Goal: Transaction & Acquisition: Purchase product/service

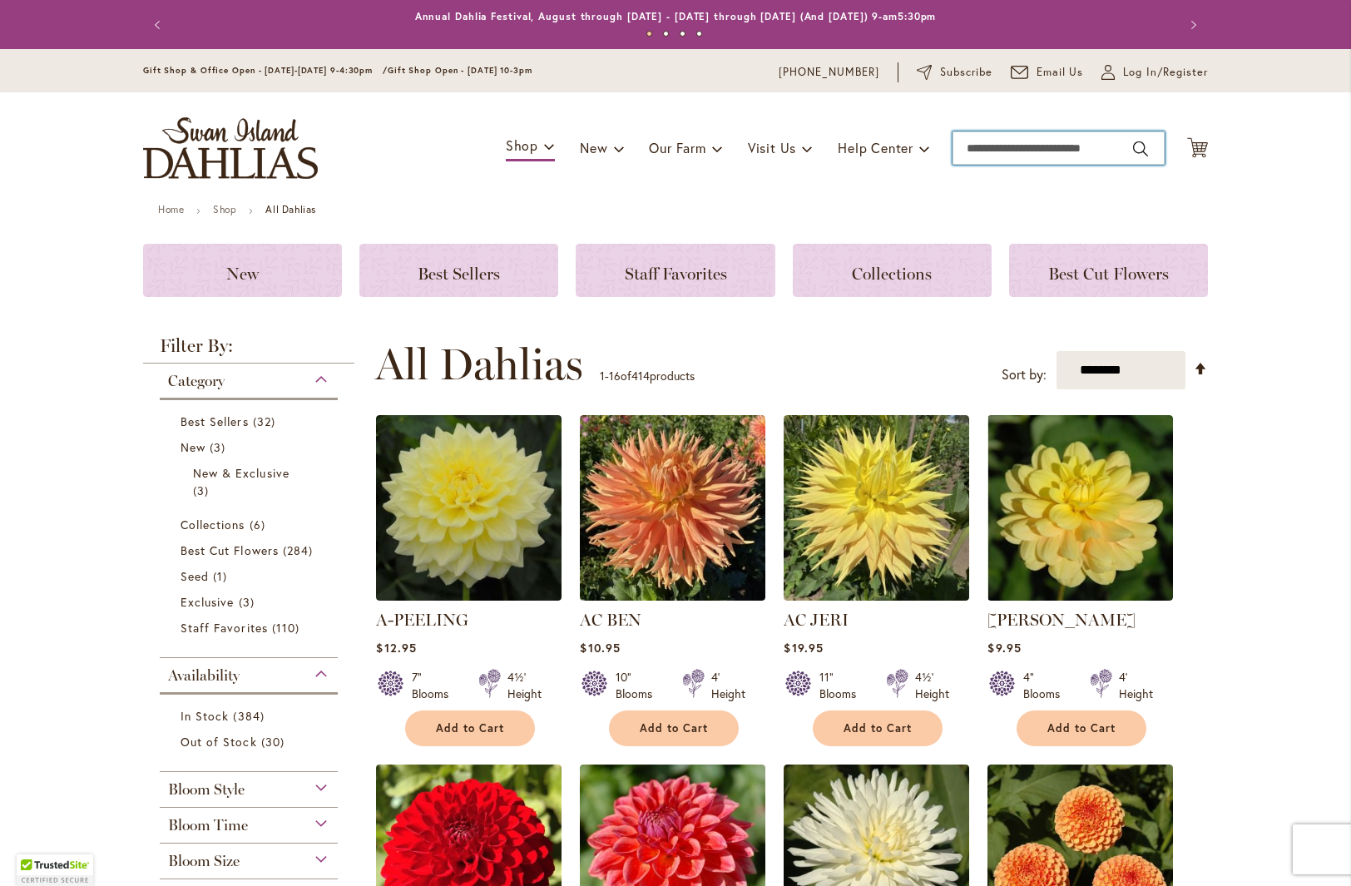
click at [995, 148] on input "Search" at bounding box center [1059, 147] width 212 height 33
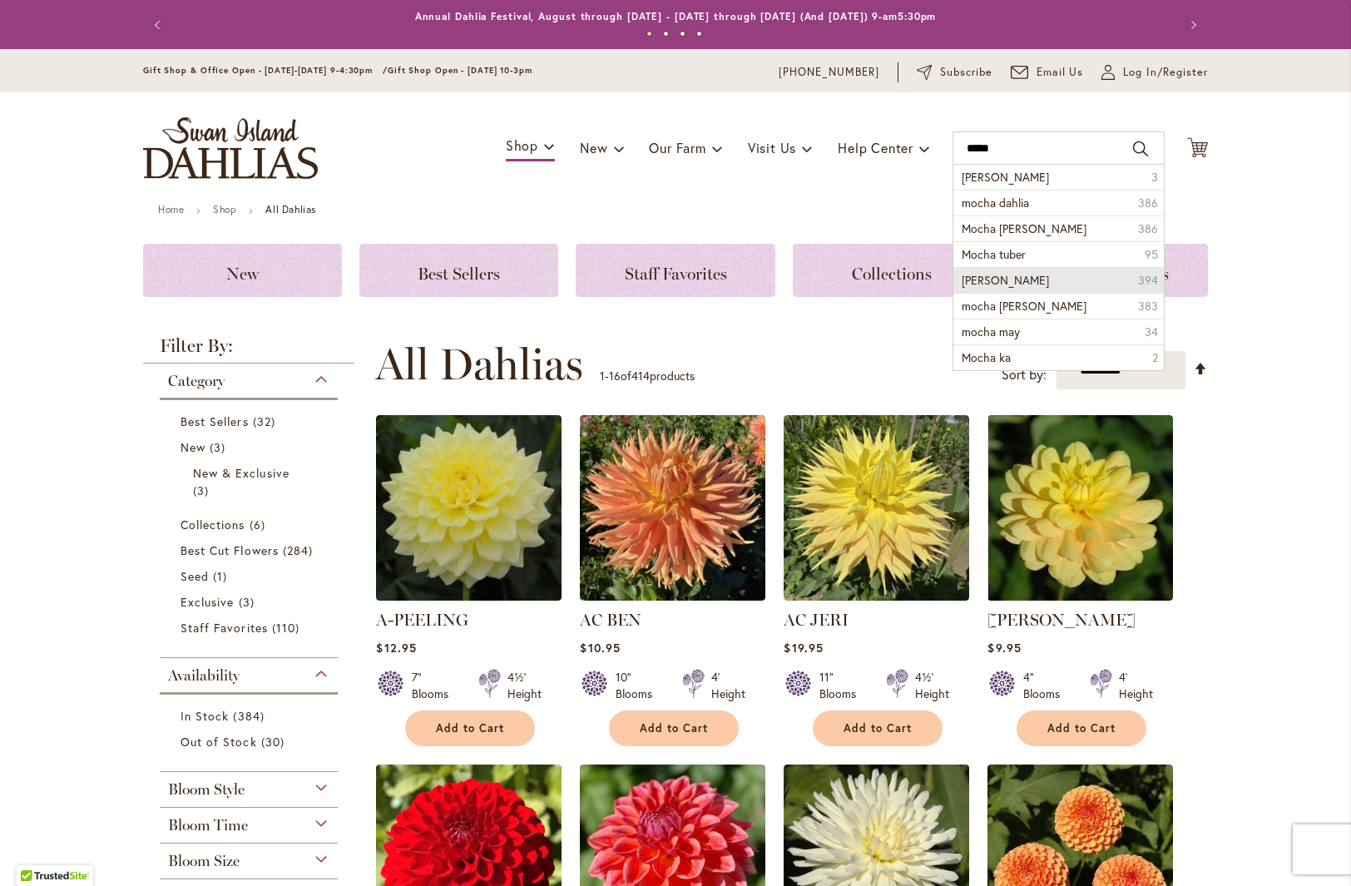
click at [1049, 284] on span "[PERSON_NAME]" at bounding box center [1005, 280] width 87 height 16
type input "**********"
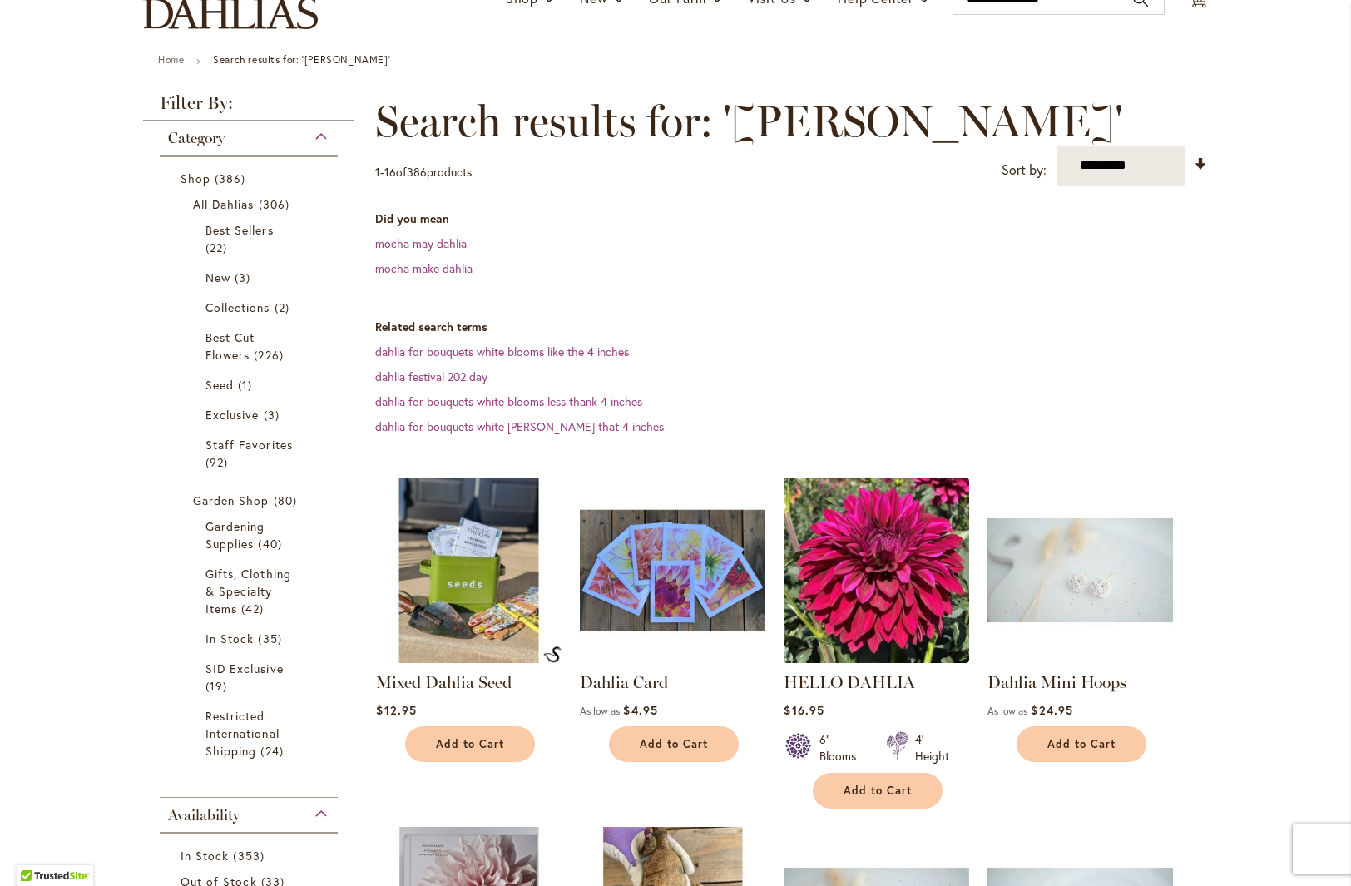
scroll to position [156, 0]
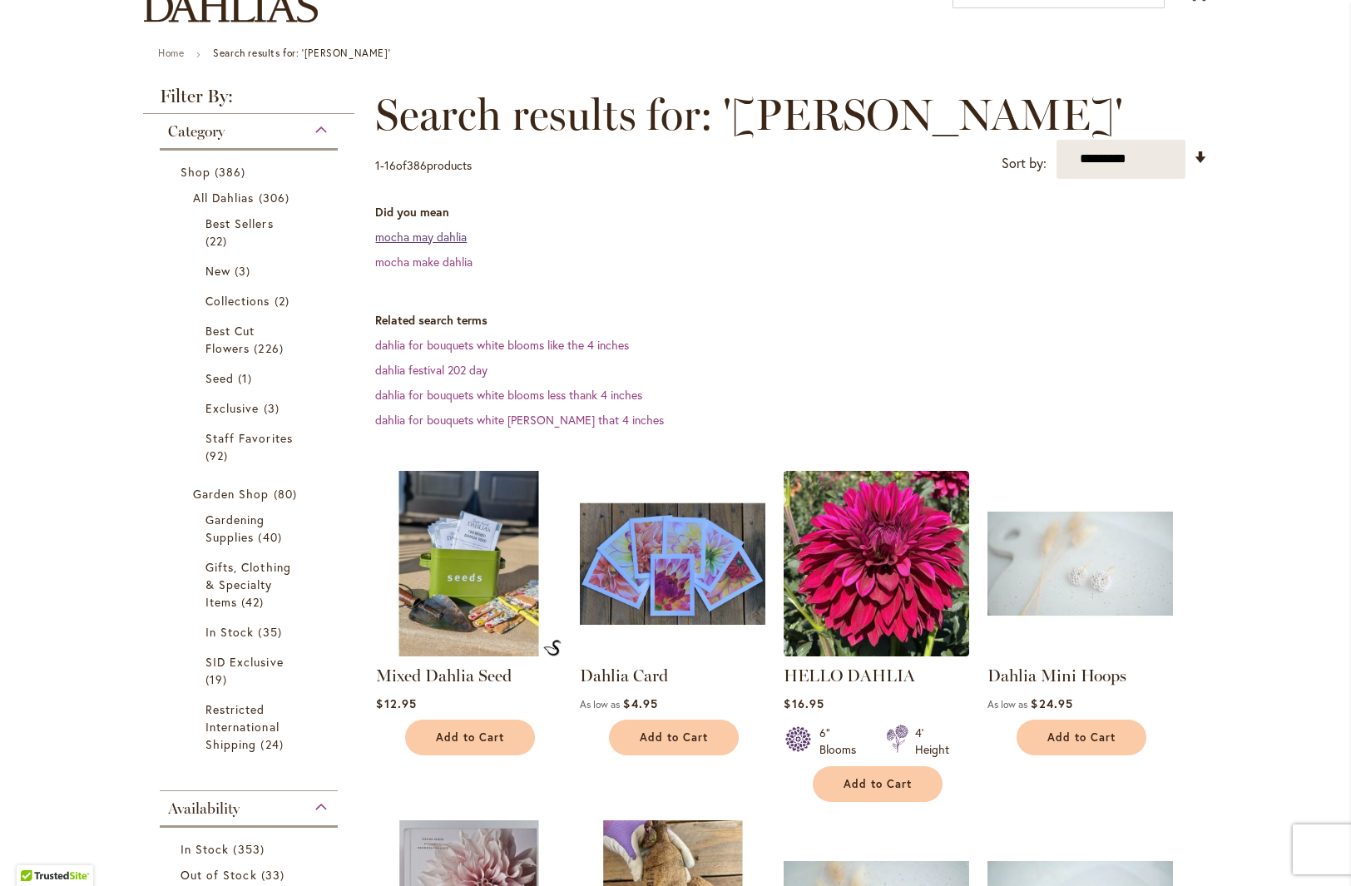
click at [443, 240] on link "mocha may dahlia" at bounding box center [421, 237] width 92 height 16
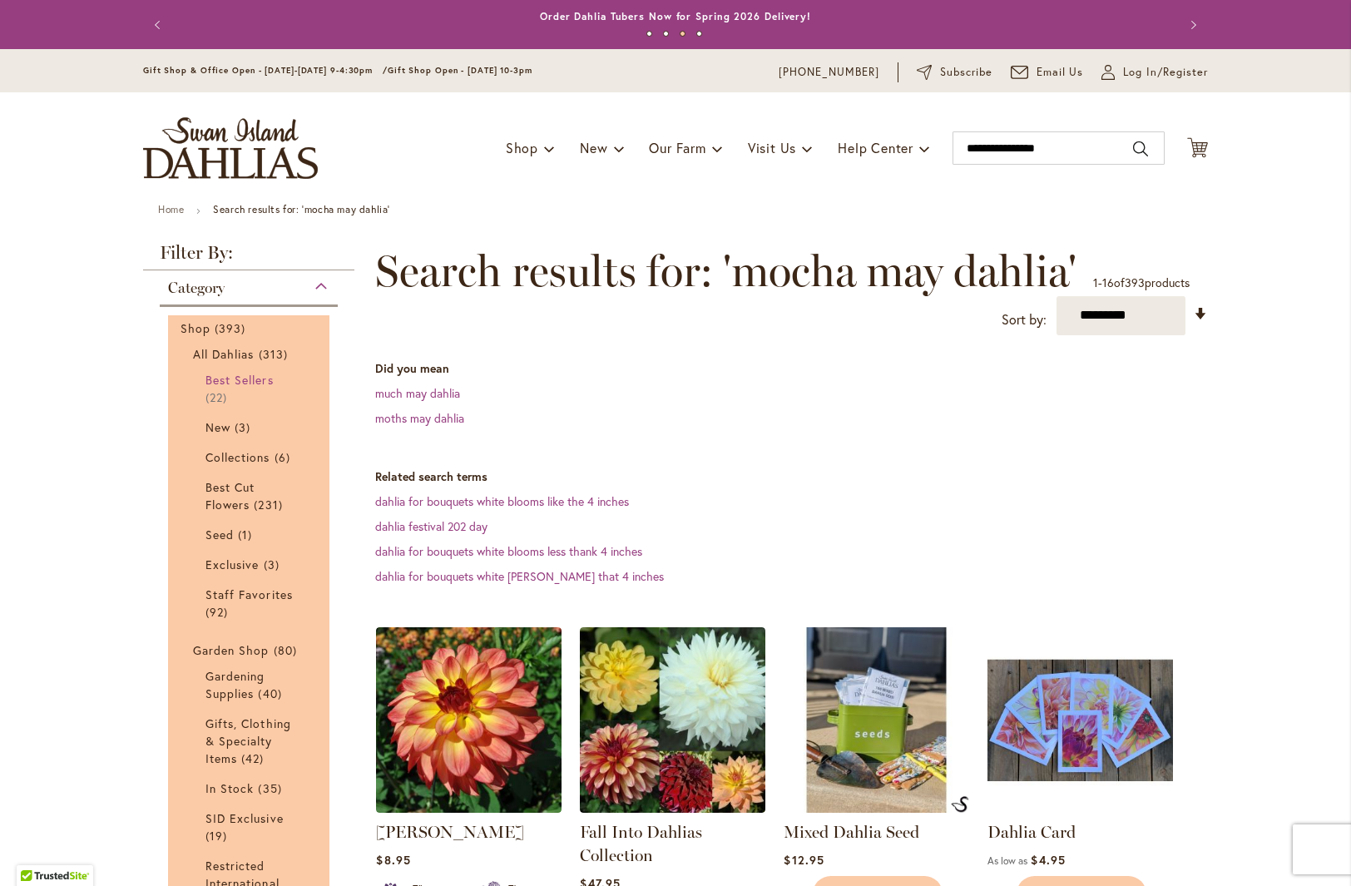
click at [261, 380] on span "Best Sellers" at bounding box center [239, 380] width 68 height 16
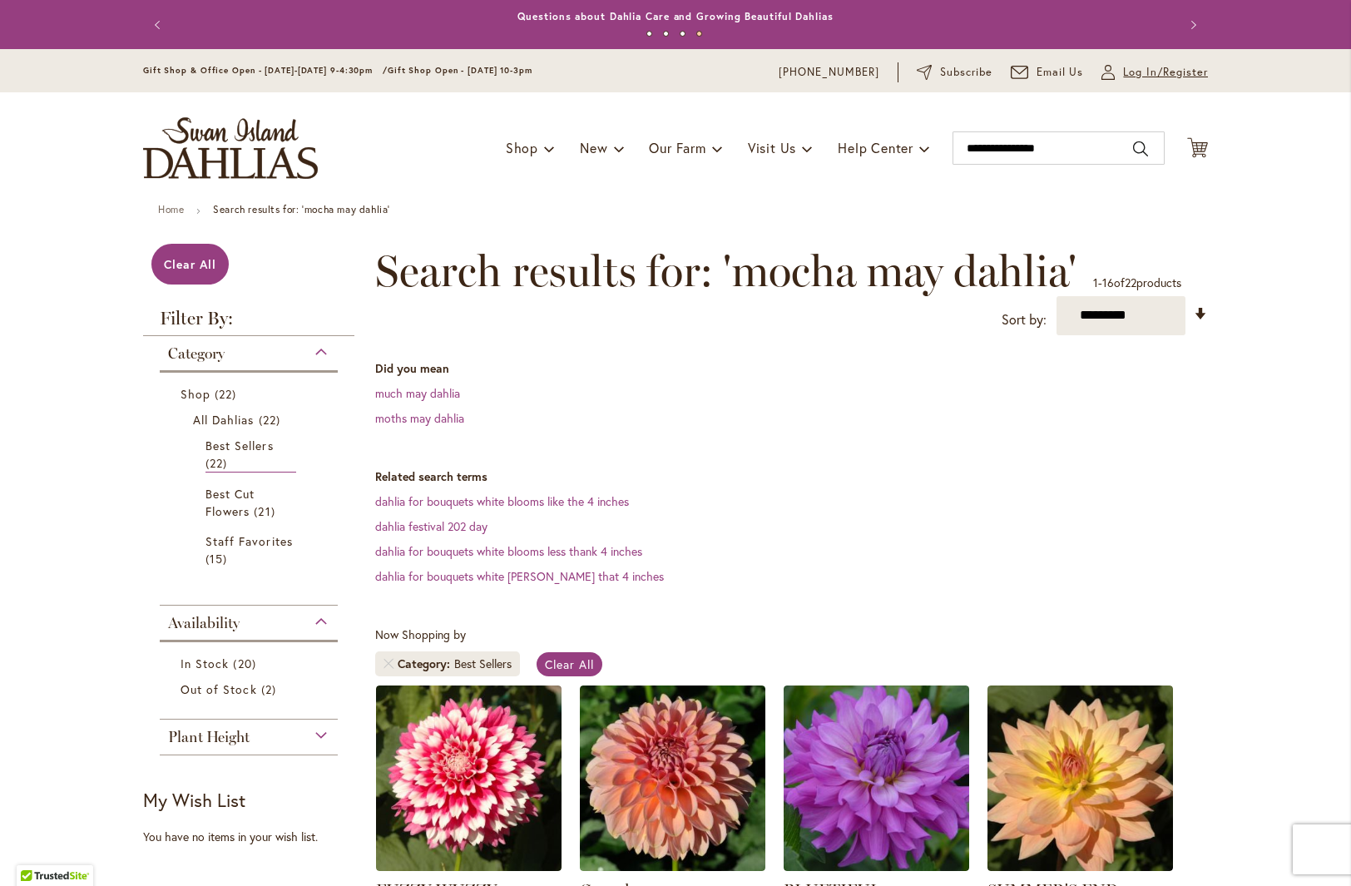
click at [1161, 71] on span "Log In/Register" at bounding box center [1165, 72] width 85 height 17
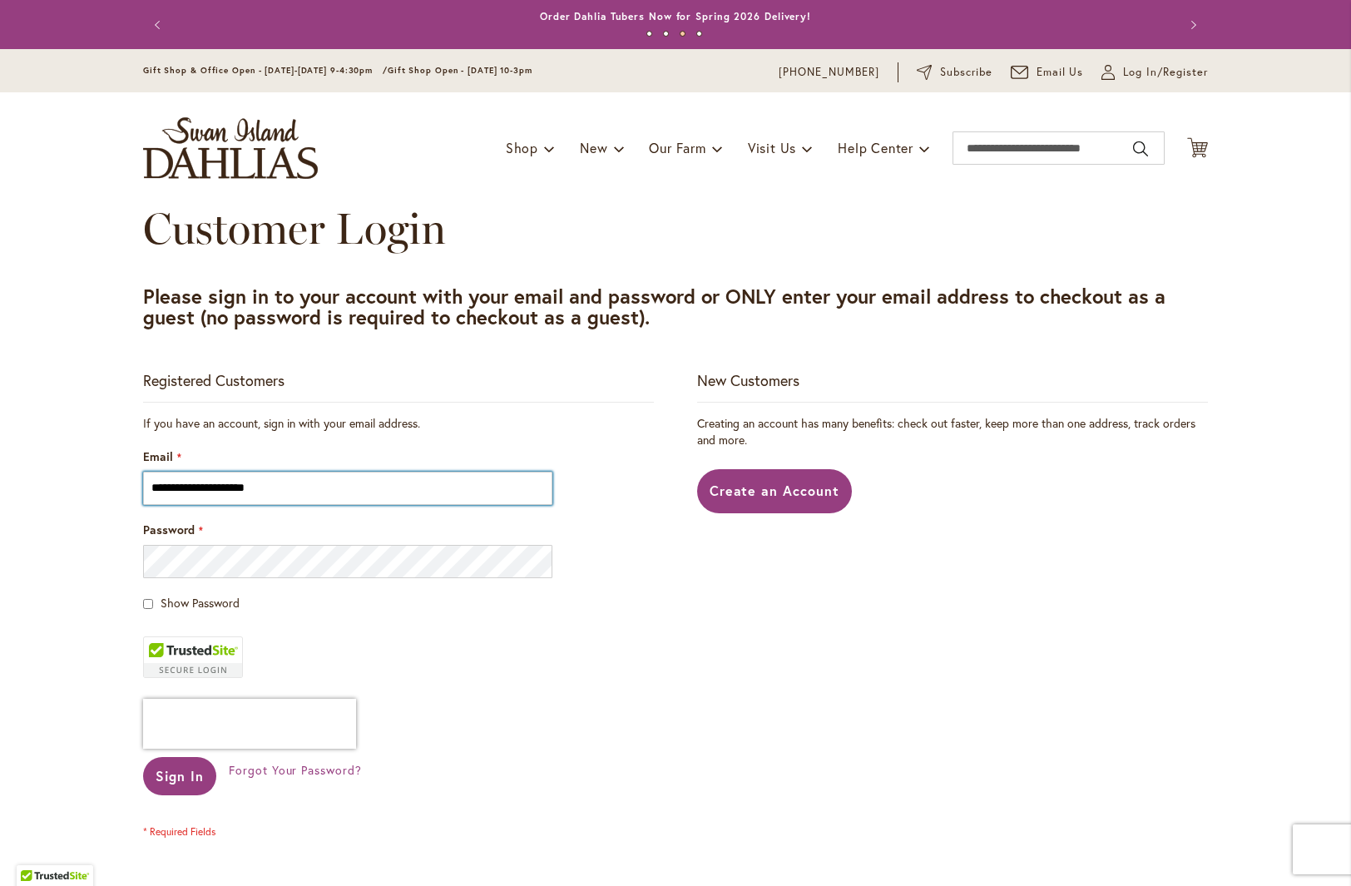
type input "**********"
click at [182, 778] on span "Sign In" at bounding box center [180, 775] width 48 height 17
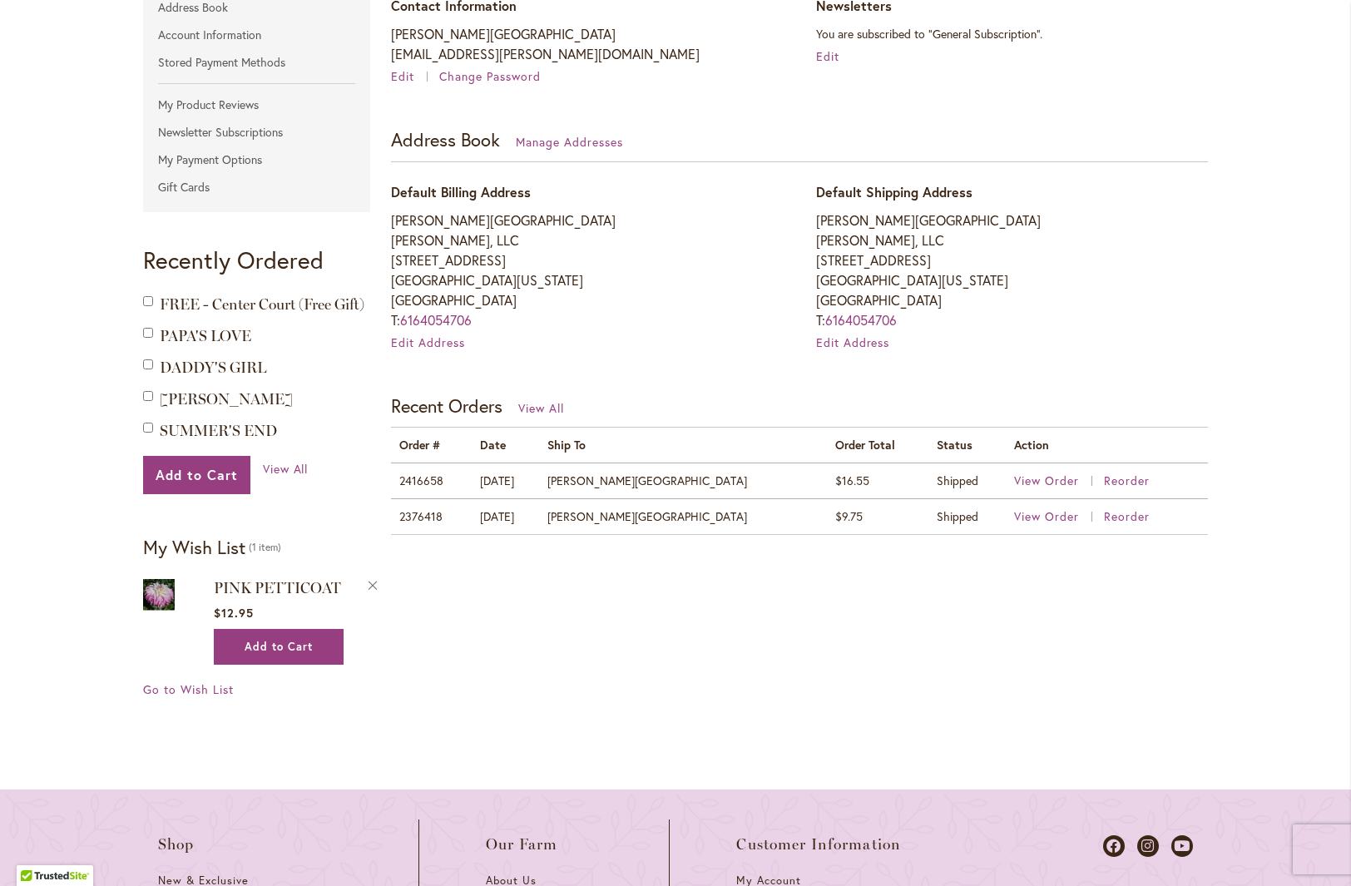
scroll to position [365, 0]
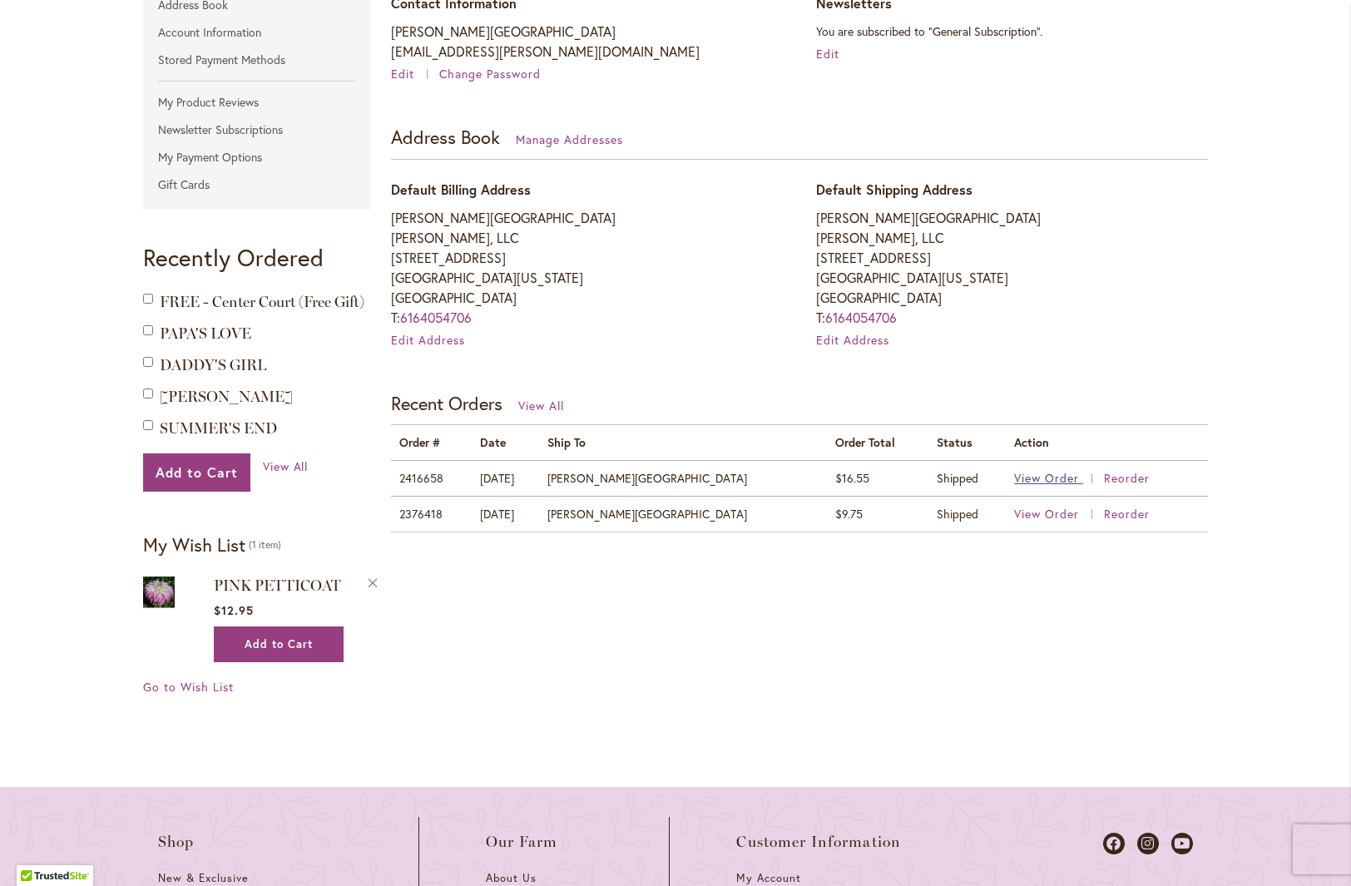
click at [1014, 476] on span "View Order" at bounding box center [1046, 478] width 65 height 16
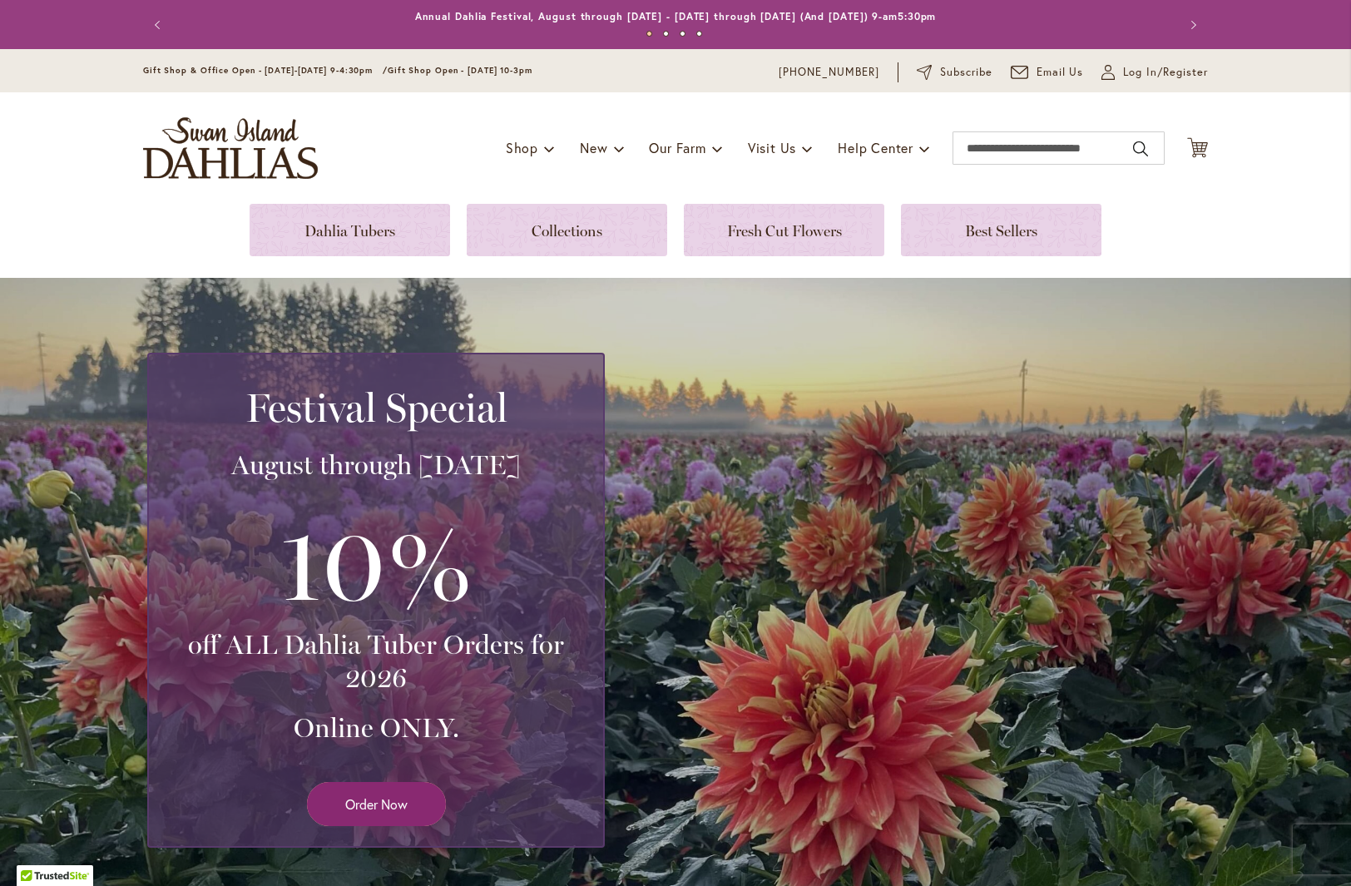
click at [371, 810] on span "Order Now" at bounding box center [376, 804] width 62 height 19
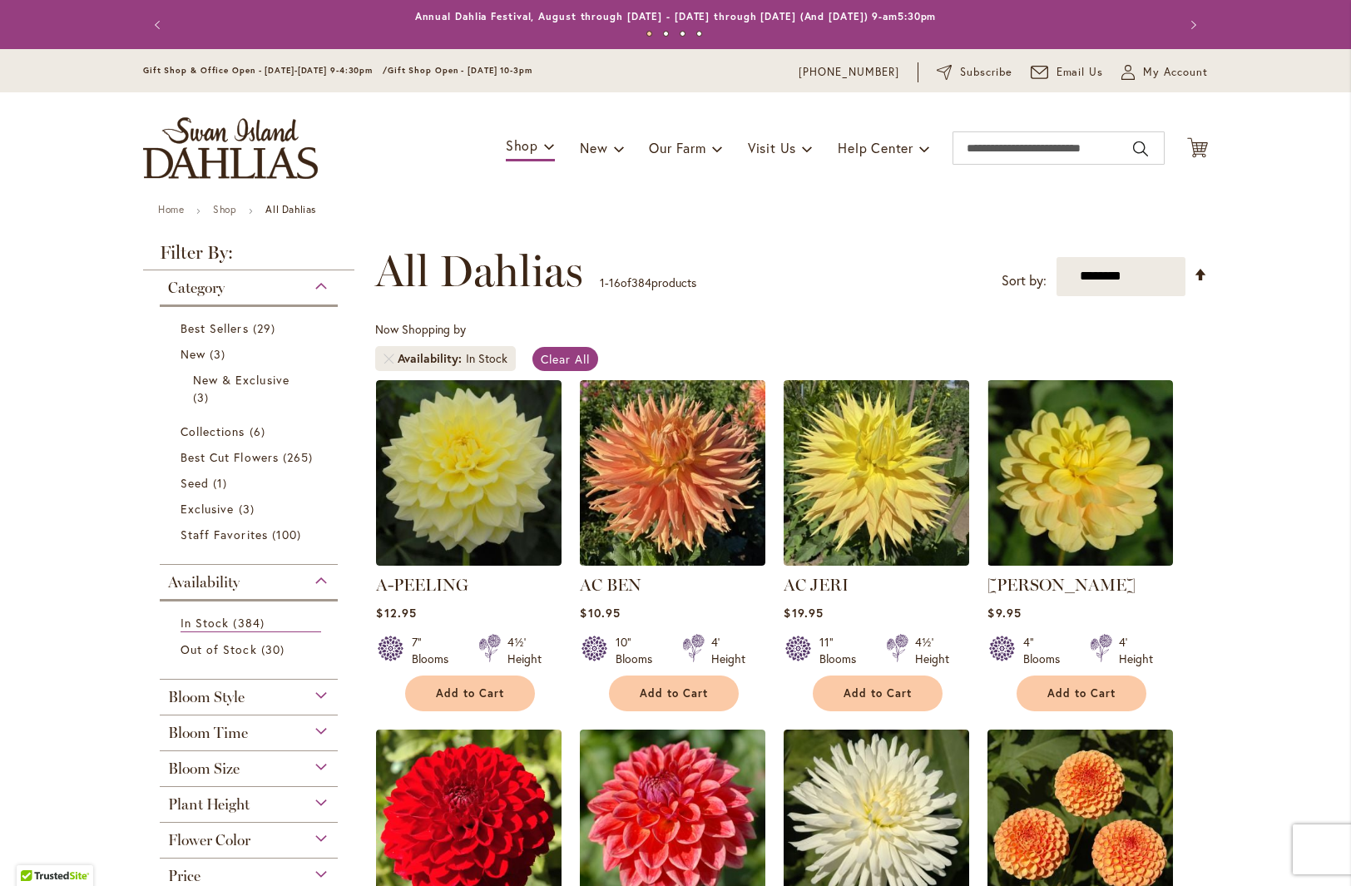
click at [1175, 42] on button "Next" at bounding box center [1191, 24] width 33 height 33
click at [1166, 71] on span "My Account" at bounding box center [1175, 72] width 65 height 17
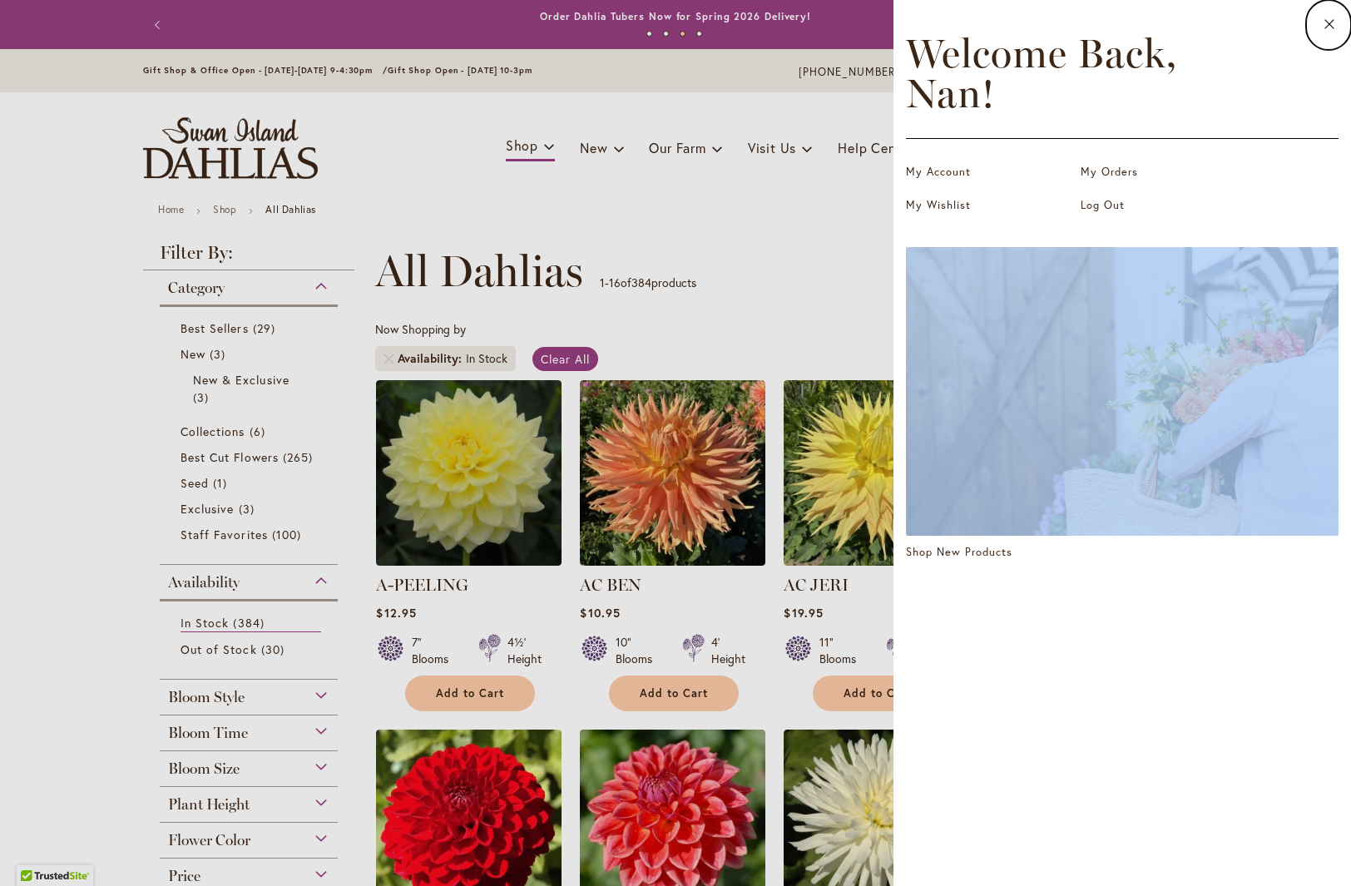
click at [894, 223] on dialog "Close Welcome Back, Nan ! My Account My Orders My Wishlist Log Out Shop New Pro…" at bounding box center [1123, 443] width 458 height 886
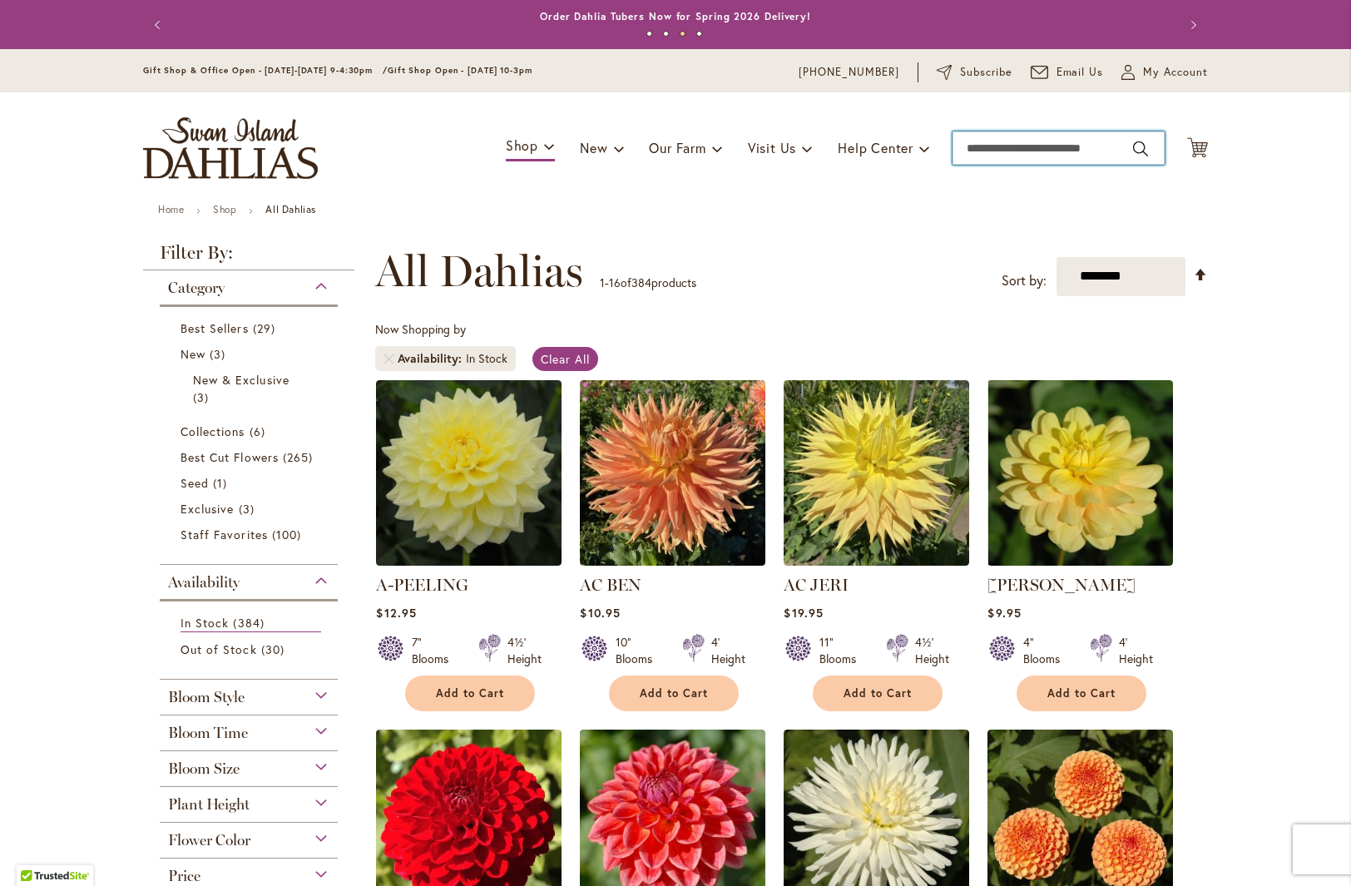
click at [976, 145] on input "Search" at bounding box center [1059, 147] width 212 height 33
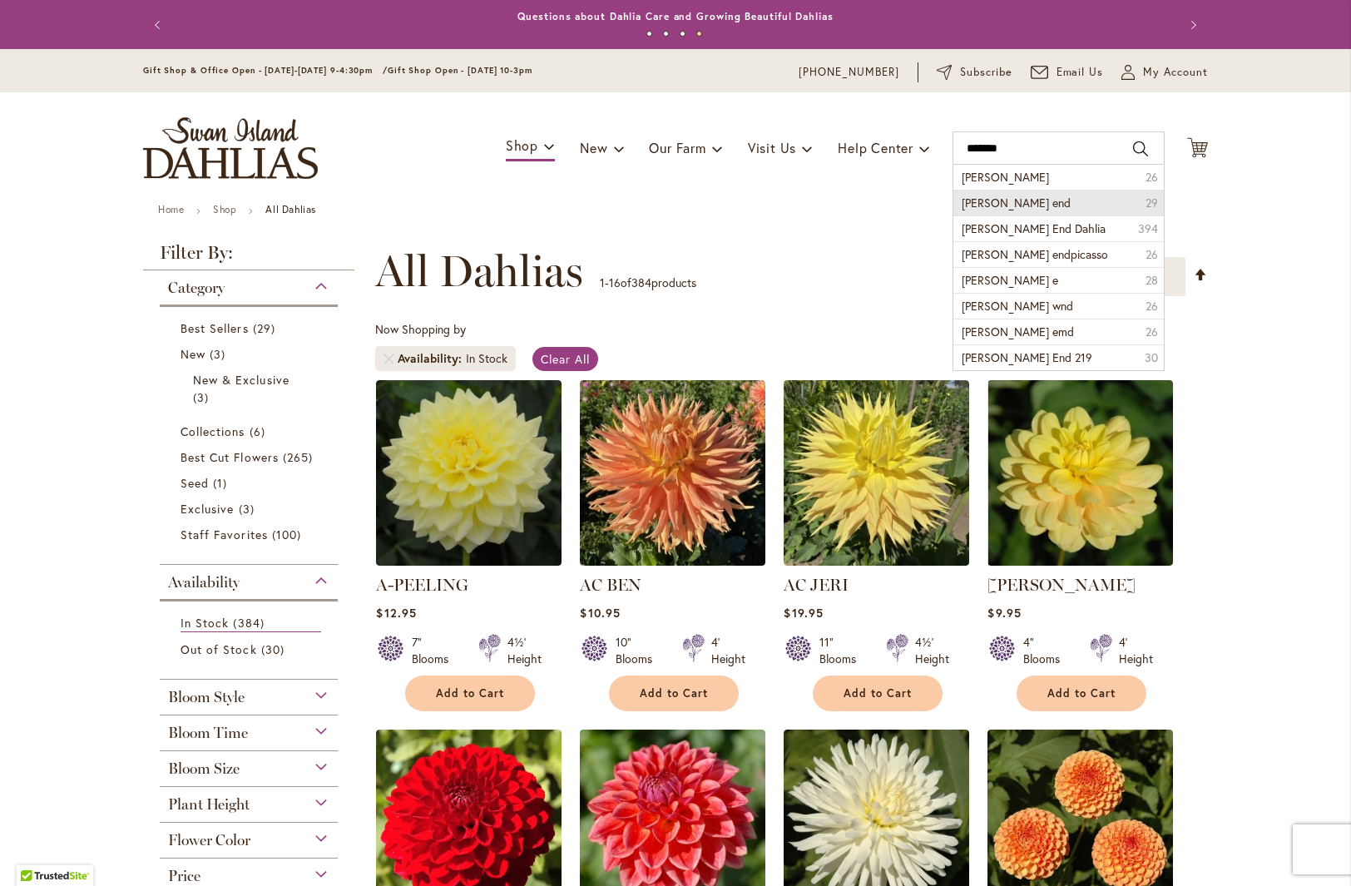
click at [1016, 204] on span "summers end" at bounding box center [1016, 203] width 109 height 16
type input "**********"
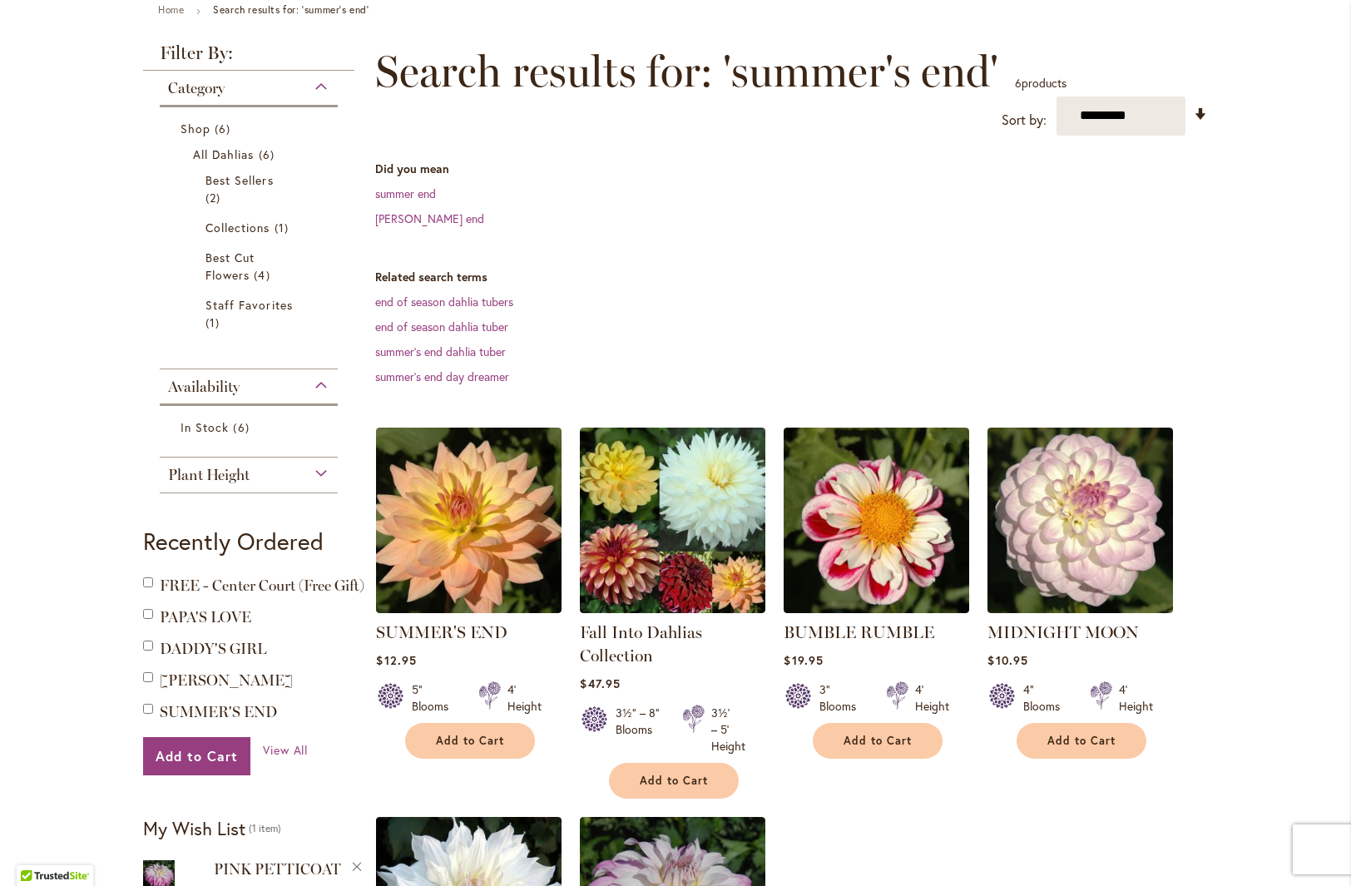
scroll to position [201, 0]
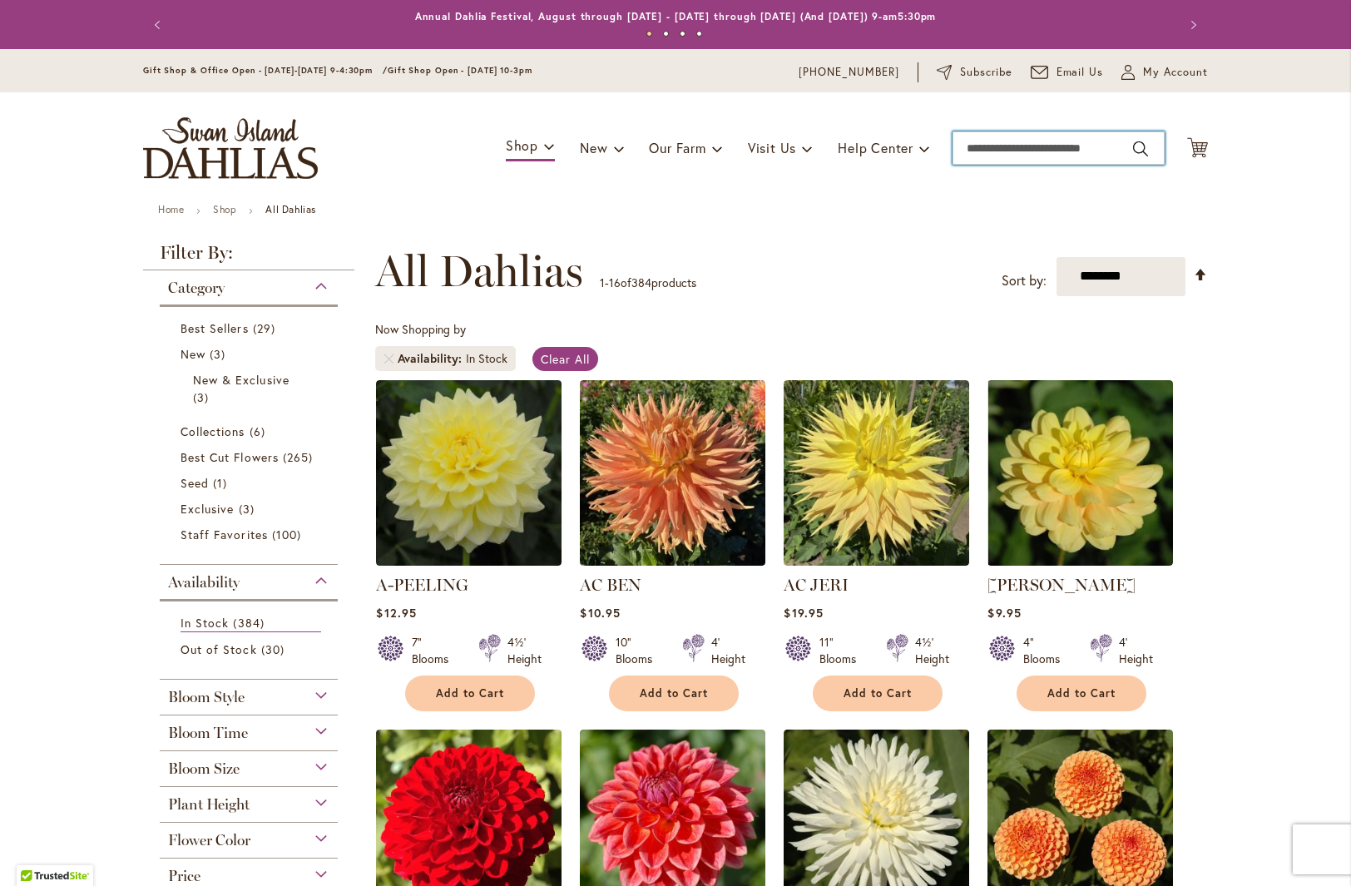
click at [1003, 153] on input "Search" at bounding box center [1059, 147] width 212 height 33
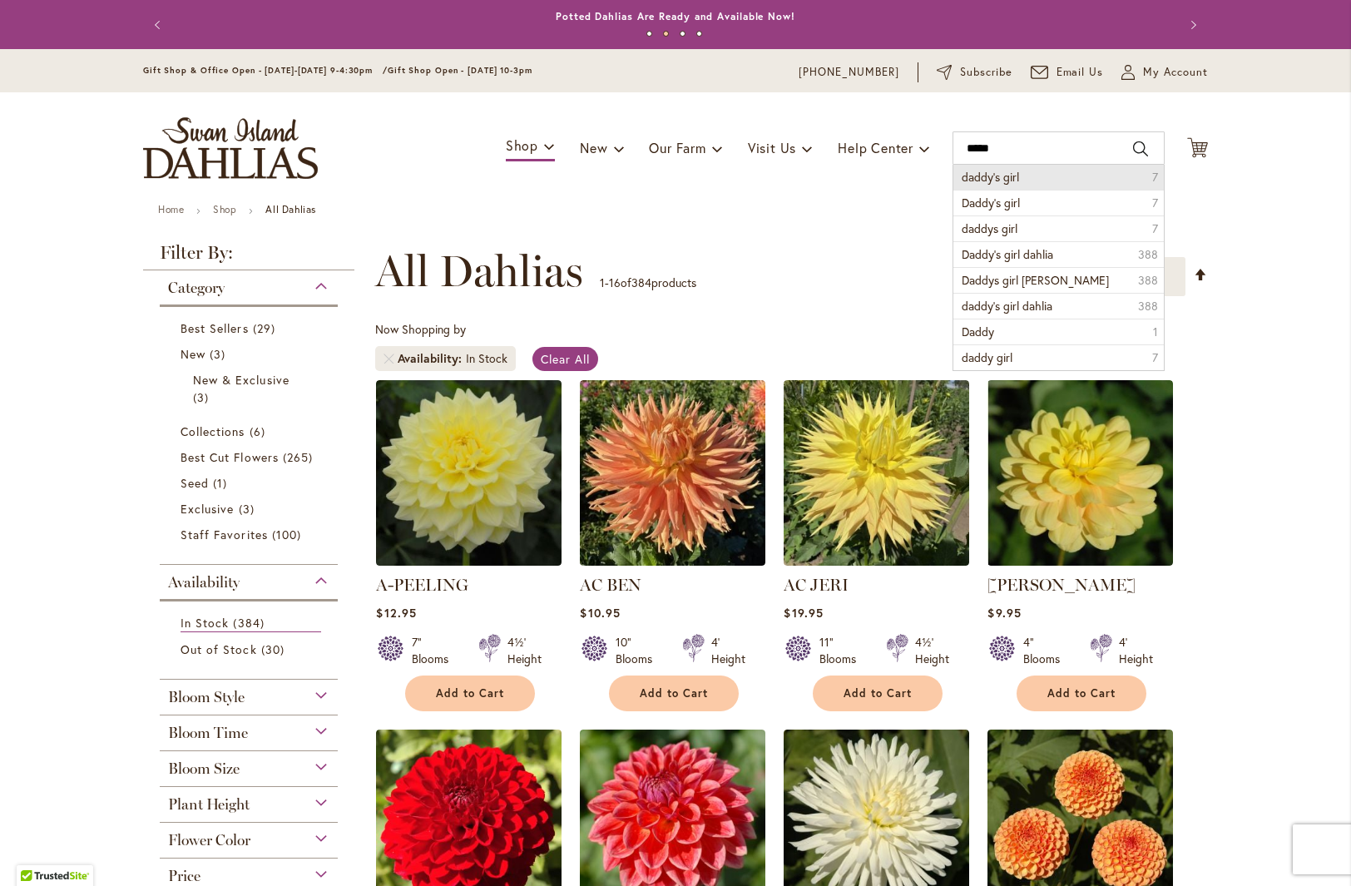
click at [1042, 176] on li "daddy's girl 7" at bounding box center [1058, 177] width 210 height 25
type input "**********"
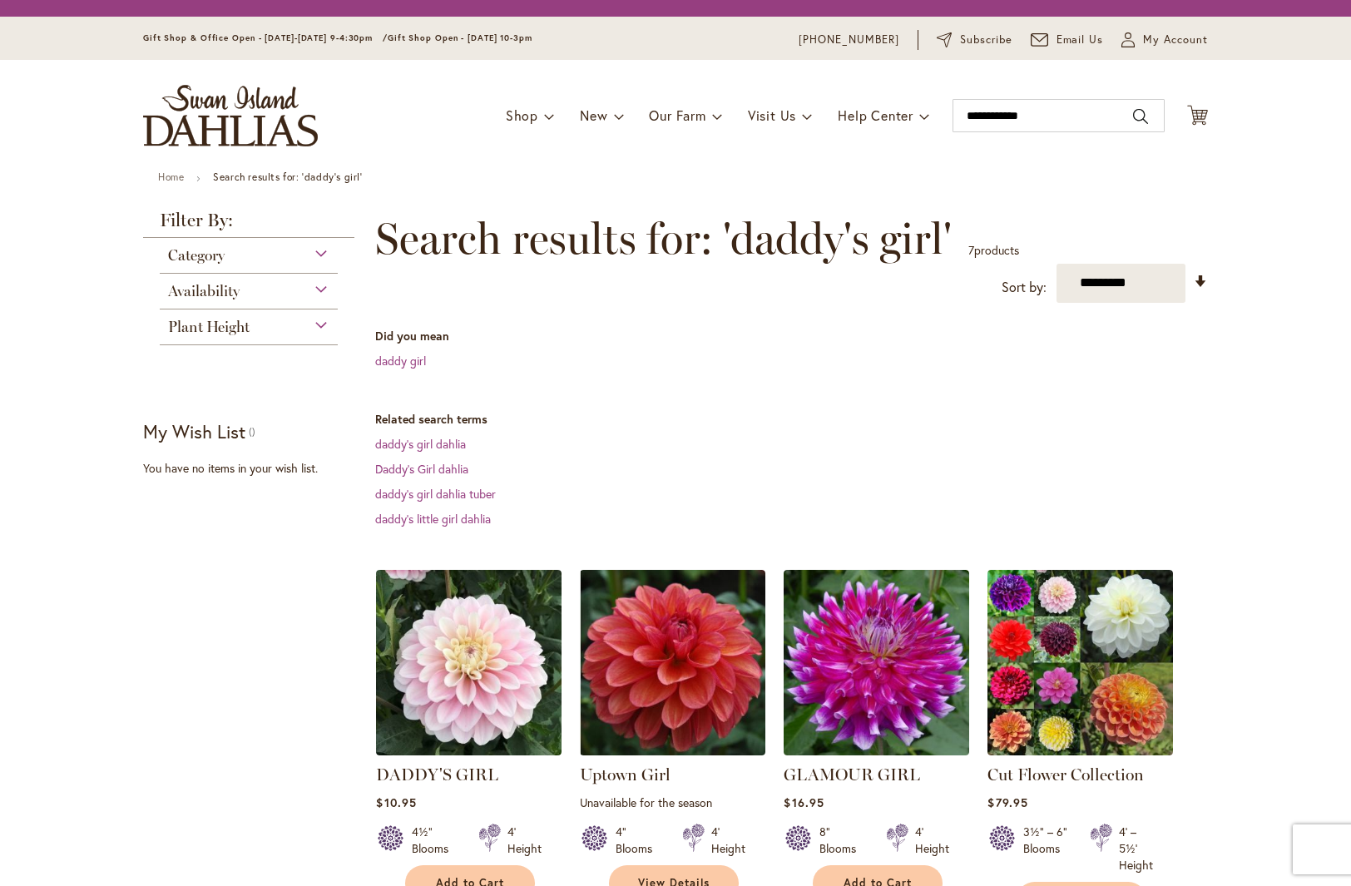
click at [995, 177] on ul "Home Search results for: 'daddy's girl'" at bounding box center [675, 178] width 1035 height 15
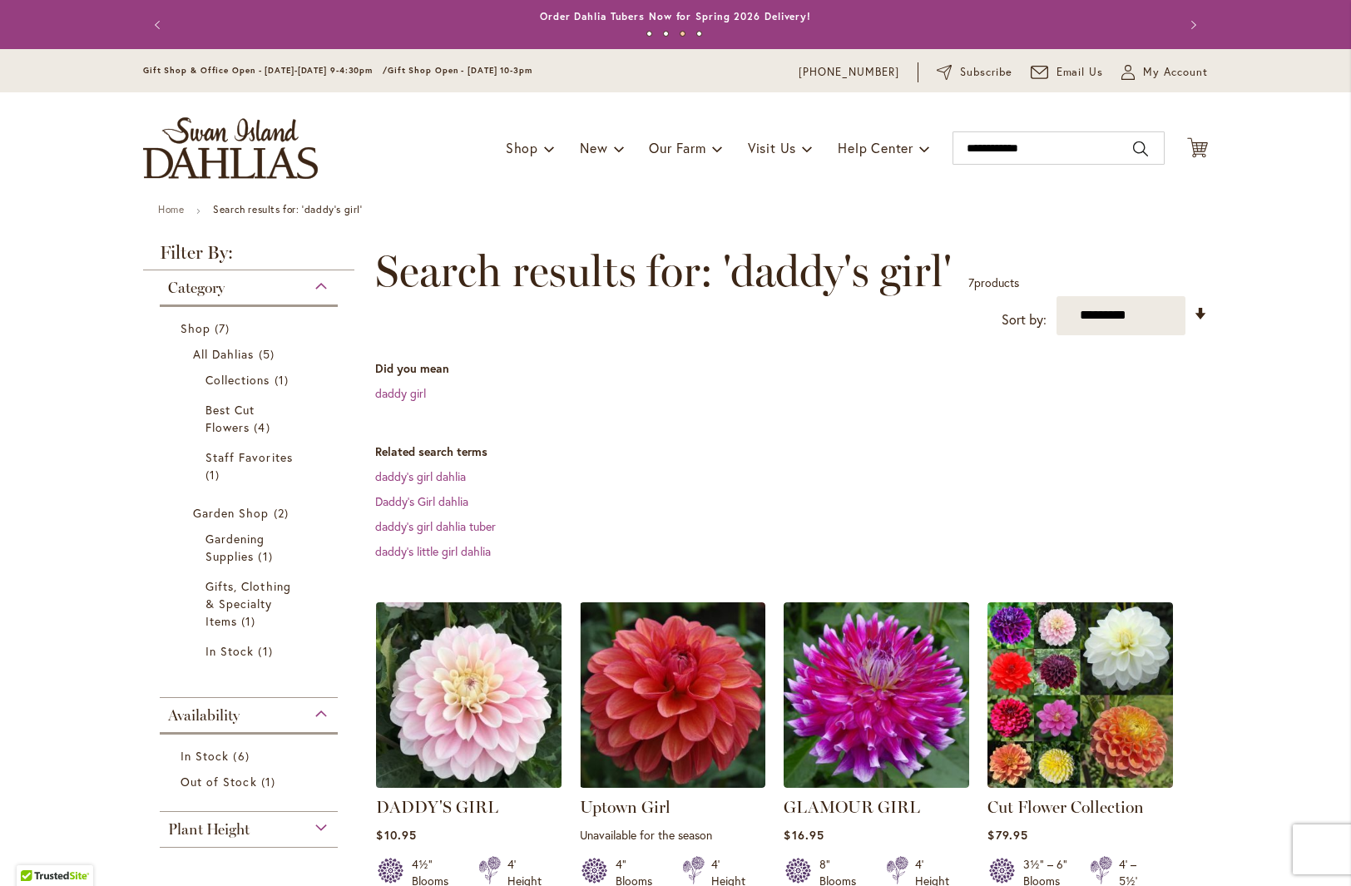
click at [474, 707] on img at bounding box center [469, 694] width 195 height 195
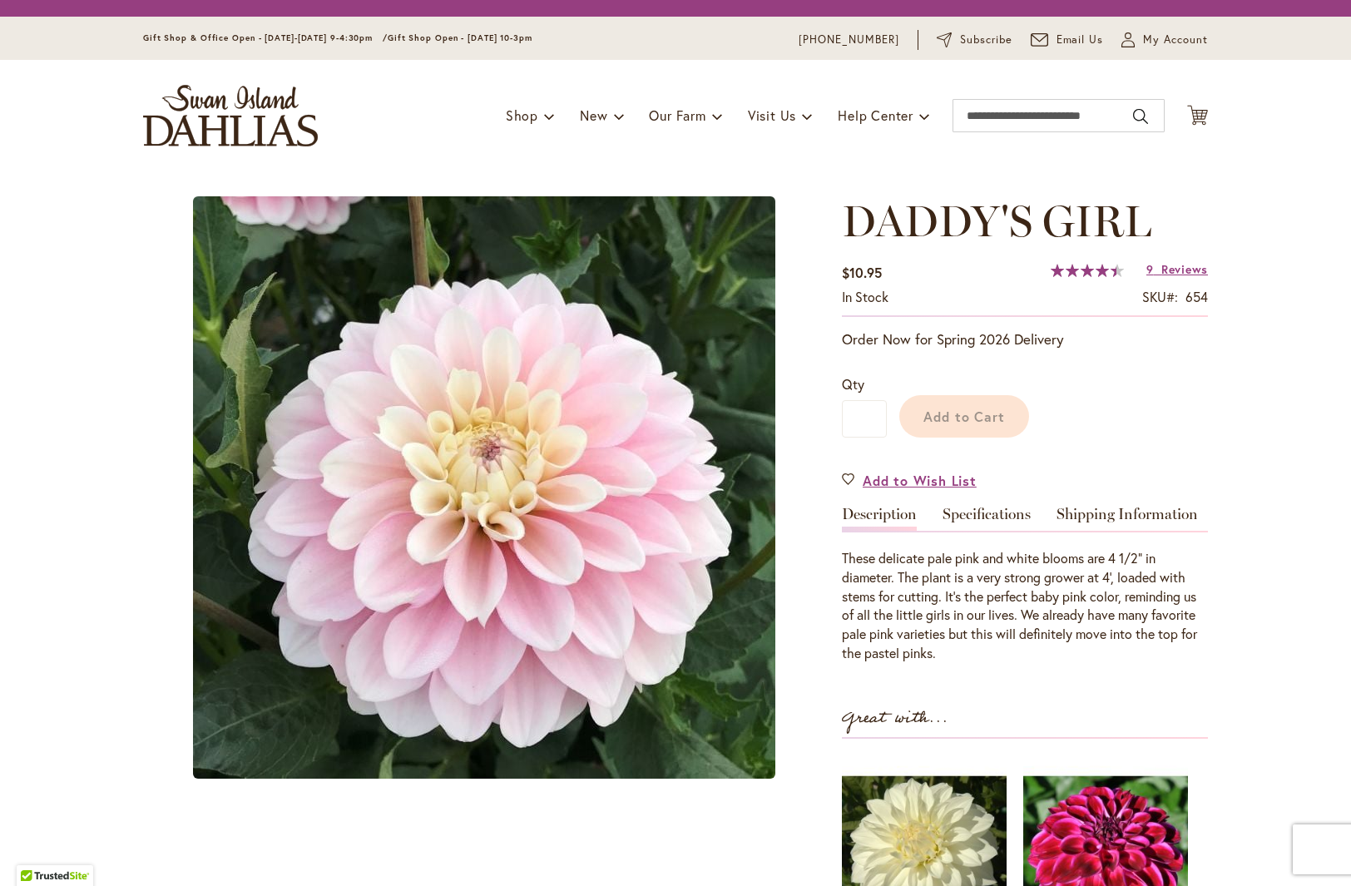
type input "***"
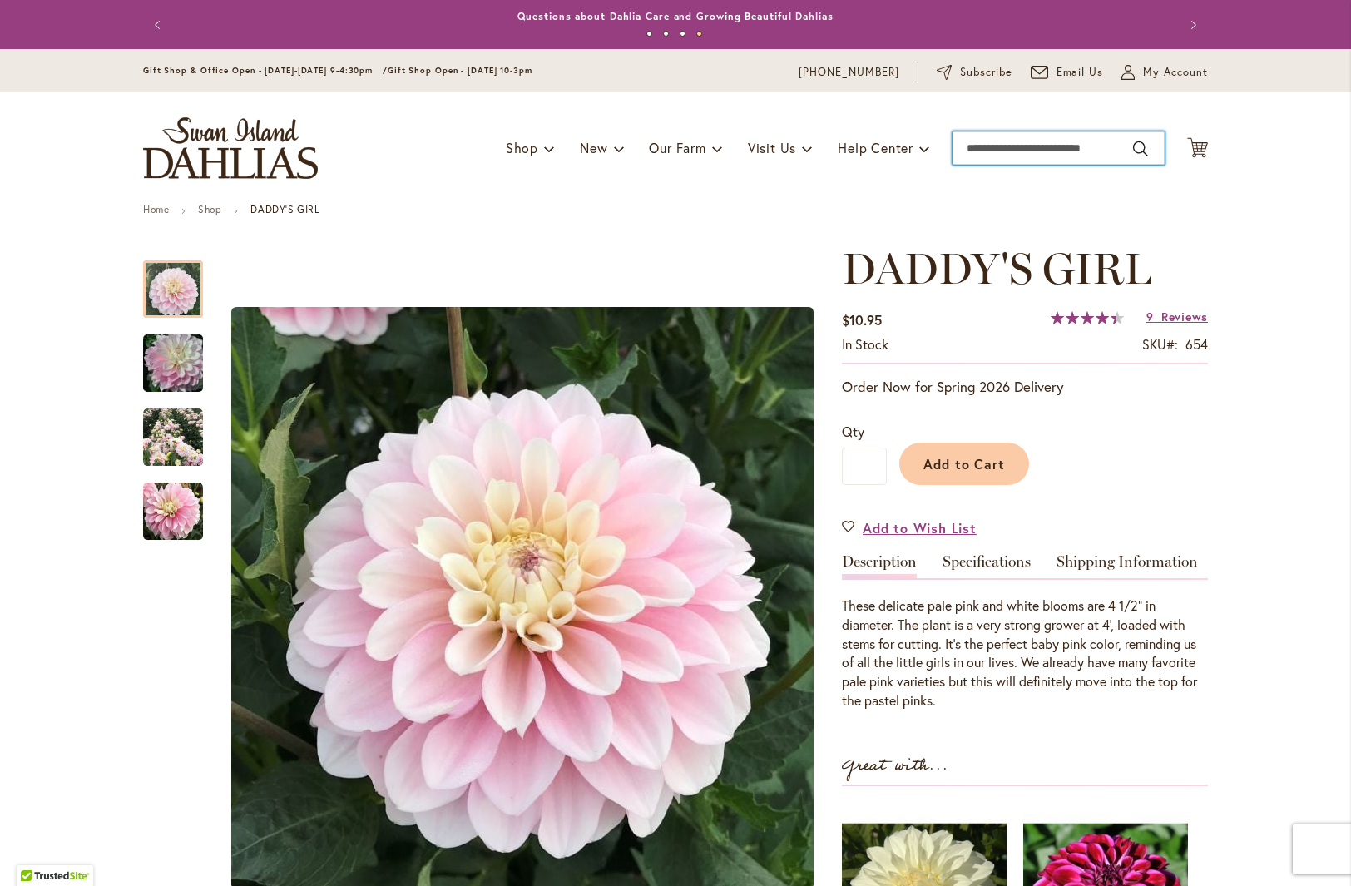
click at [981, 150] on input "Search" at bounding box center [1059, 147] width 212 height 33
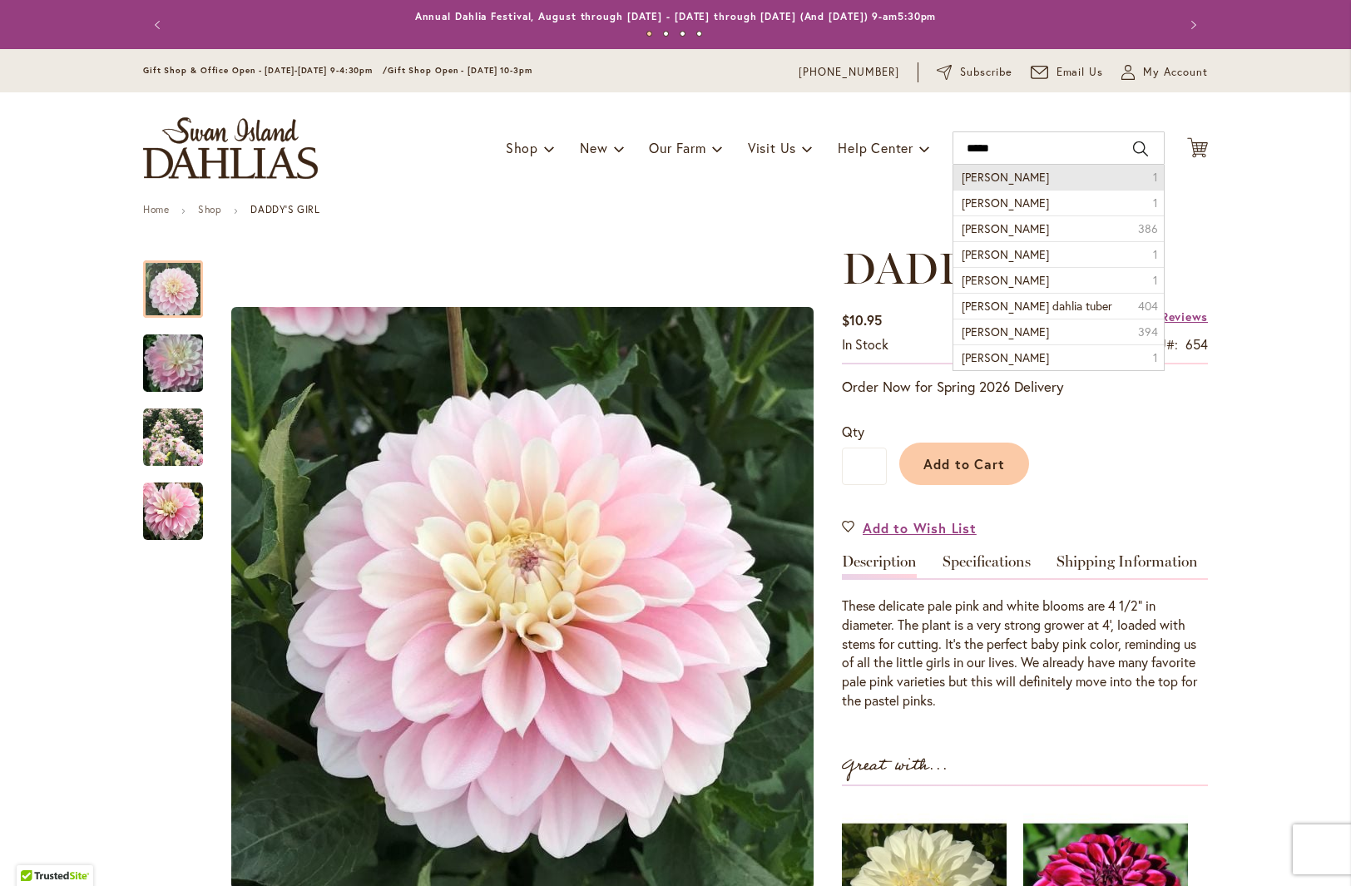
drag, startPoint x: 994, startPoint y: 176, endPoint x: 1049, endPoint y: 177, distance: 54.9
click at [1049, 177] on li "chloe janae 1" at bounding box center [1058, 177] width 210 height 25
type input "**********"
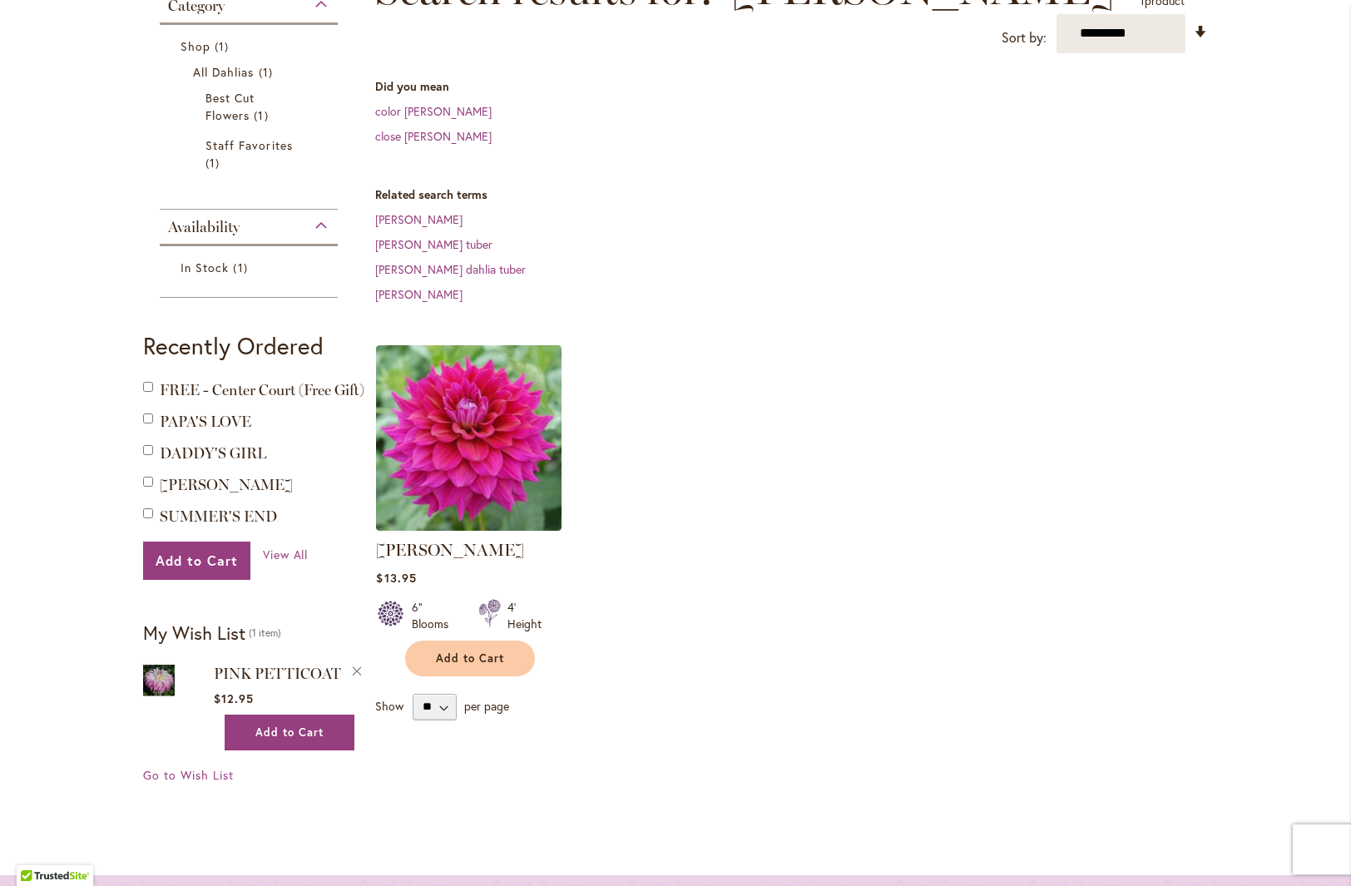
scroll to position [283, 0]
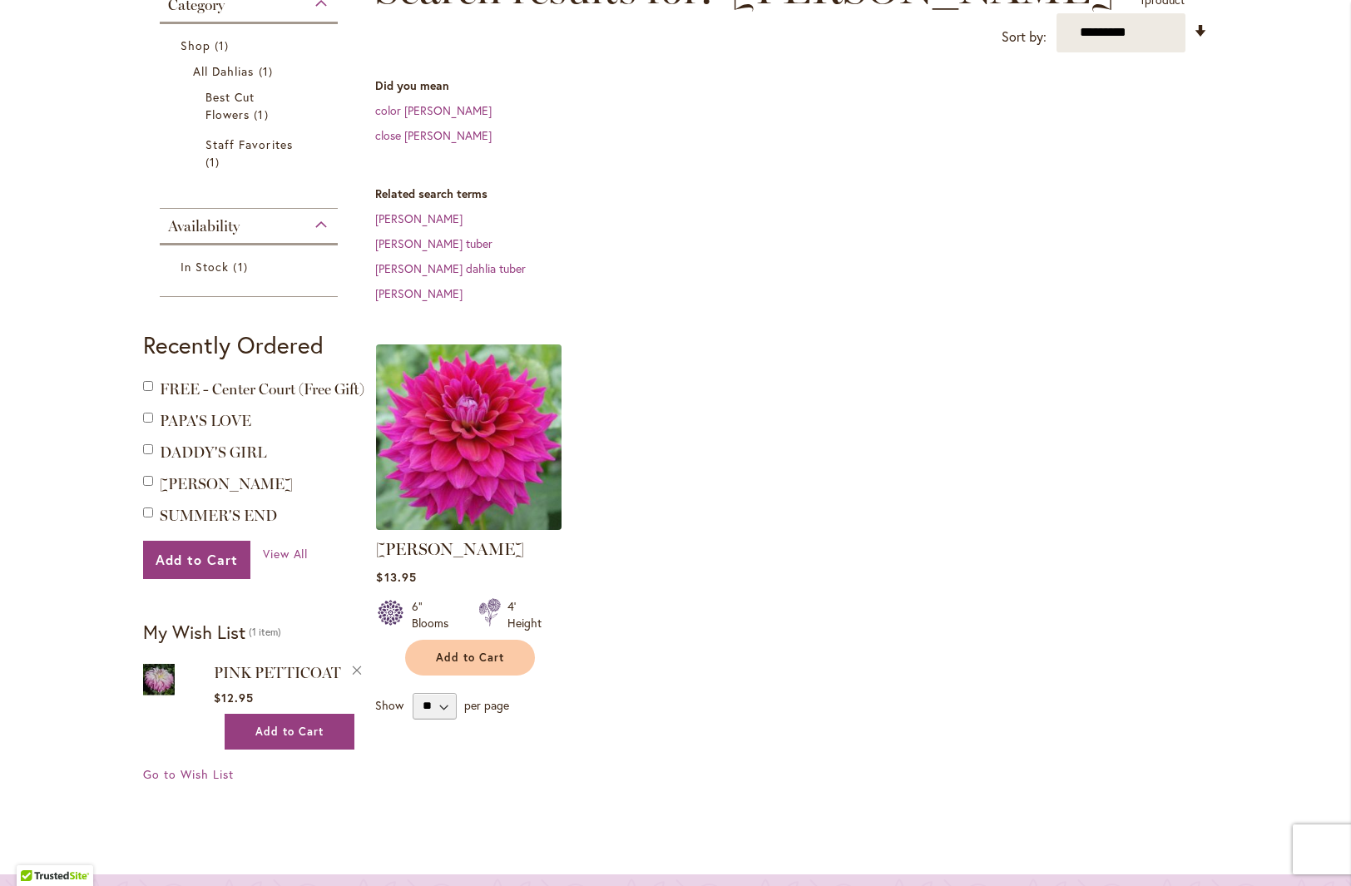
click at [449, 479] on img at bounding box center [469, 436] width 195 height 195
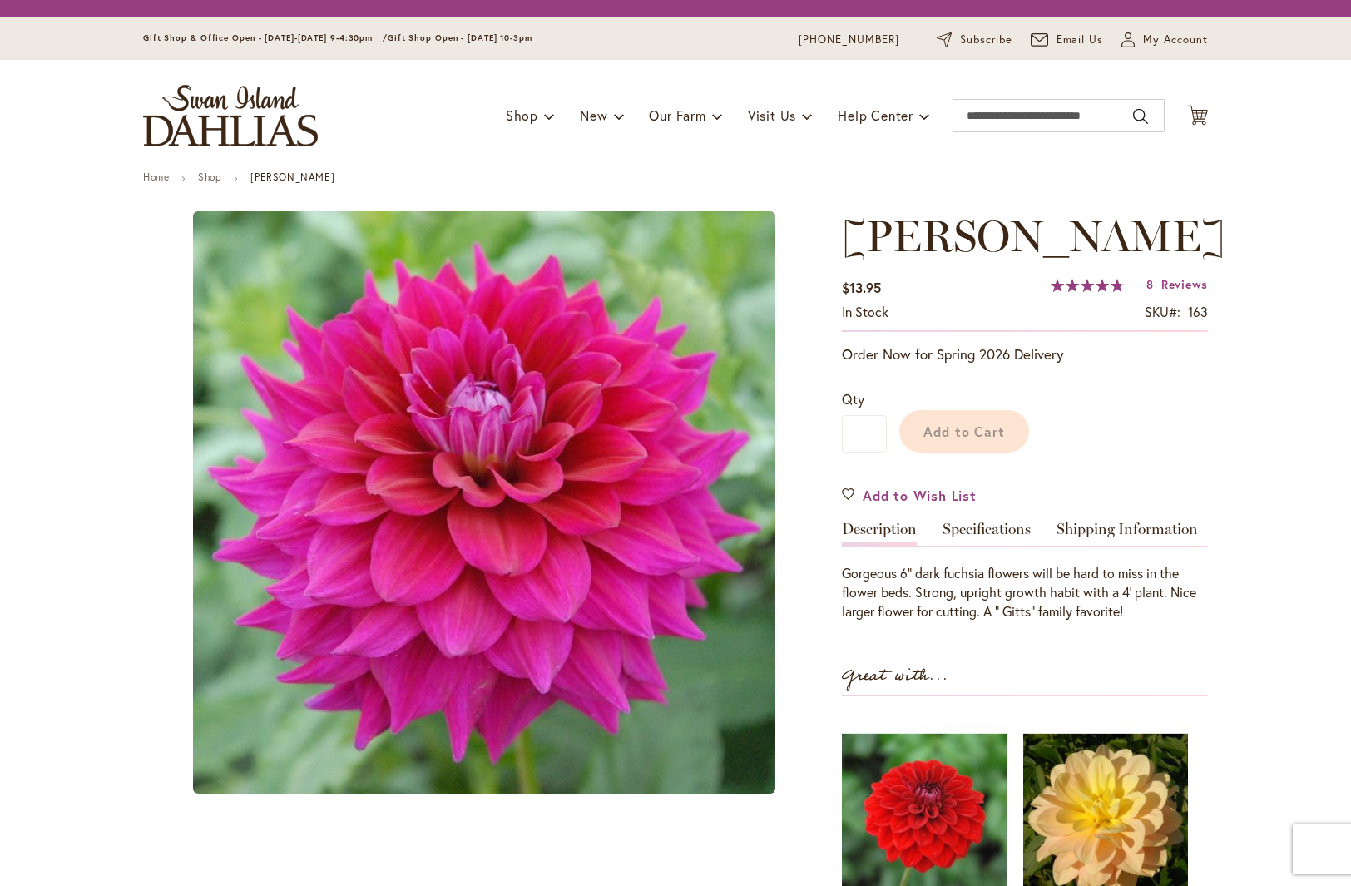
type input "***"
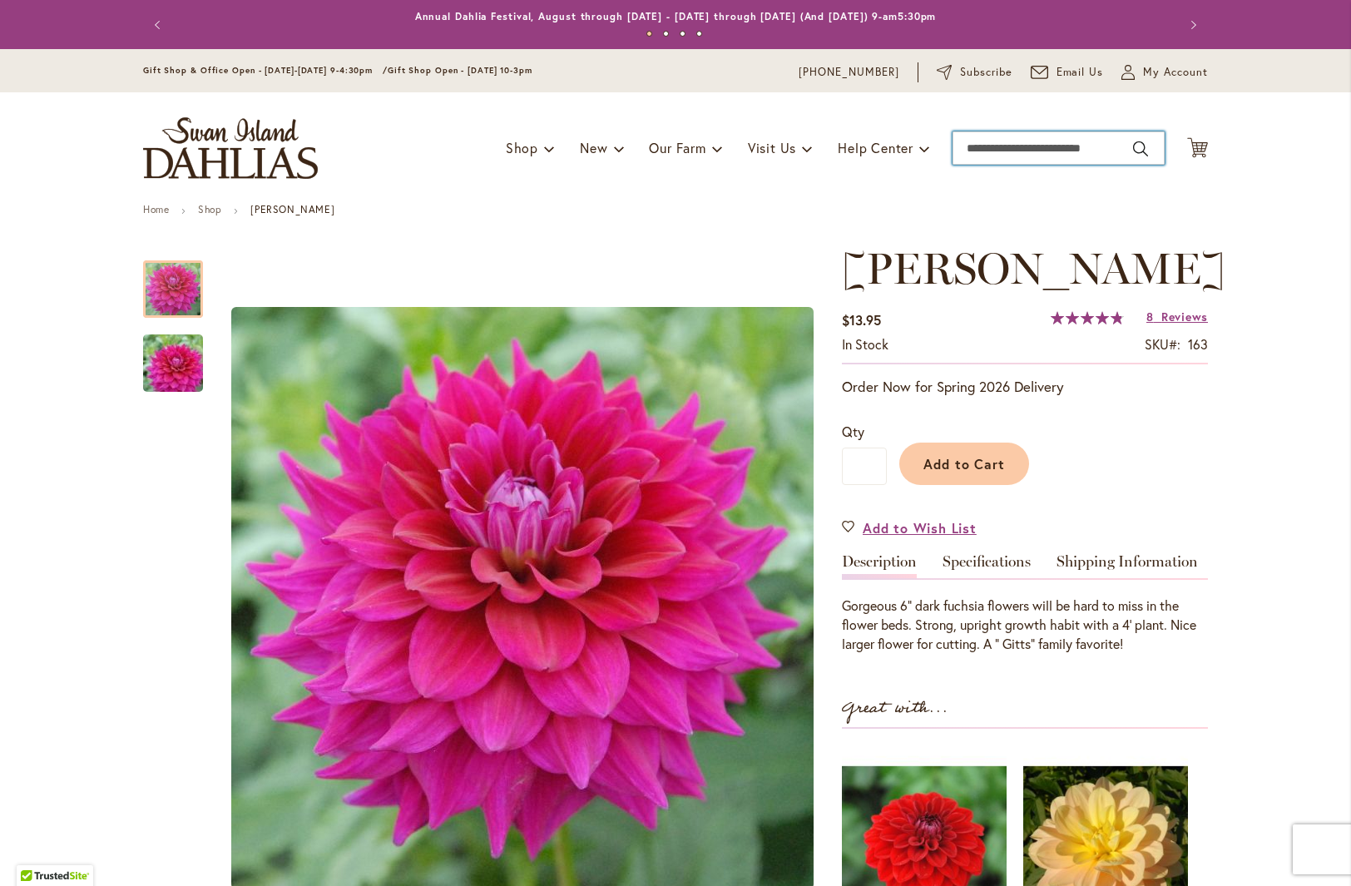
click at [978, 149] on input "Search" at bounding box center [1059, 147] width 212 height 33
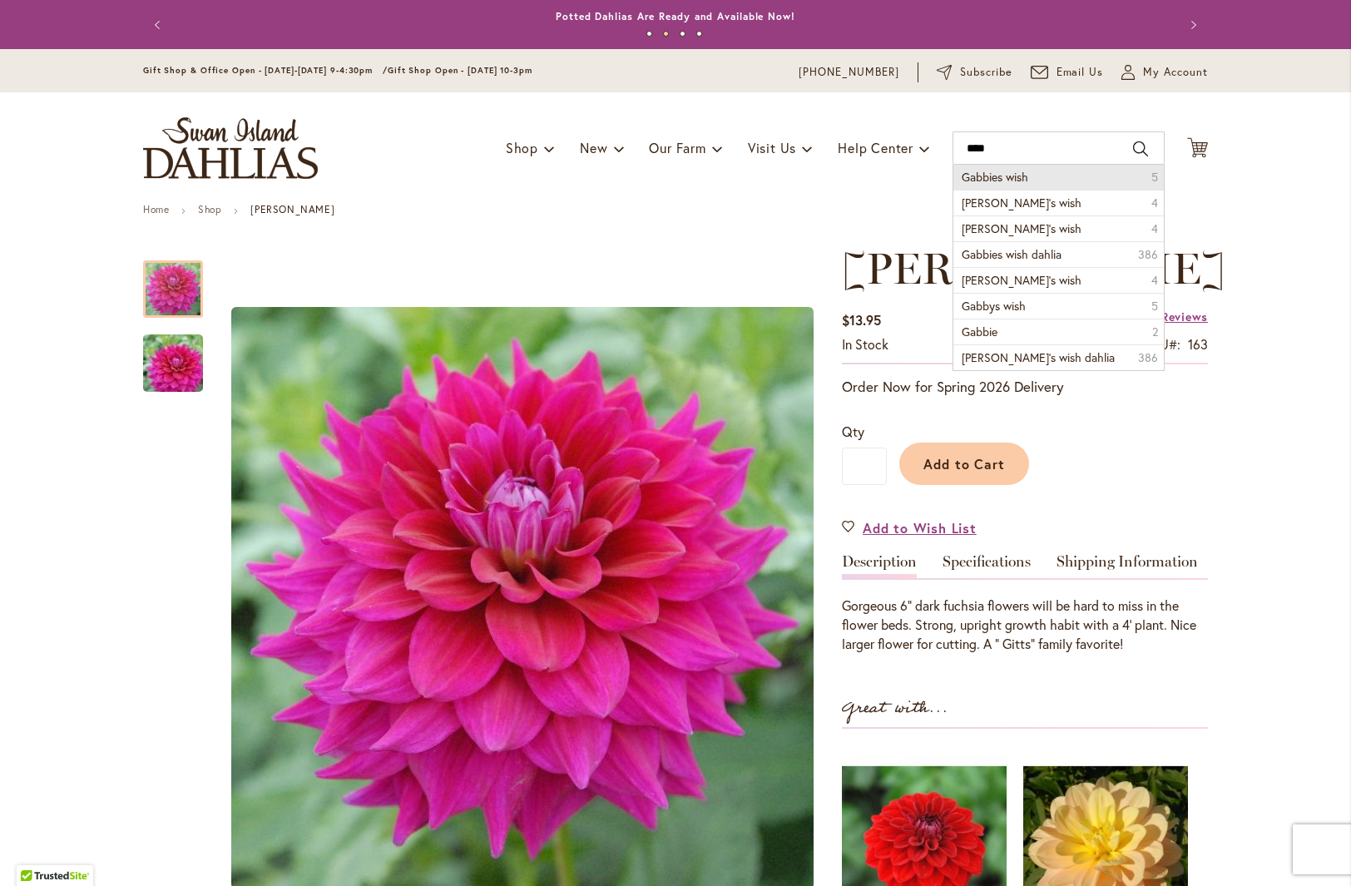
click at [1016, 173] on span "Gabbies wish" at bounding box center [995, 177] width 67 height 16
type input "**********"
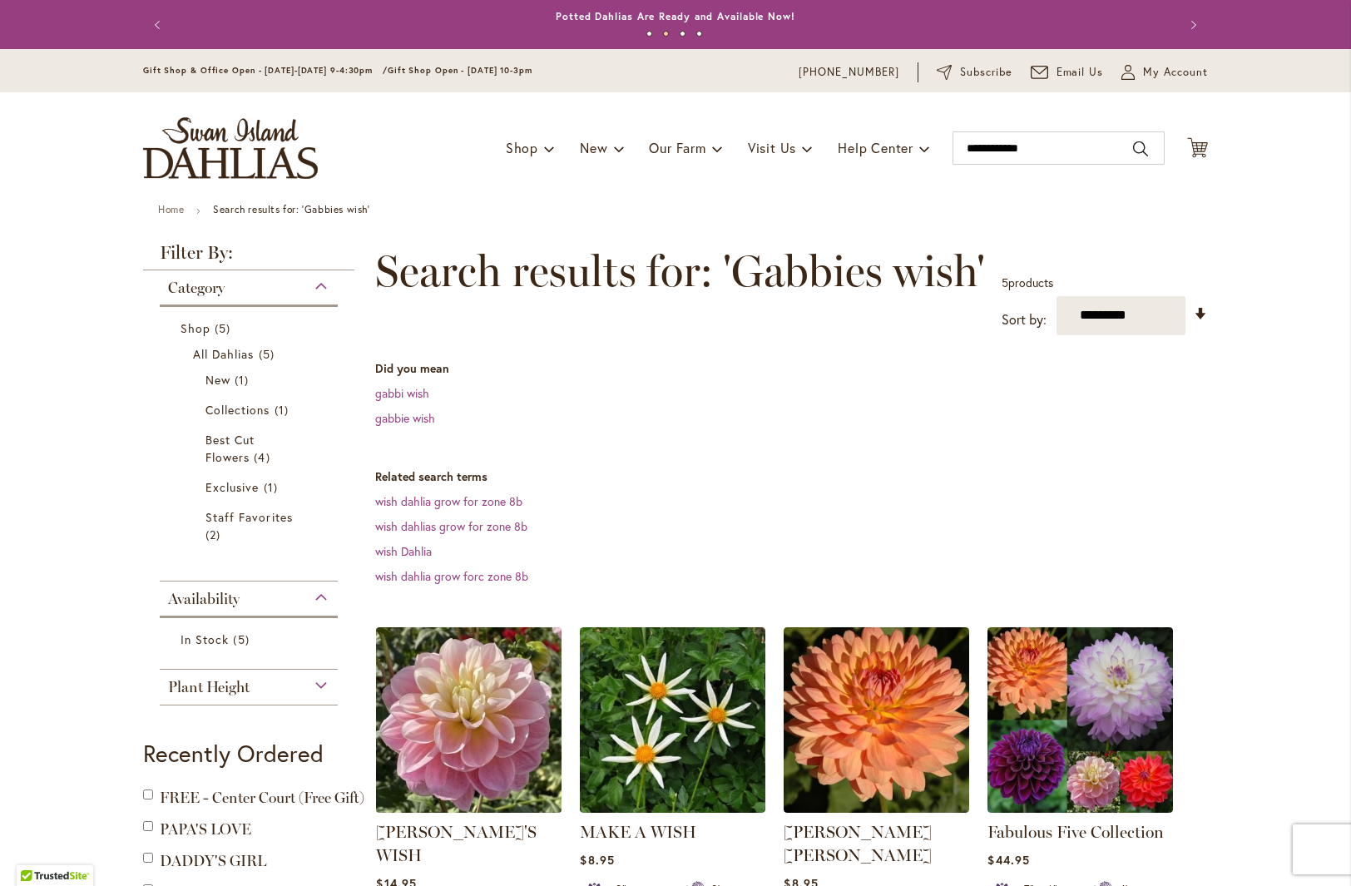
click at [458, 720] on img at bounding box center [469, 719] width 195 height 195
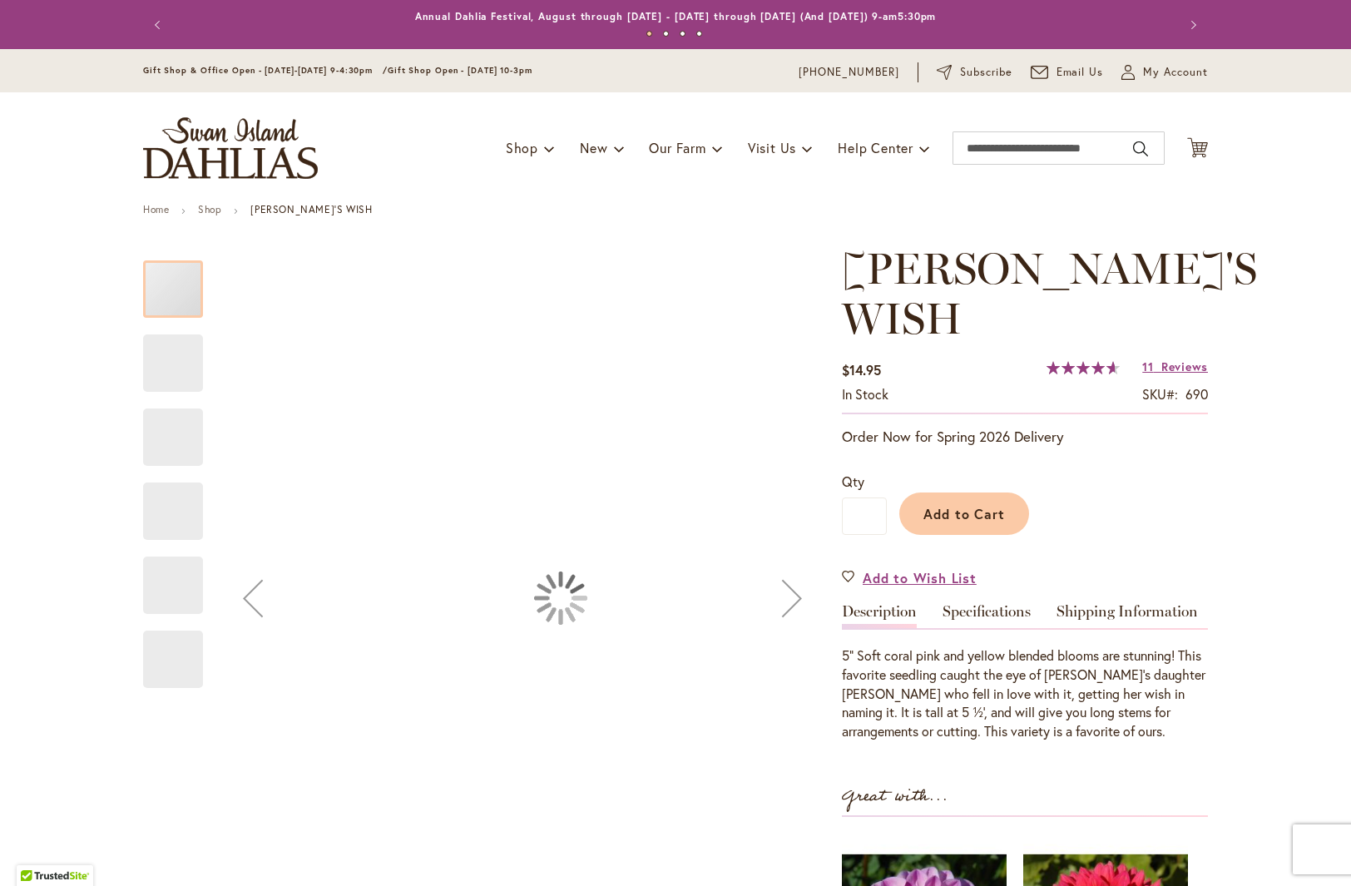
type input "***"
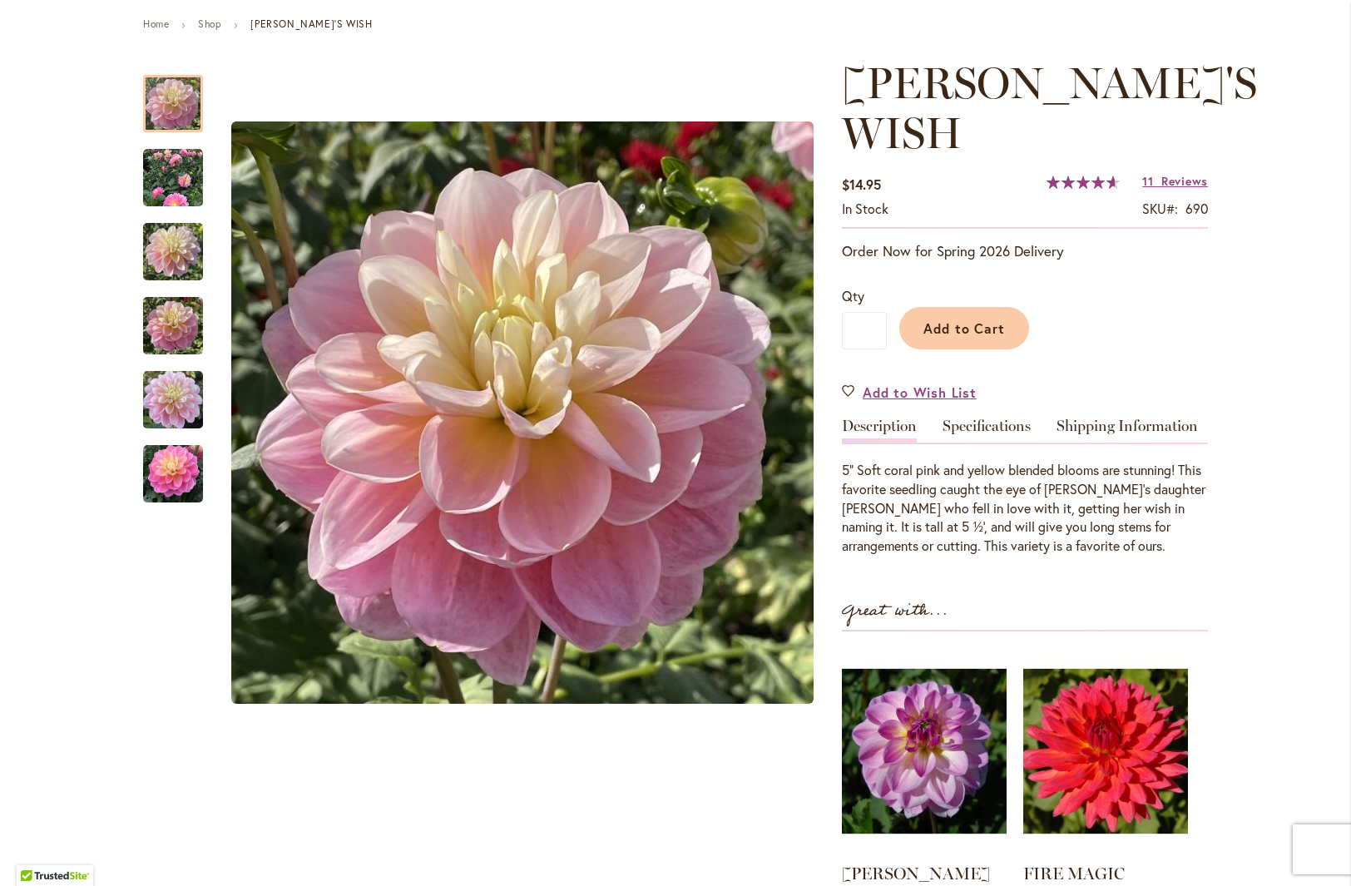
scroll to position [186, 0]
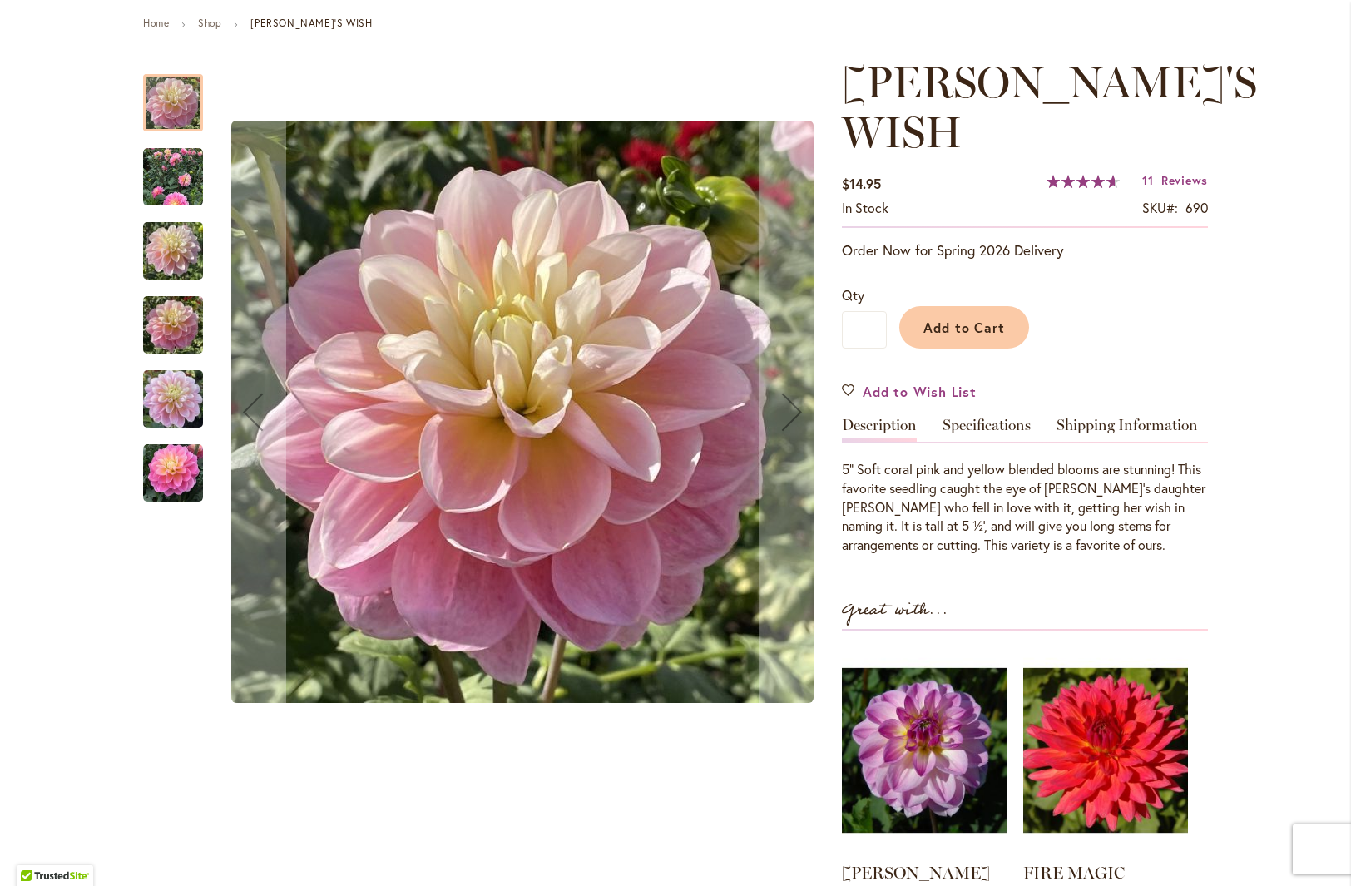
click at [155, 405] on img "GABBIE'S WISH" at bounding box center [173, 399] width 60 height 80
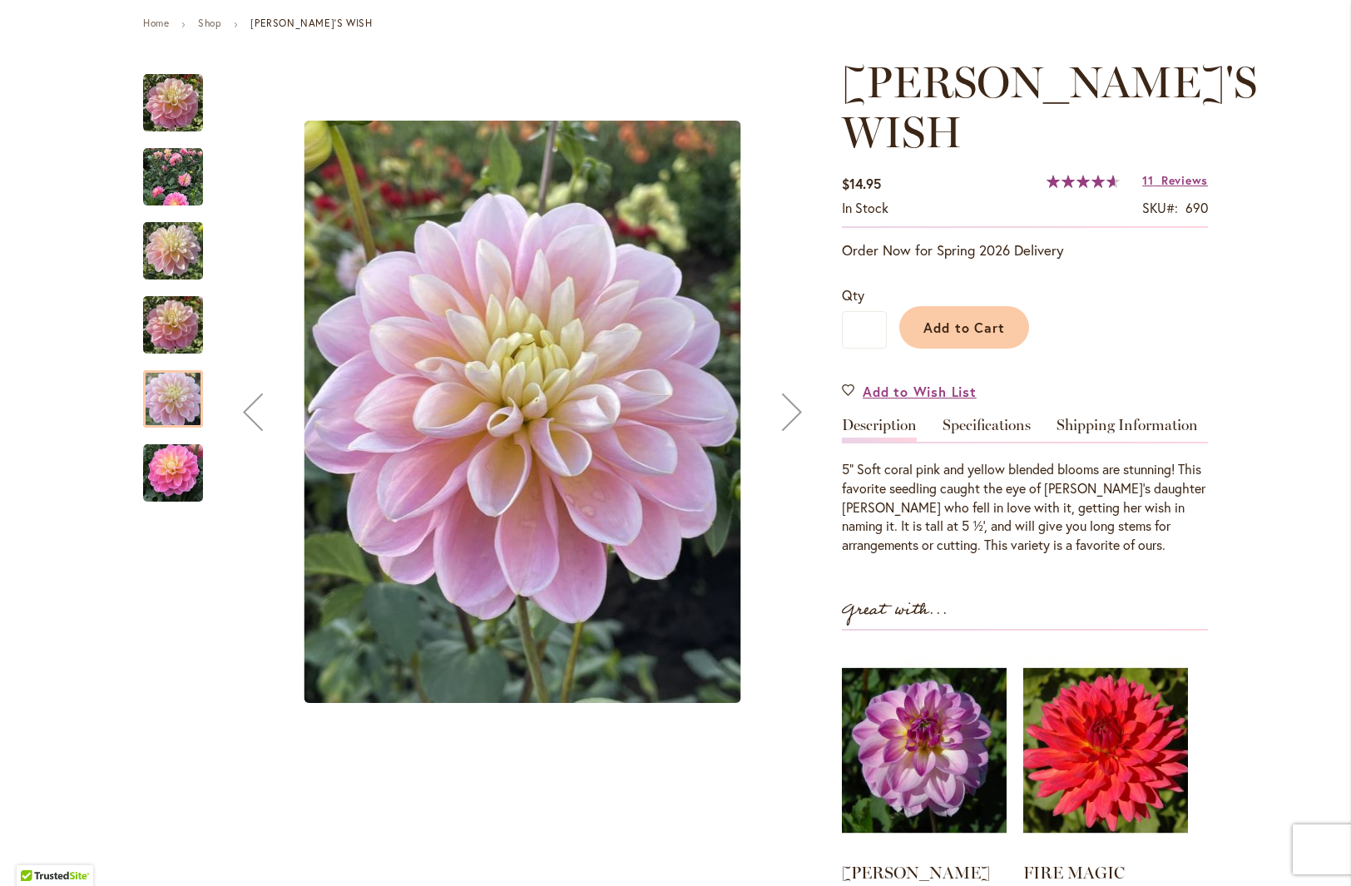
click at [164, 327] on img "GABBIE'S WISH" at bounding box center [173, 325] width 60 height 80
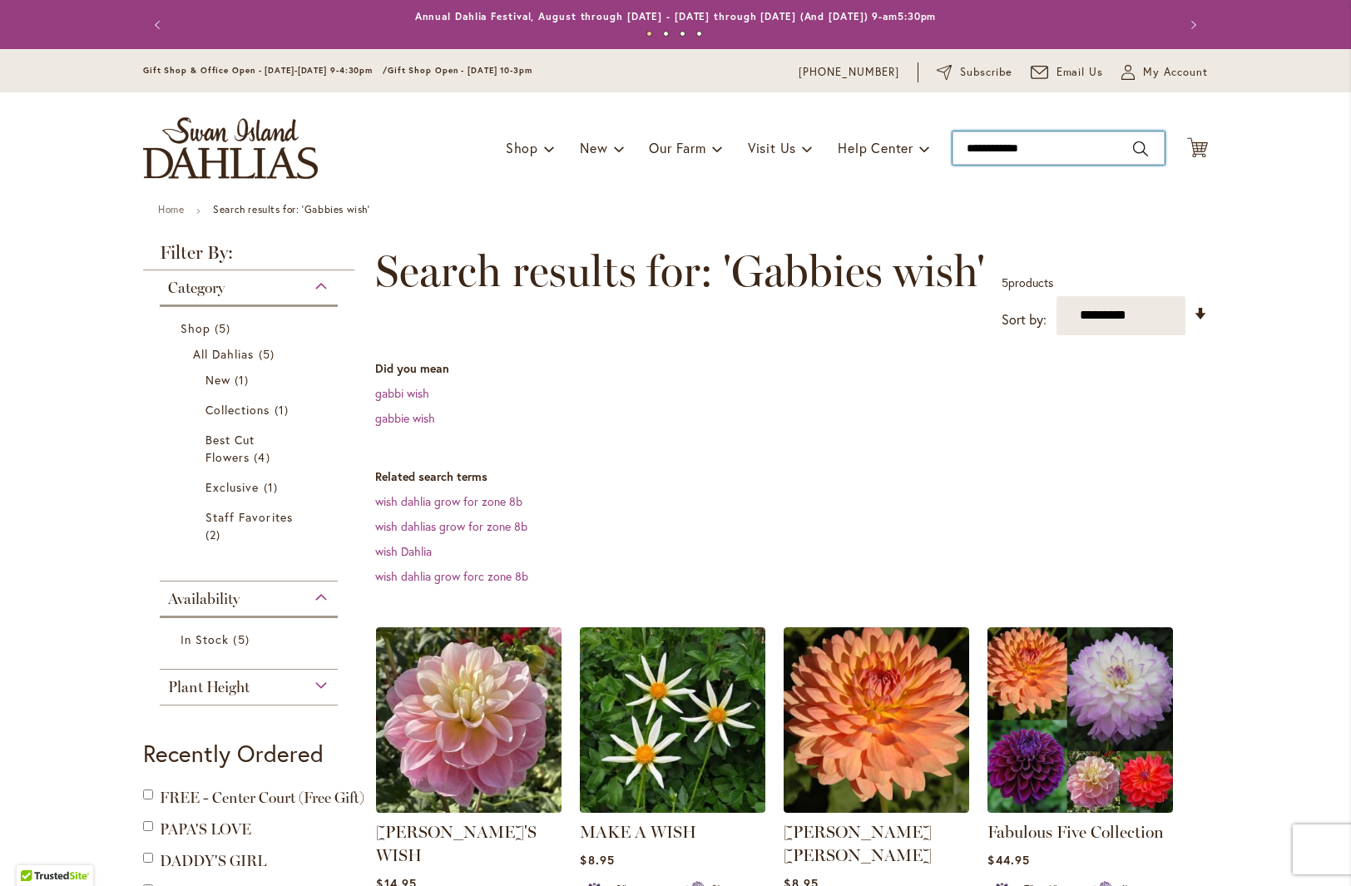
click at [994, 153] on input "**********" at bounding box center [1059, 147] width 212 height 33
drag, startPoint x: 1048, startPoint y: 152, endPoint x: 903, endPoint y: 151, distance: 145.6
click at [905, 150] on div "Toggle Nav Shop Dahlia Tubers Collections Fresh Cut Dahlias Gardening Supplies …" at bounding box center [675, 147] width 1098 height 111
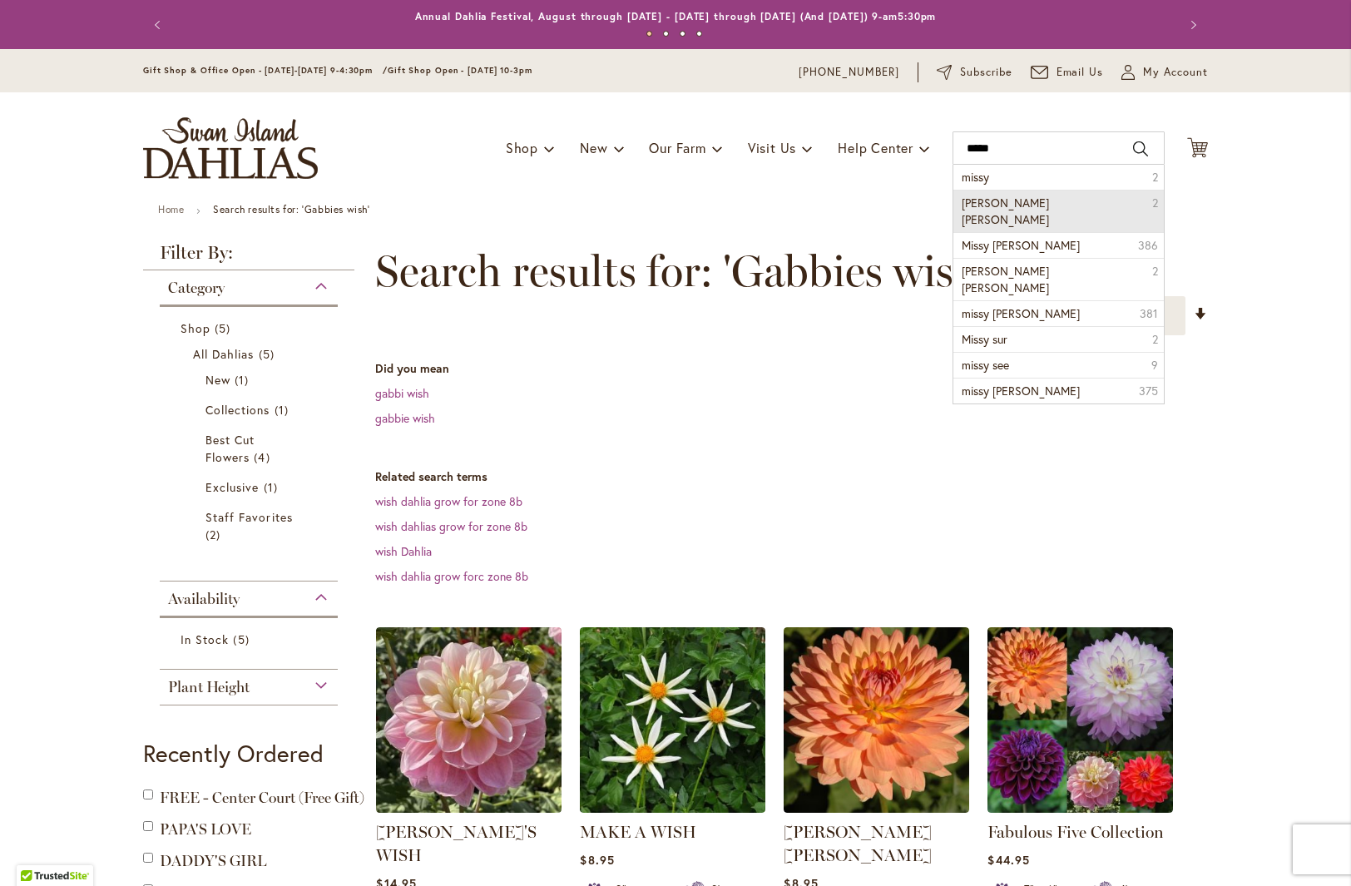
click at [1016, 204] on li "Missy Sue 2" at bounding box center [1058, 211] width 210 height 42
type input "*********"
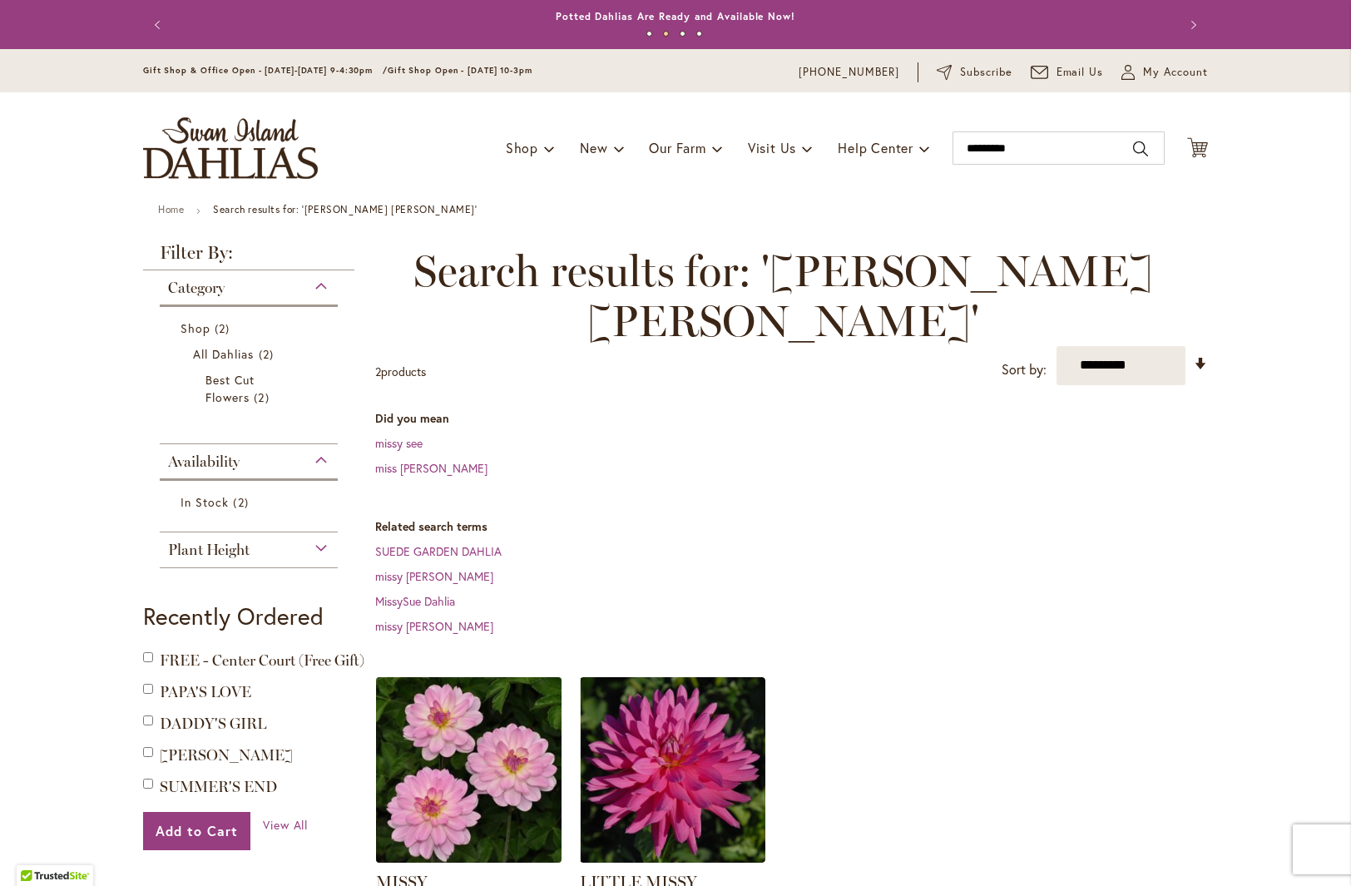
click at [466, 701] on img at bounding box center [469, 769] width 195 height 195
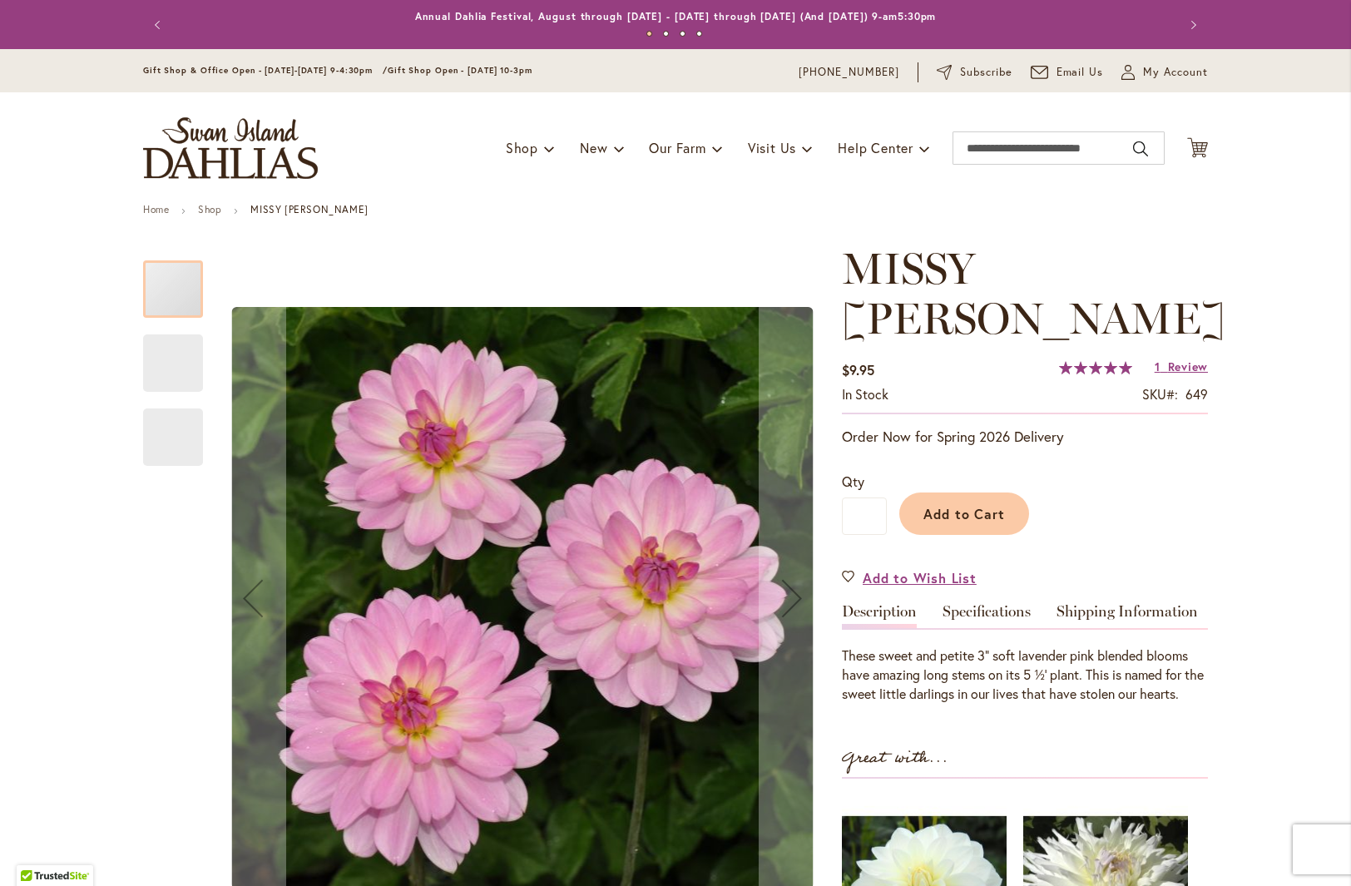
type input "***"
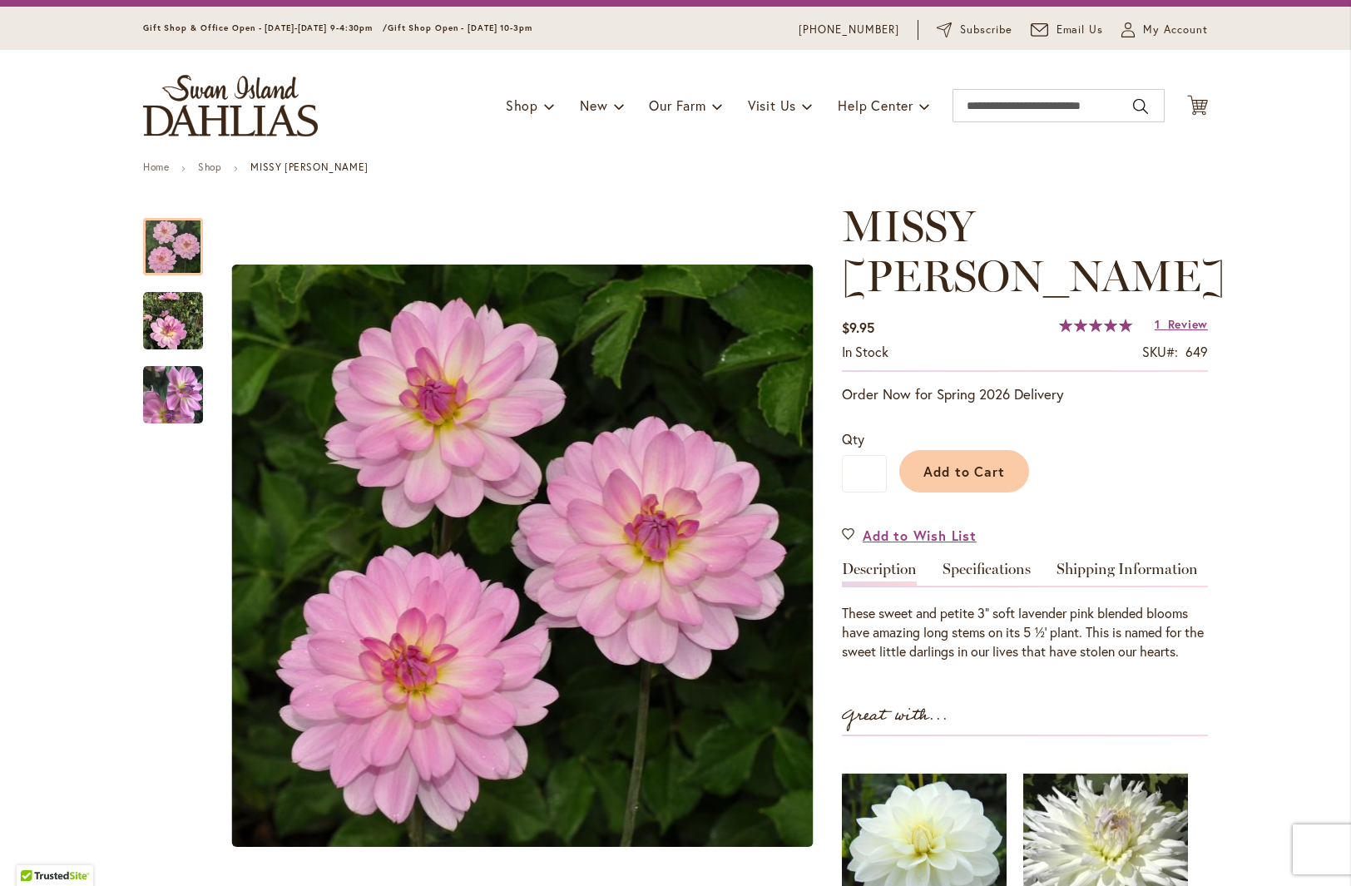
scroll to position [41, 0]
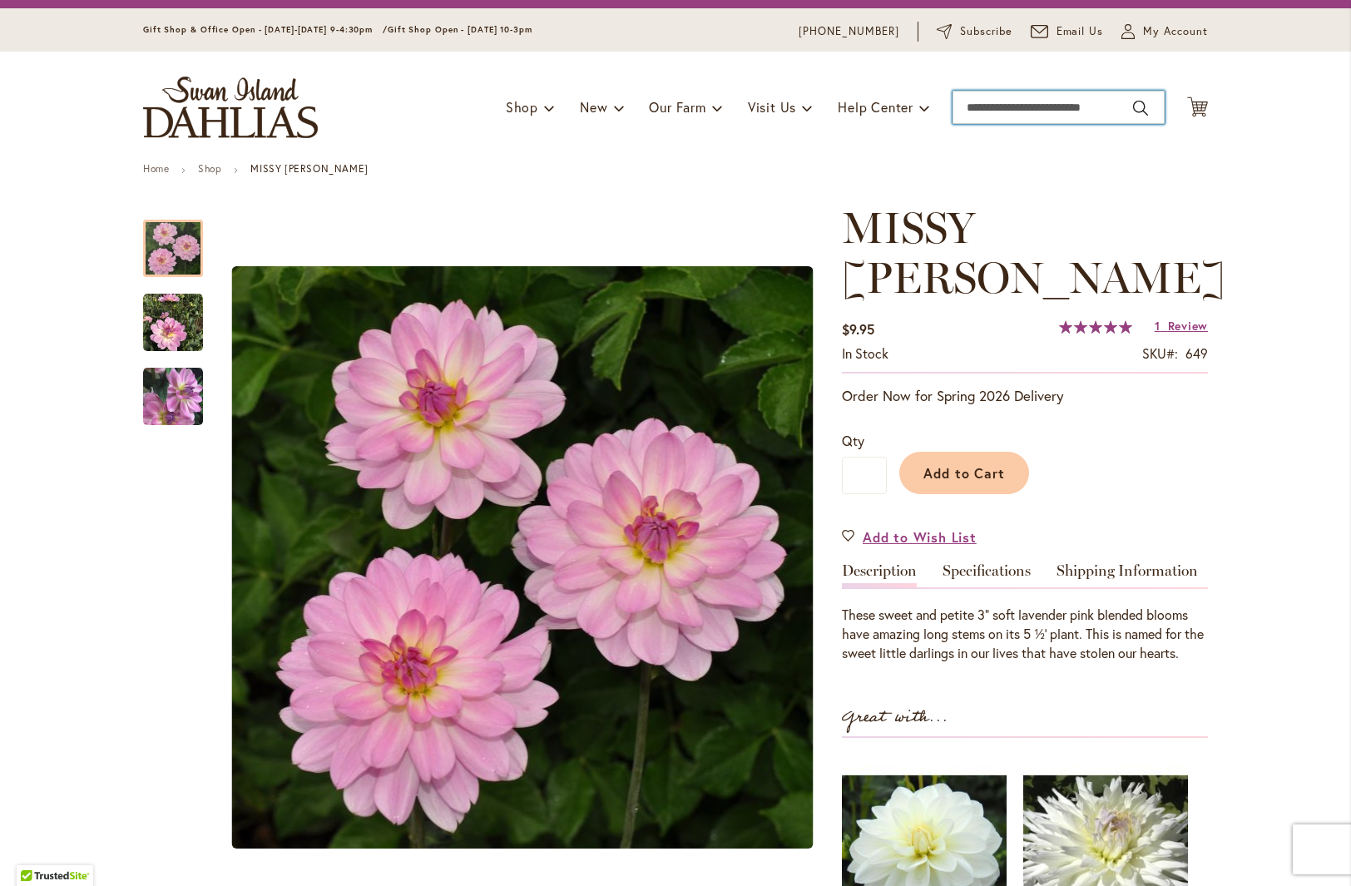
click at [1015, 102] on input "Search" at bounding box center [1059, 107] width 212 height 33
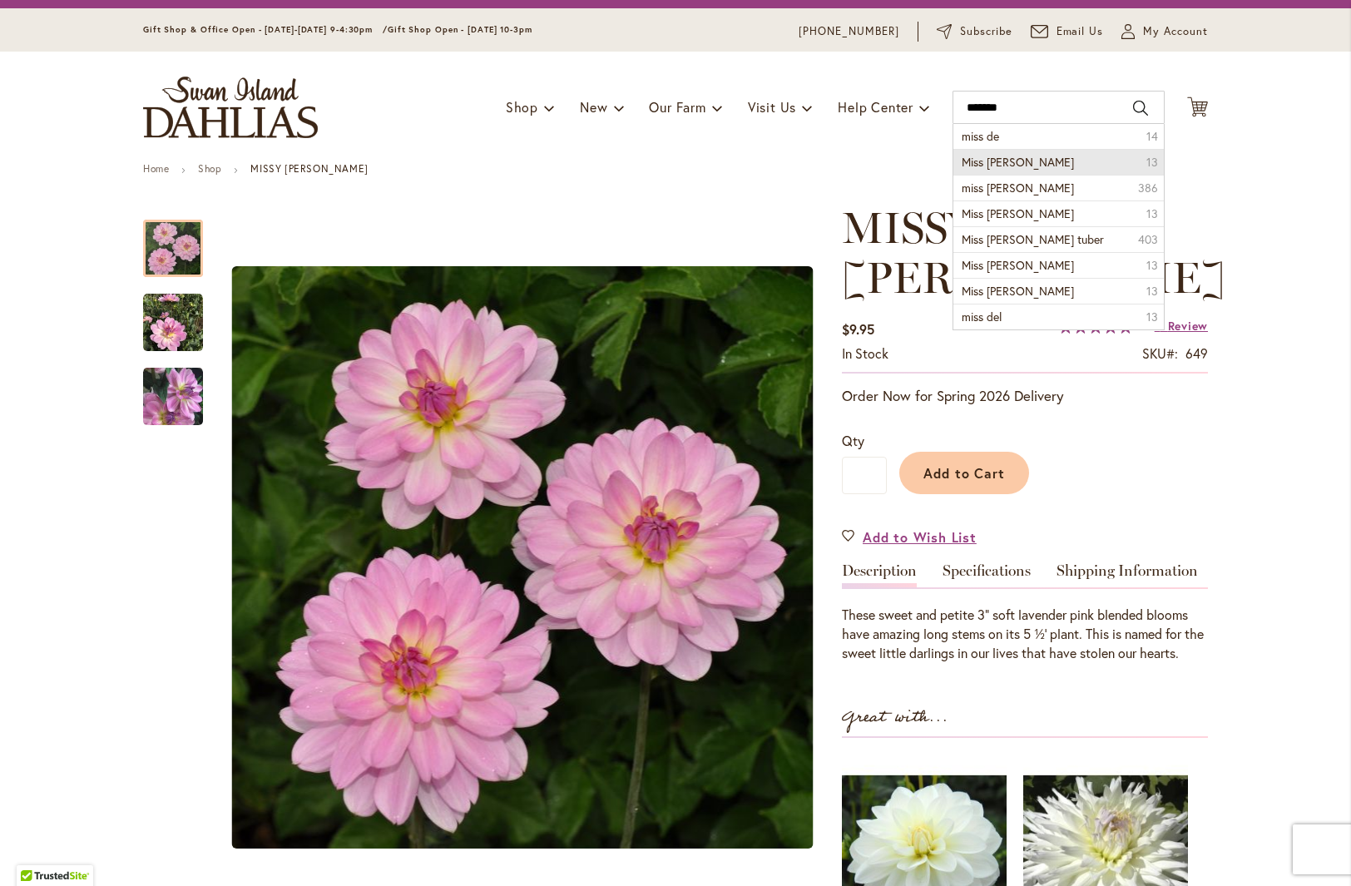
click at [1084, 157] on li "Miss delilah 13" at bounding box center [1058, 162] width 210 height 26
type input "**********"
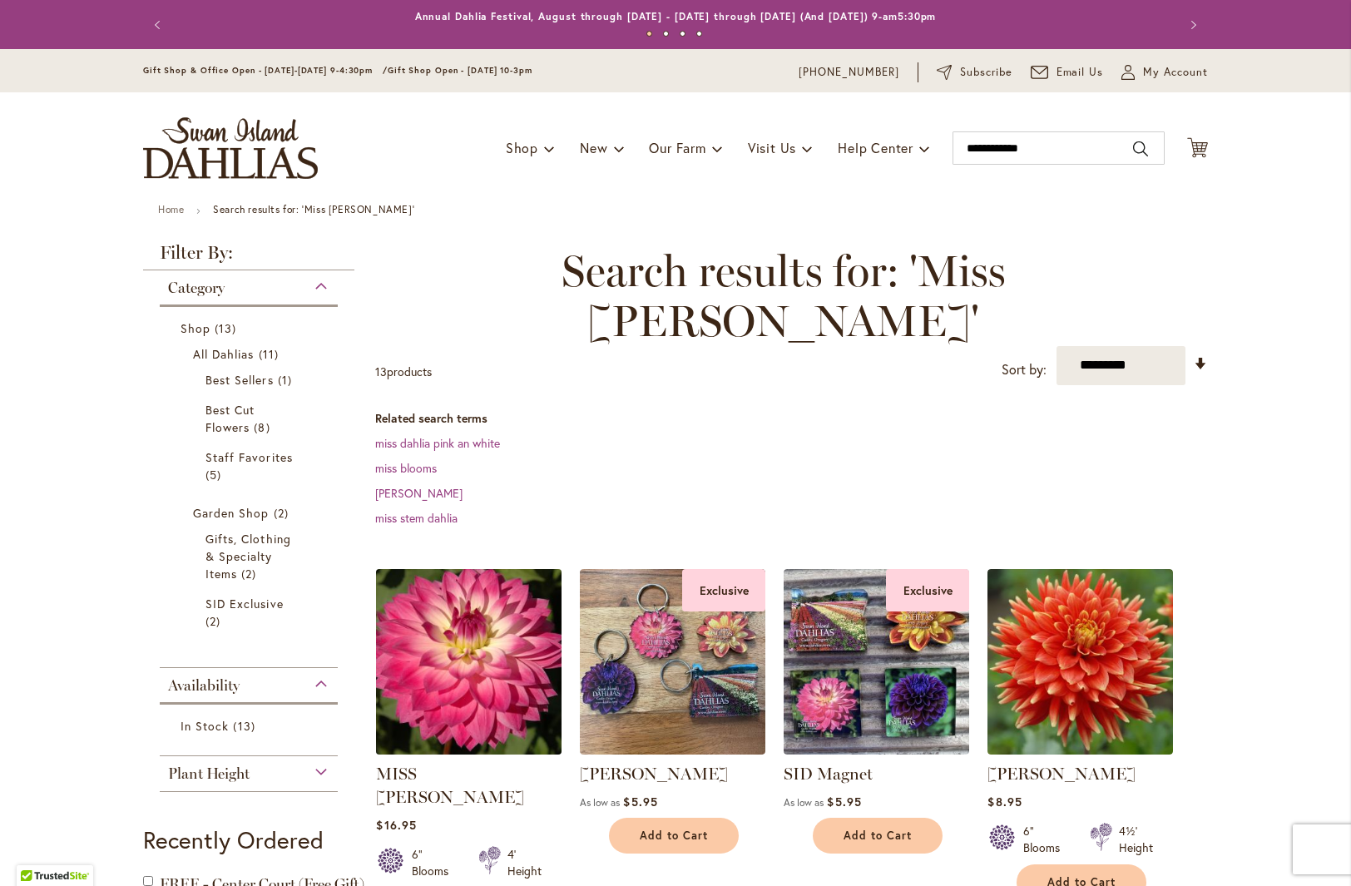
click at [487, 626] on img at bounding box center [469, 661] width 195 height 195
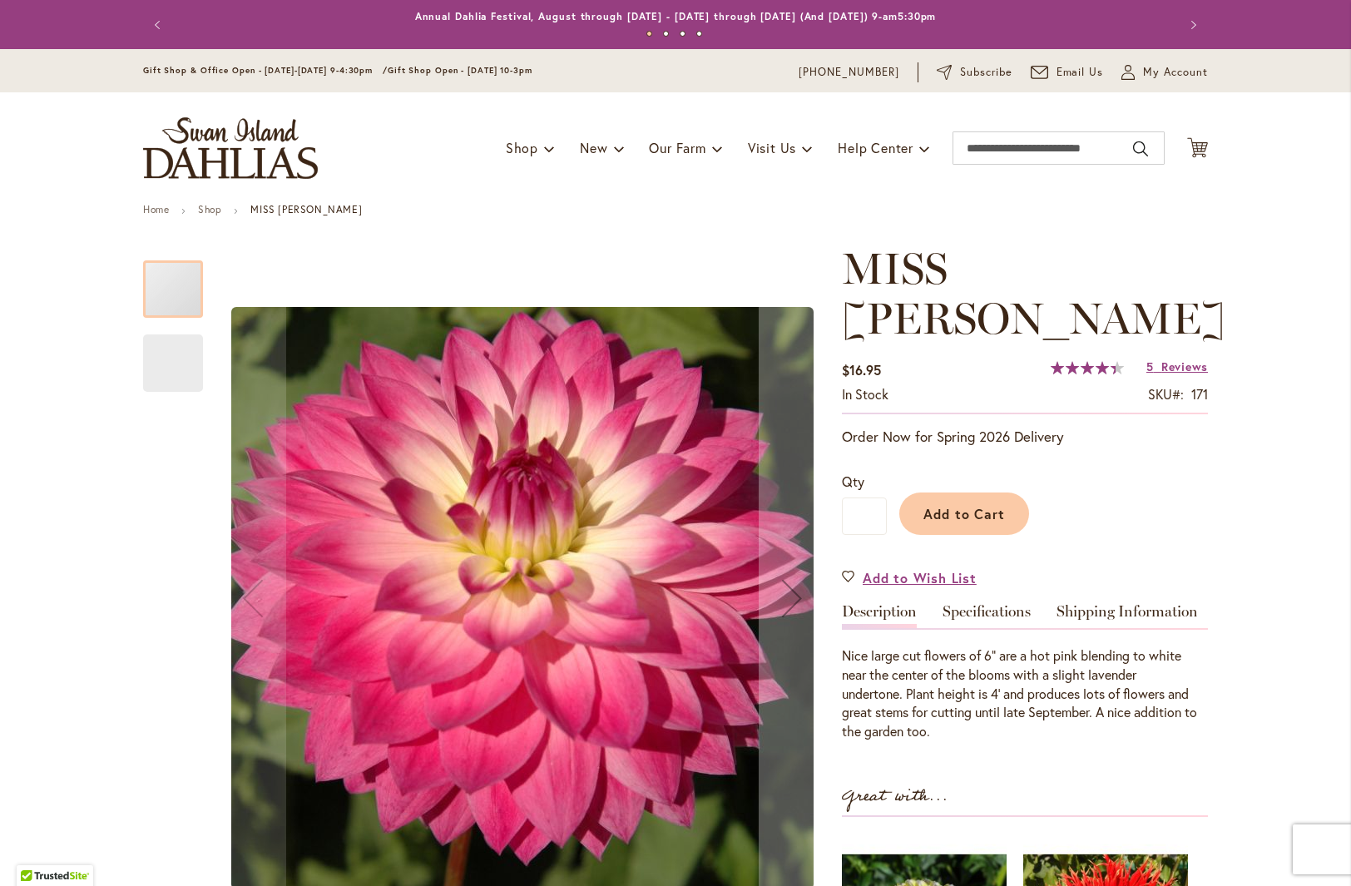
type input "***"
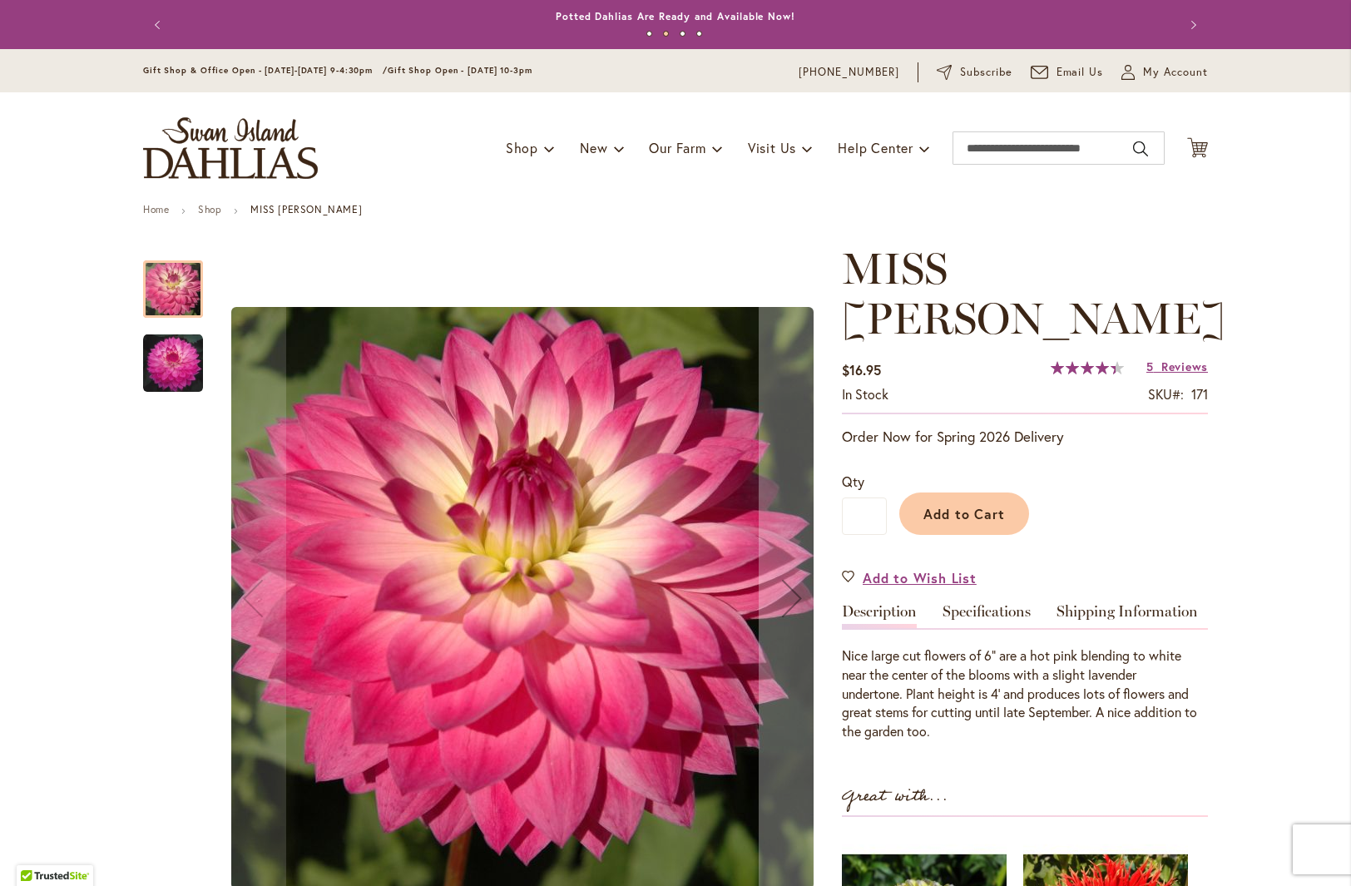
click at [167, 289] on div at bounding box center [173, 288] width 60 height 57
click at [175, 373] on img "MISS DELILAH" at bounding box center [173, 364] width 60 height 60
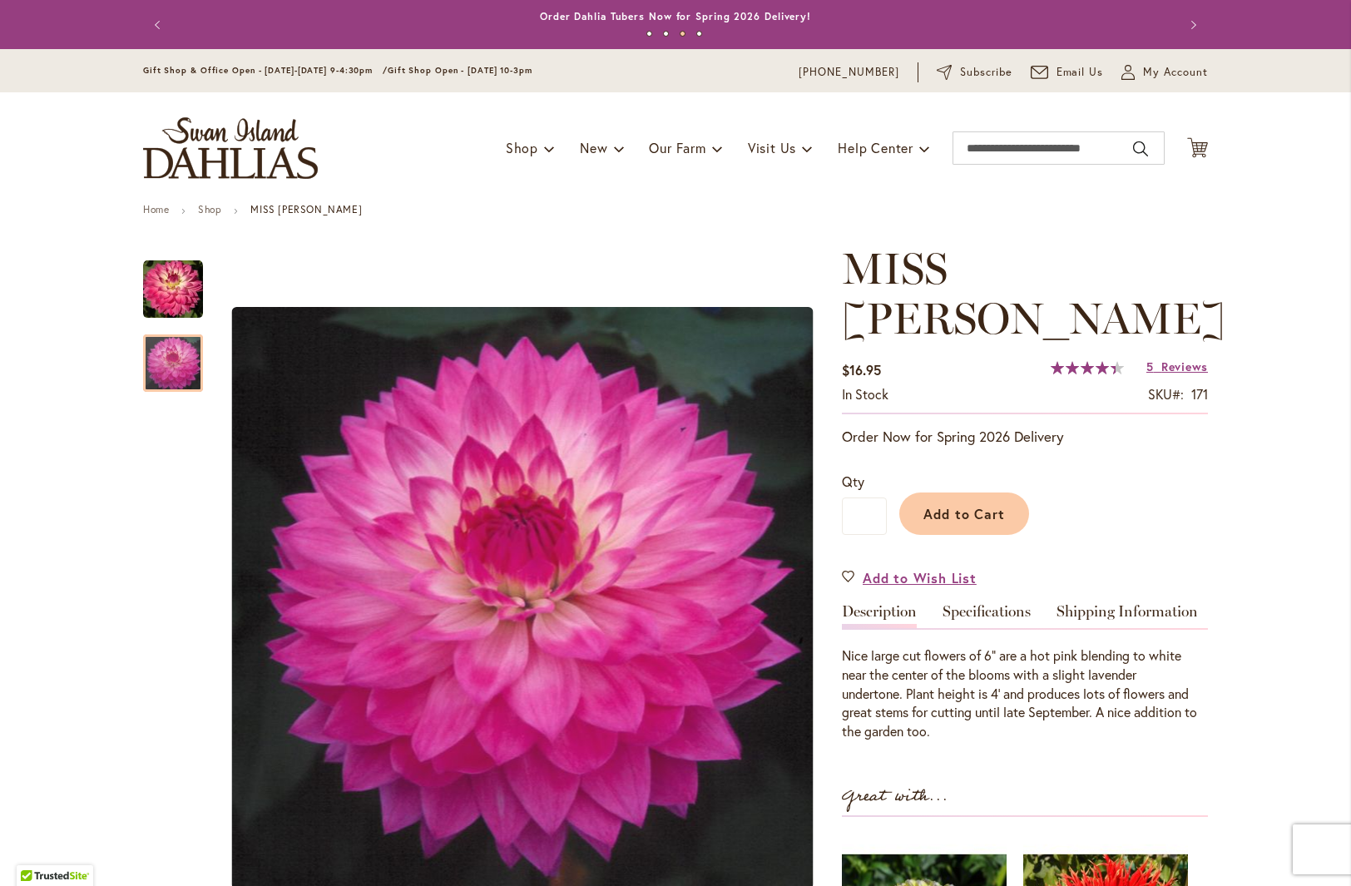
scroll to position [50, 0]
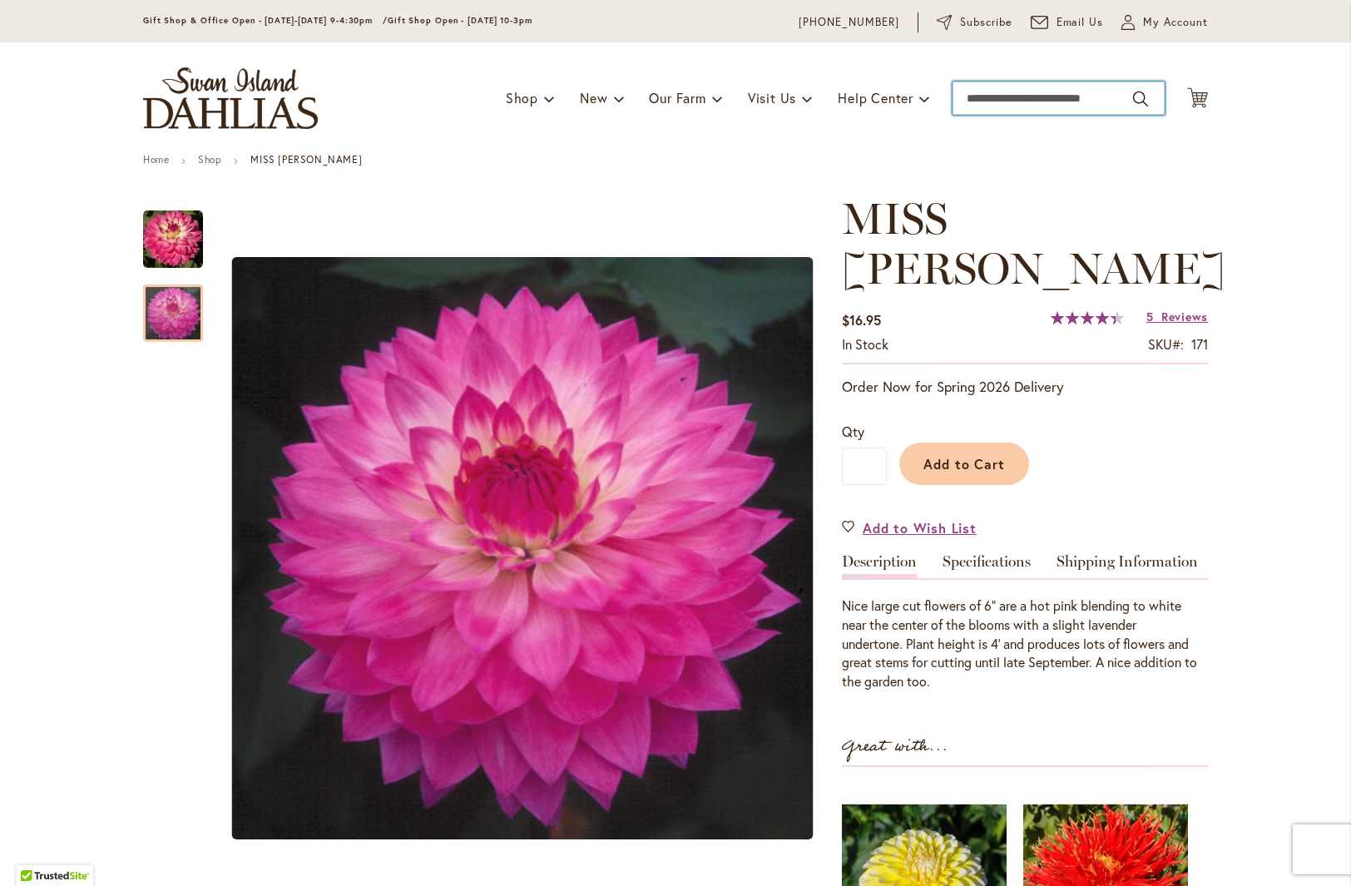
click at [1003, 95] on input "Search" at bounding box center [1059, 98] width 212 height 33
click at [1020, 129] on li "poppas love 51" at bounding box center [1058, 127] width 210 height 25
type input "**********"
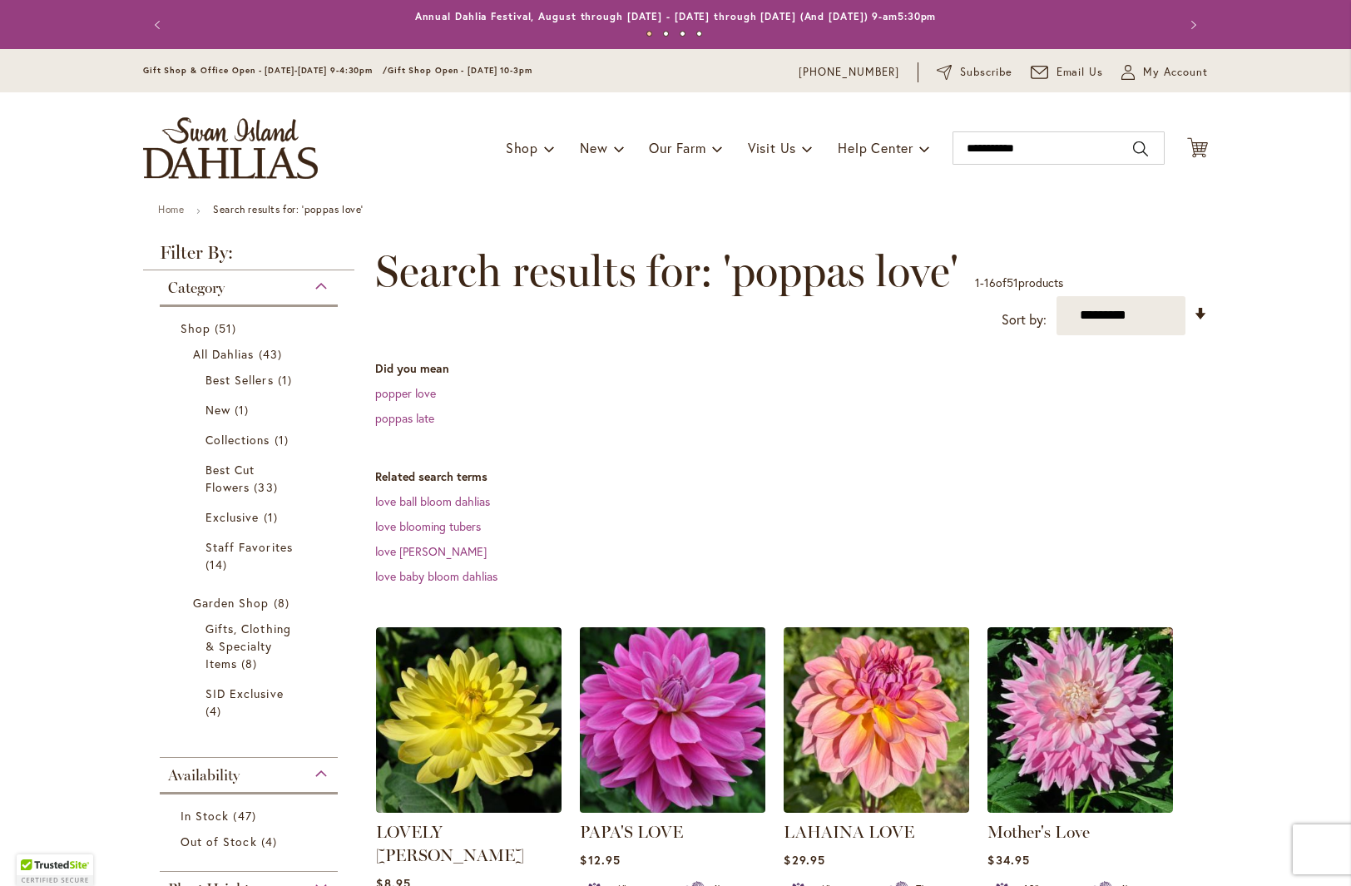
click at [661, 739] on img at bounding box center [673, 719] width 195 height 195
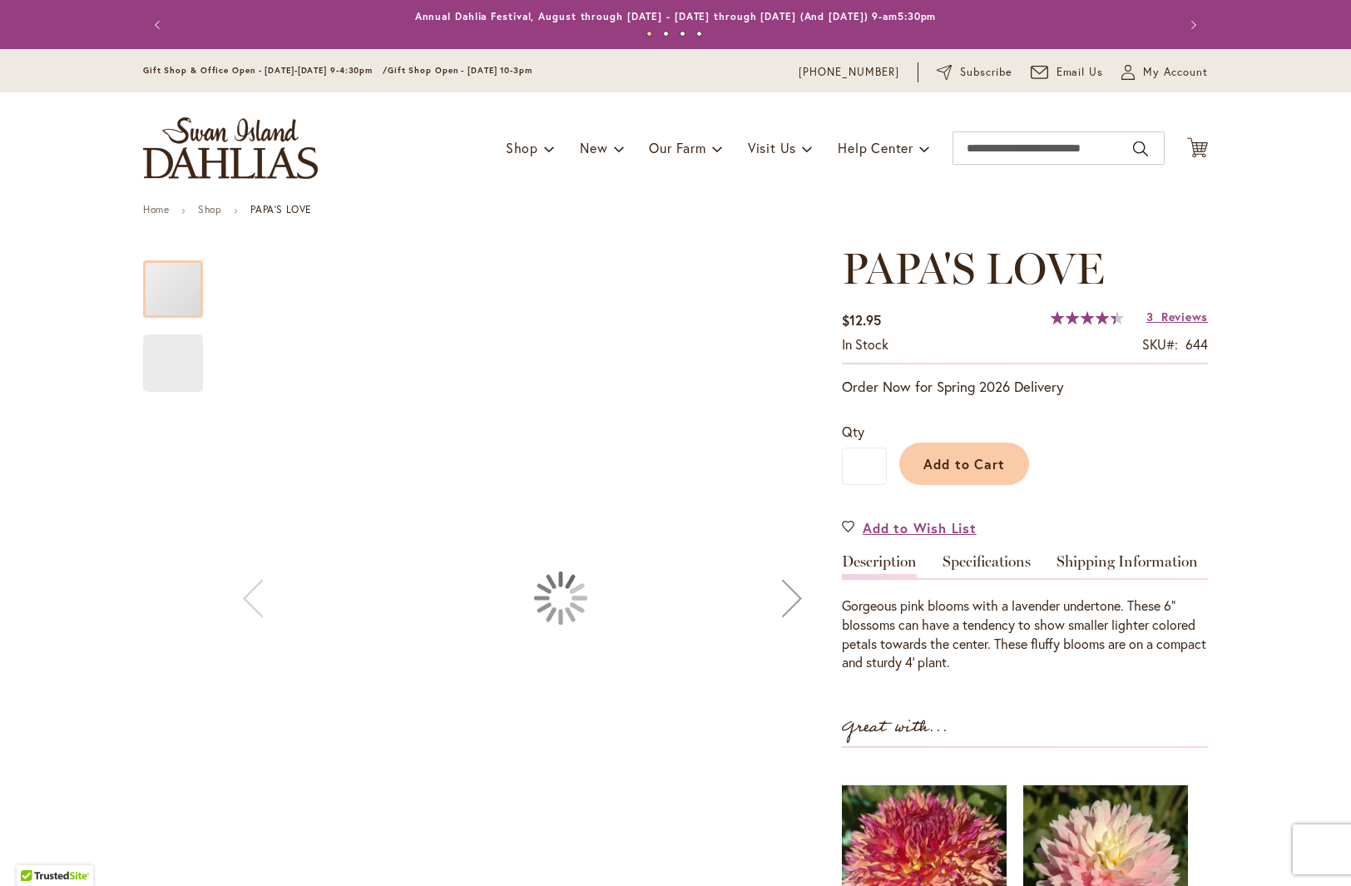
type input "***"
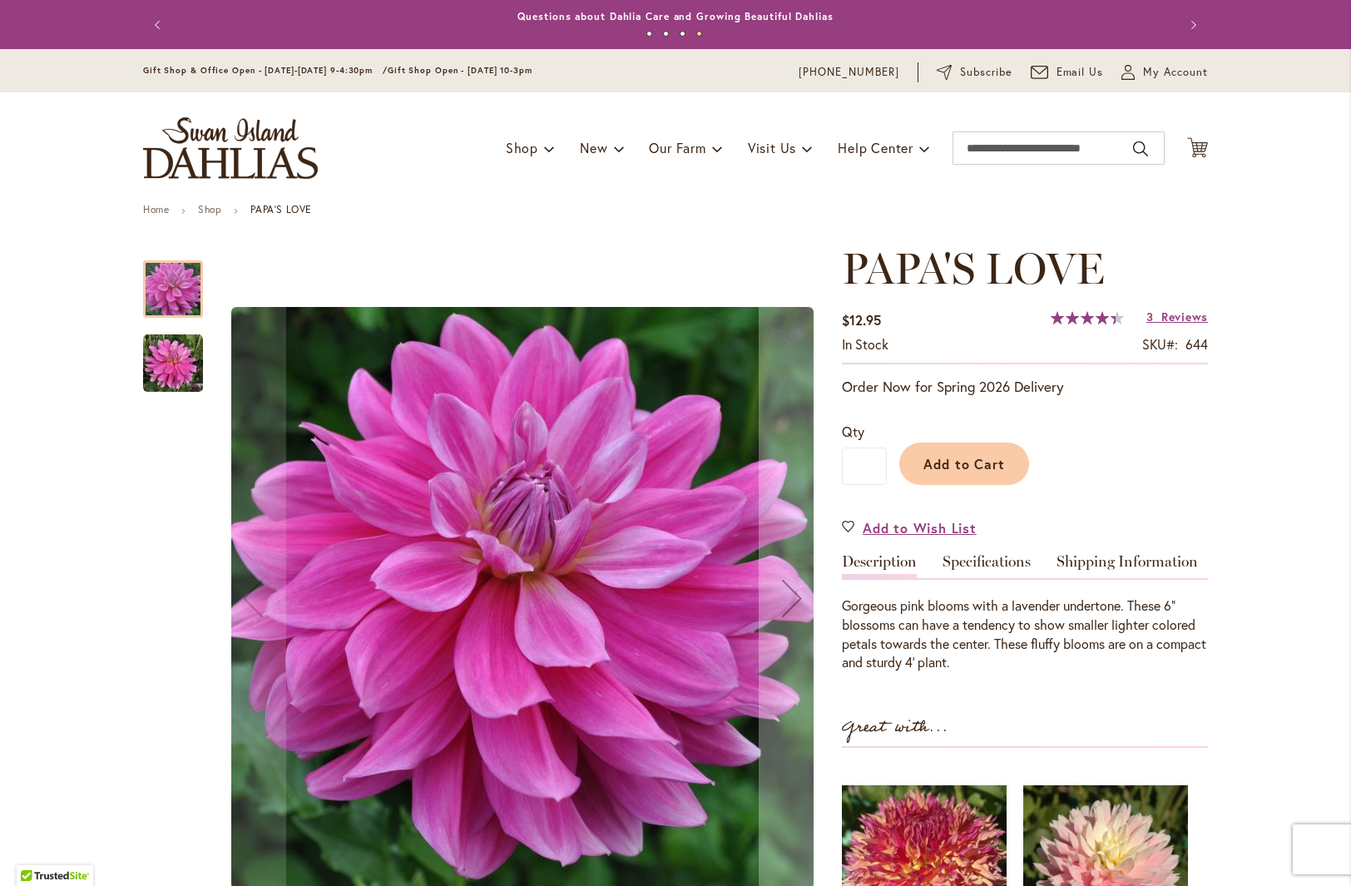
click at [176, 369] on img "PAPA'S LOVE" at bounding box center [173, 364] width 60 height 60
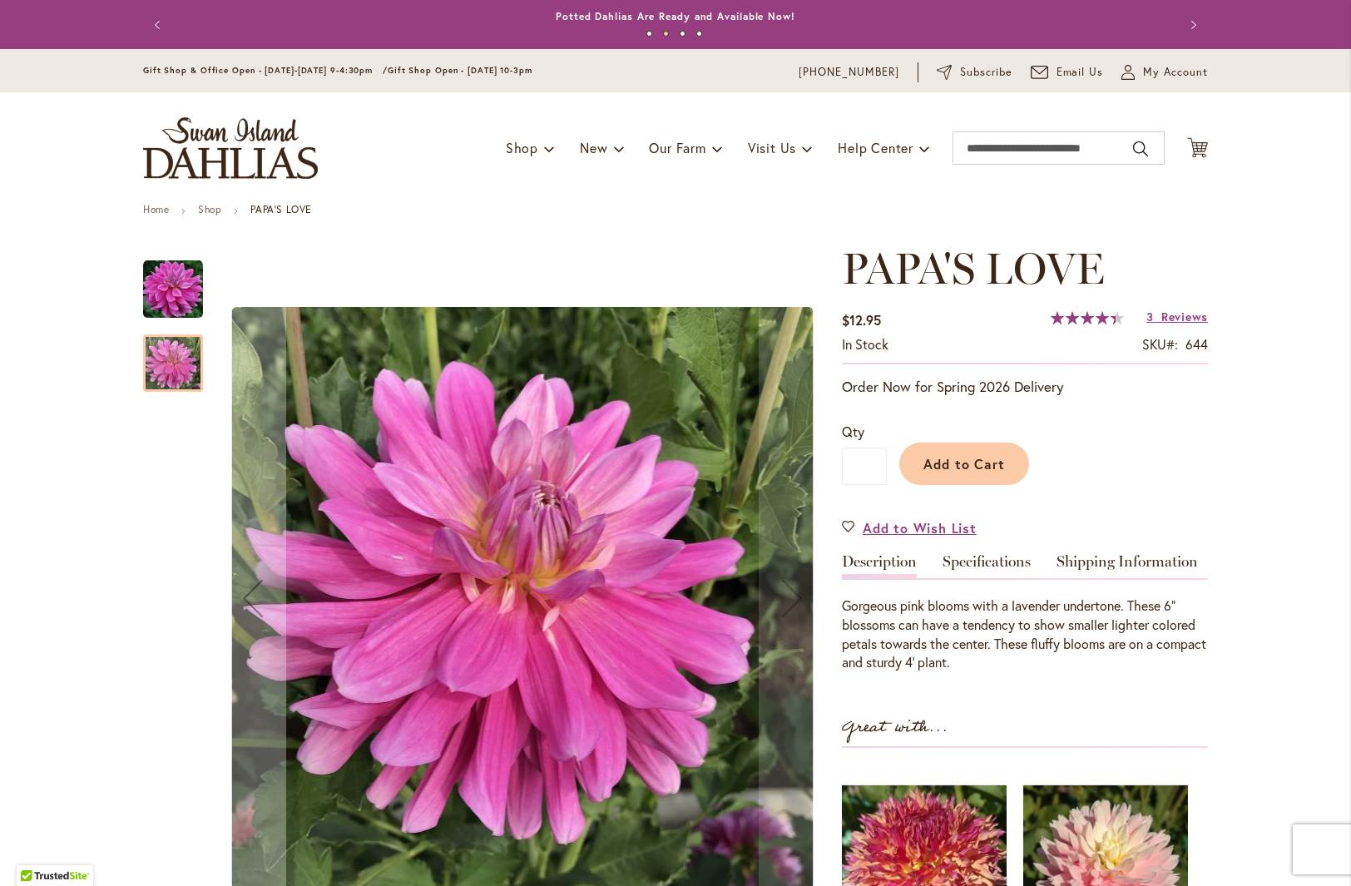
click at [172, 359] on div at bounding box center [173, 362] width 60 height 57
click at [161, 360] on div at bounding box center [173, 362] width 60 height 57
click at [168, 288] on img "PAPA'S LOVE" at bounding box center [173, 290] width 60 height 60
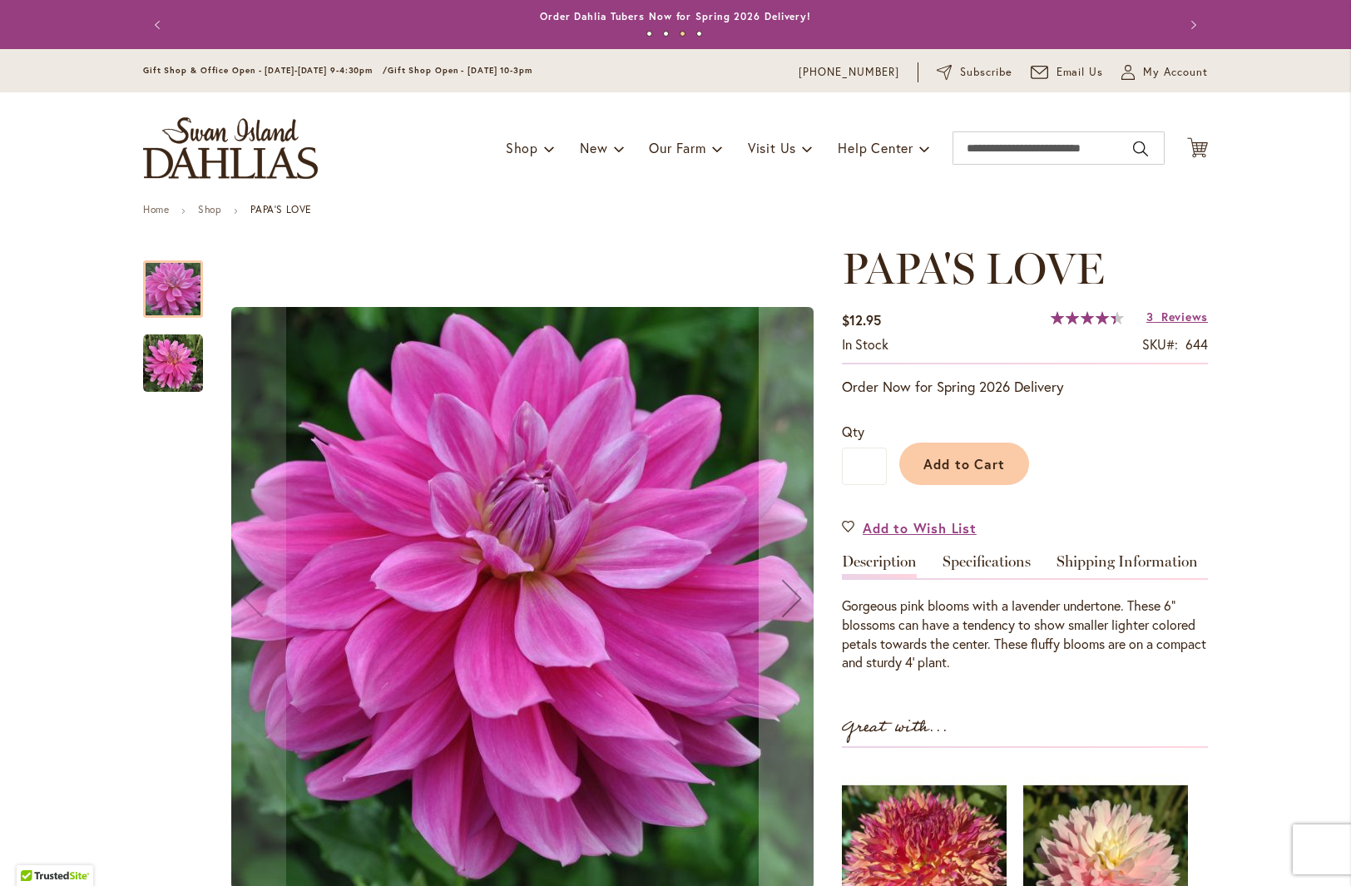
click at [176, 344] on img "PAPA'S LOVE" at bounding box center [173, 364] width 60 height 60
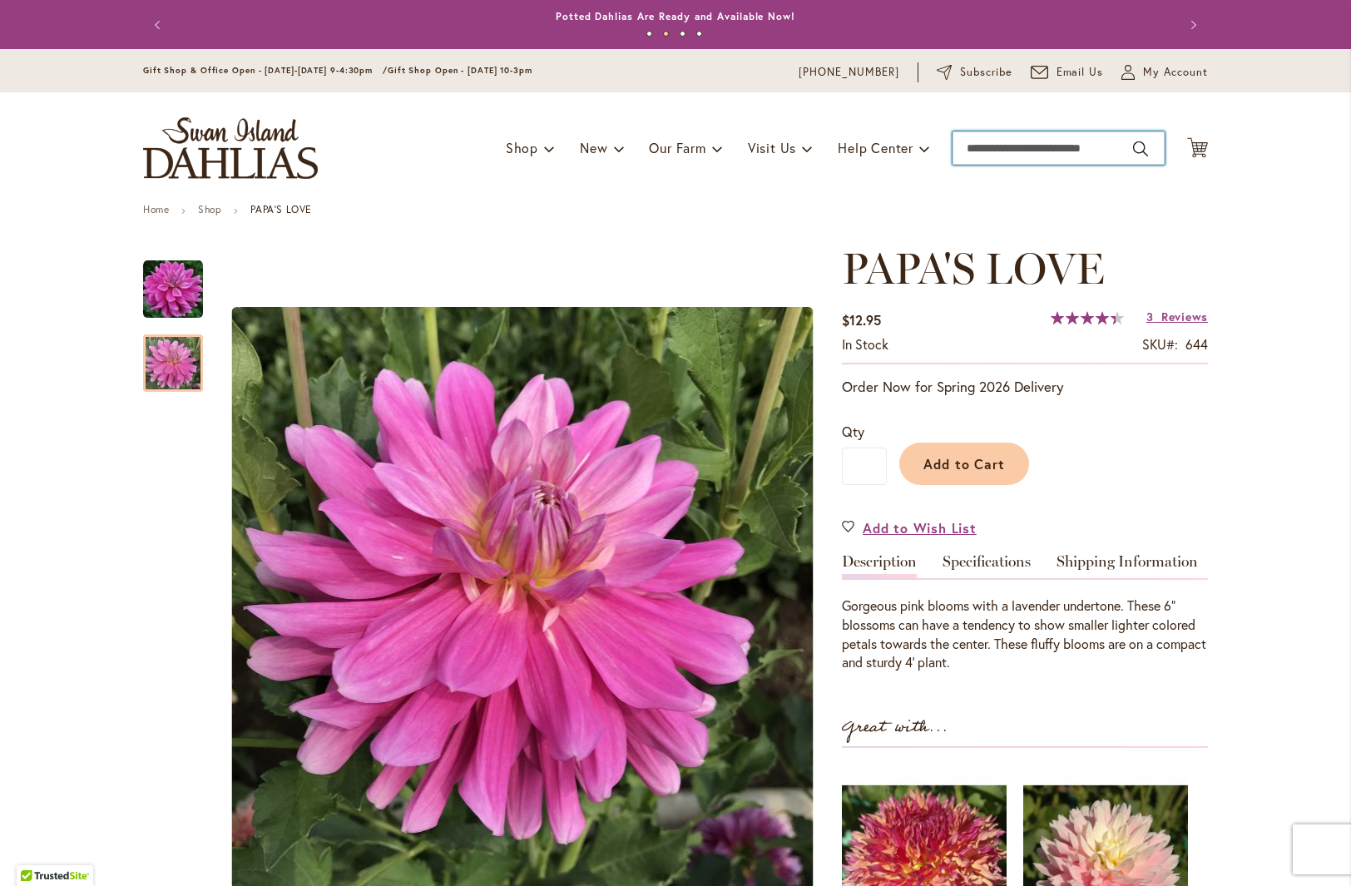
click at [1001, 152] on input "Search" at bounding box center [1059, 147] width 212 height 33
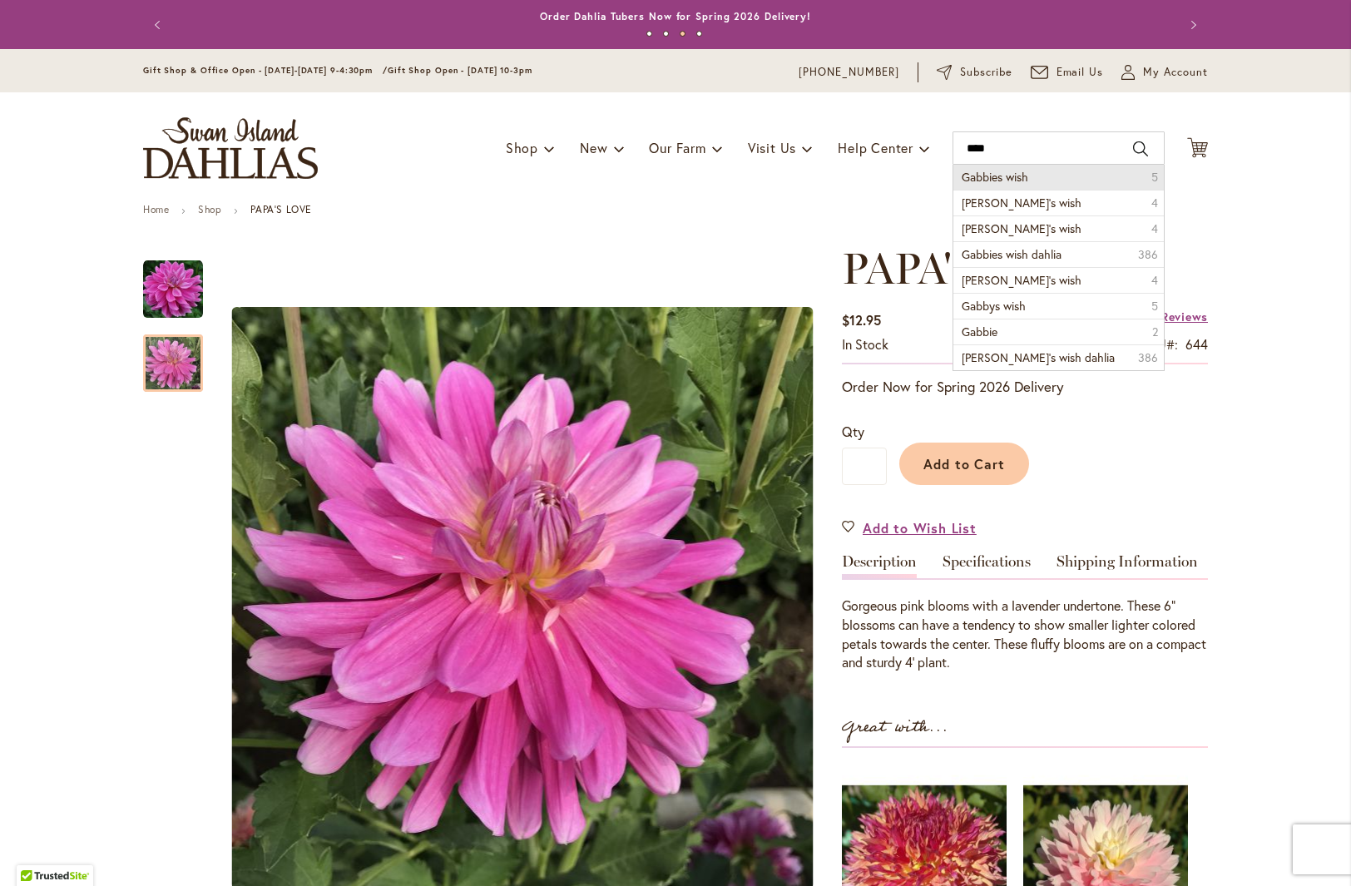
click at [1019, 175] on span "Gabbies wish" at bounding box center [995, 177] width 67 height 16
type input "**********"
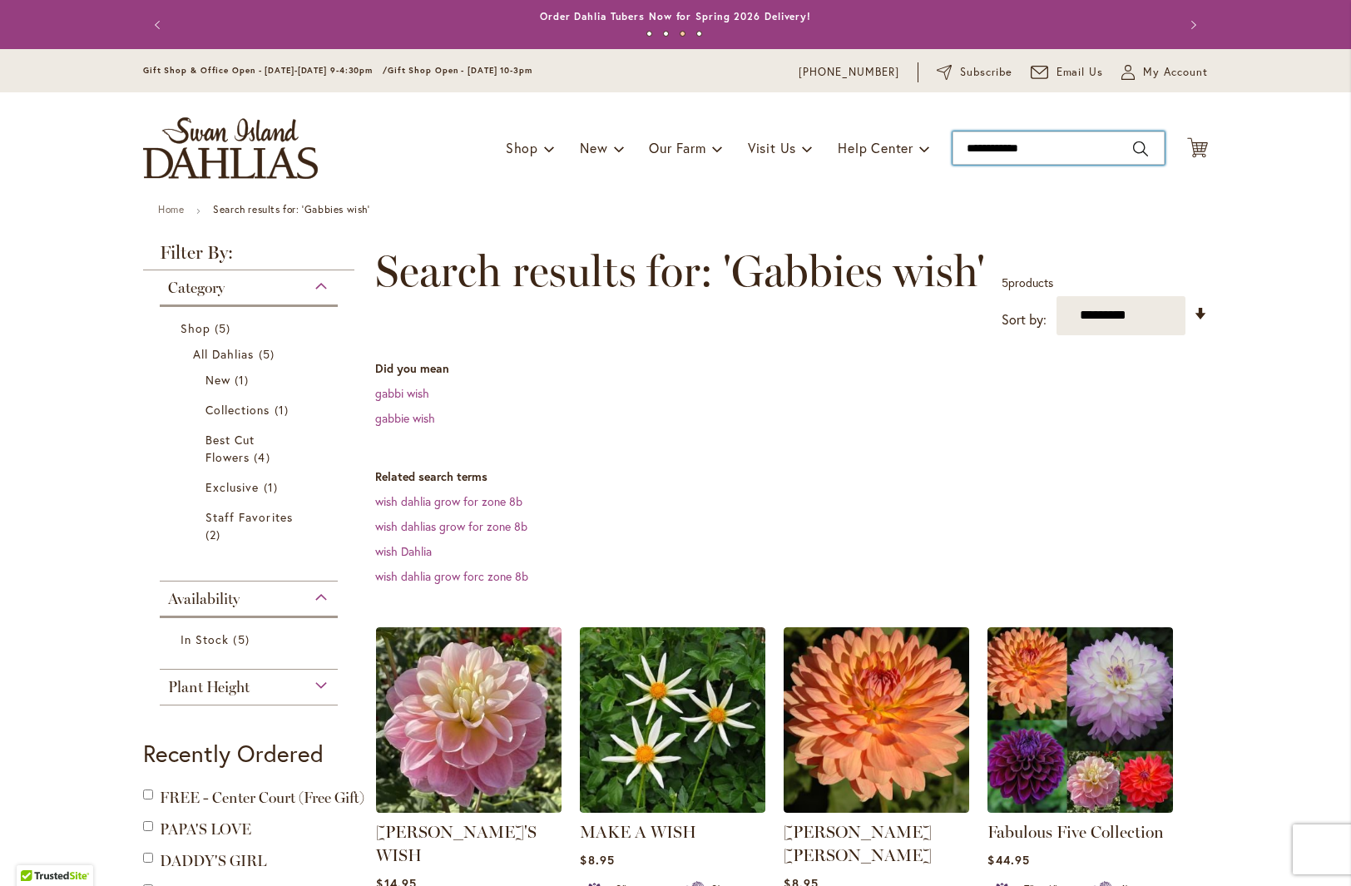
drag, startPoint x: 1049, startPoint y: 152, endPoint x: 911, endPoint y: 100, distance: 147.7
click at [918, 145] on div "Toggle Nav Shop Dahlia Tubers Collections Fresh Cut Dahlias Gardening Supplies …" at bounding box center [675, 147] width 1098 height 111
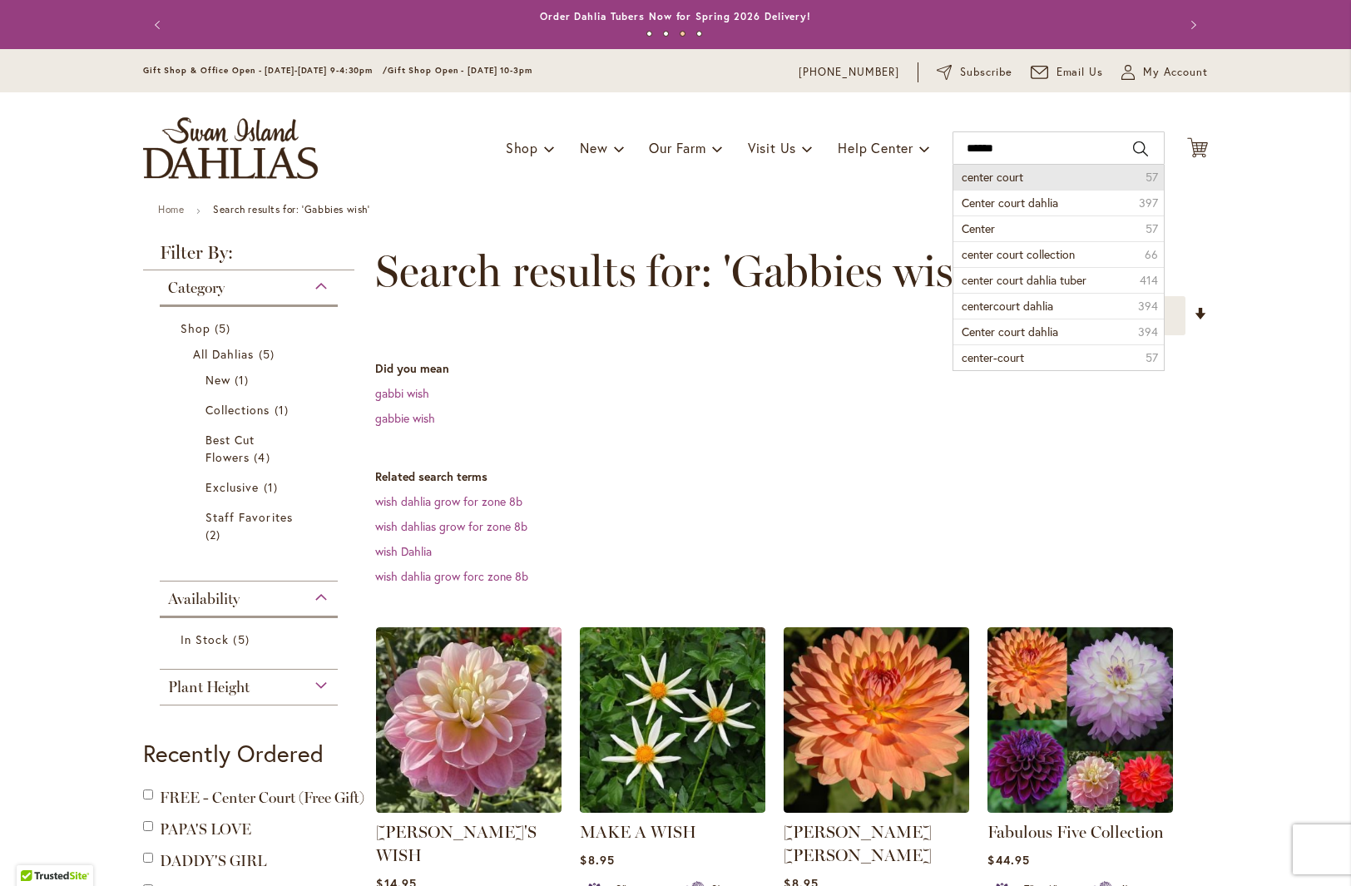
click at [1016, 176] on span "center court" at bounding box center [993, 177] width 62 height 16
type input "**********"
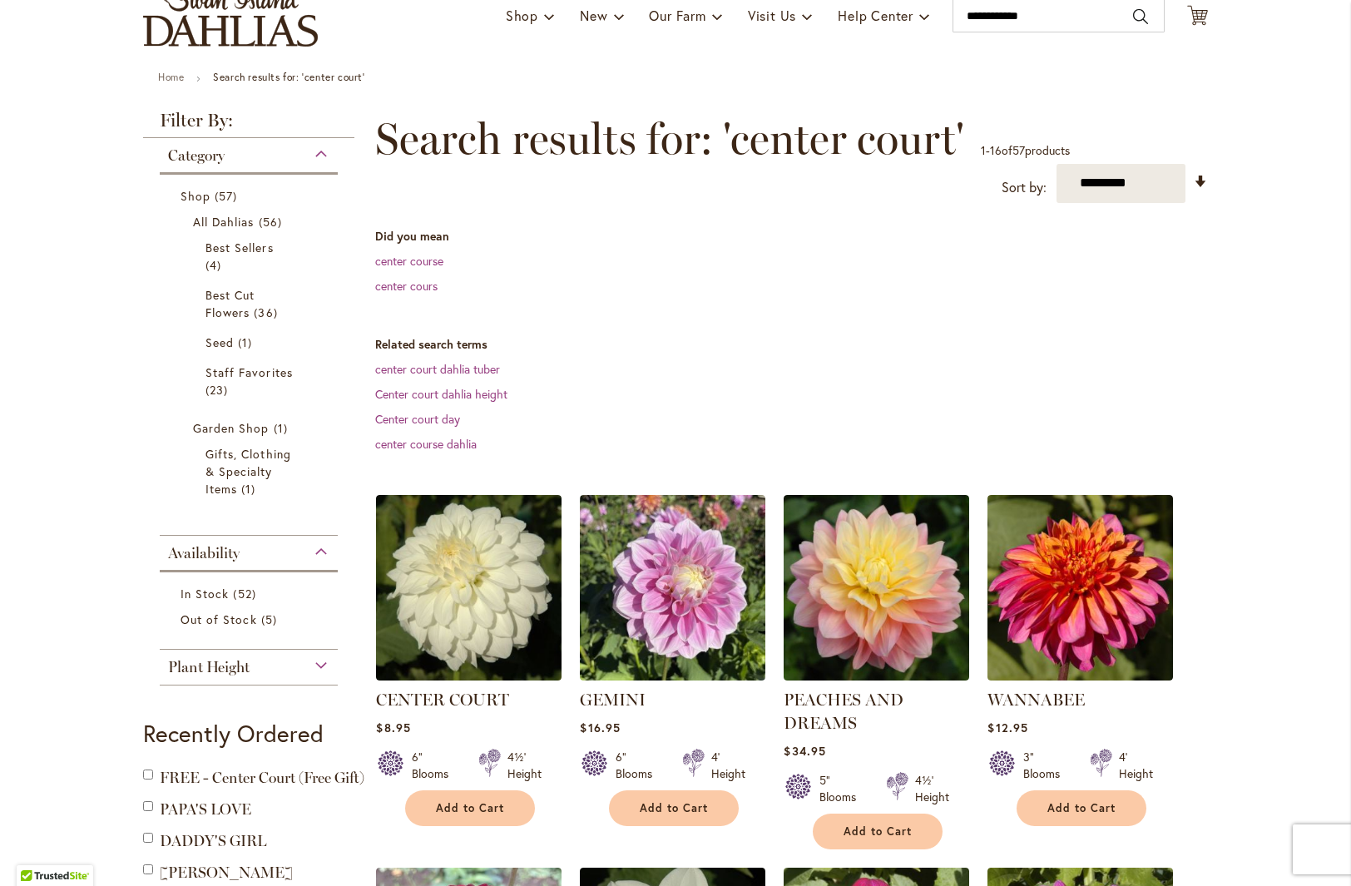
scroll to position [130, 0]
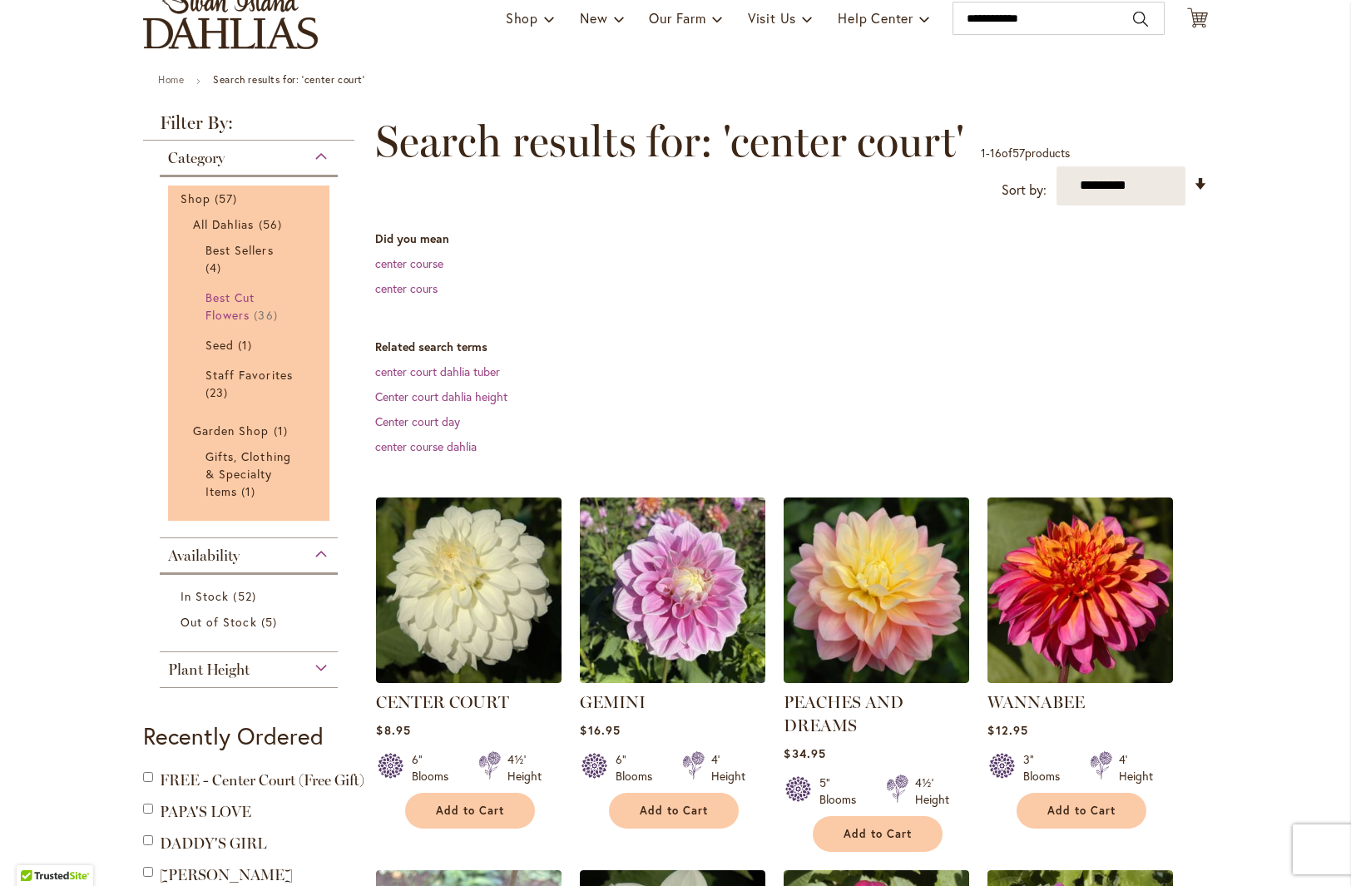
click at [236, 300] on span "Best Cut Flowers" at bounding box center [229, 306] width 49 height 33
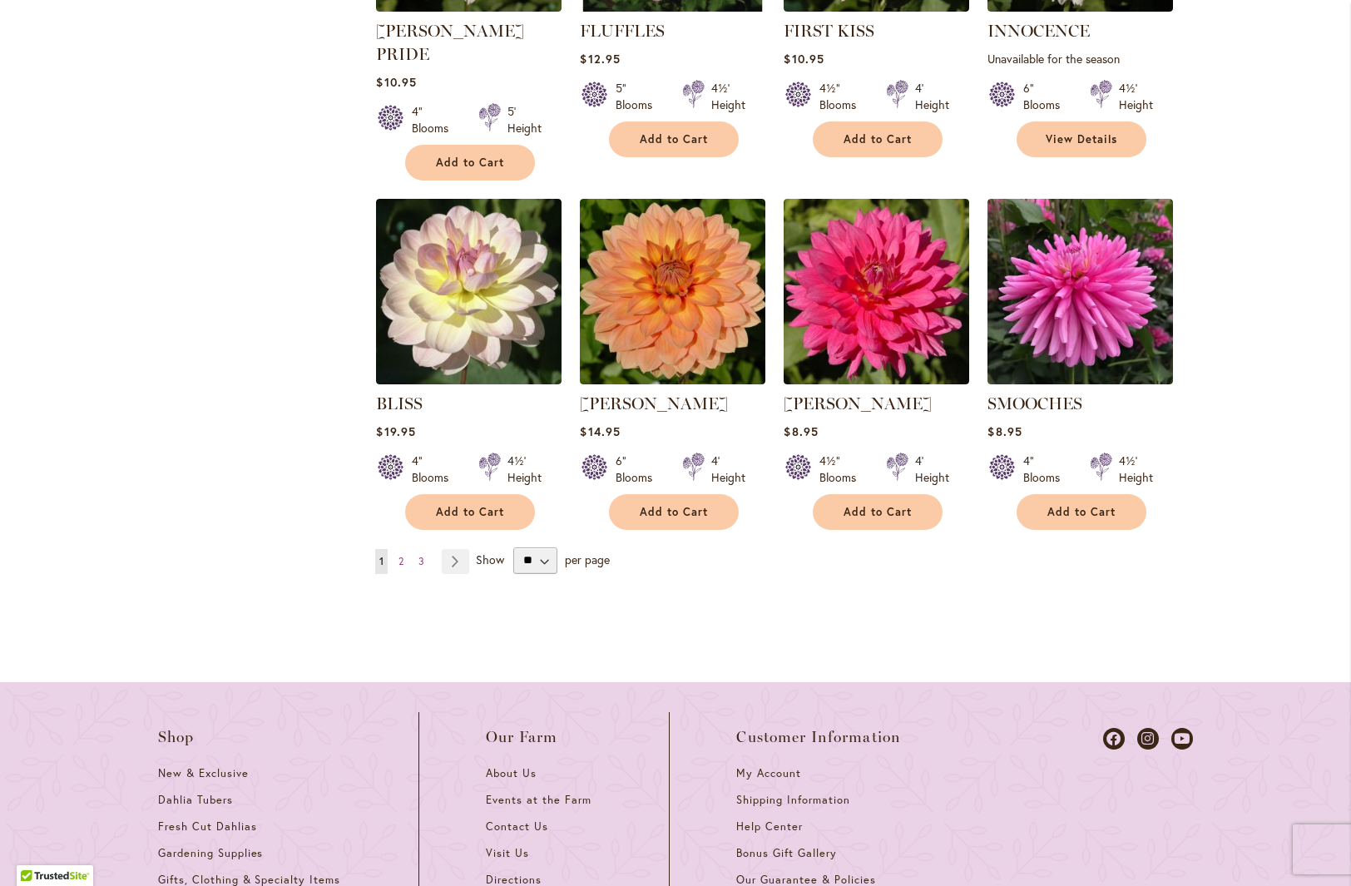
scroll to position [1607, 0]
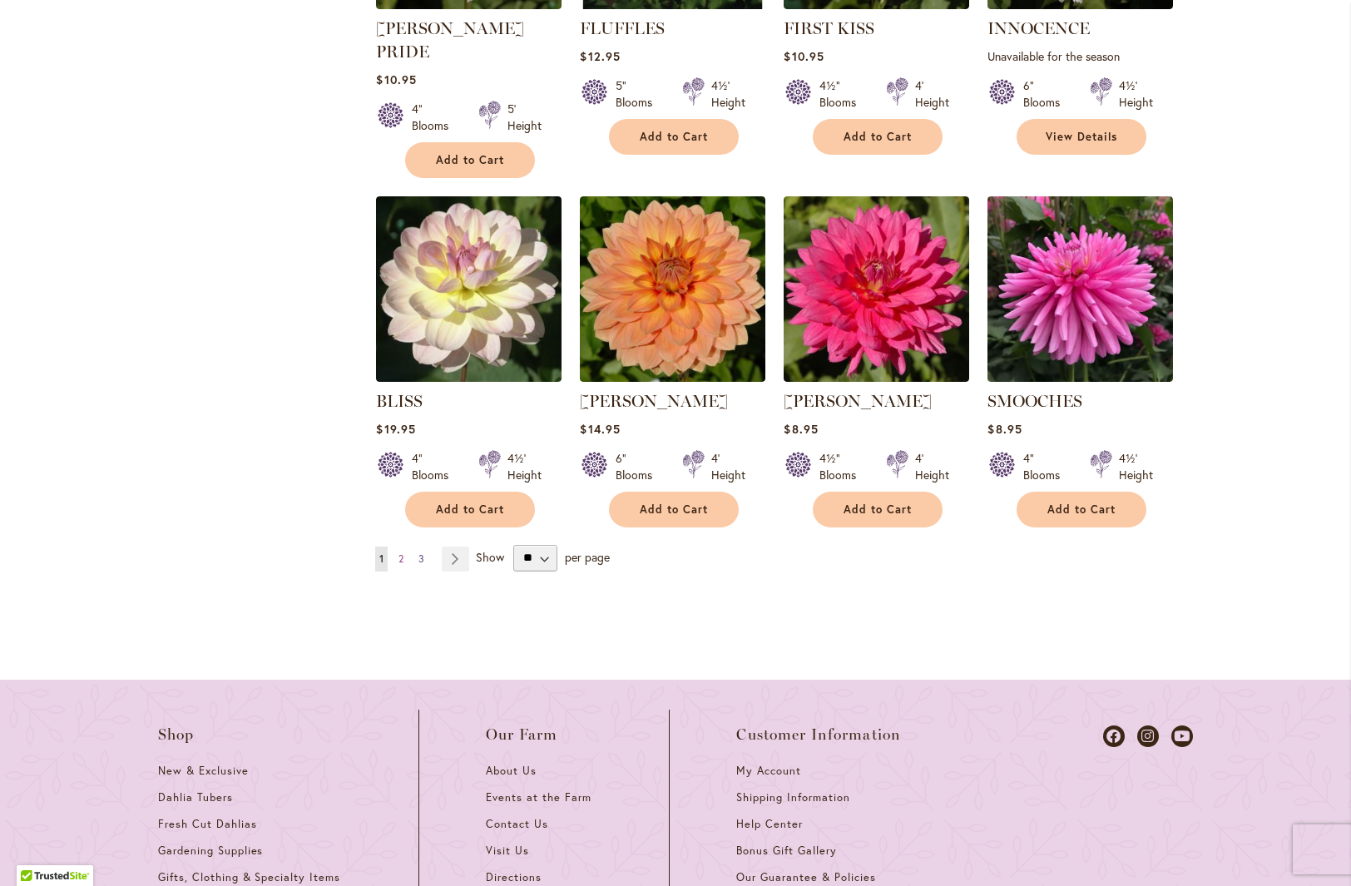
click at [418, 552] on span "3" at bounding box center [421, 558] width 6 height 12
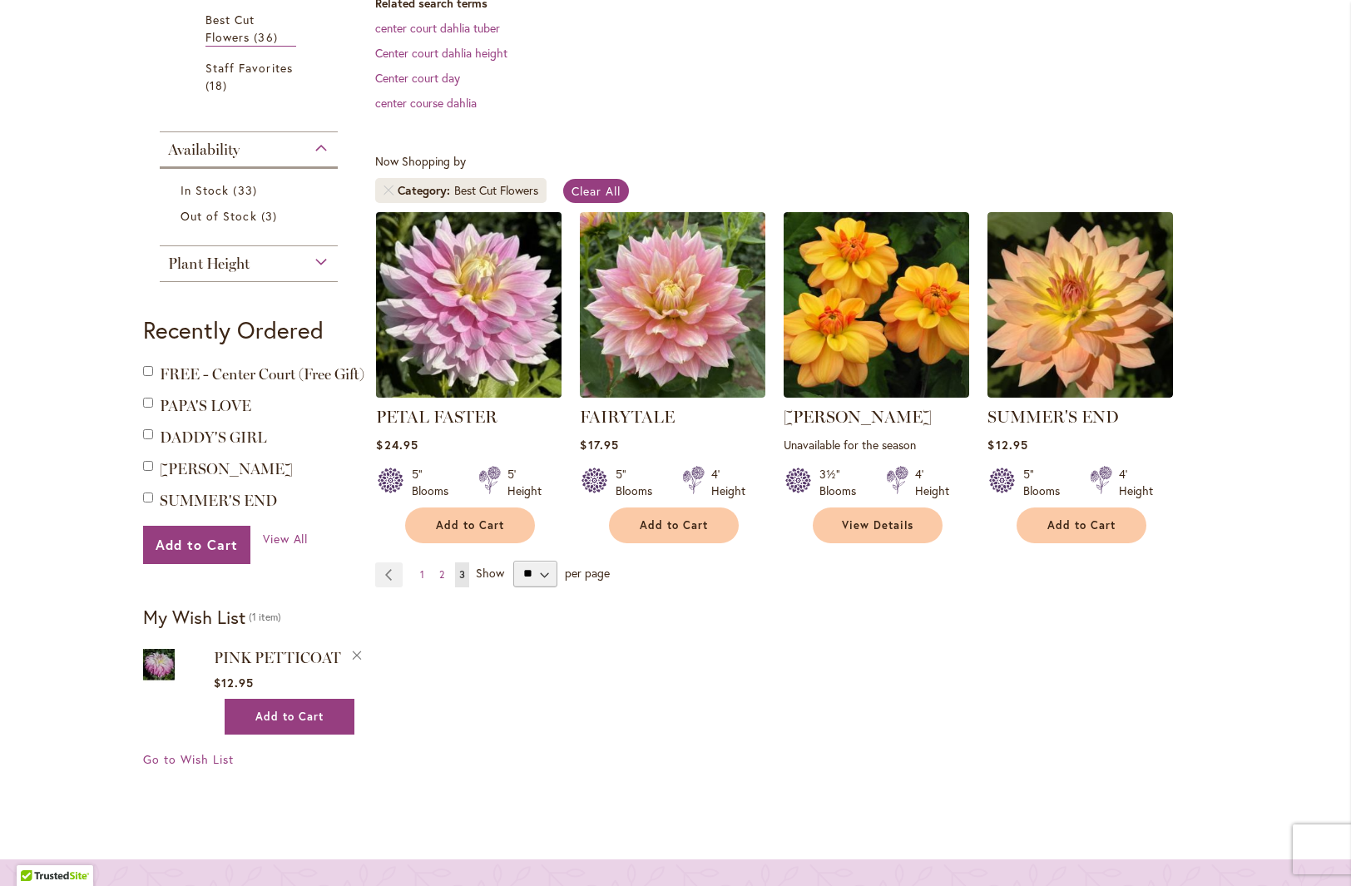
scroll to position [474, 0]
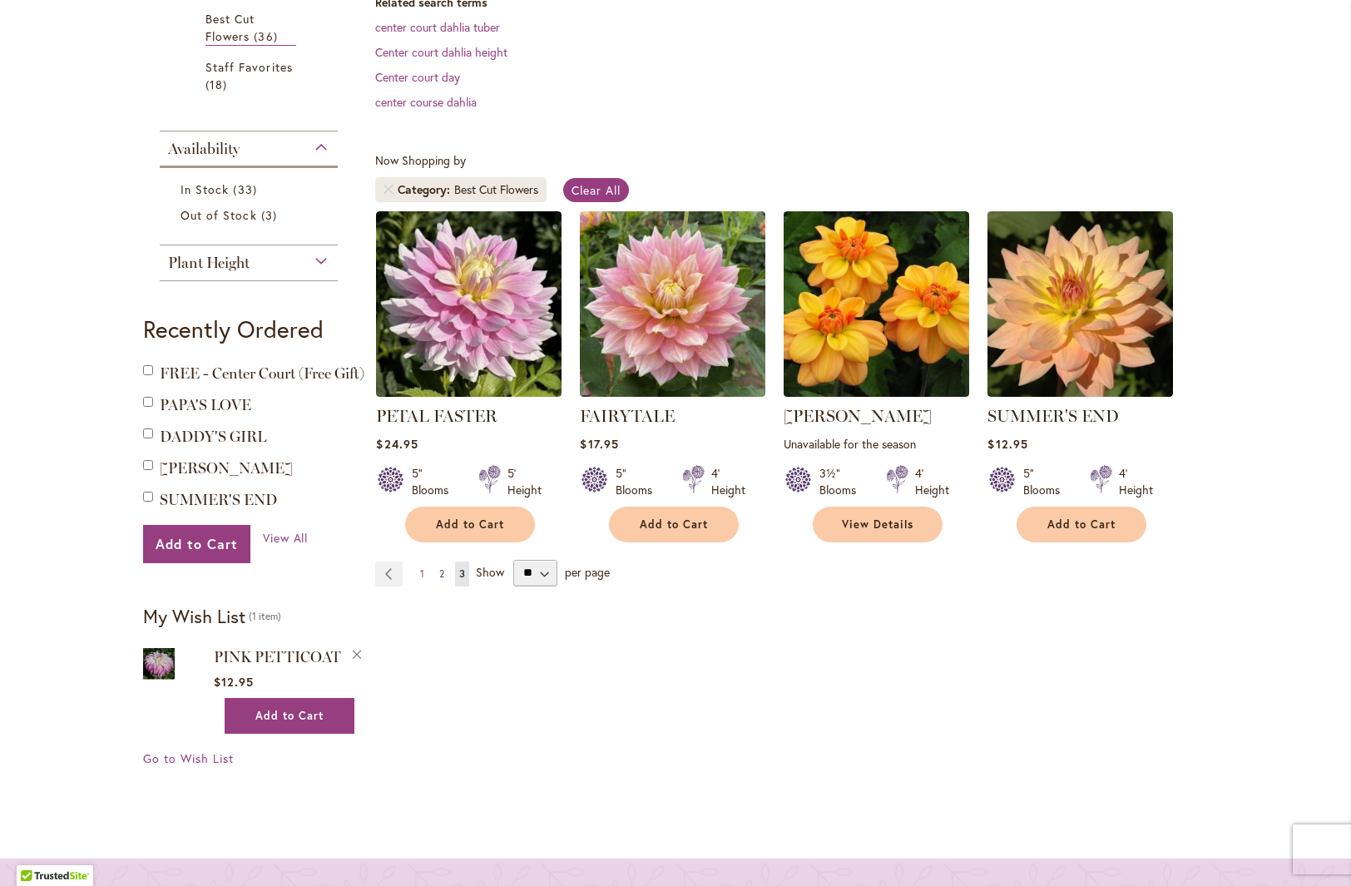
click at [439, 571] on span "2" at bounding box center [441, 573] width 5 height 12
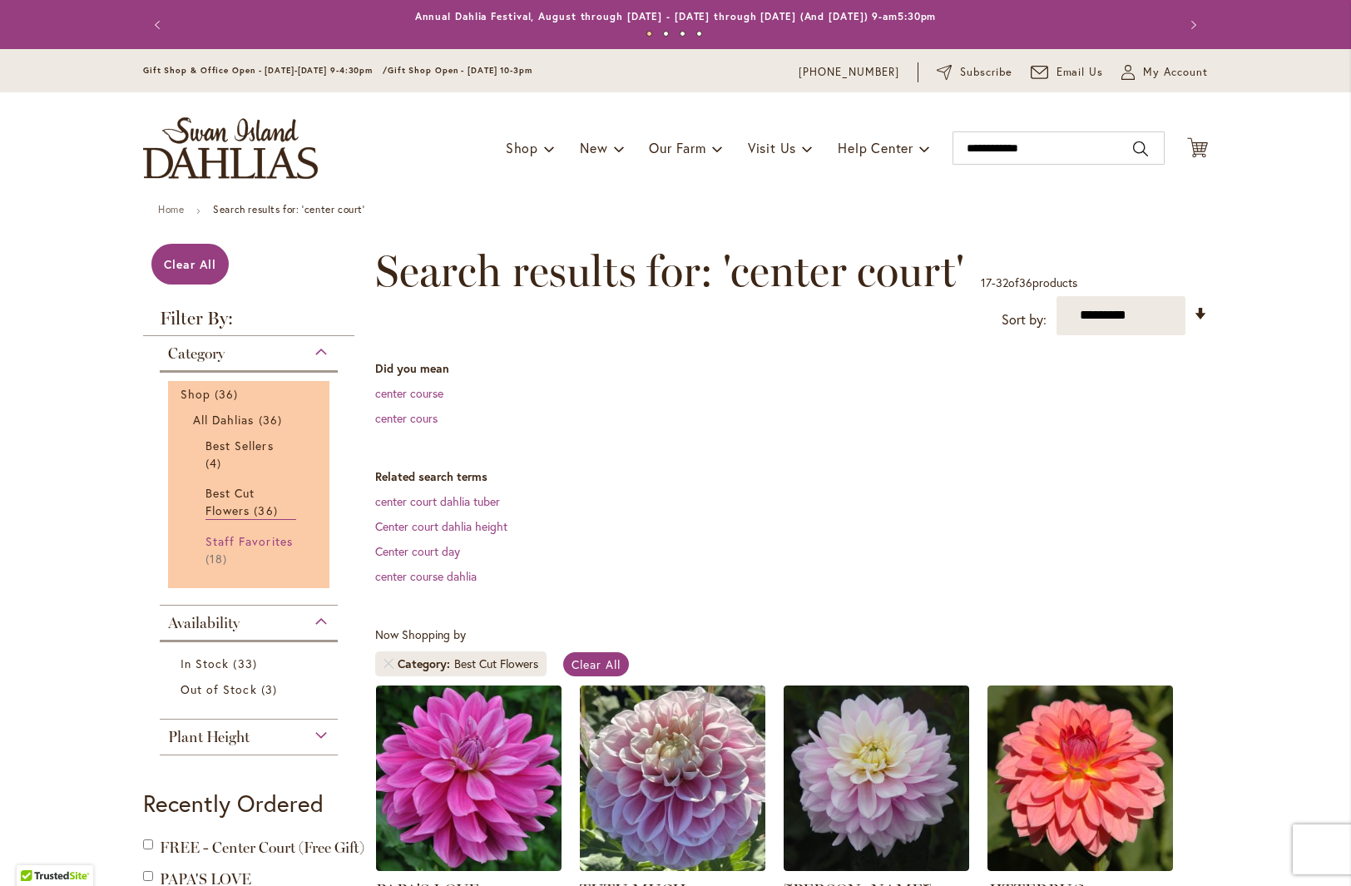
click at [250, 536] on span "Staff Favorites" at bounding box center [248, 541] width 87 height 16
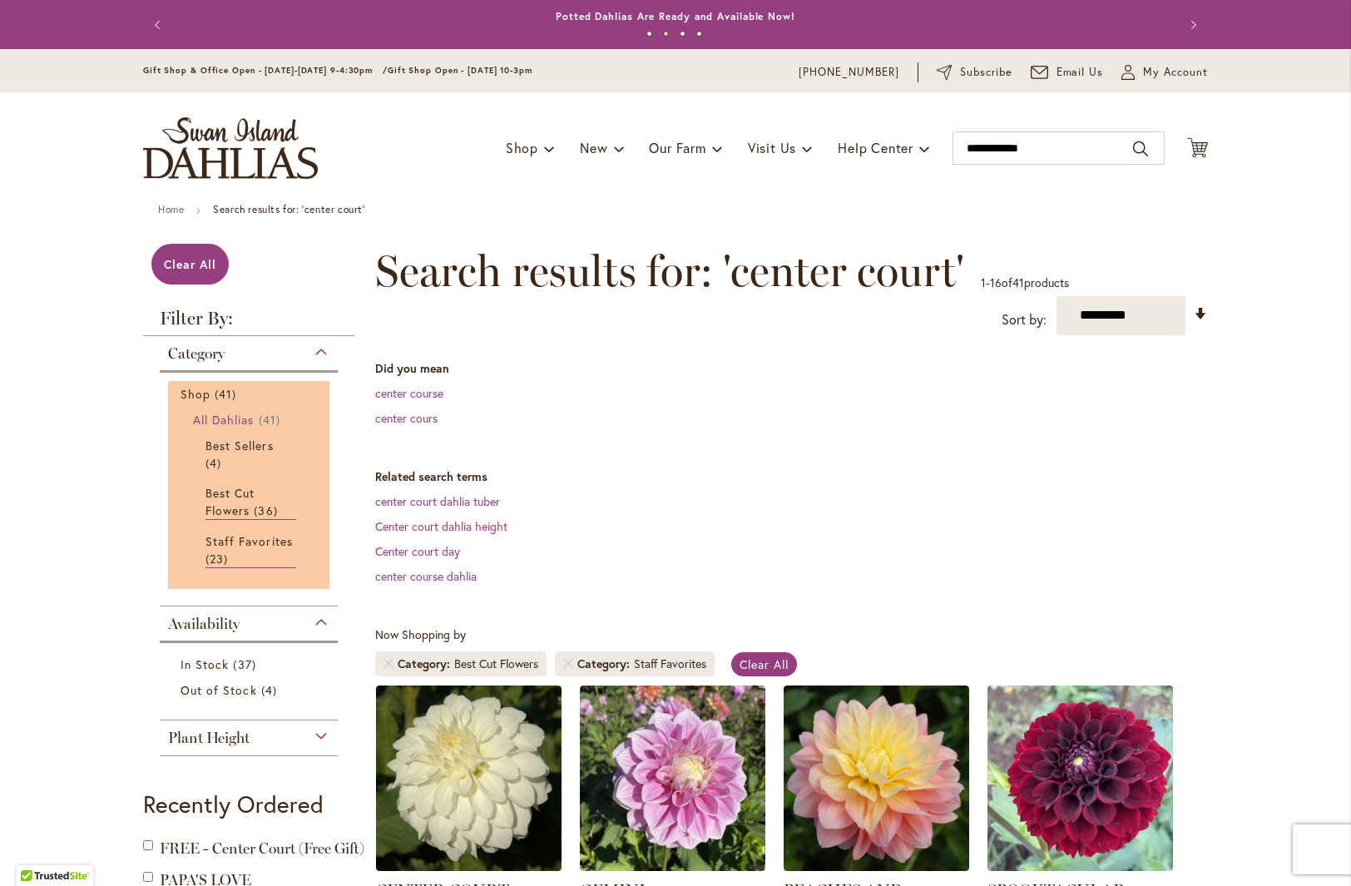
click at [217, 417] on span "All Dahlias" at bounding box center [224, 420] width 62 height 16
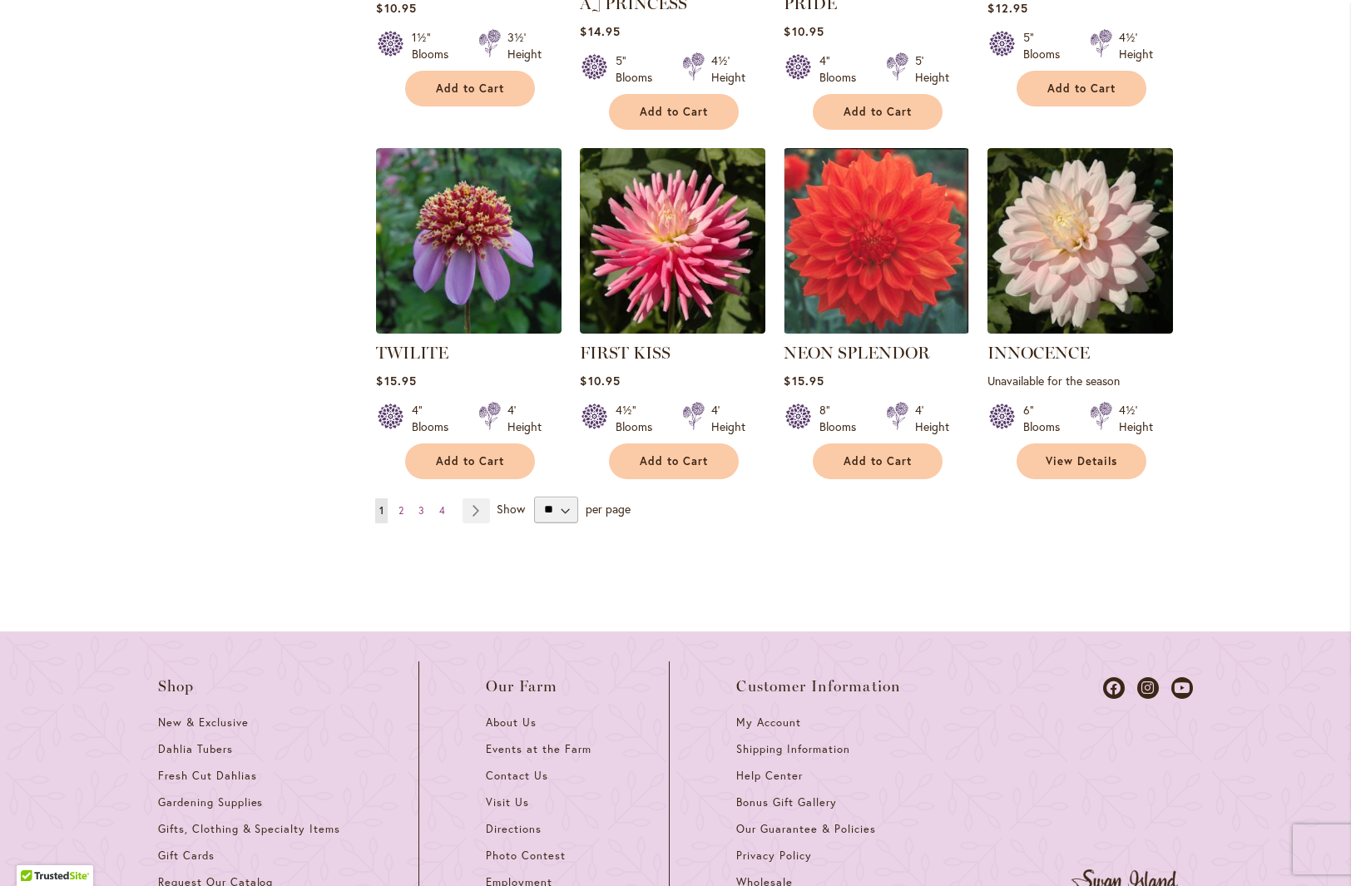
scroll to position [1643, 0]
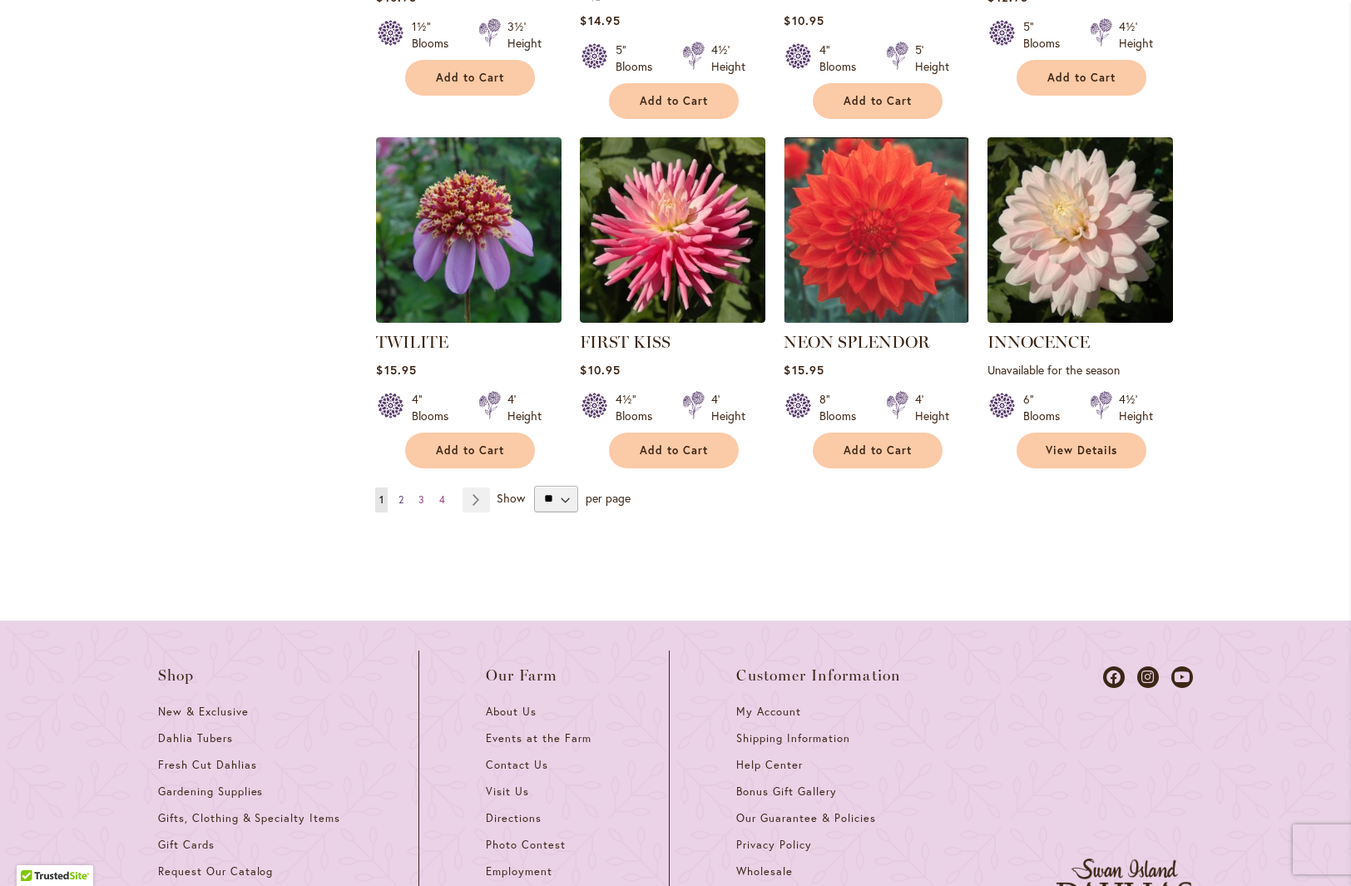
click at [399, 493] on span "2" at bounding box center [401, 499] width 5 height 12
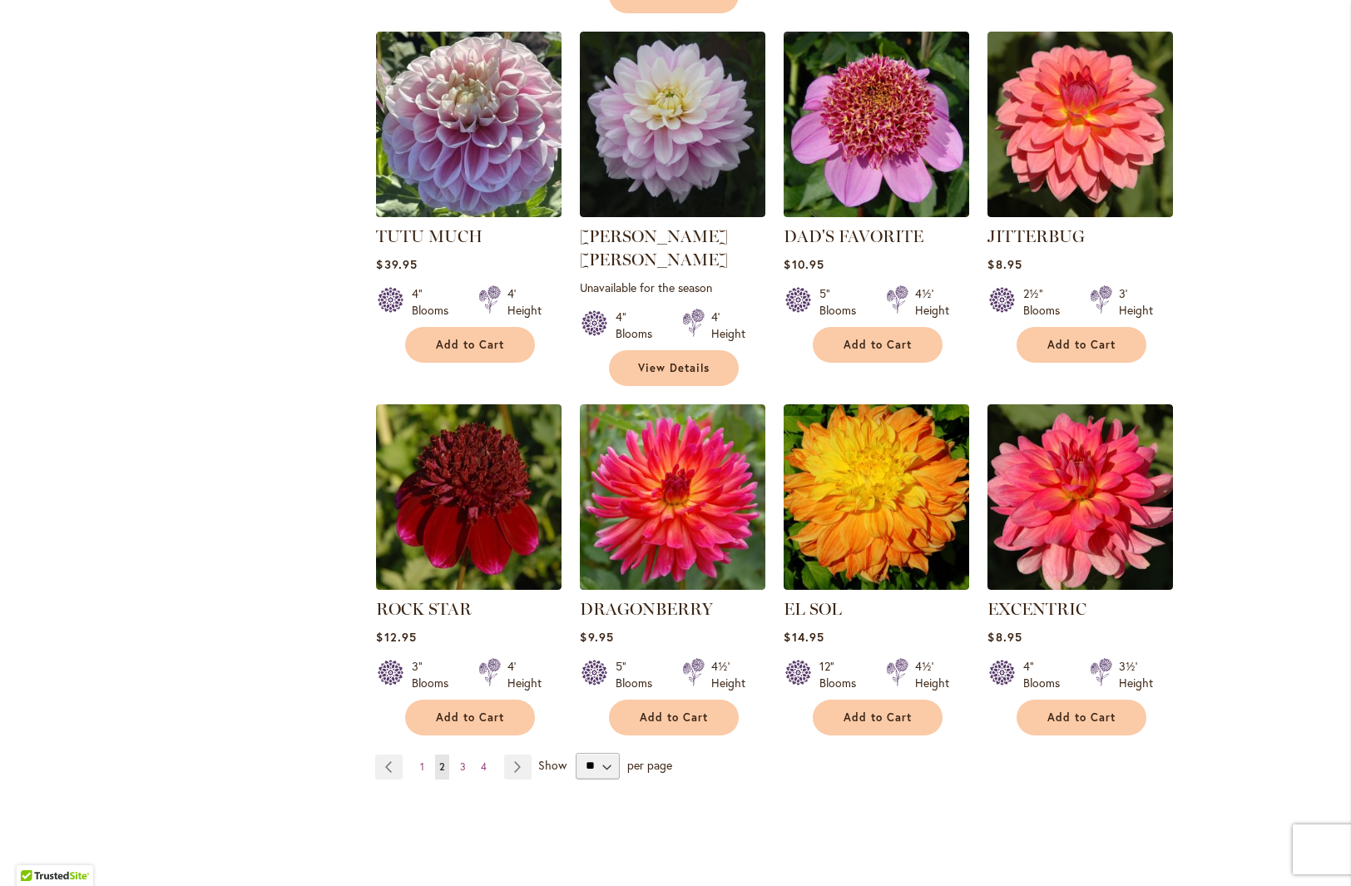
scroll to position [1378, 0]
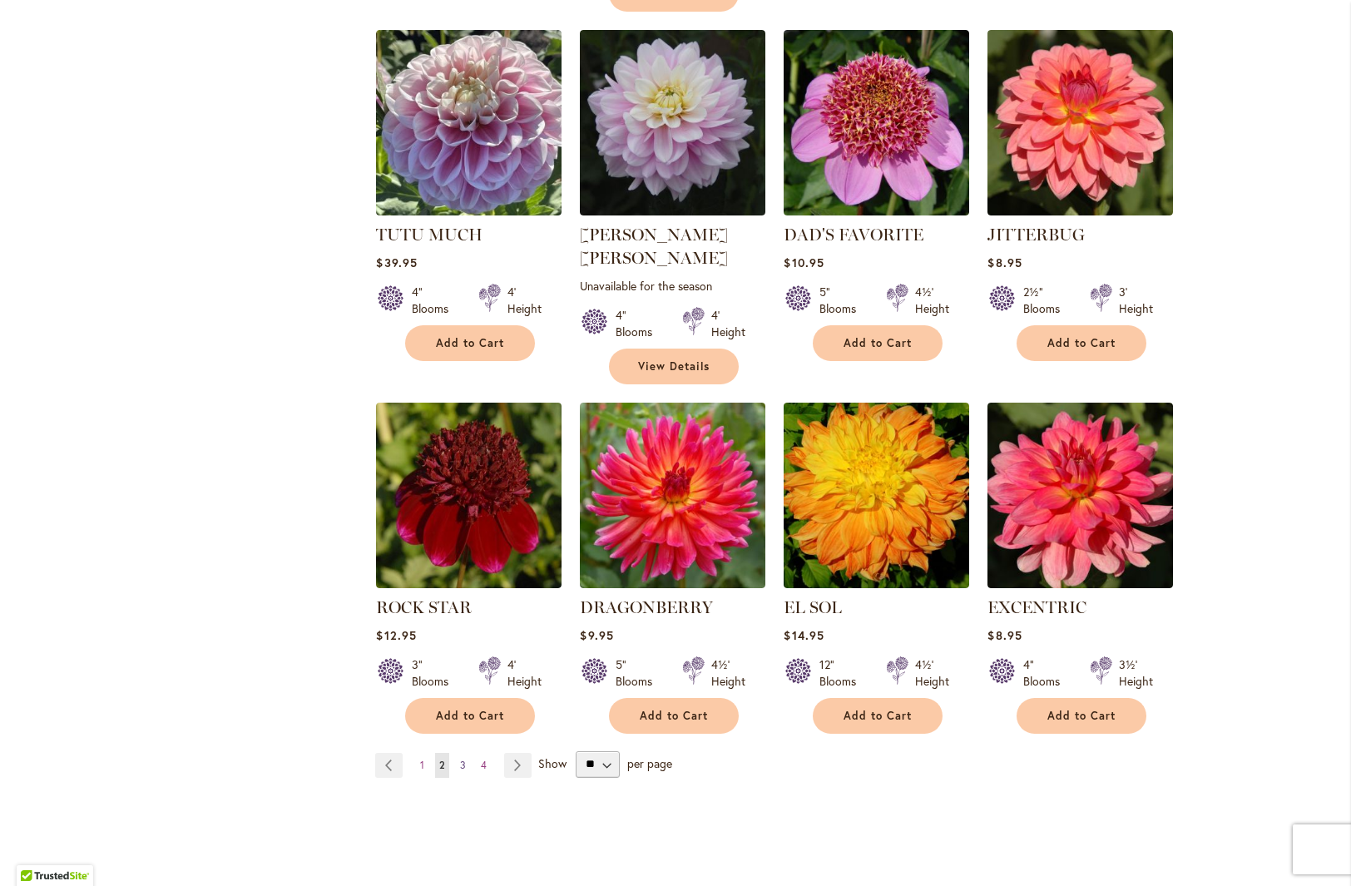
click at [460, 759] on span "3" at bounding box center [463, 765] width 6 height 12
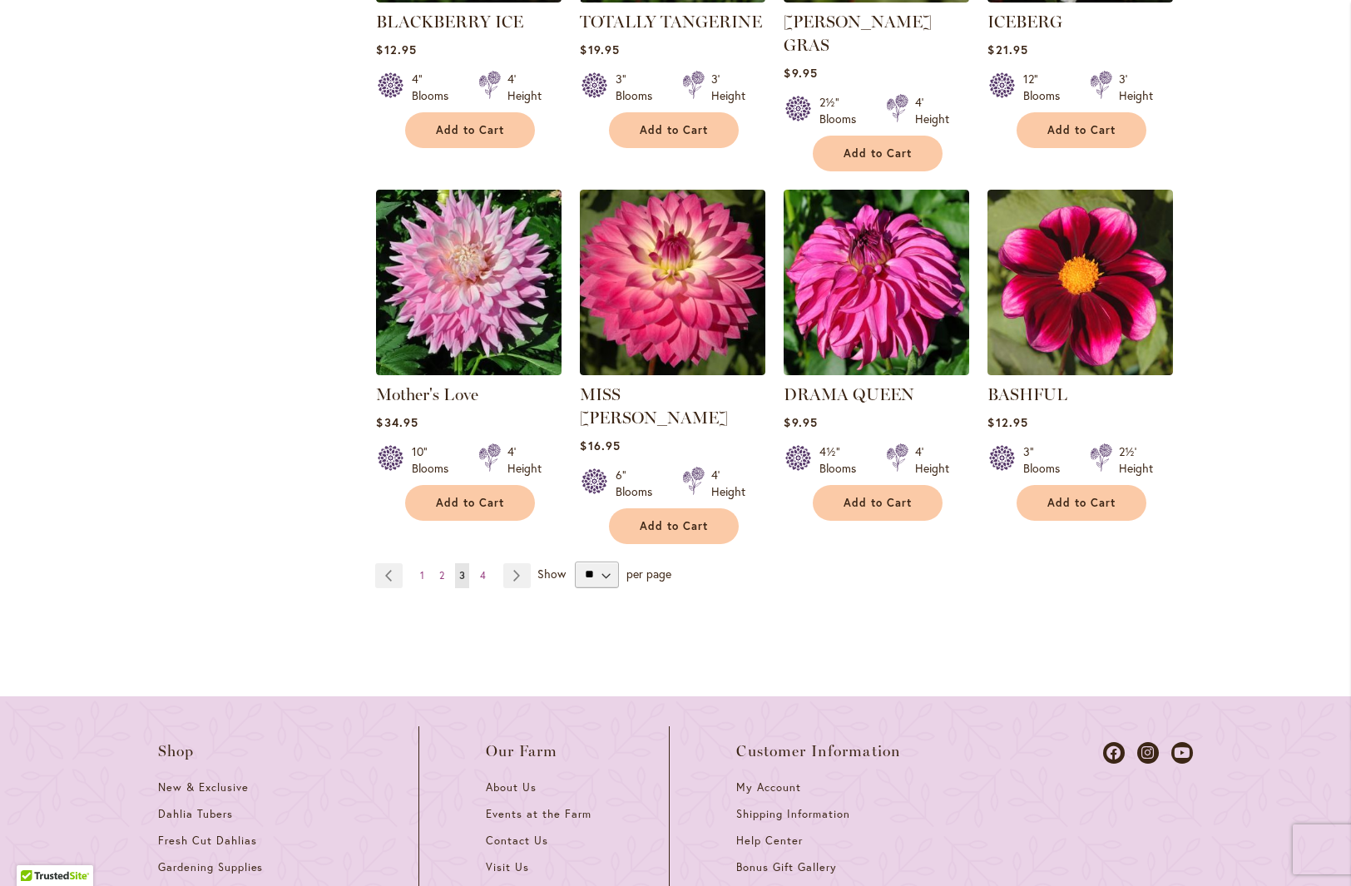
scroll to position [1568, 0]
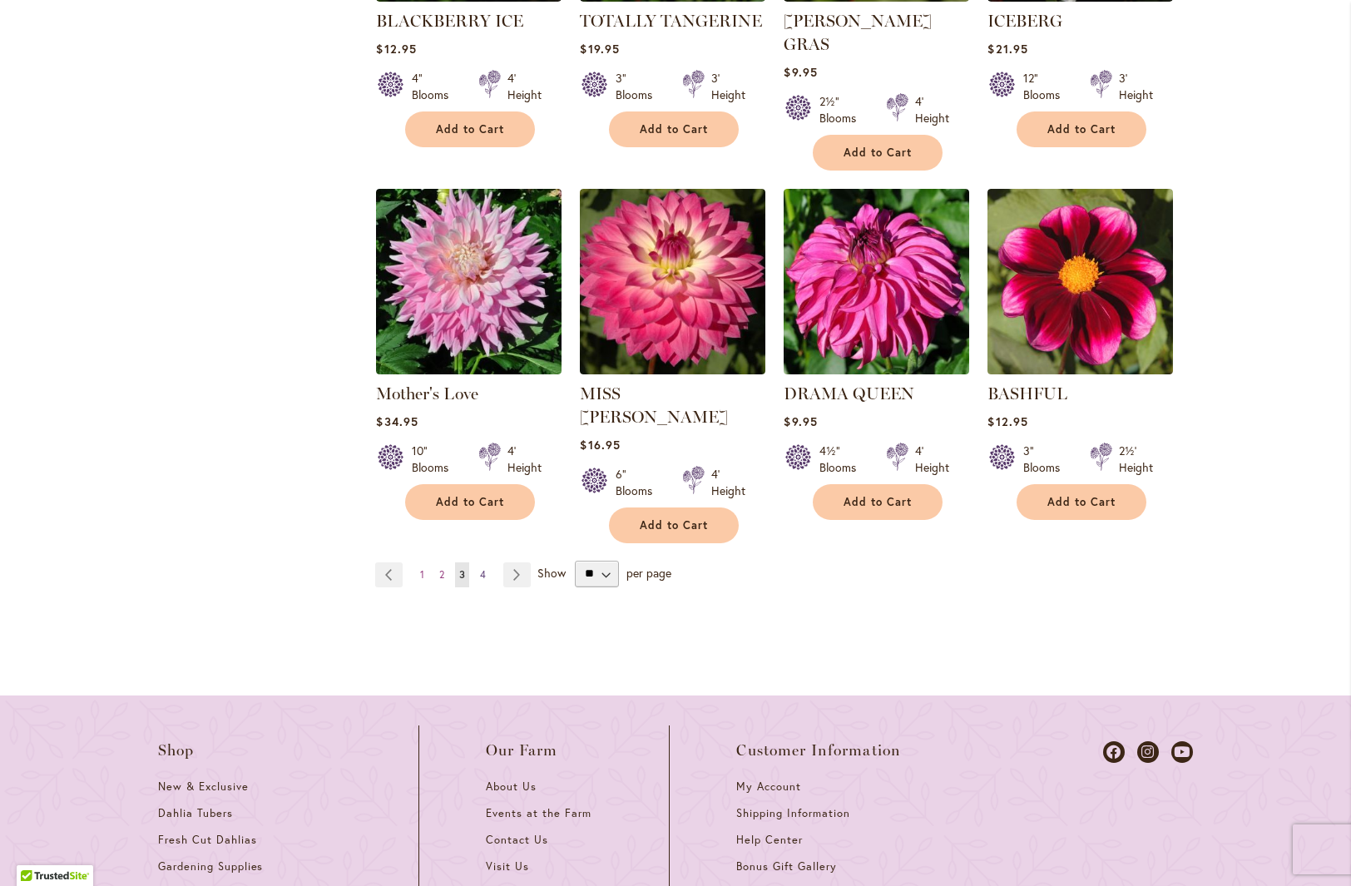
click at [481, 562] on link "Page 4" at bounding box center [483, 574] width 14 height 25
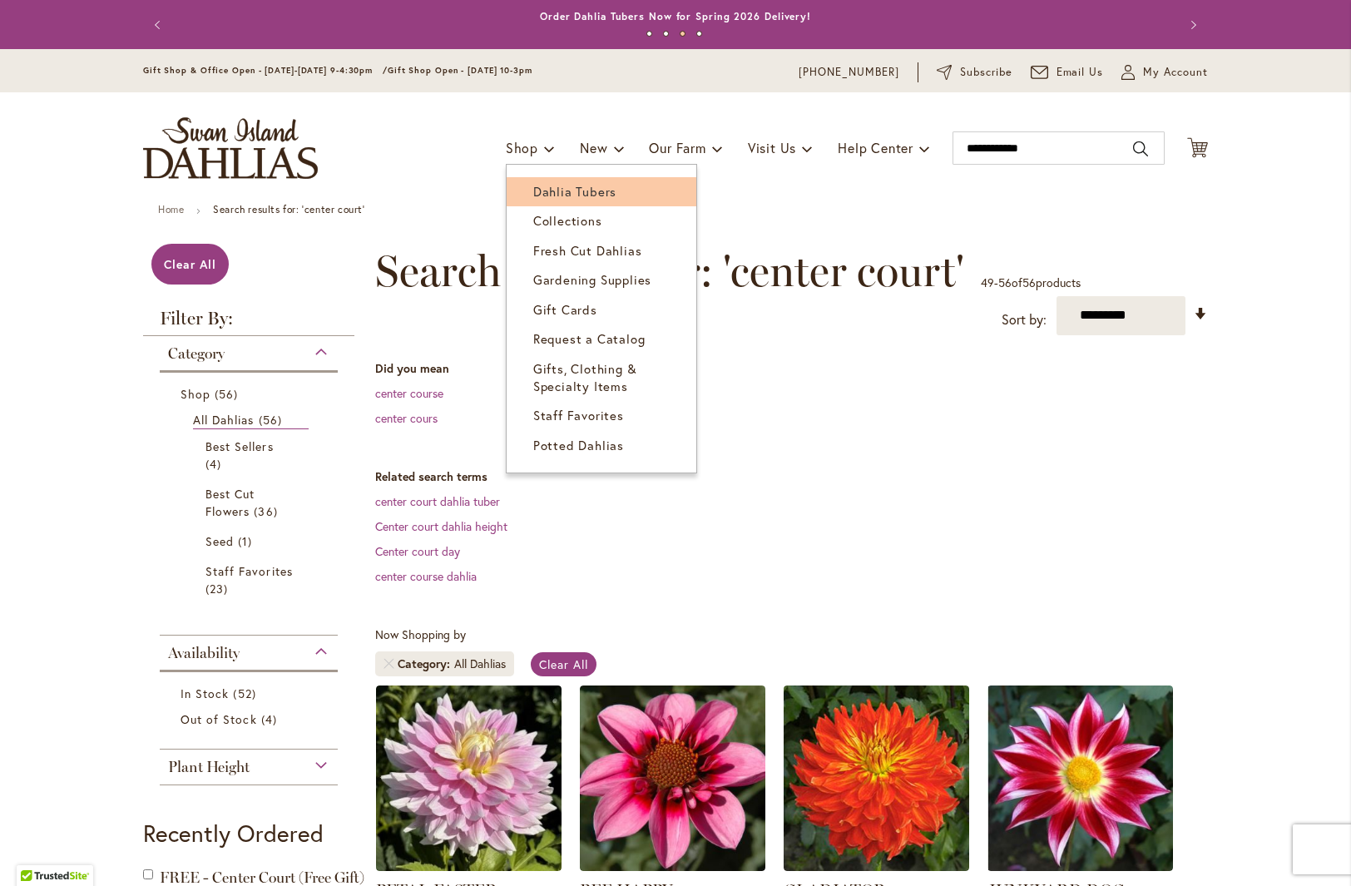
click at [575, 196] on span "Dahlia Tubers" at bounding box center [574, 191] width 83 height 17
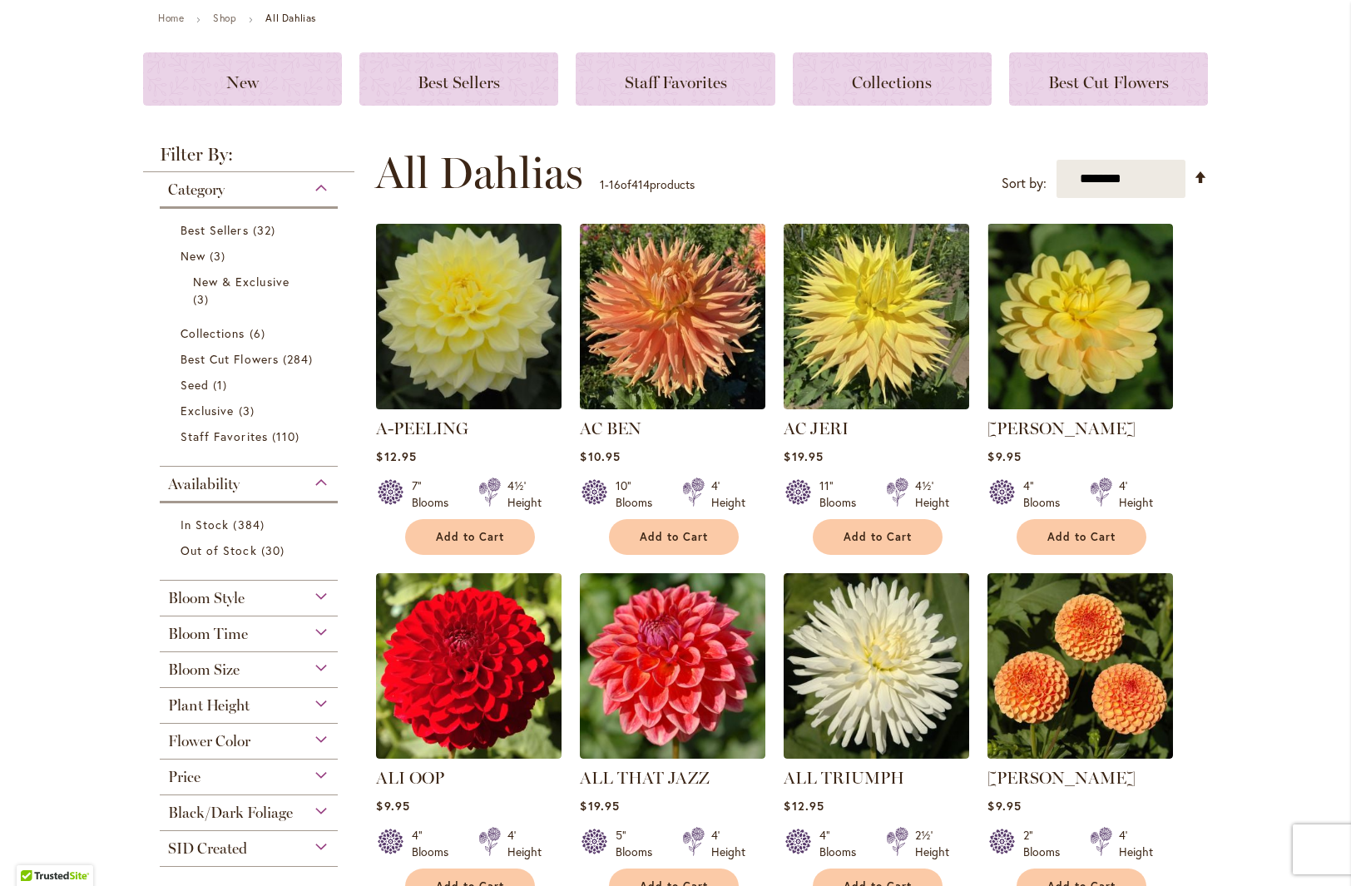
scroll to position [192, 0]
click at [489, 328] on img at bounding box center [469, 316] width 195 height 195
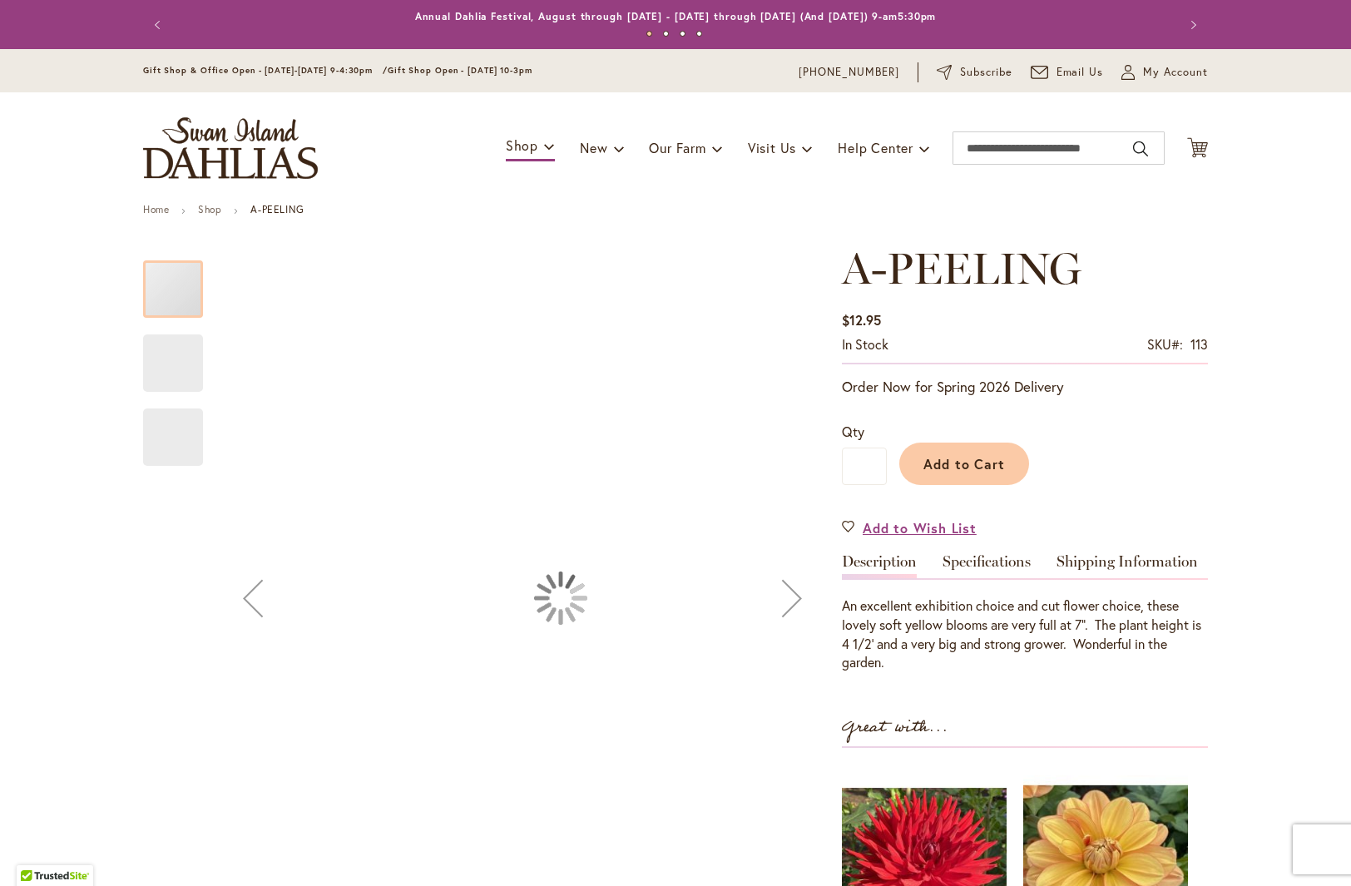
type input "***"
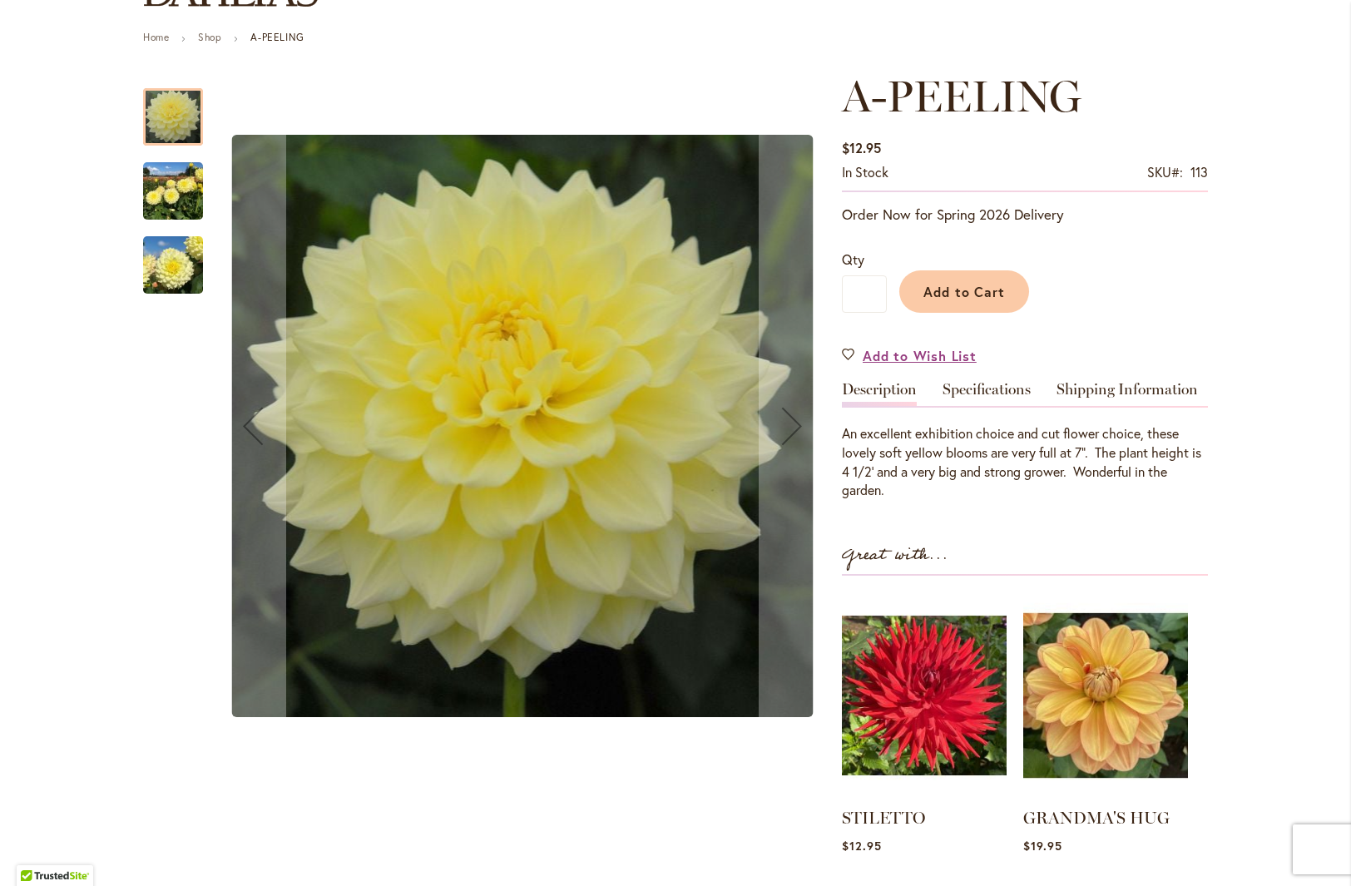
scroll to position [171, 0]
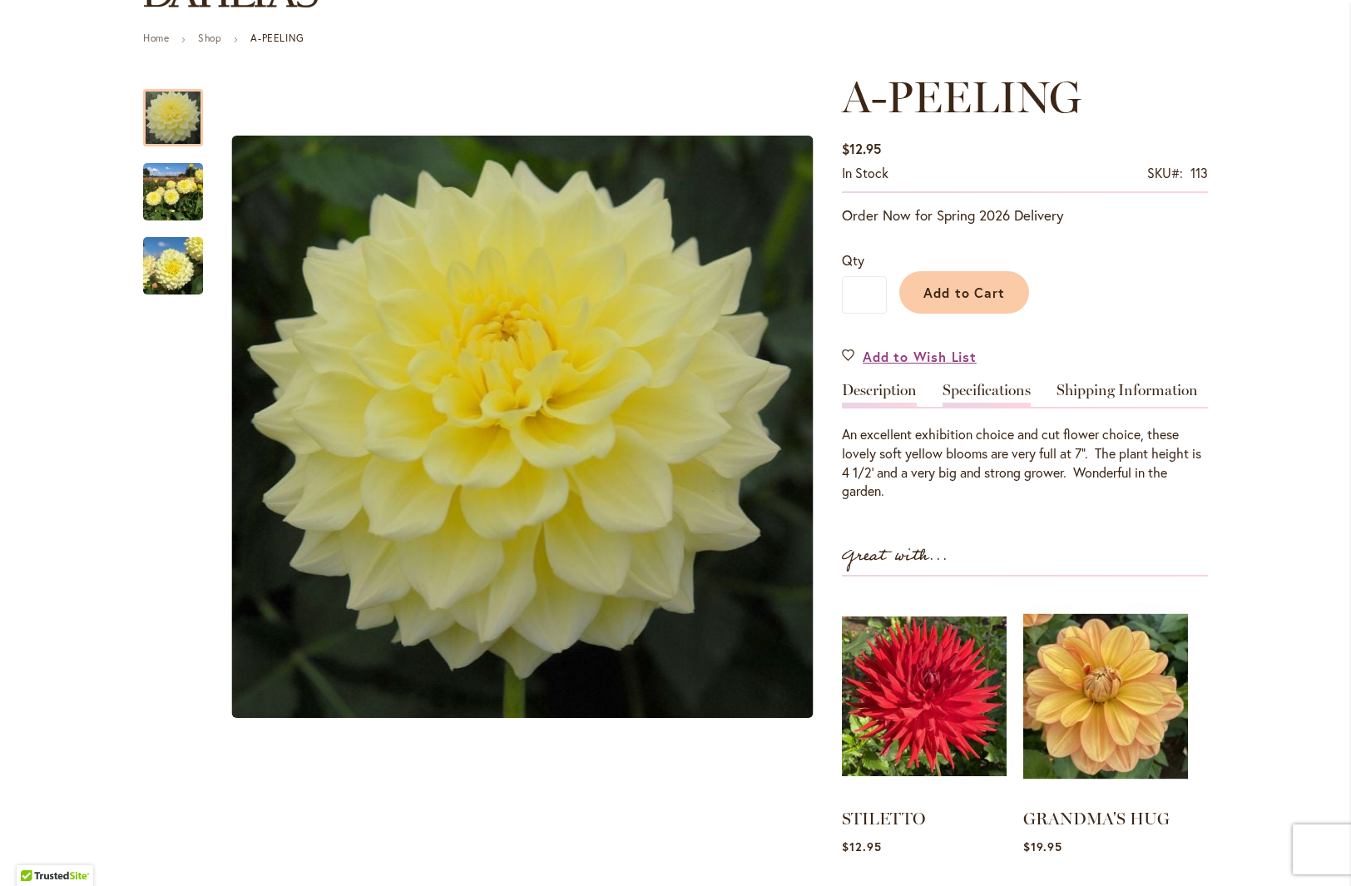
click at [970, 389] on link "Specifications" at bounding box center [987, 395] width 88 height 24
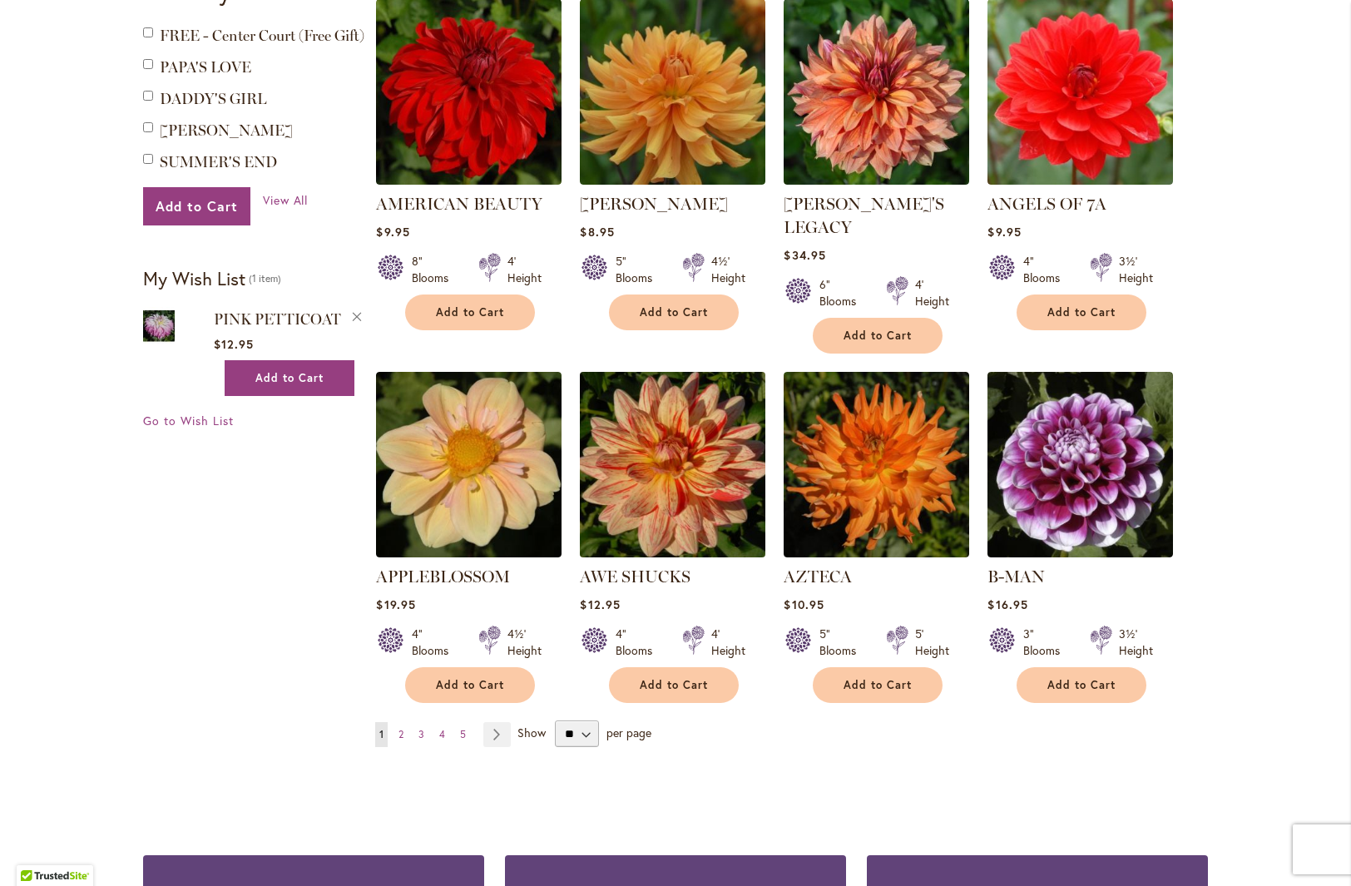
scroll to position [1116, 0]
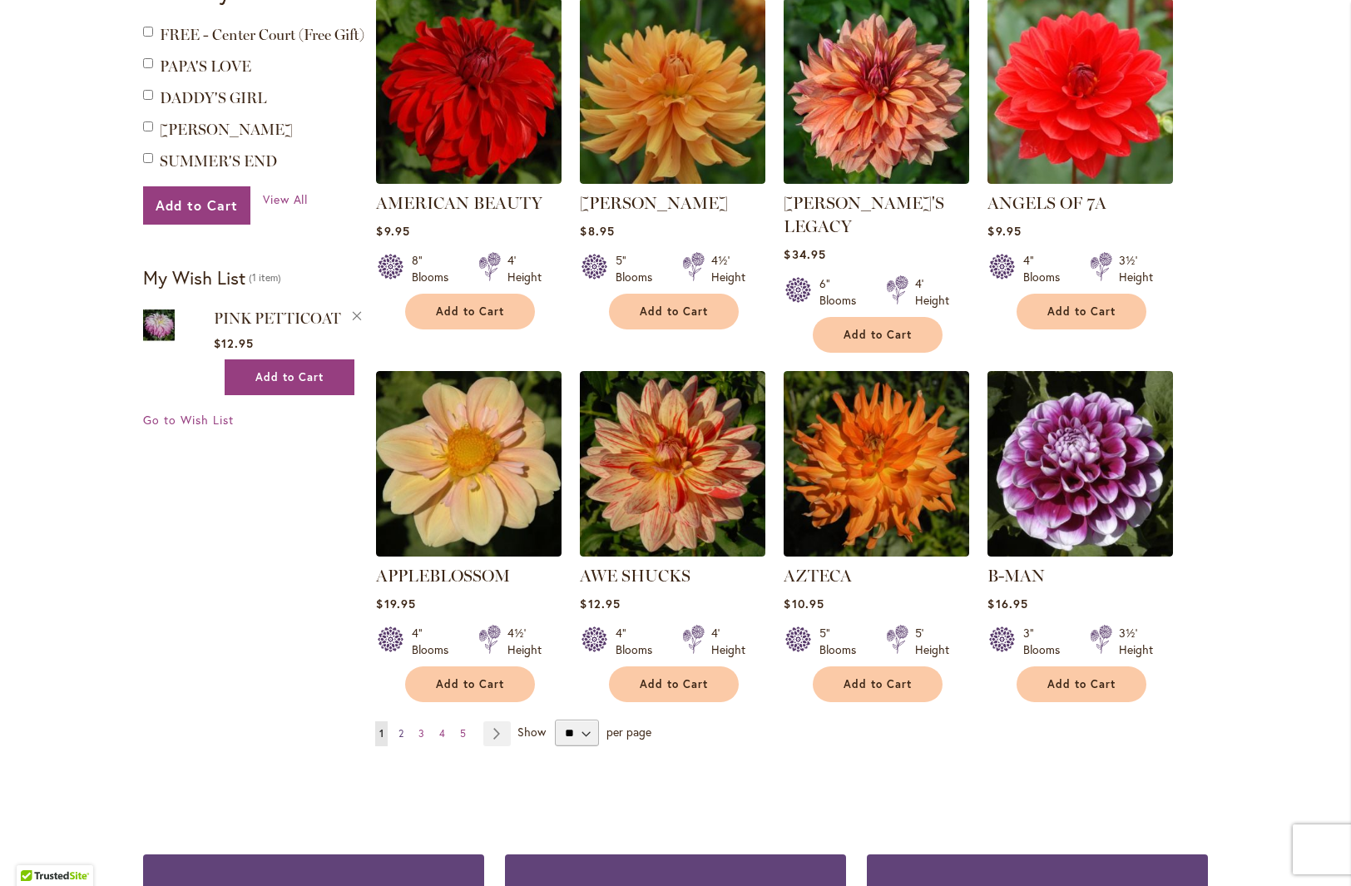
click at [399, 727] on span "2" at bounding box center [401, 733] width 5 height 12
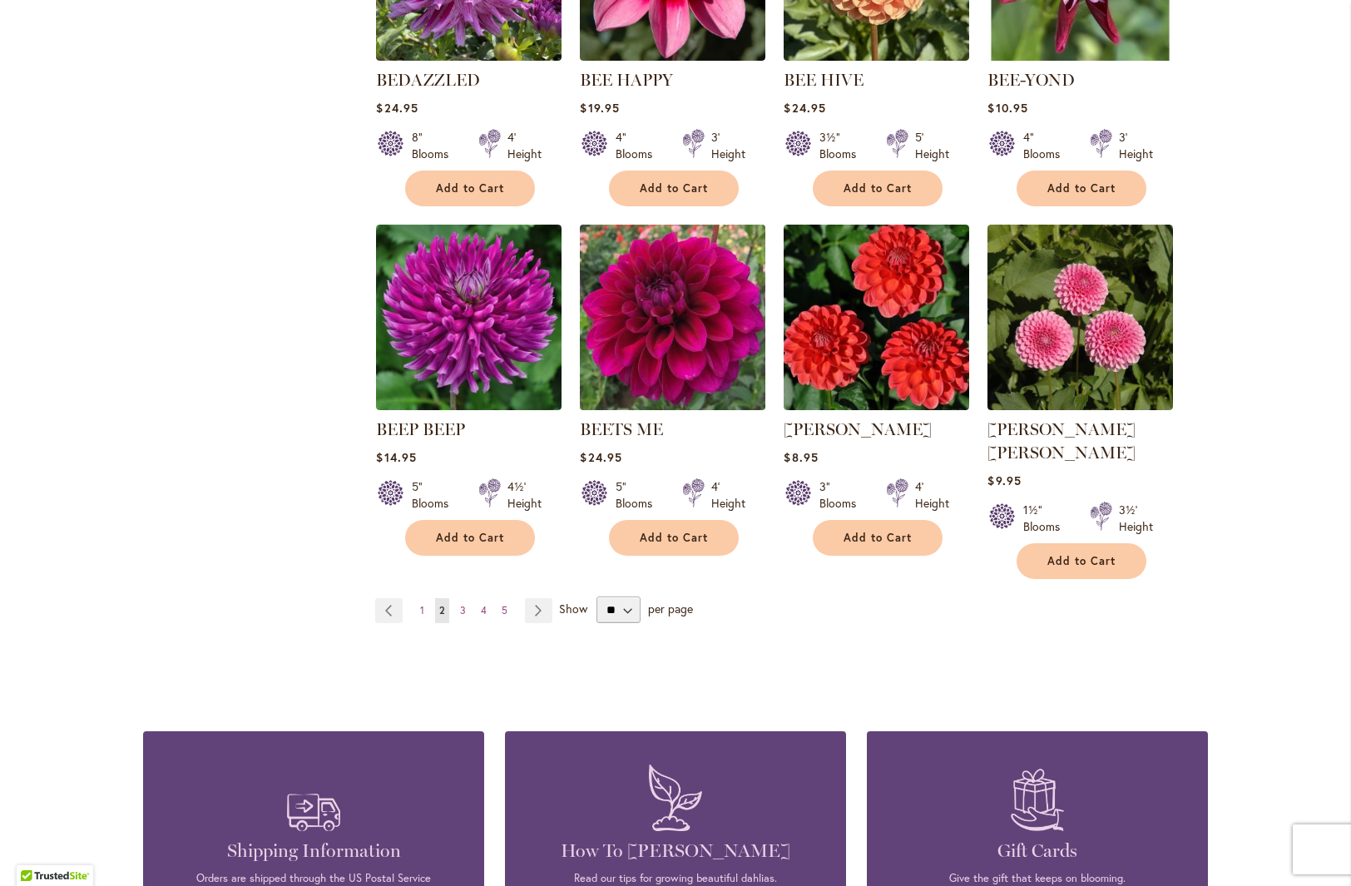
scroll to position [1264, 0]
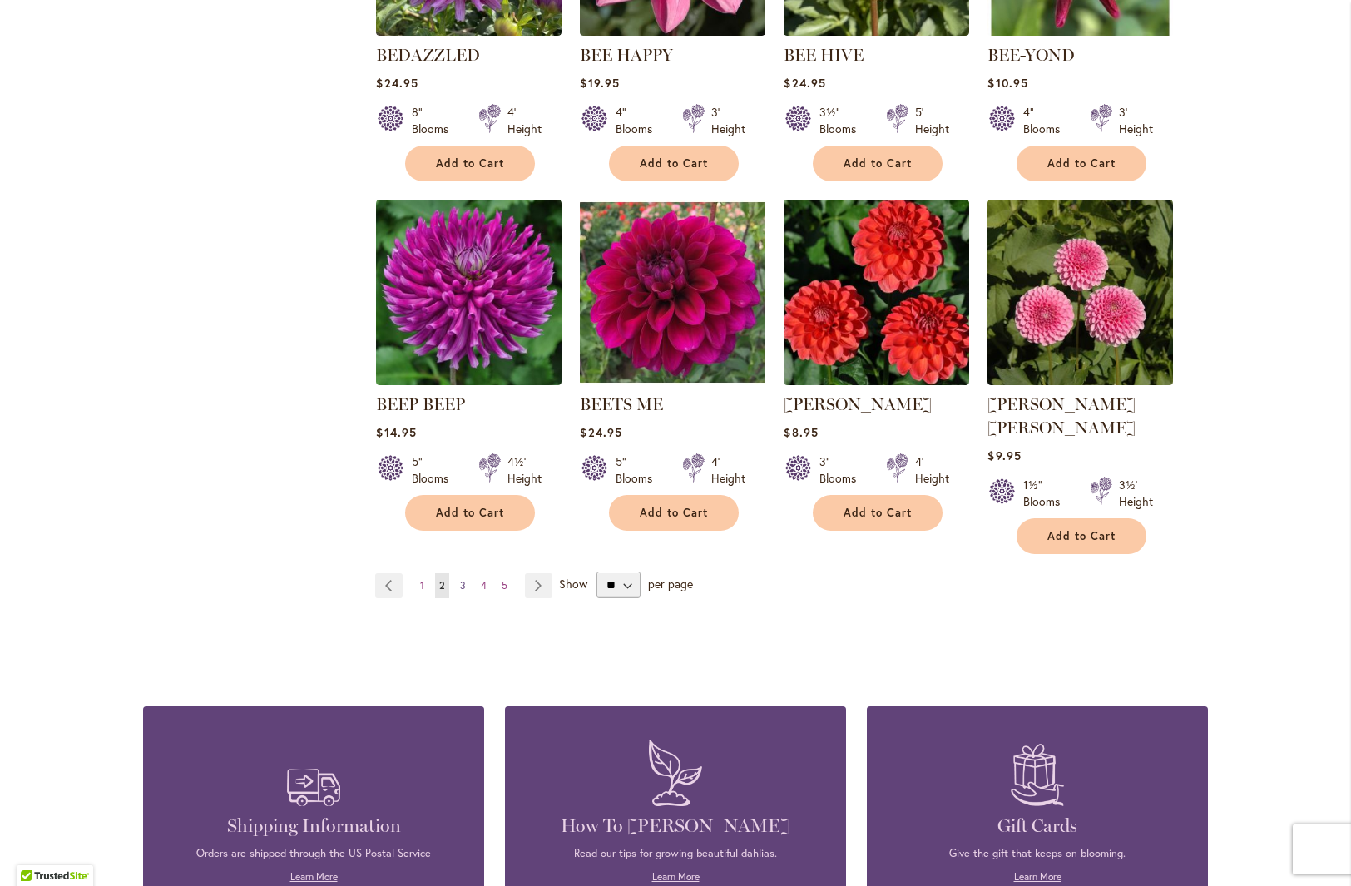
click at [460, 579] on span "3" at bounding box center [463, 585] width 6 height 12
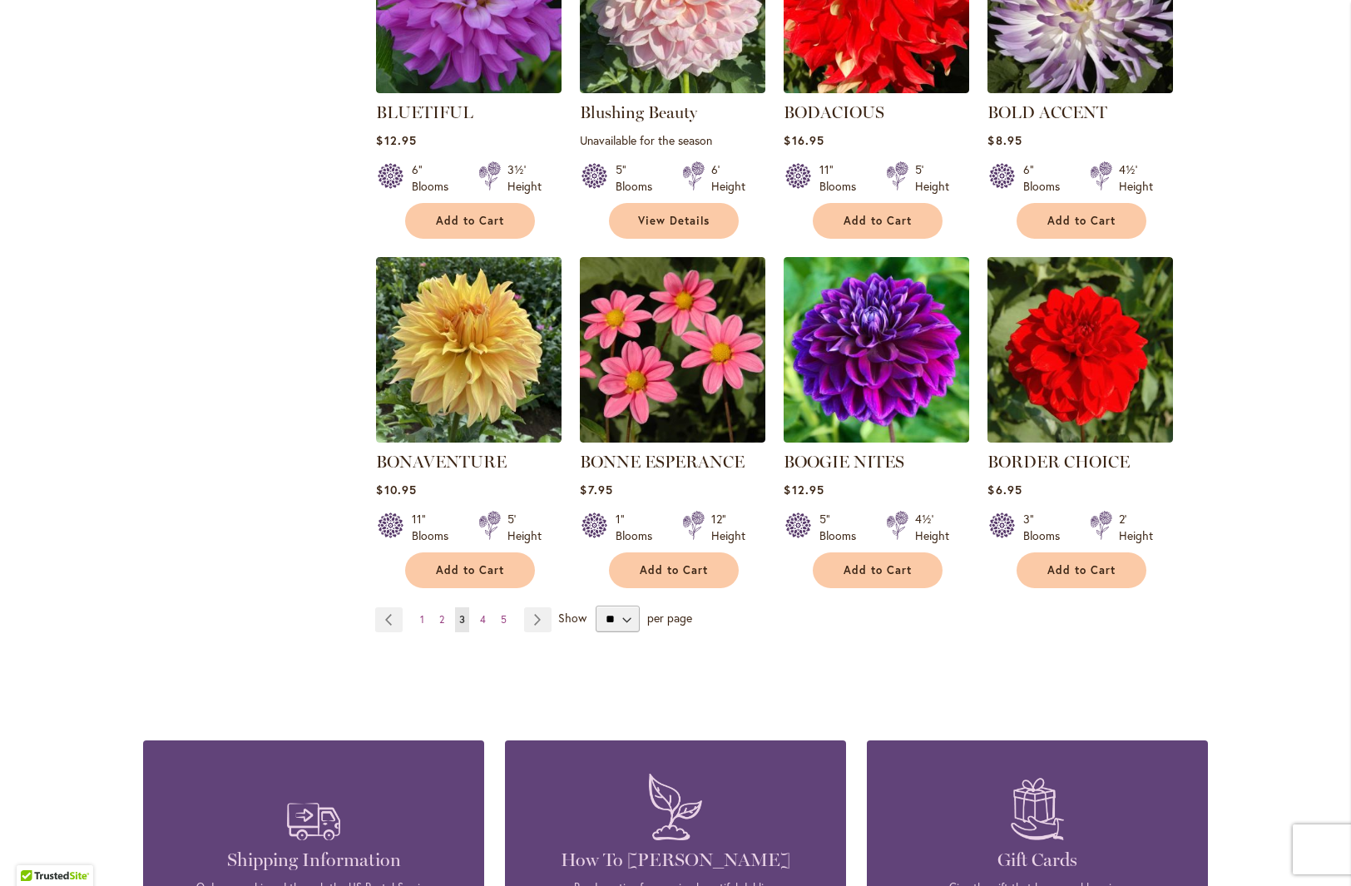
scroll to position [1207, 0]
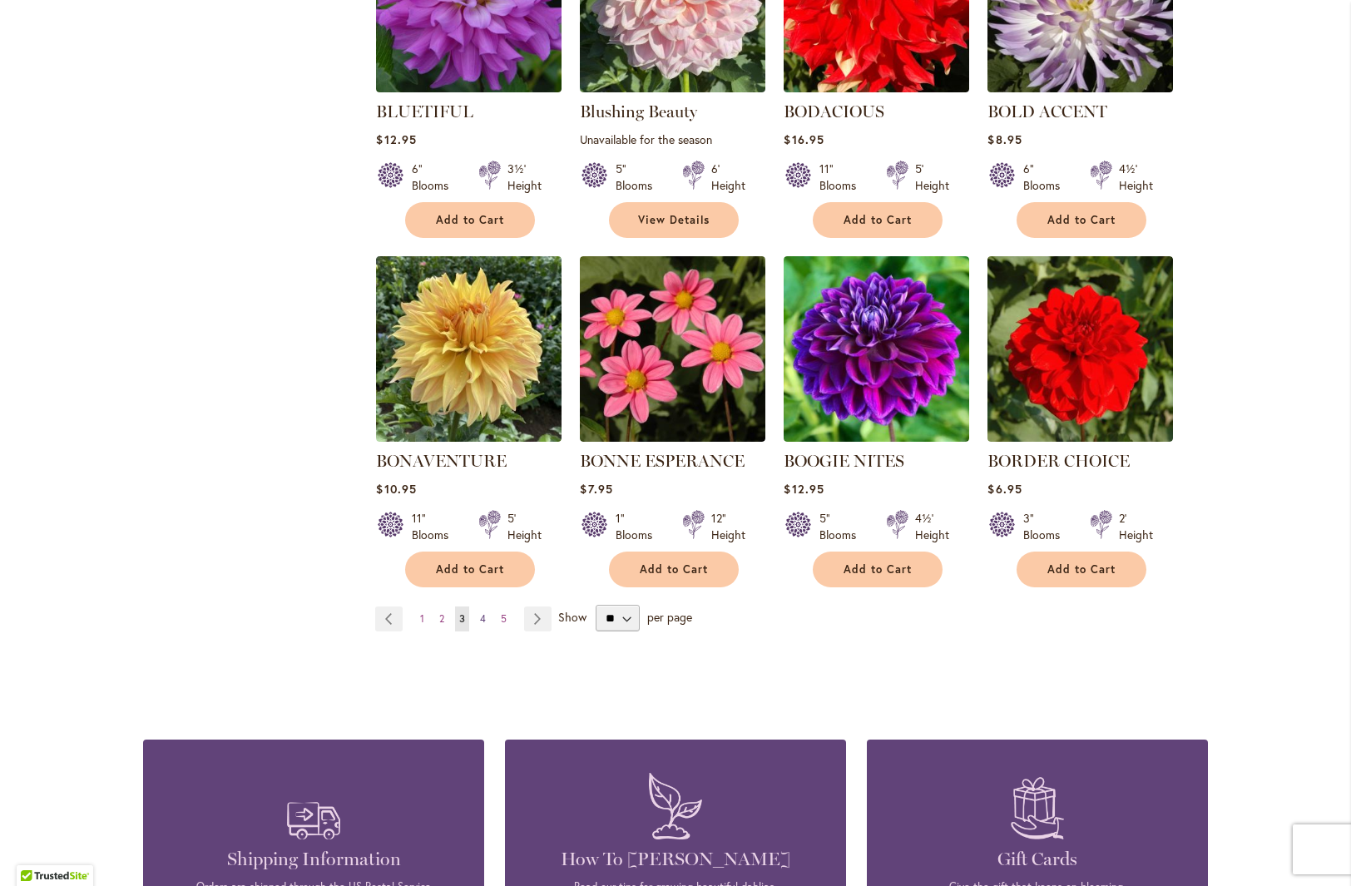
click at [480, 618] on span "4" at bounding box center [483, 618] width 6 height 12
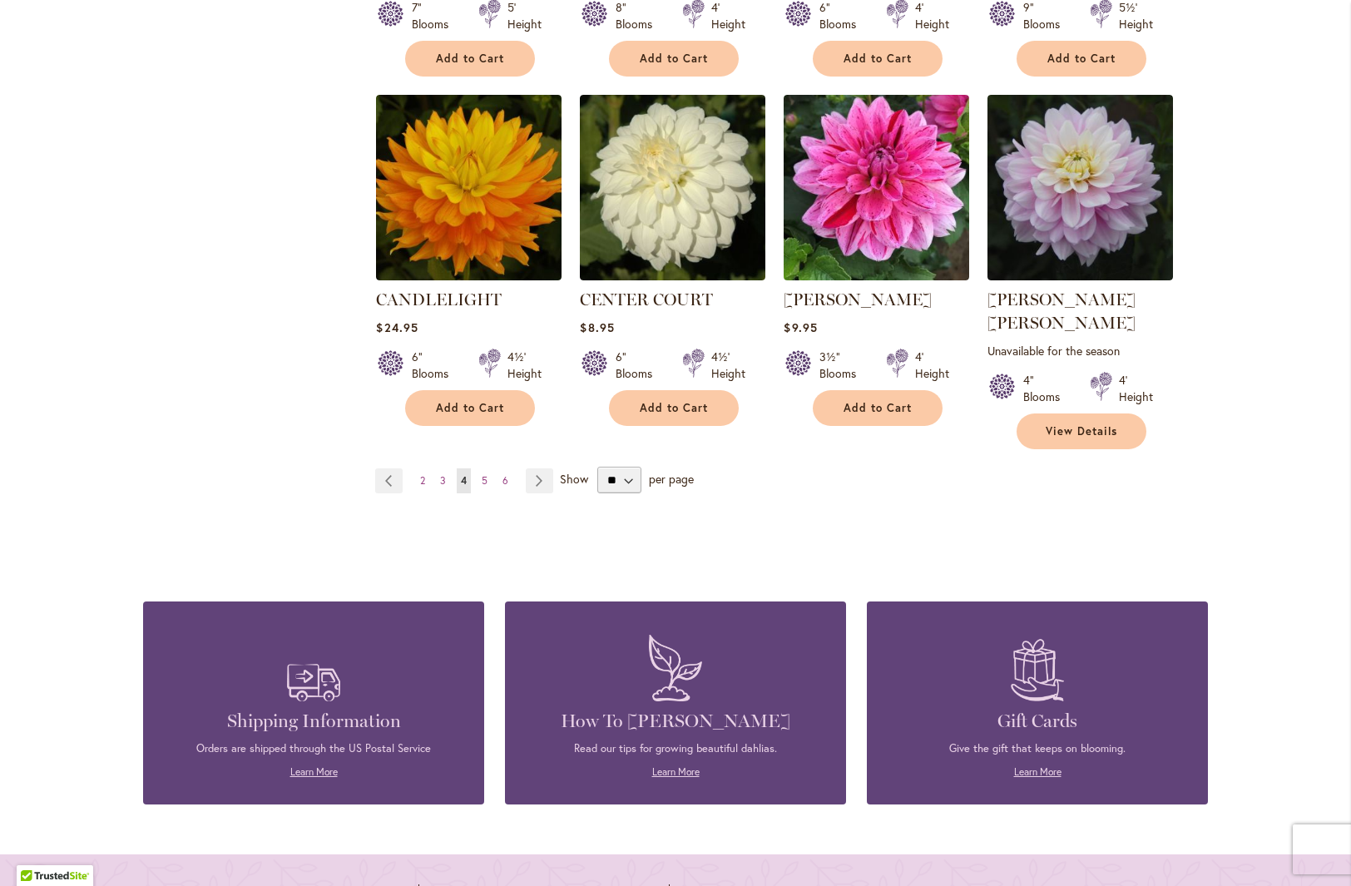
scroll to position [1395, 0]
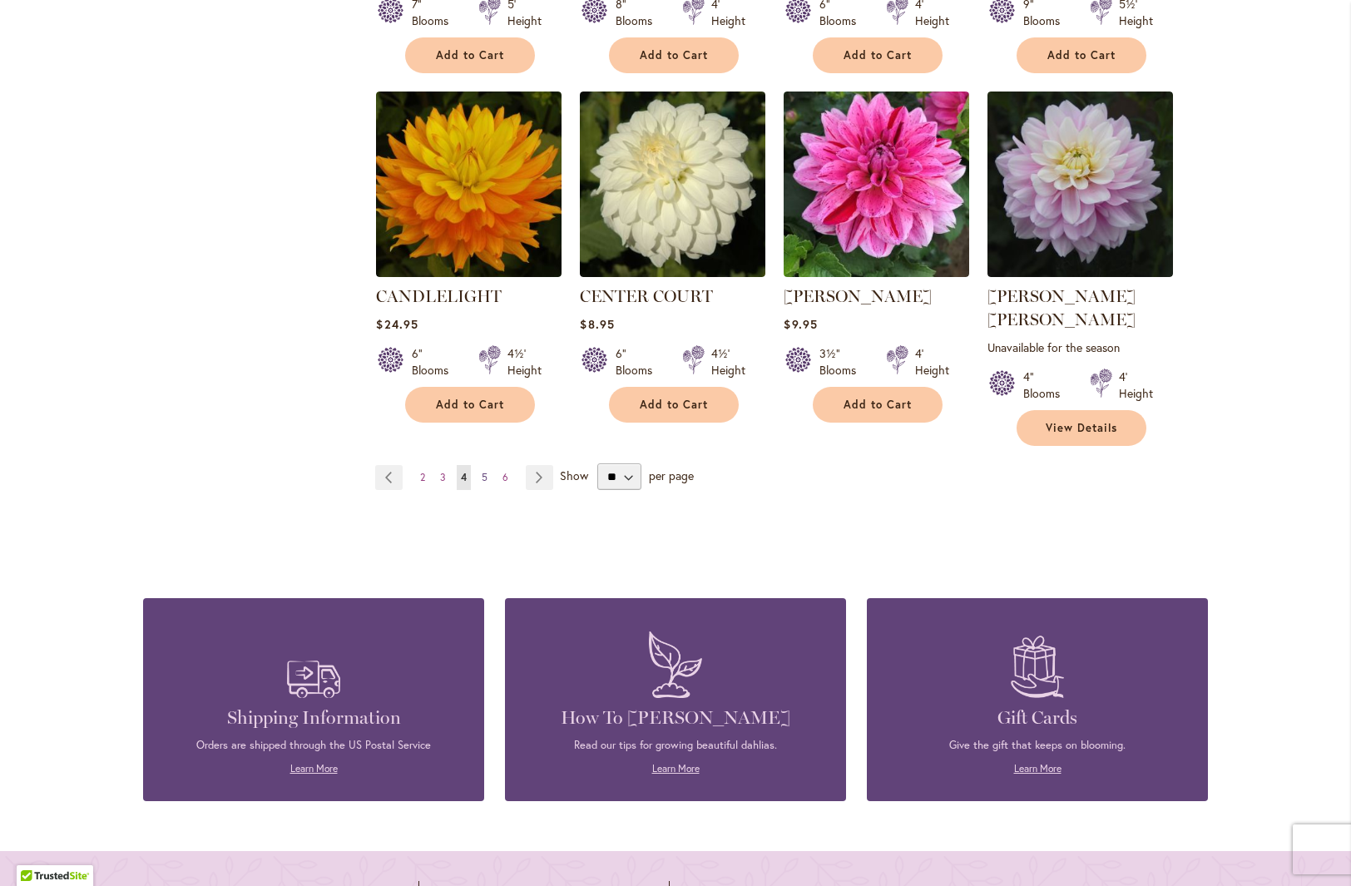
click at [482, 471] on span "5" at bounding box center [485, 477] width 6 height 12
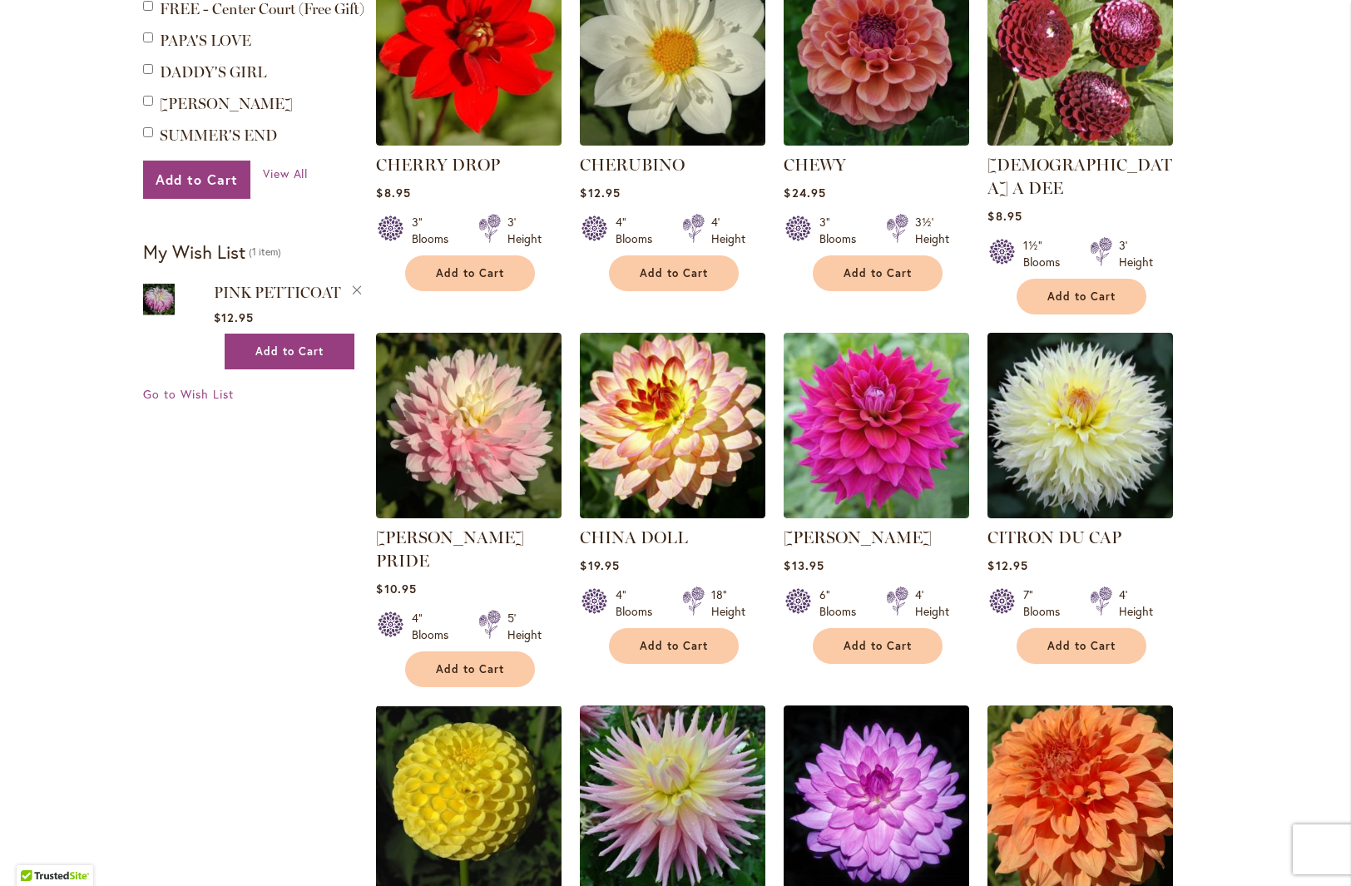
scroll to position [809, 0]
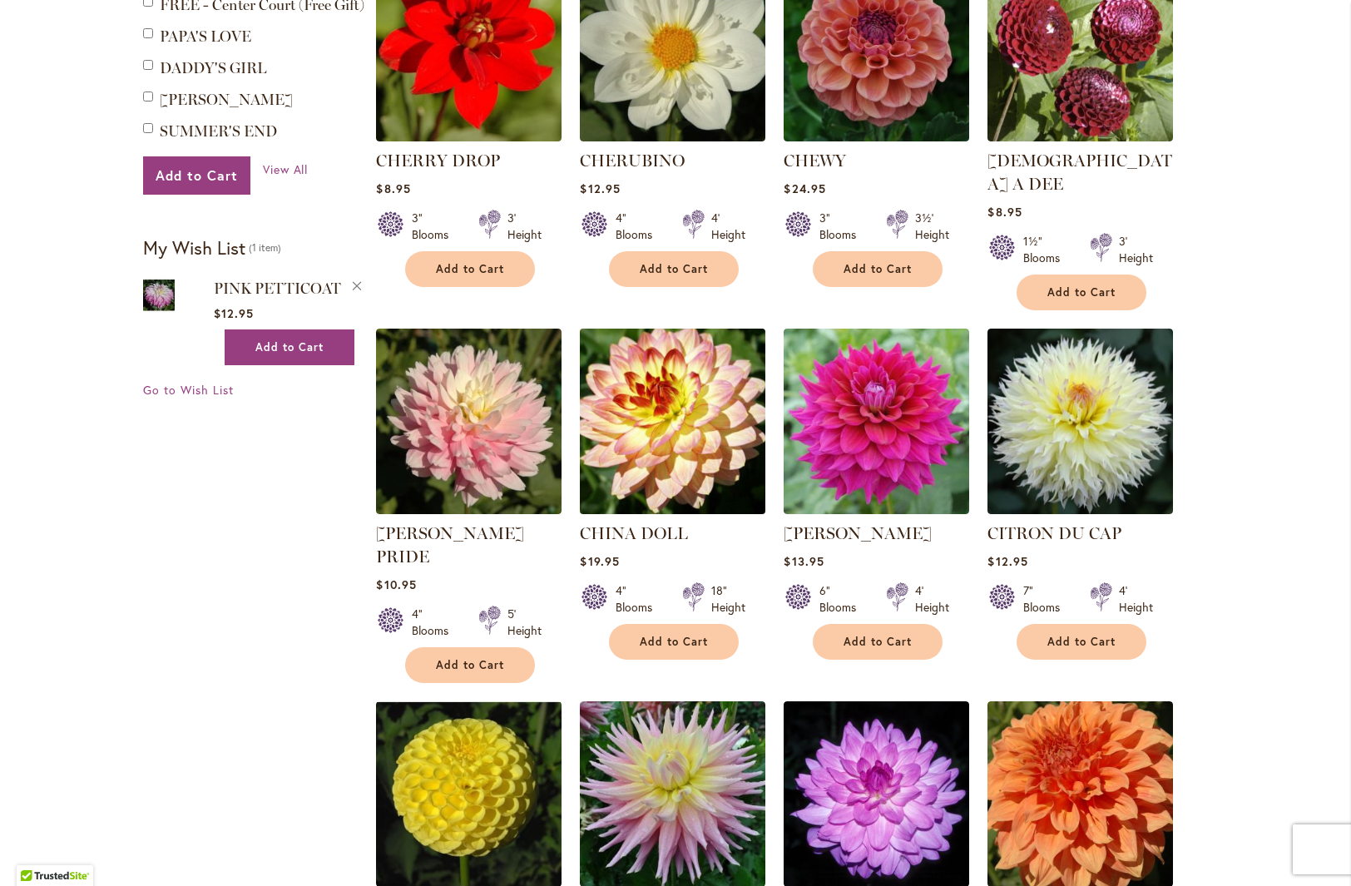
click at [645, 430] on img at bounding box center [673, 421] width 195 height 195
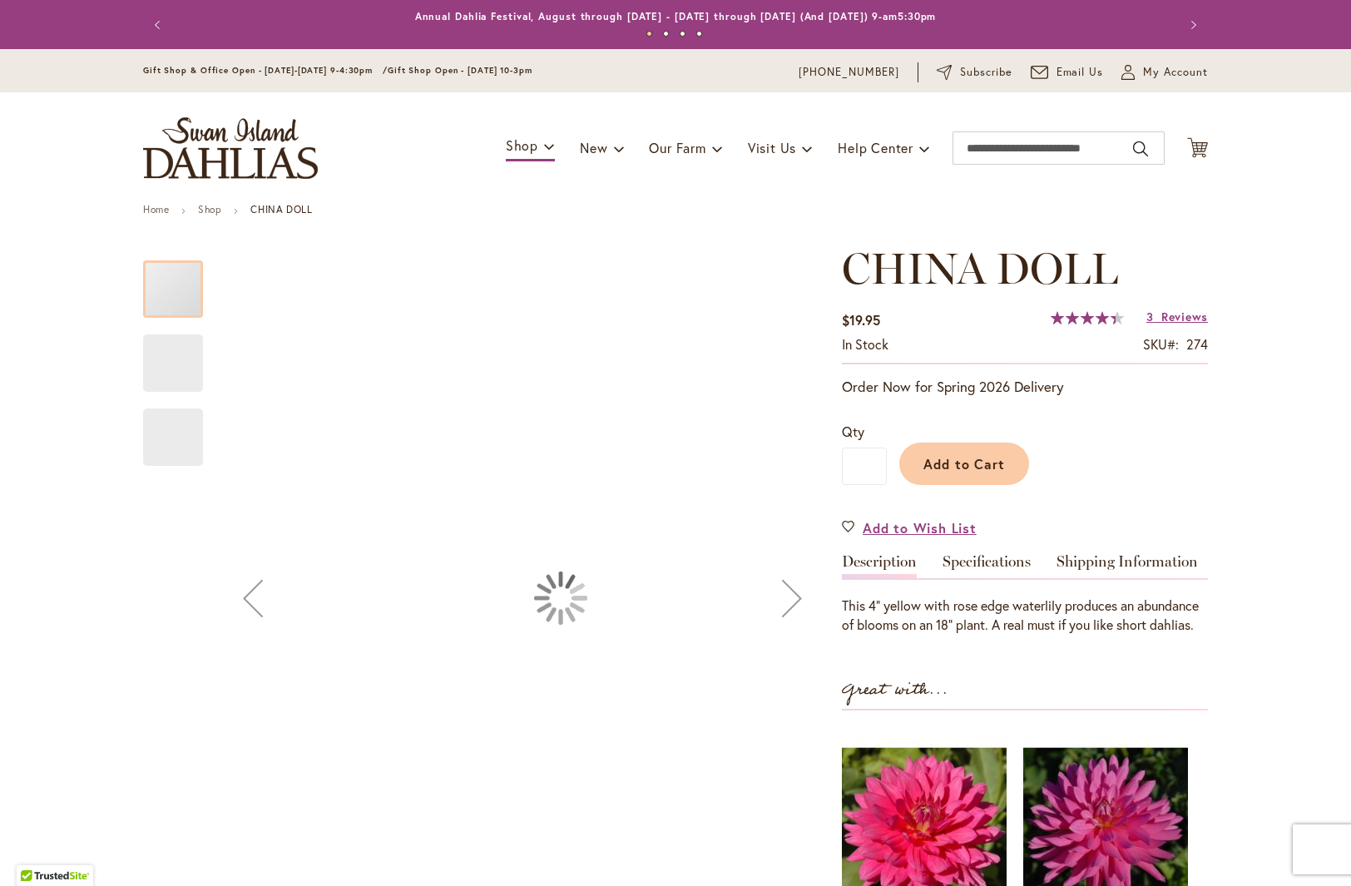
type input "***"
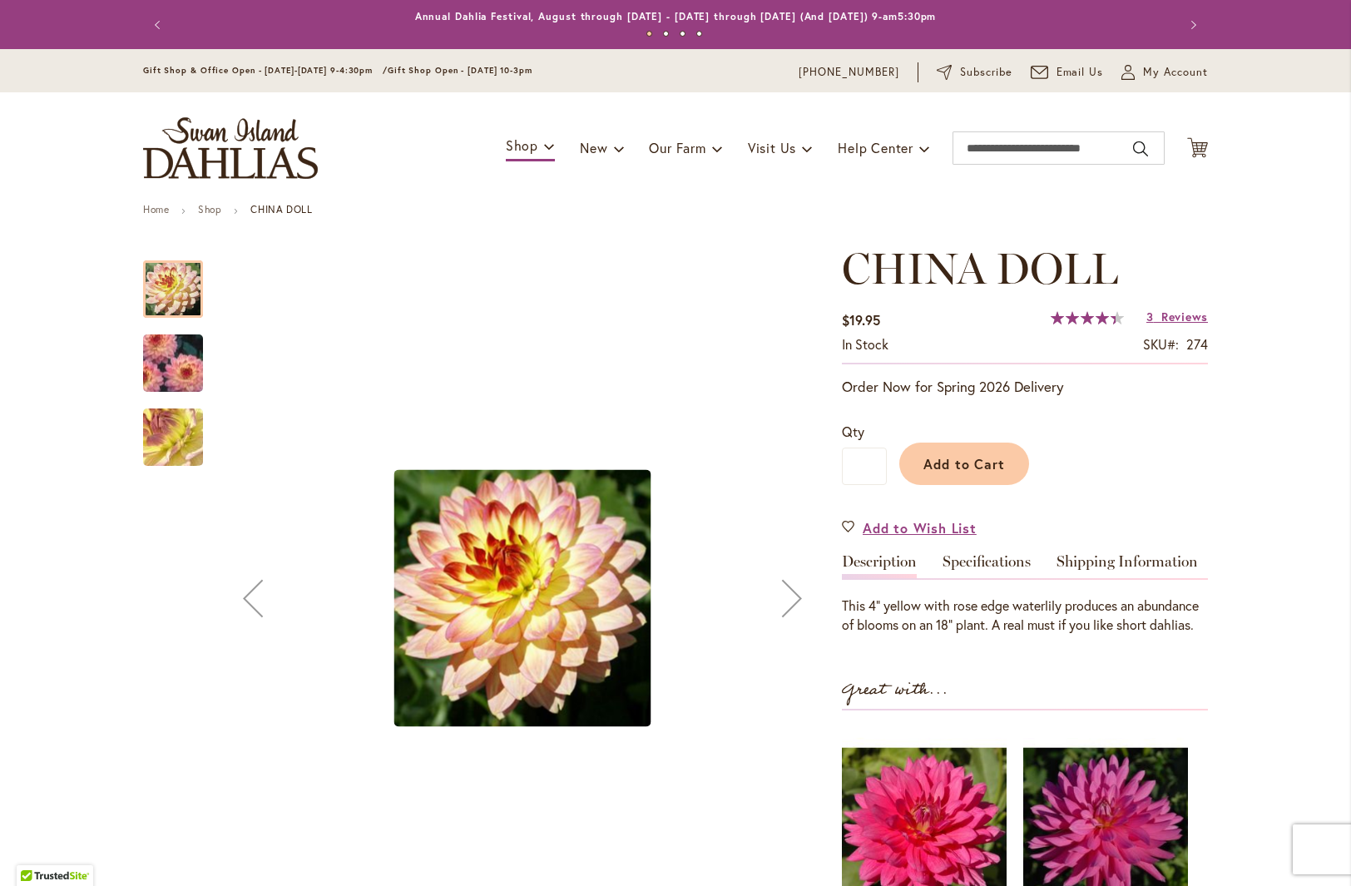
click at [159, 377] on img "CHINA DOLL" at bounding box center [173, 363] width 120 height 86
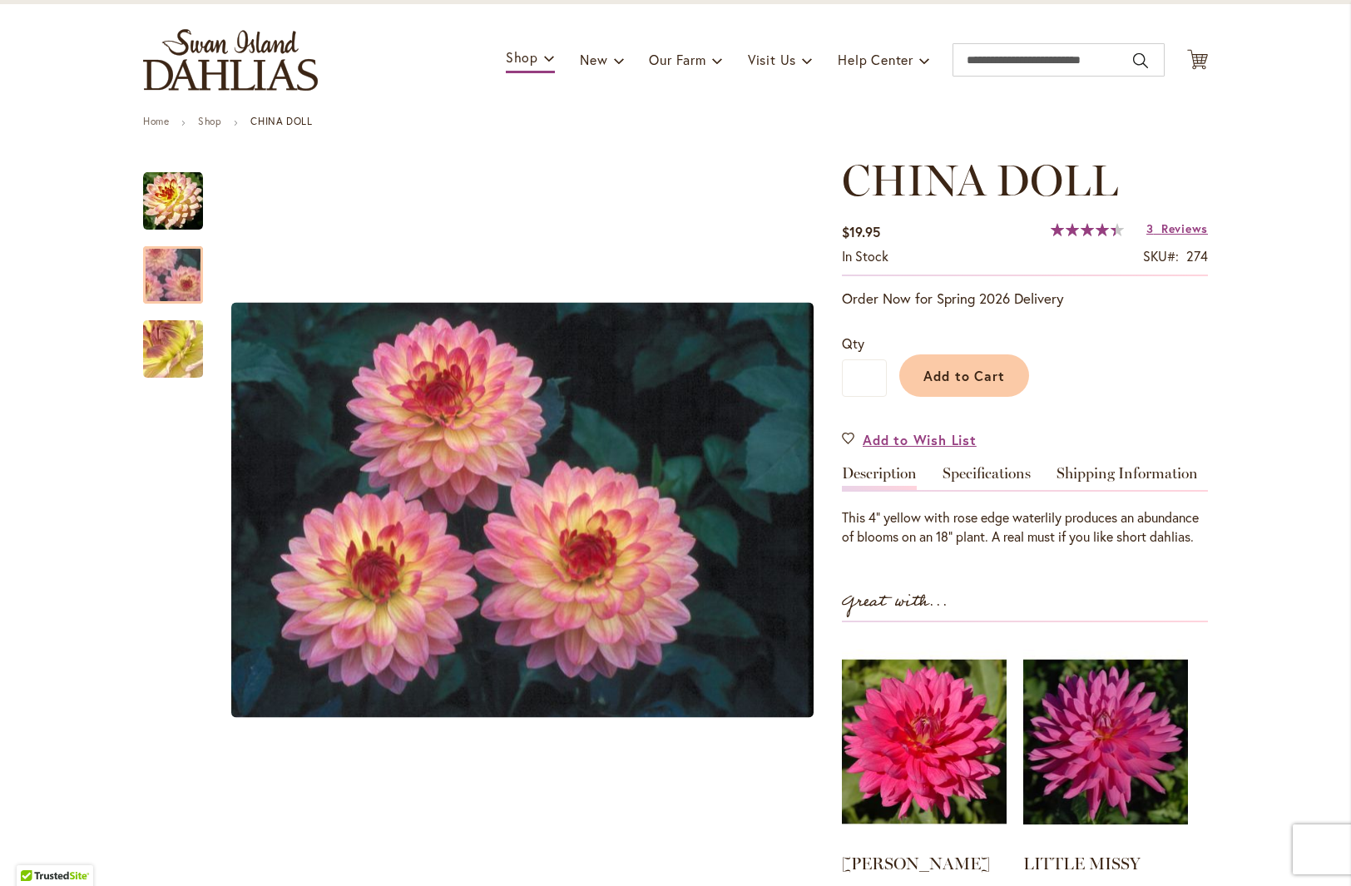
scroll to position [92, 0]
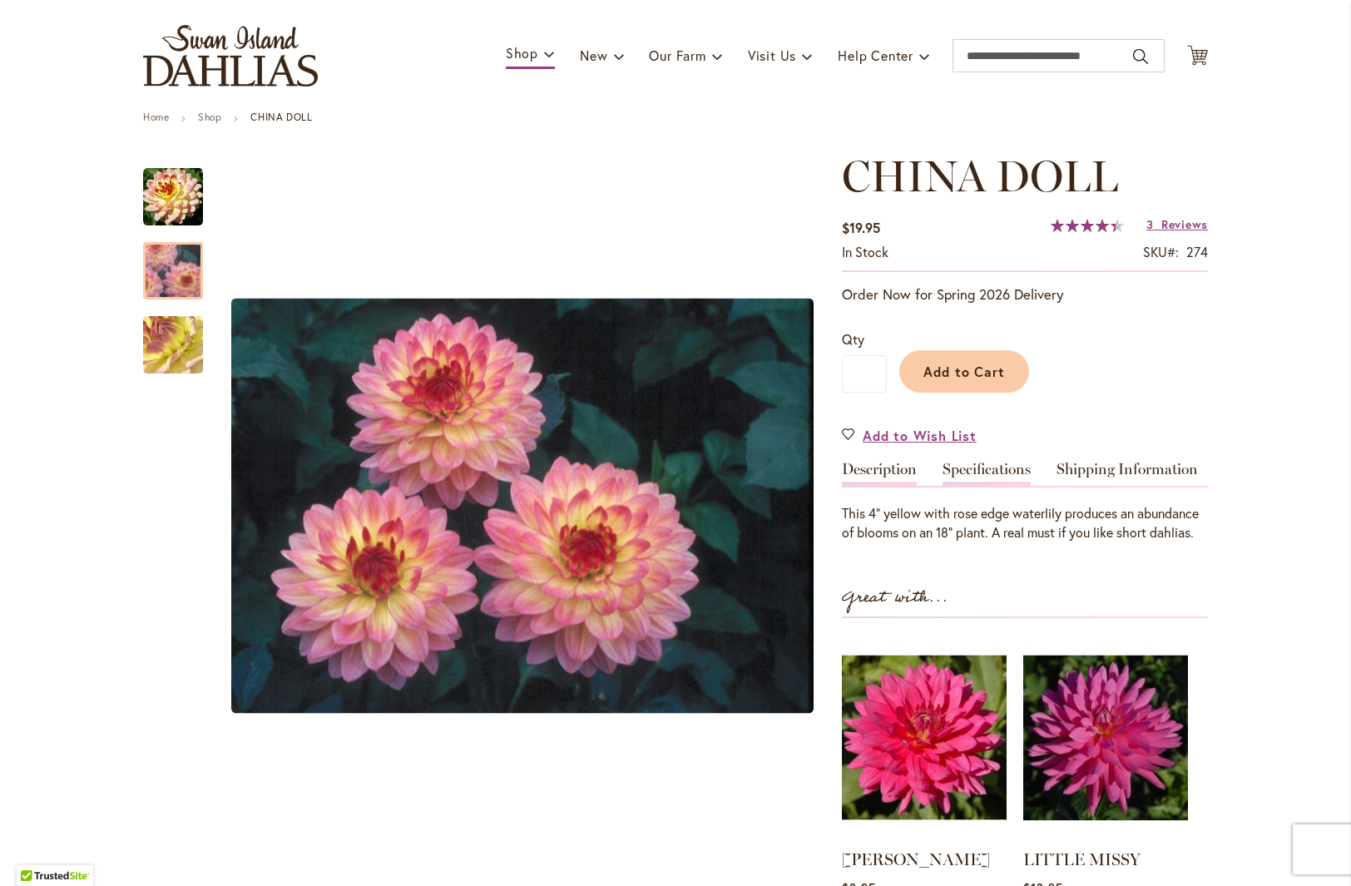
click at [983, 469] on link "Specifications" at bounding box center [987, 474] width 88 height 24
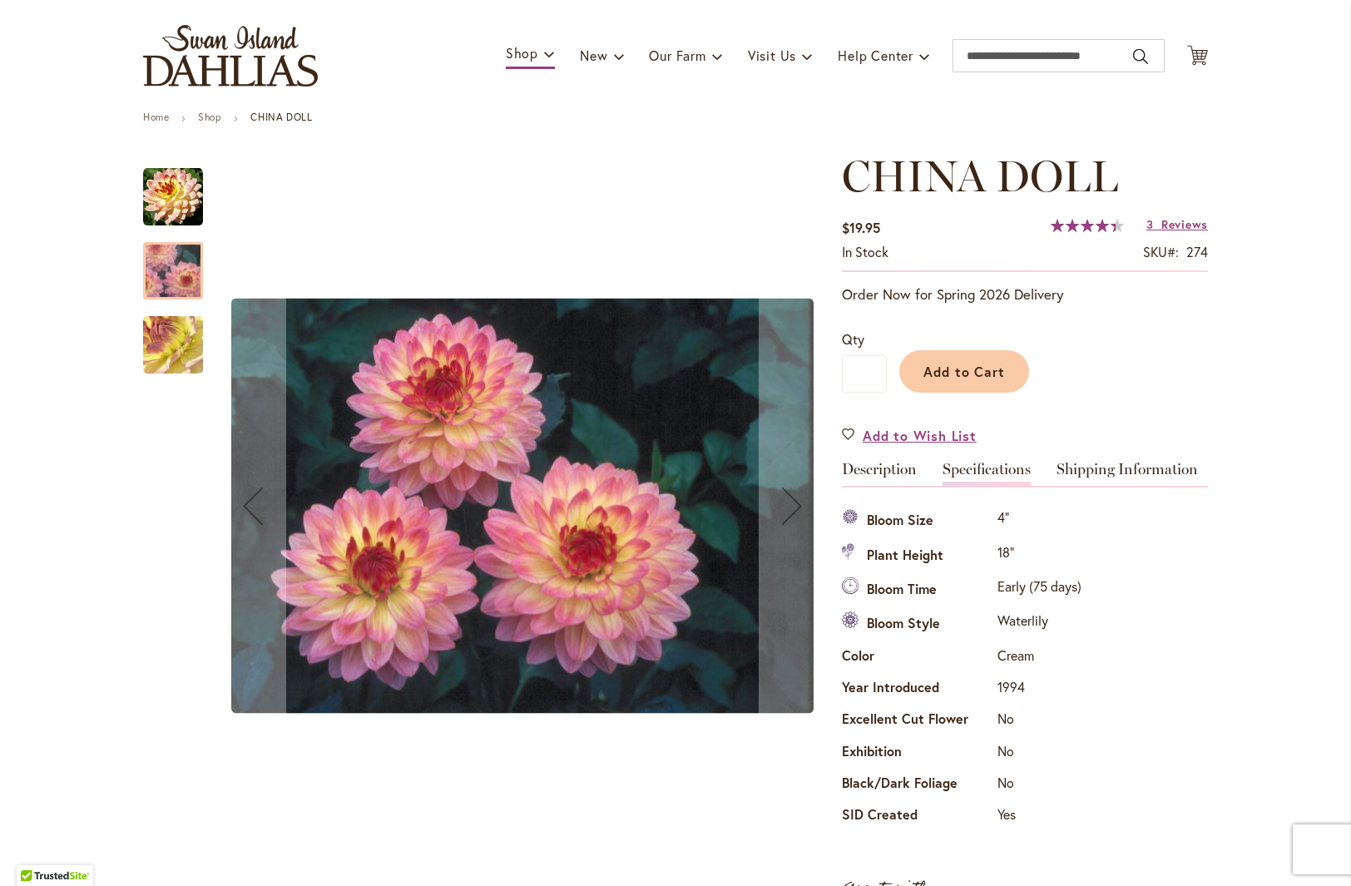
click at [167, 358] on img "CHINA DOLL" at bounding box center [173, 345] width 120 height 90
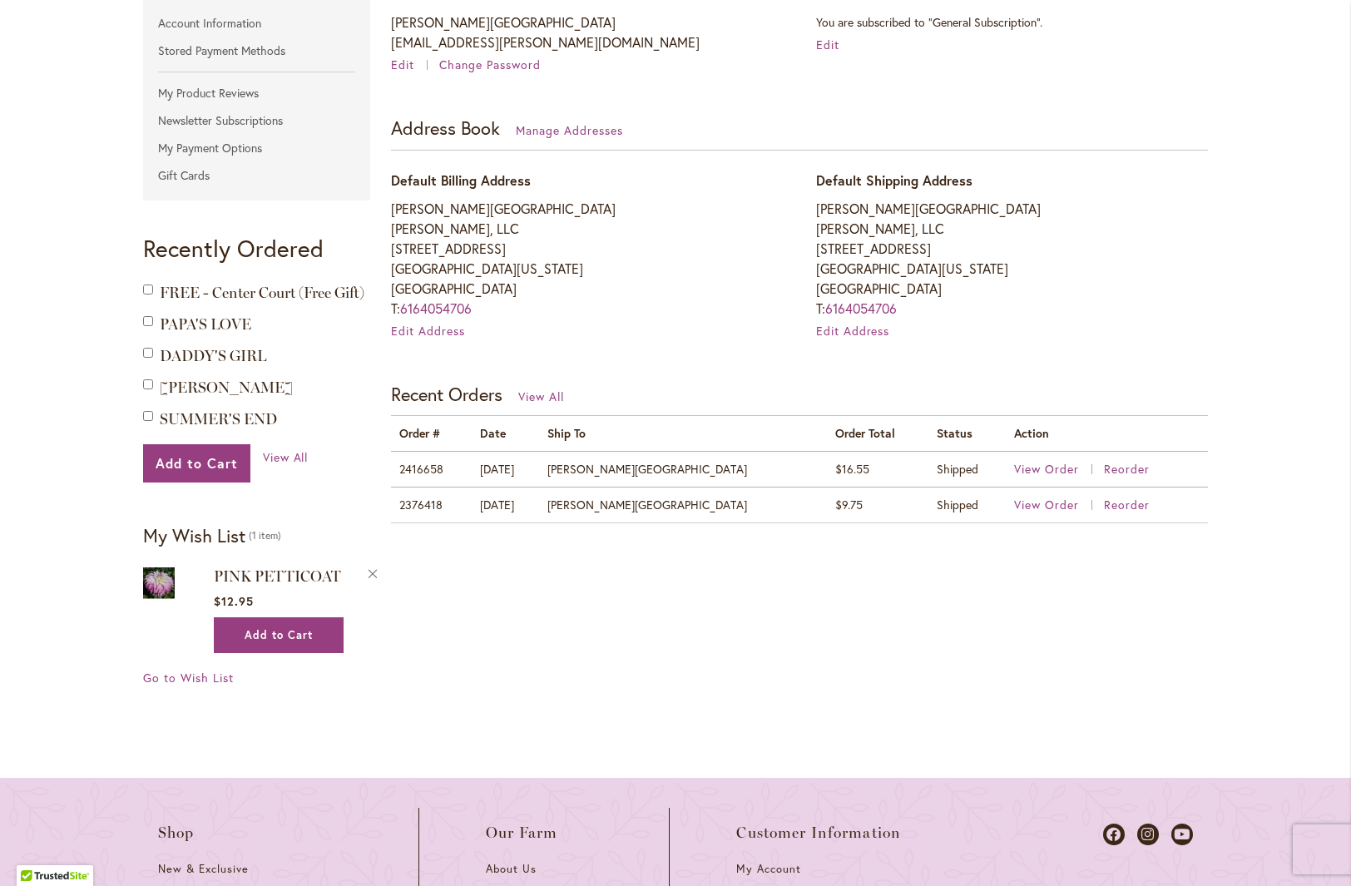
scroll to position [375, 0]
click at [1014, 503] on span "View Order" at bounding box center [1046, 504] width 65 height 16
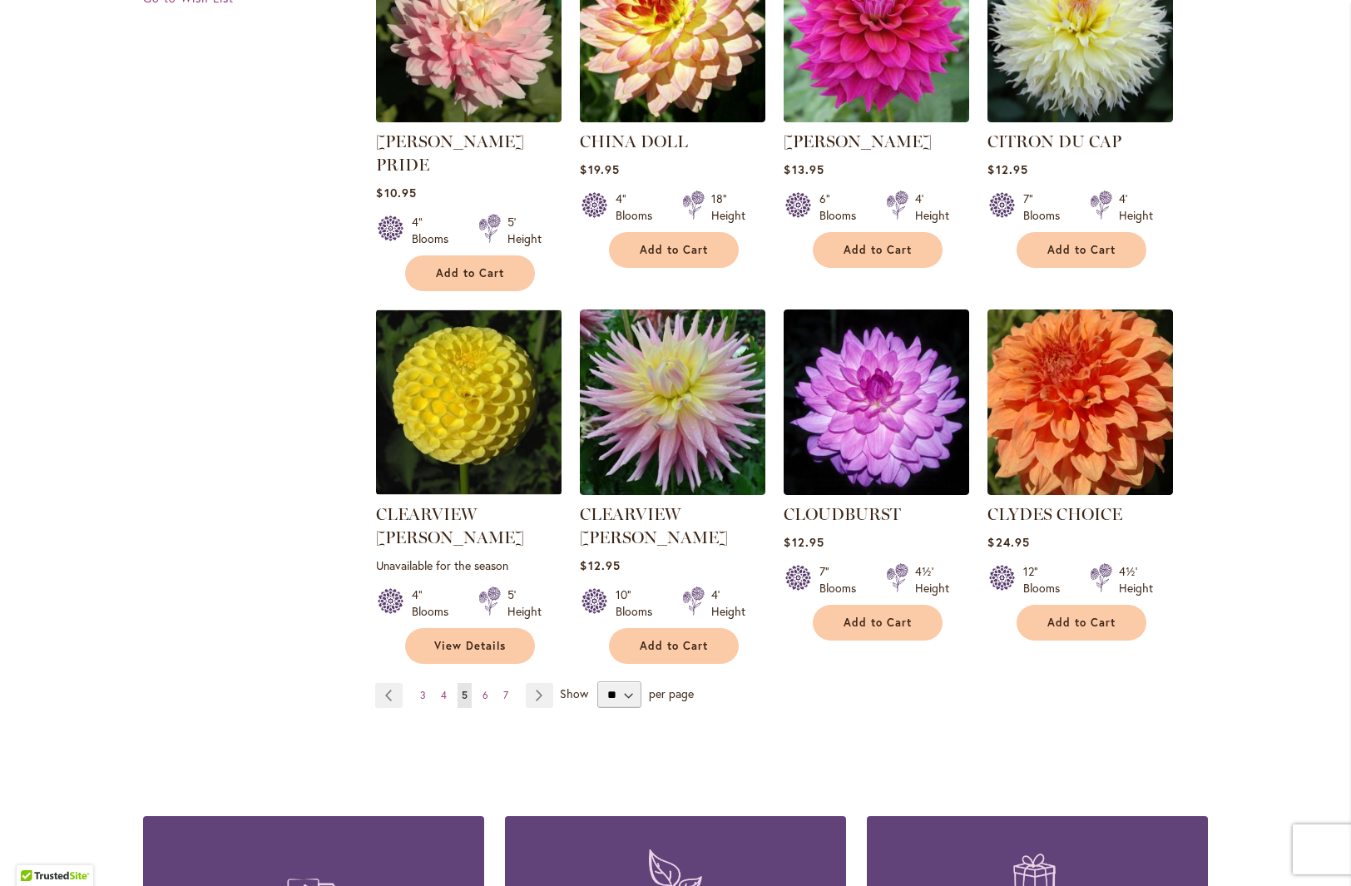
scroll to position [1202, 0]
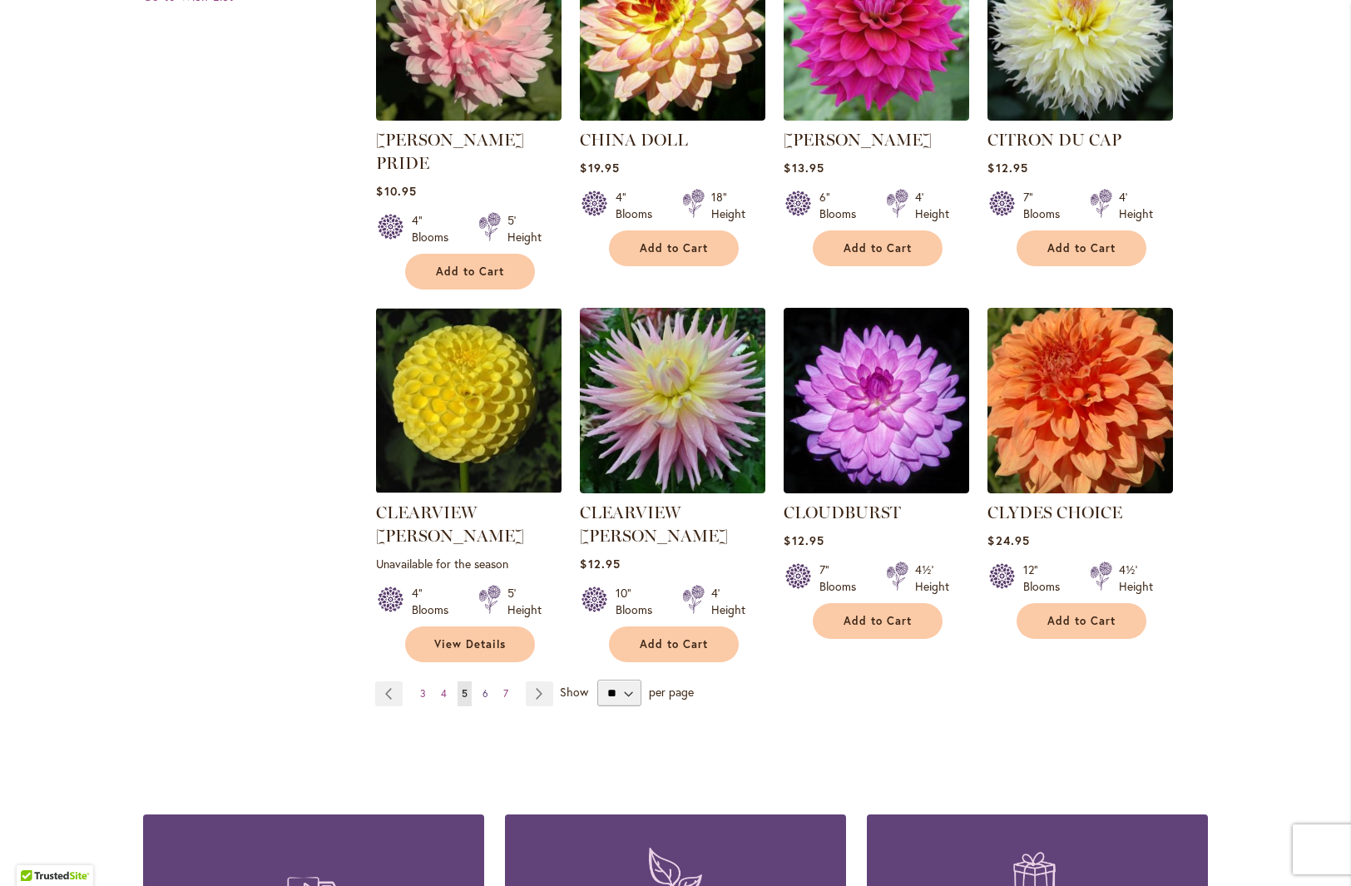
click at [483, 687] on span "6" at bounding box center [486, 693] width 6 height 12
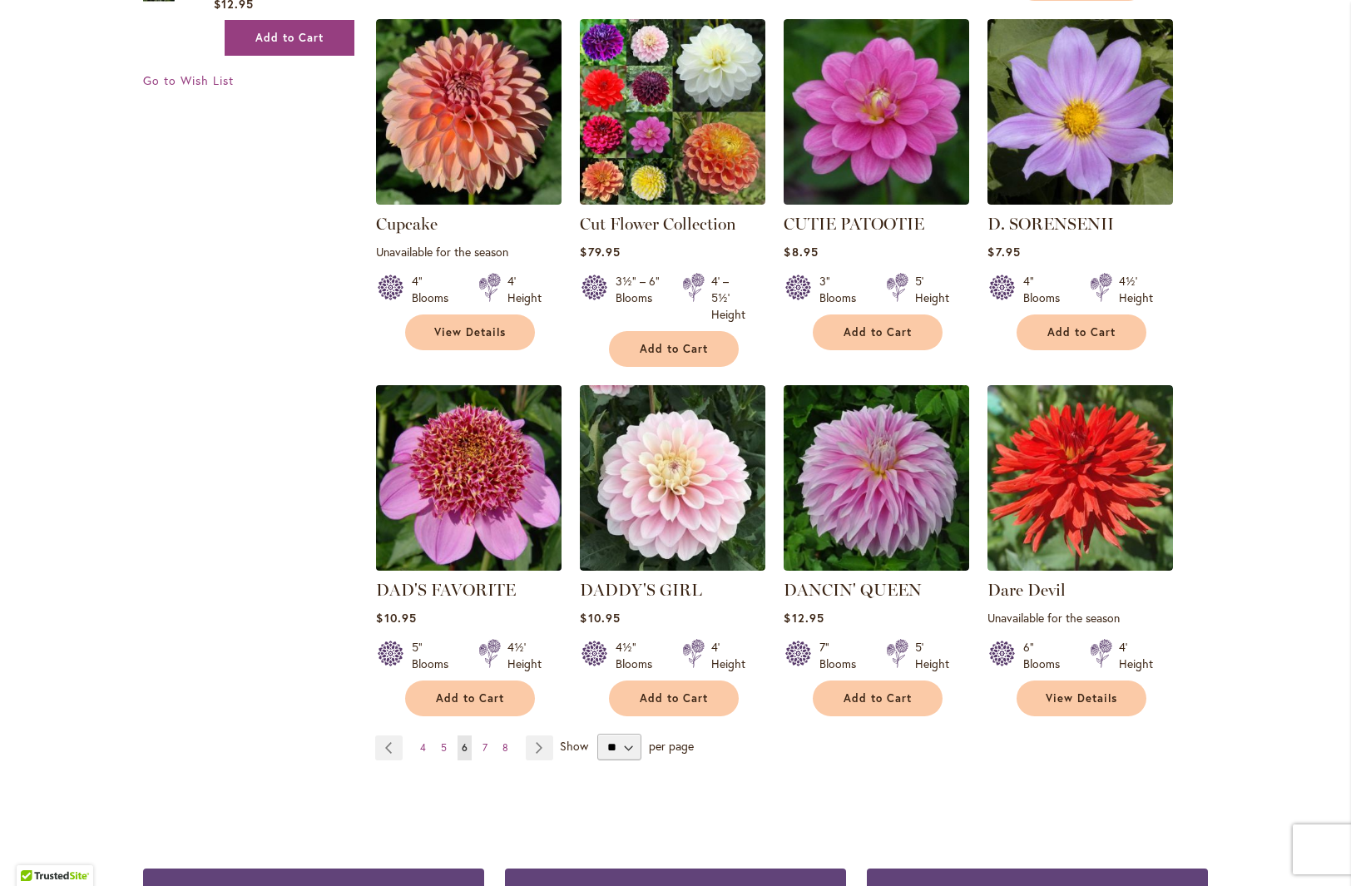
scroll to position [1119, 0]
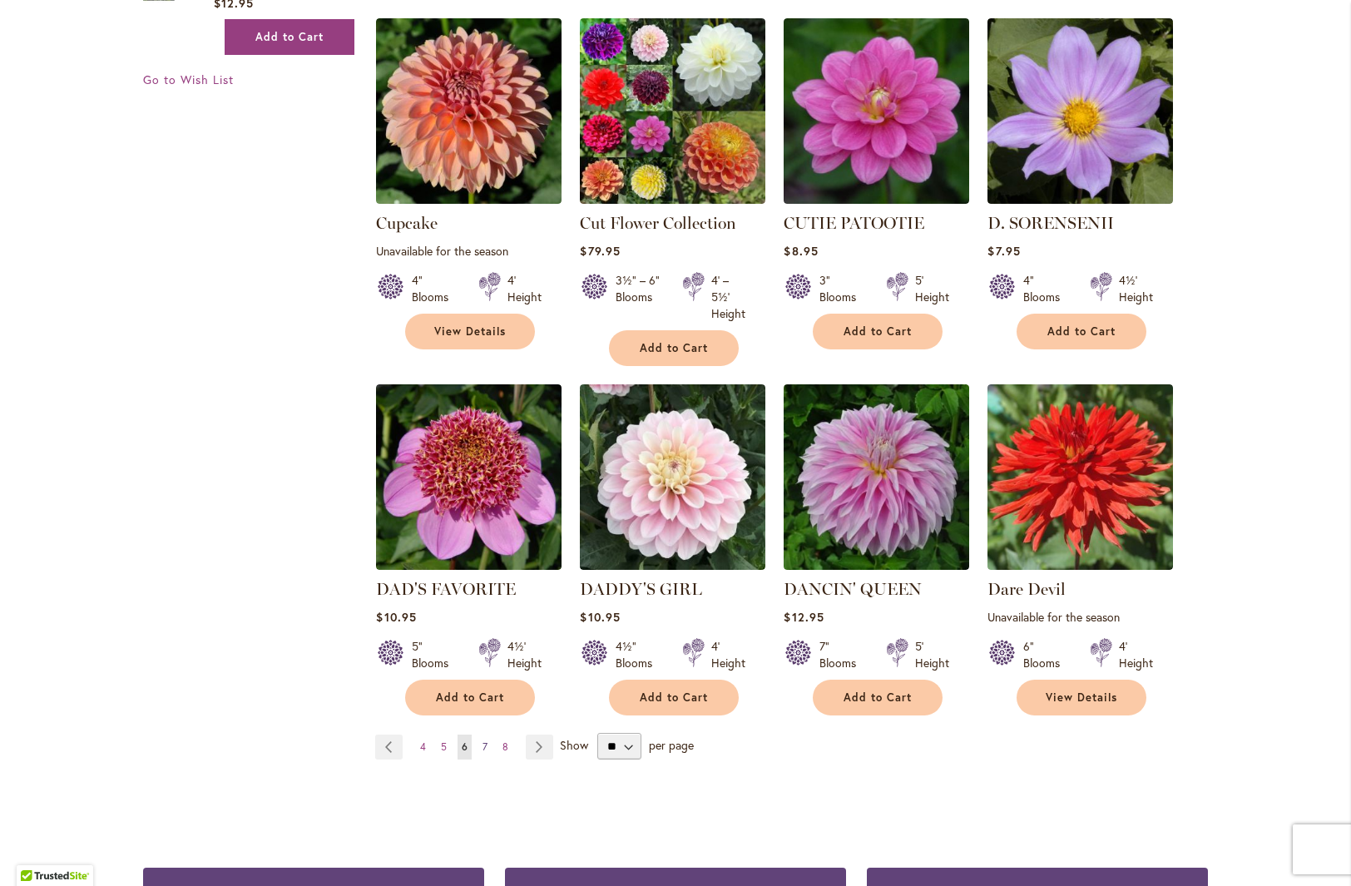
click at [478, 747] on link "Page 7" at bounding box center [484, 747] width 13 height 25
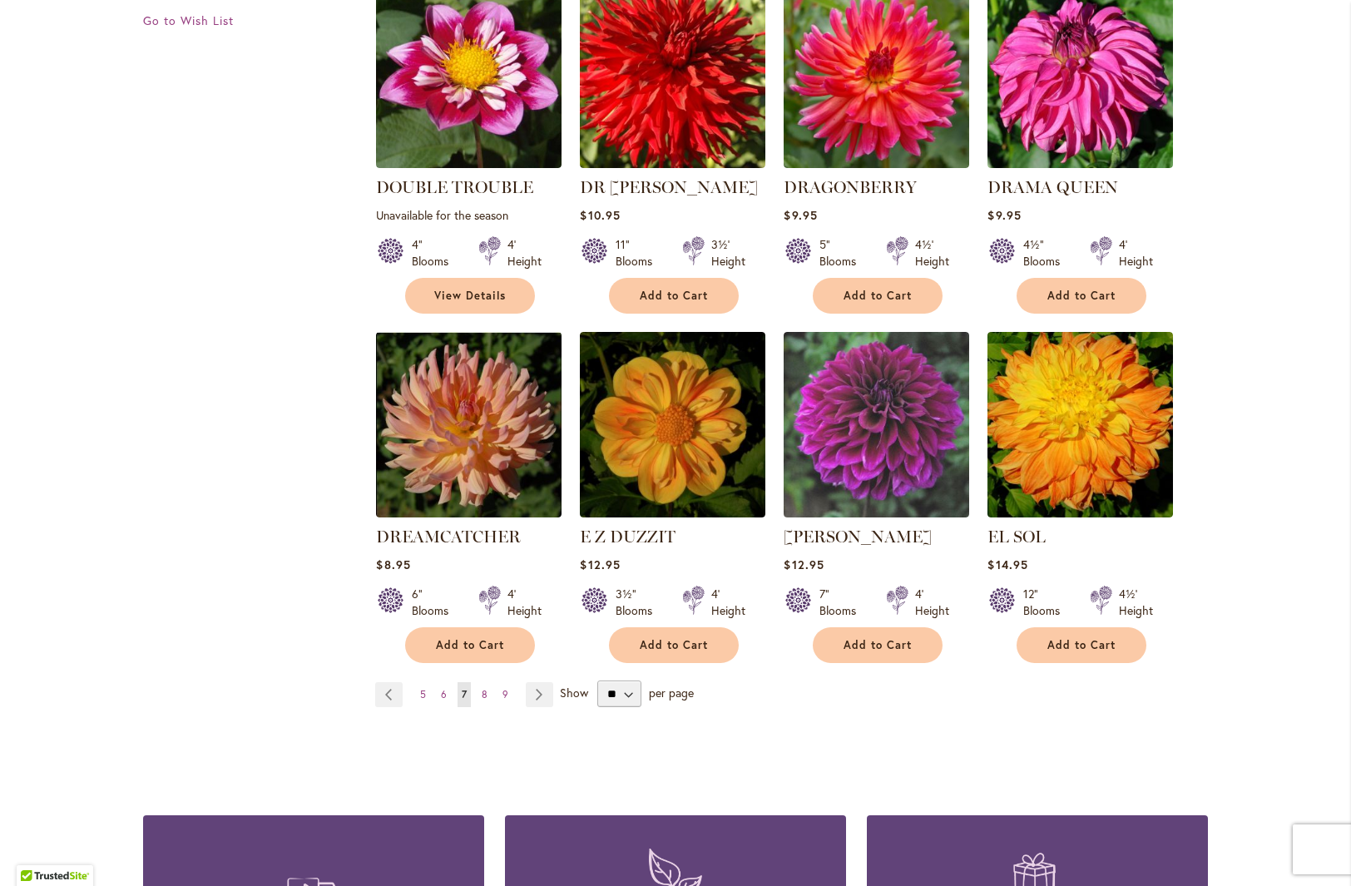
scroll to position [1181, 0]
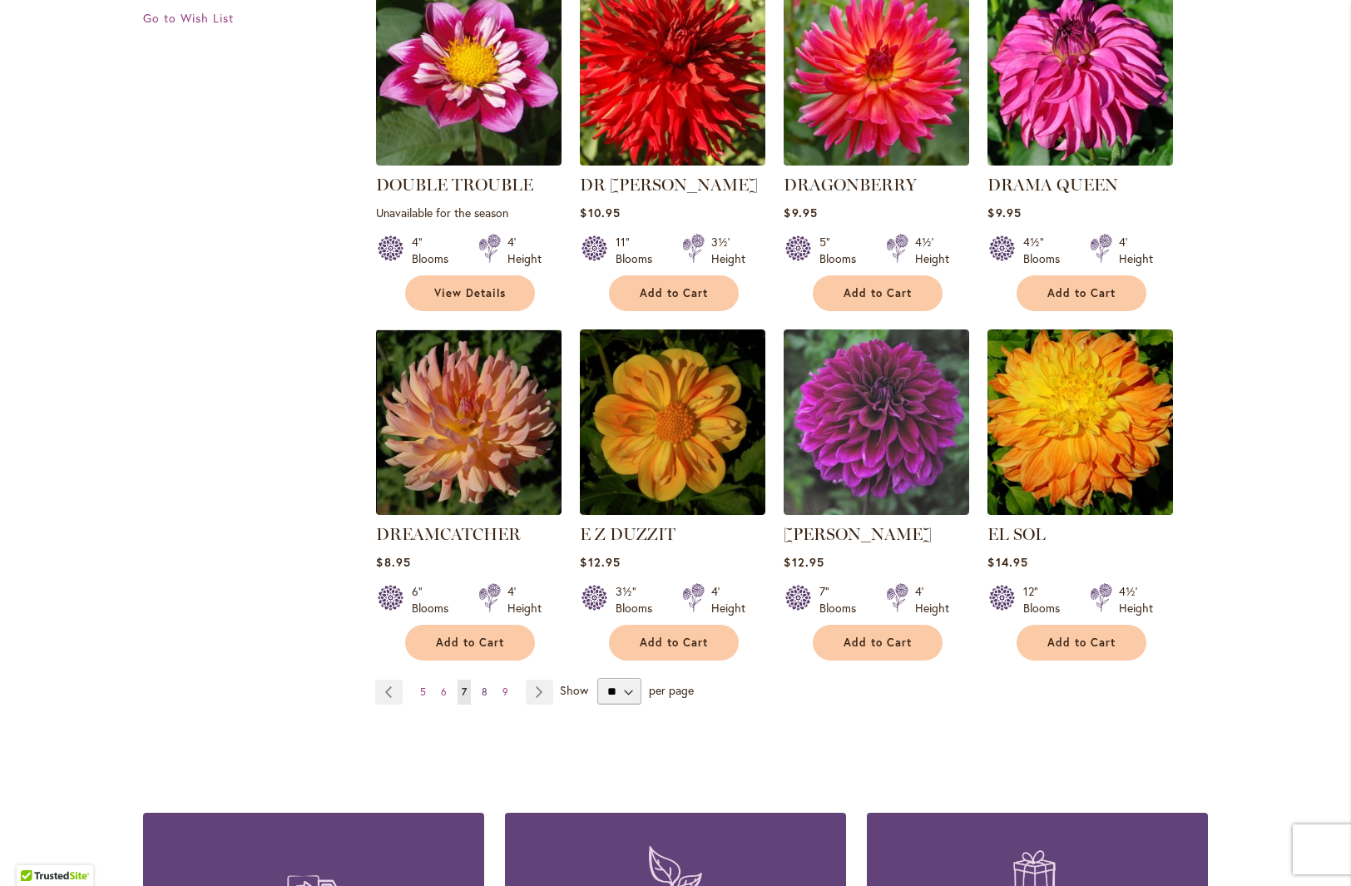
click at [482, 686] on span "8" at bounding box center [485, 692] width 6 height 12
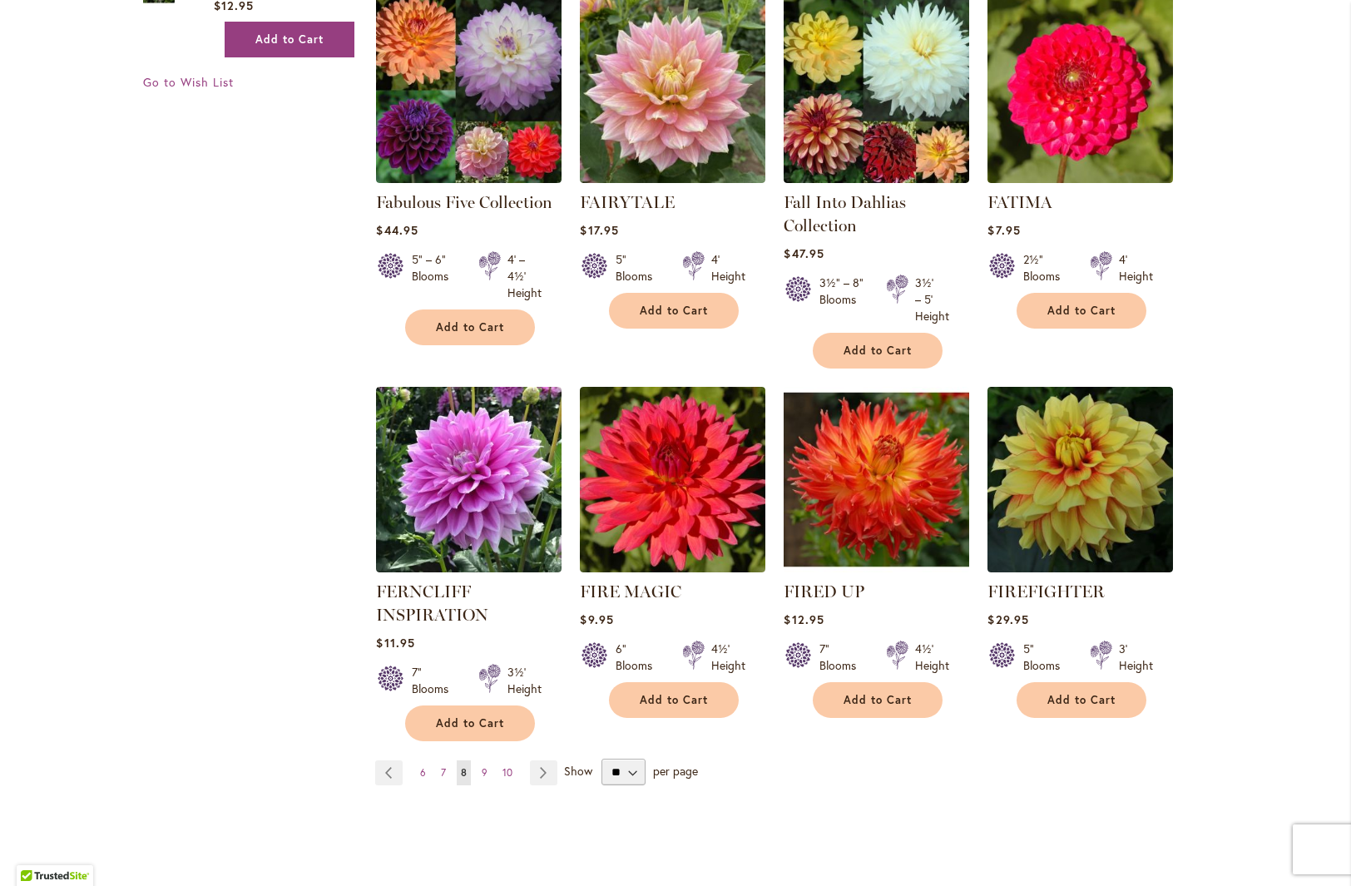
scroll to position [1119, 0]
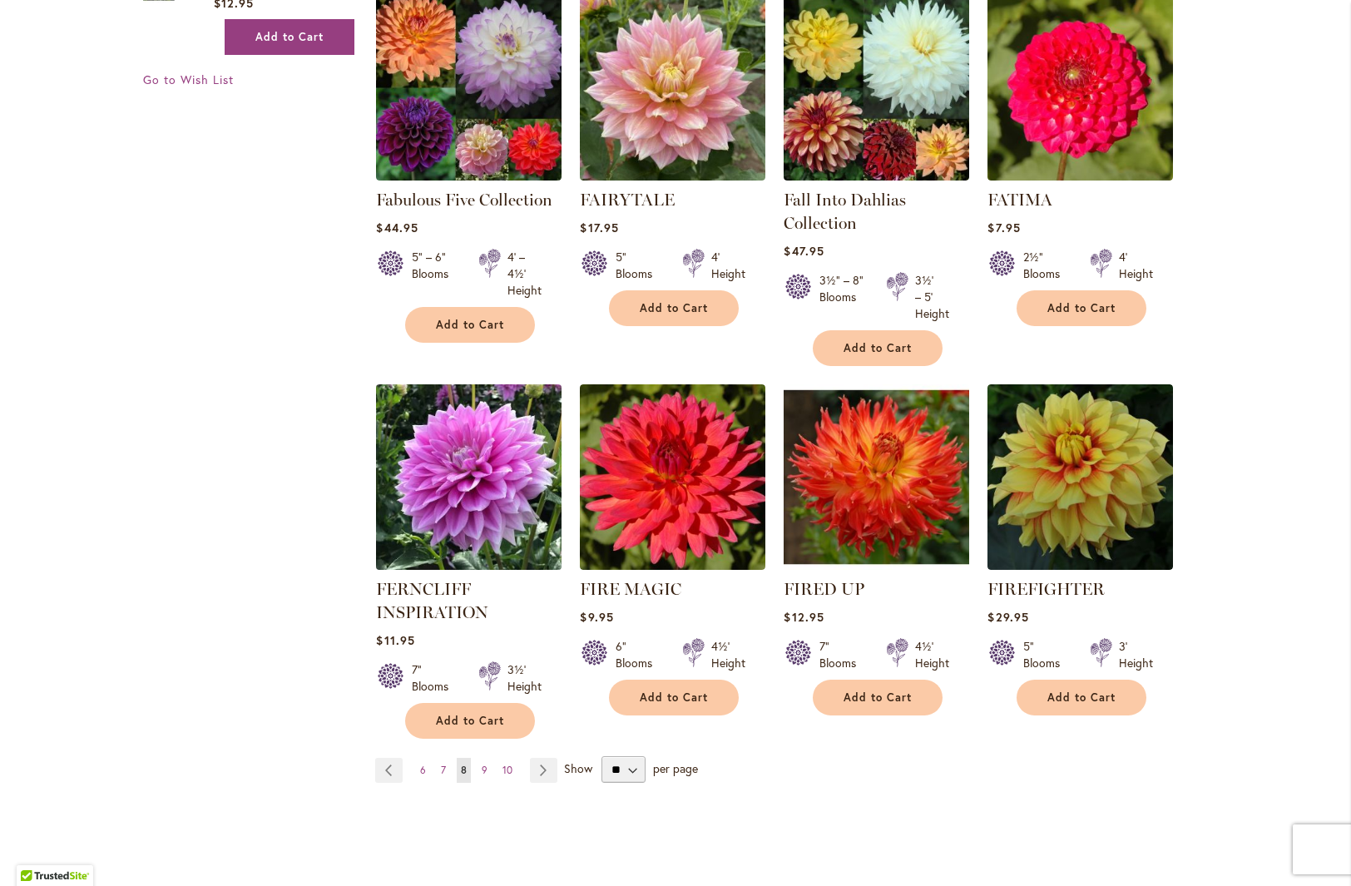
click at [496, 477] on img at bounding box center [469, 477] width 195 height 195
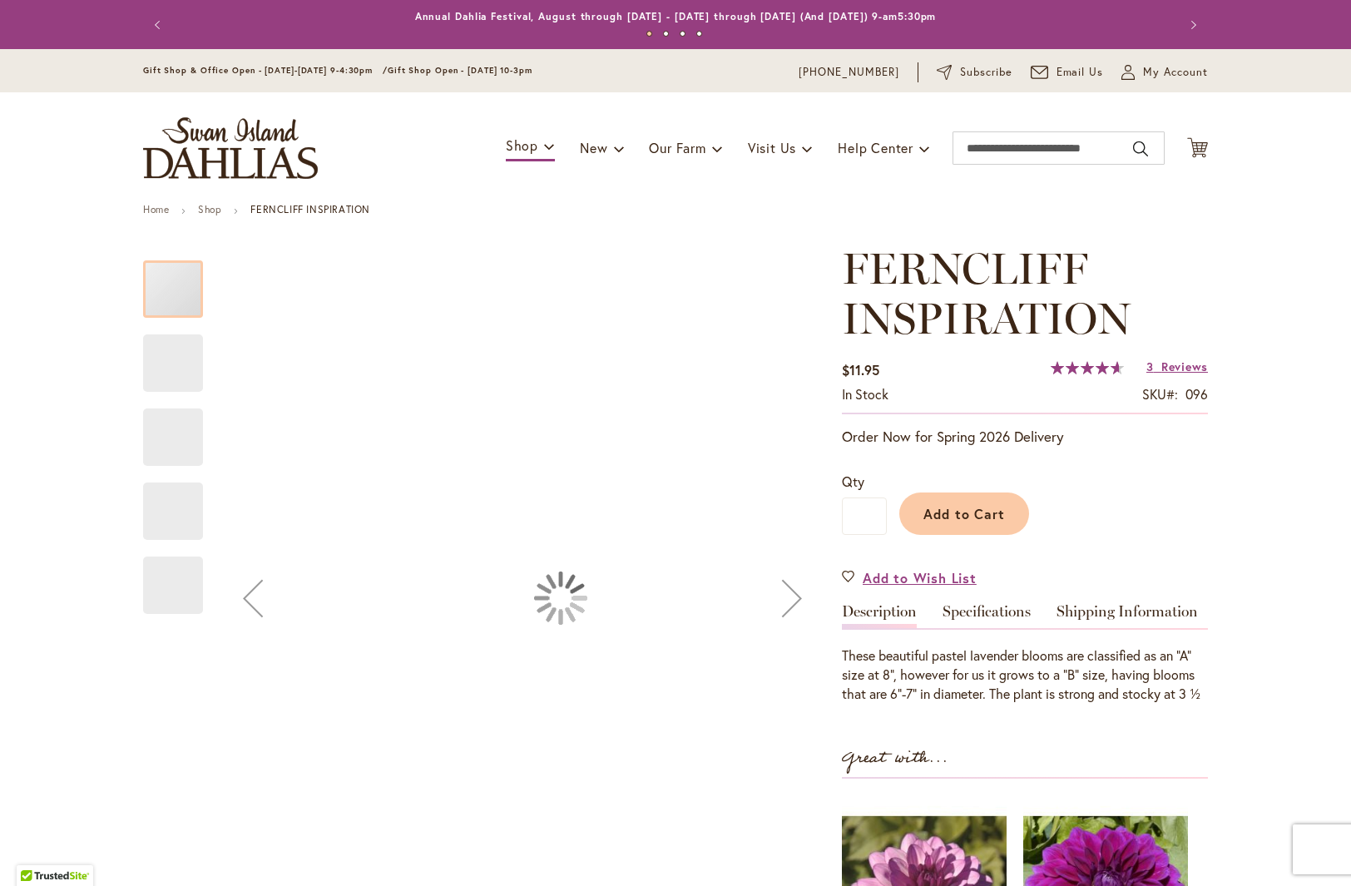
type input "***"
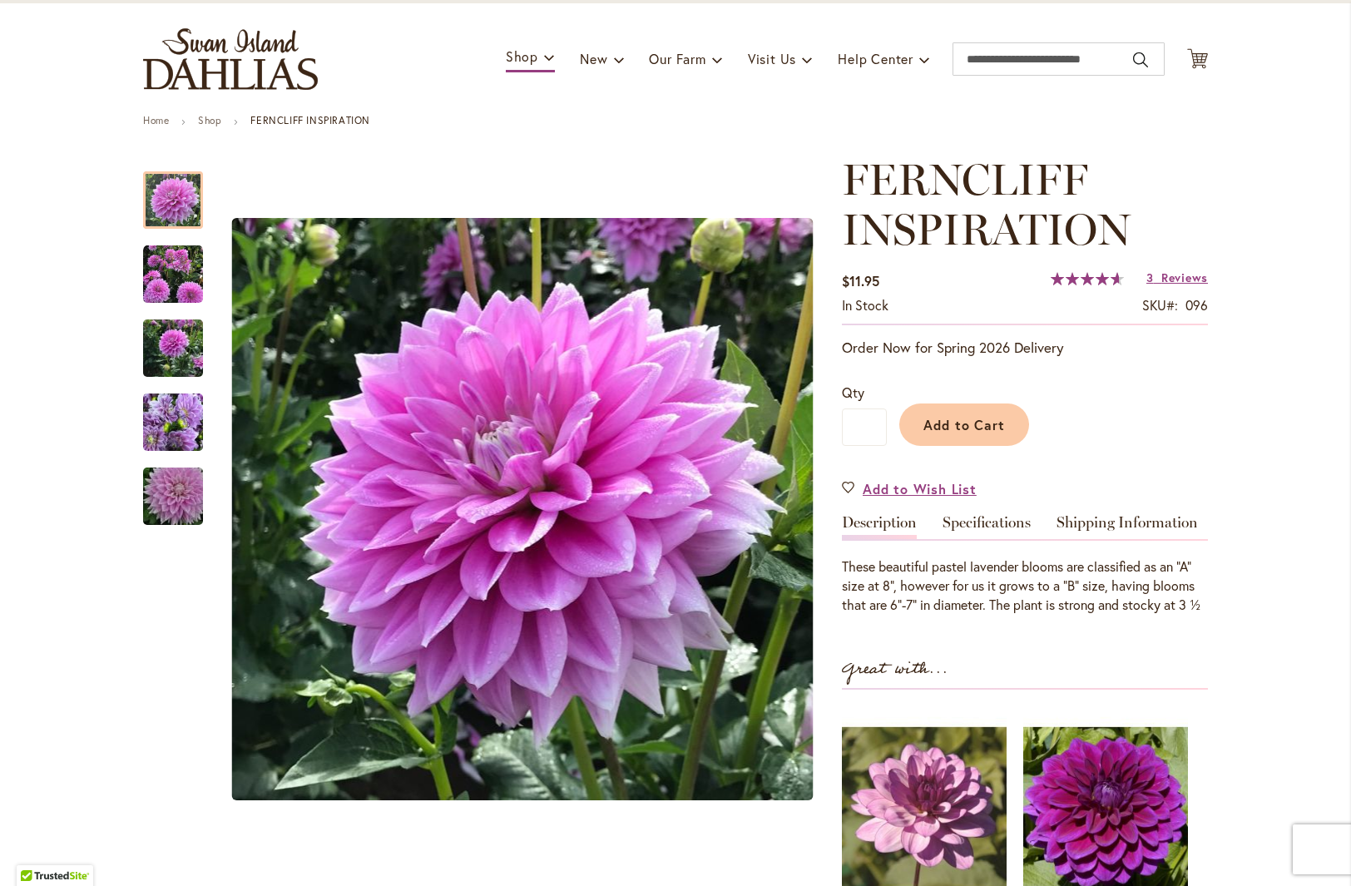
scroll to position [102, 0]
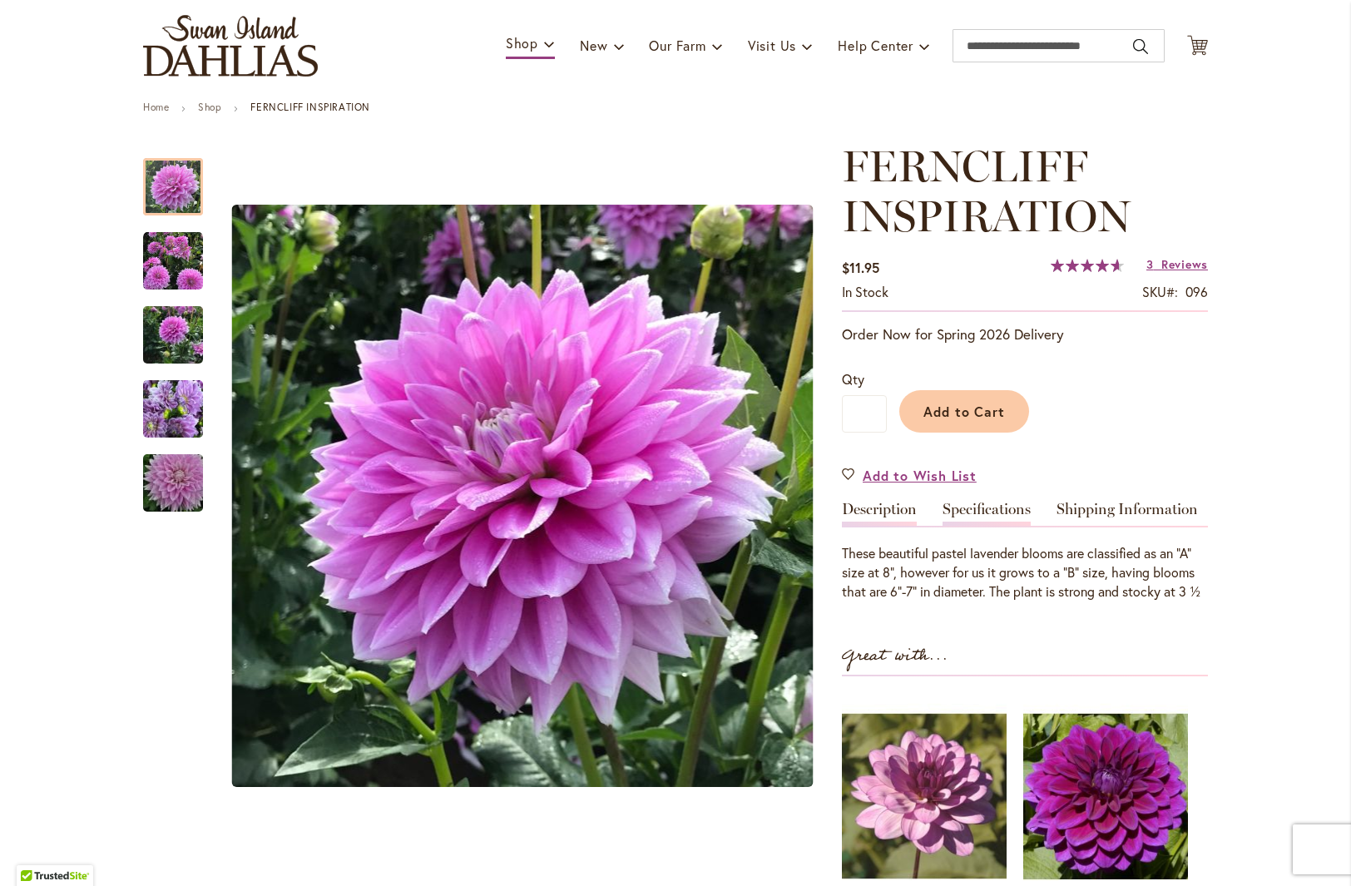
click at [981, 507] on link "Specifications" at bounding box center [987, 514] width 88 height 24
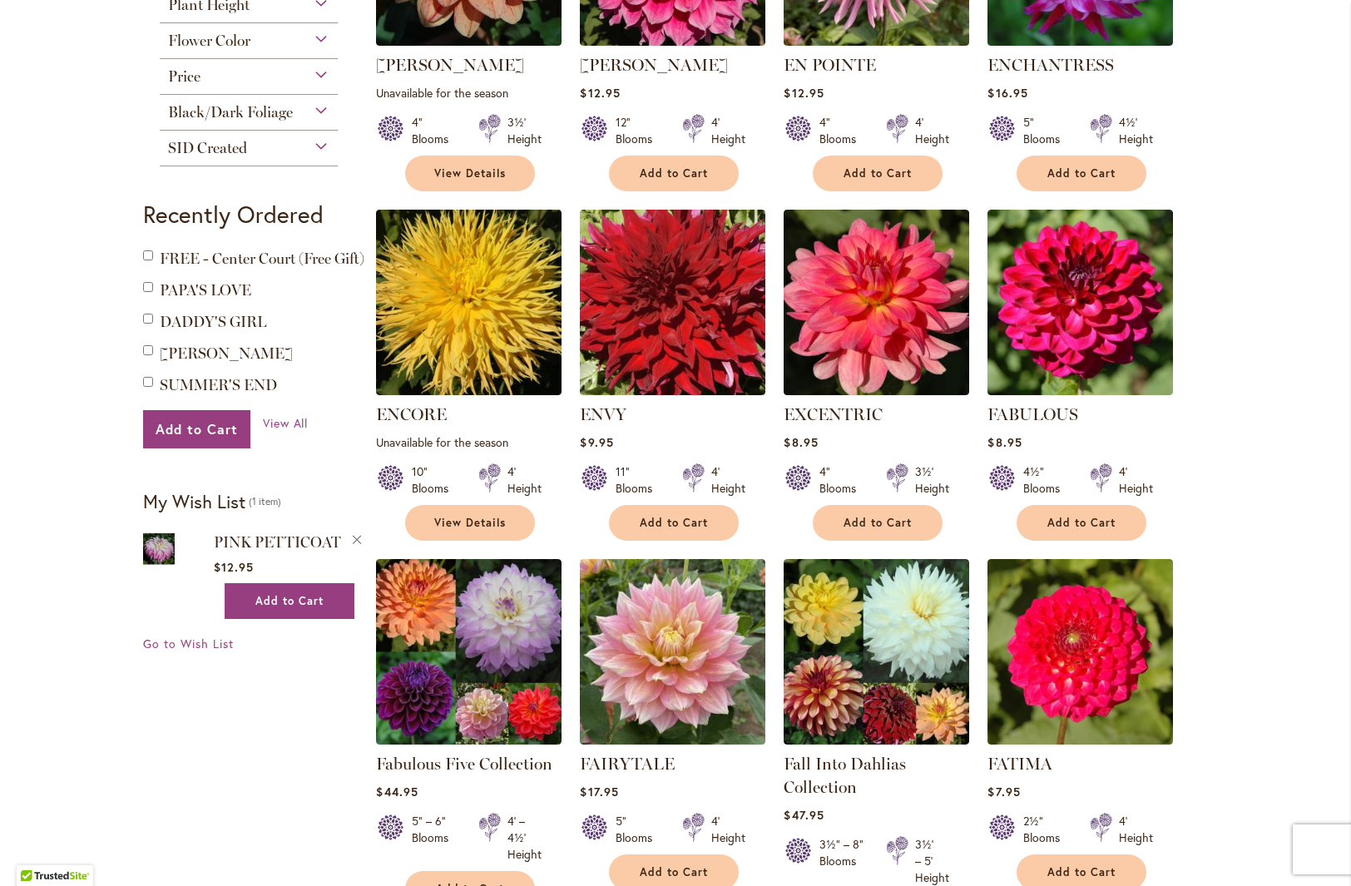
scroll to position [557, 0]
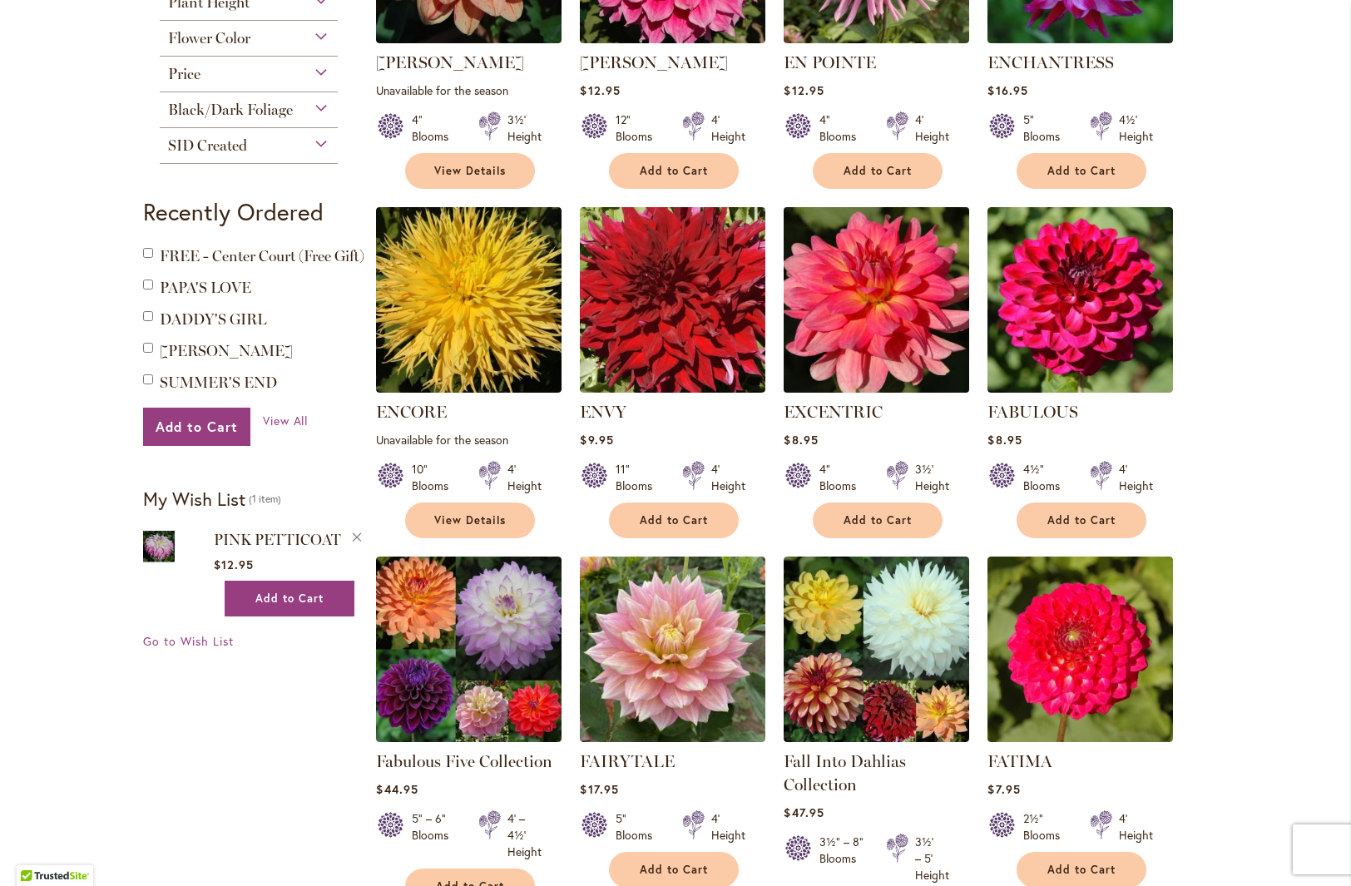
click at [853, 312] on img at bounding box center [877, 300] width 195 height 195
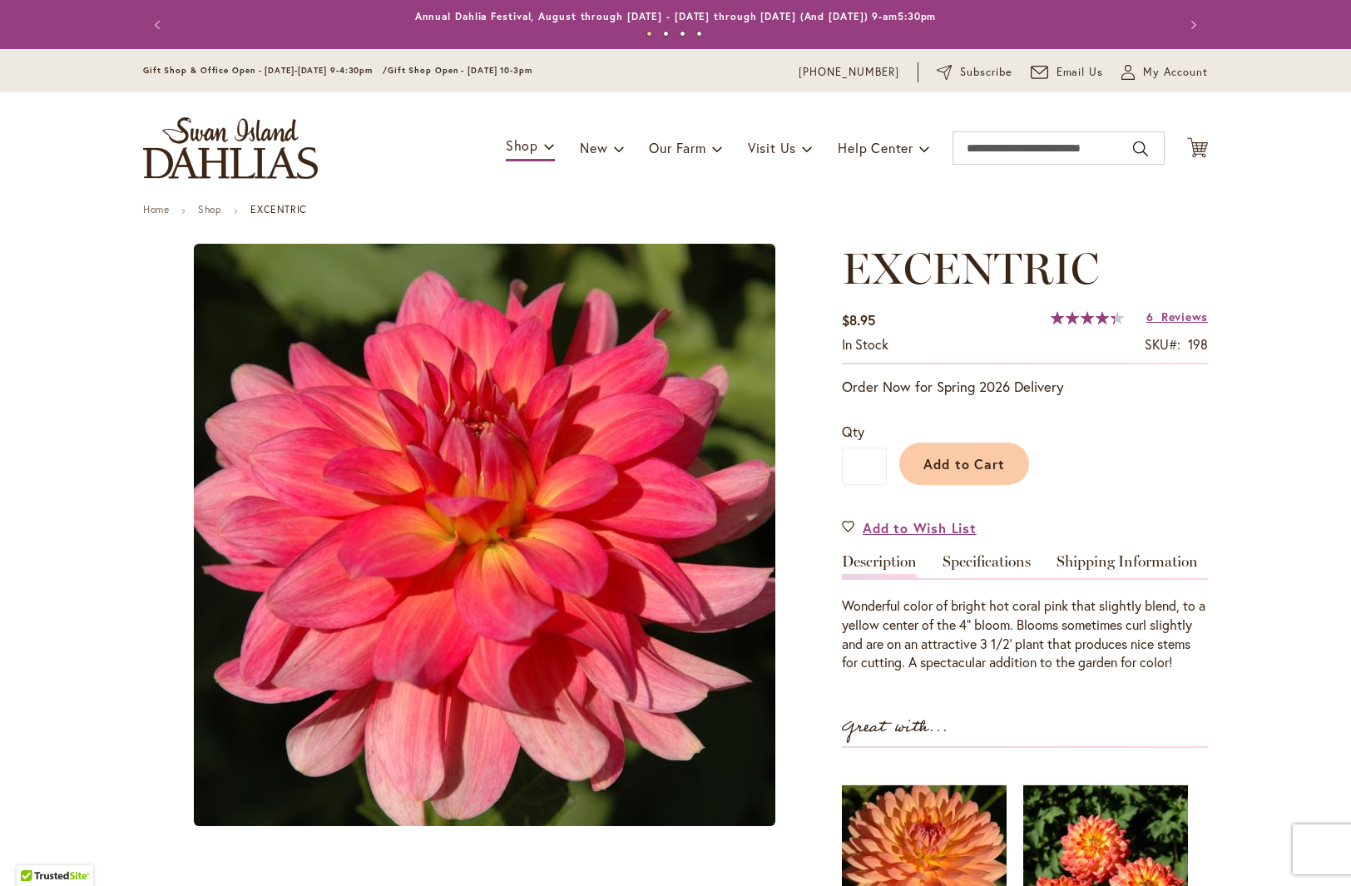
type input "***"
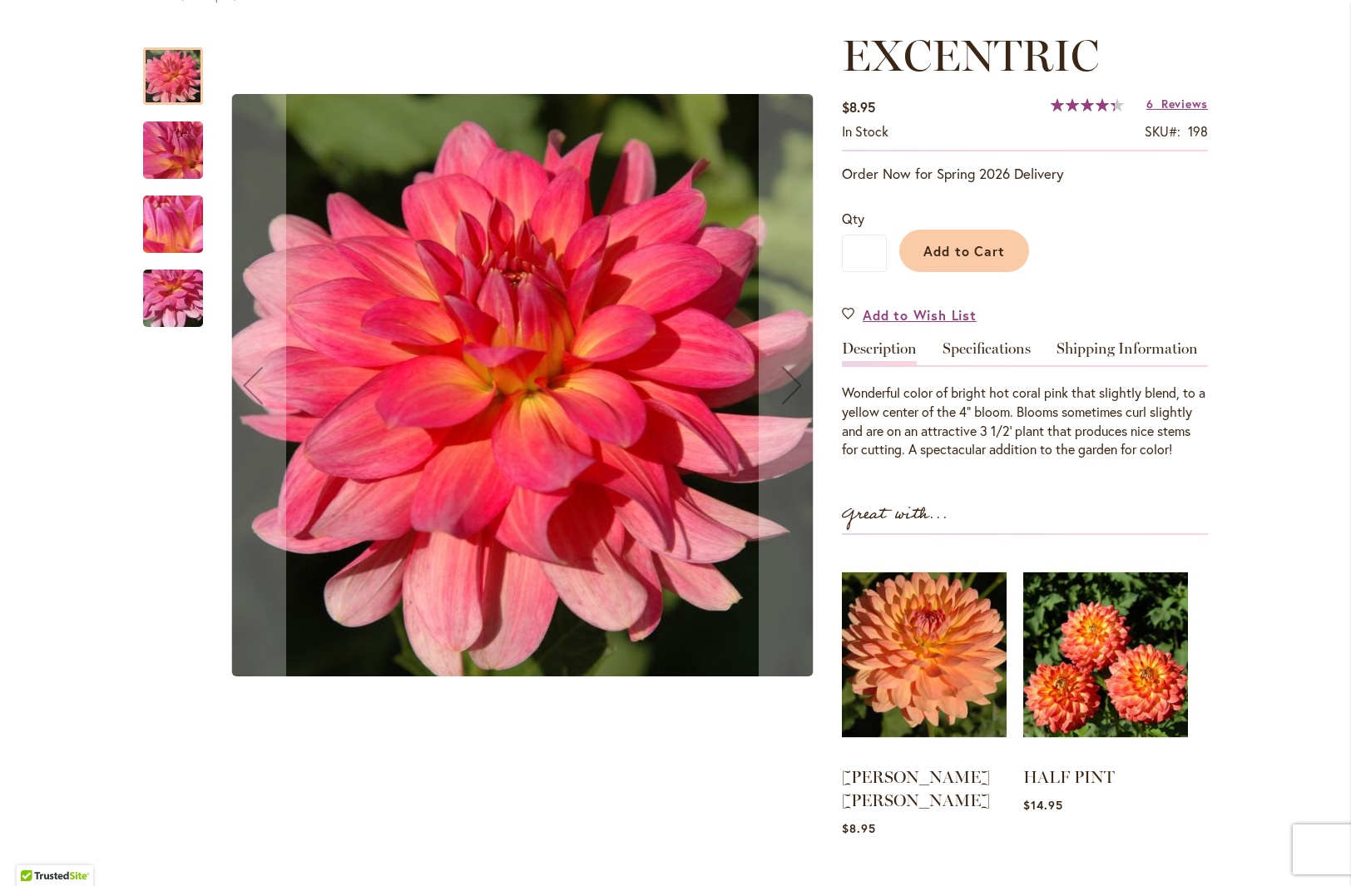
scroll to position [215, 0]
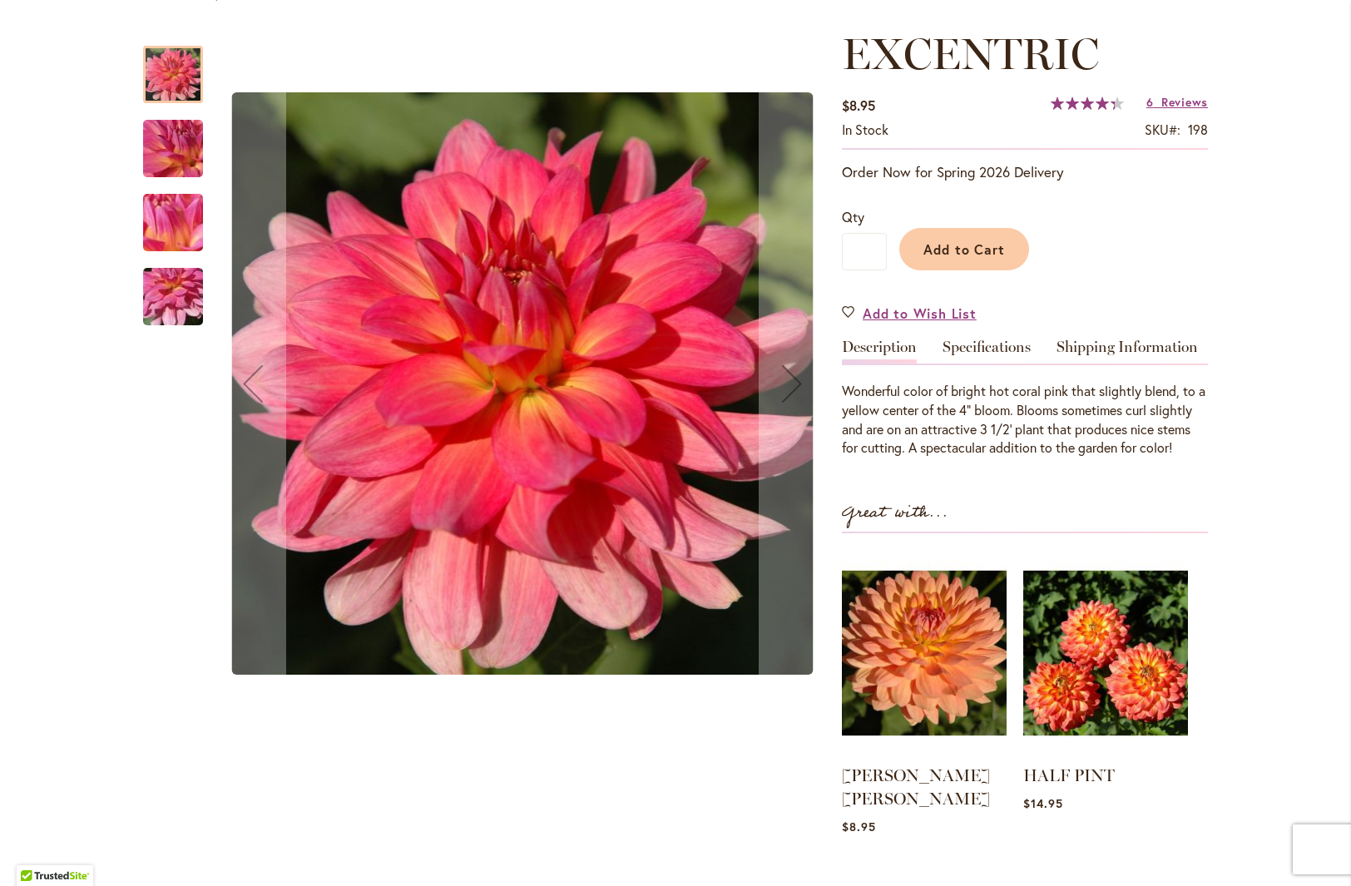
click at [151, 292] on img "EXCENTRIC" at bounding box center [173, 297] width 120 height 90
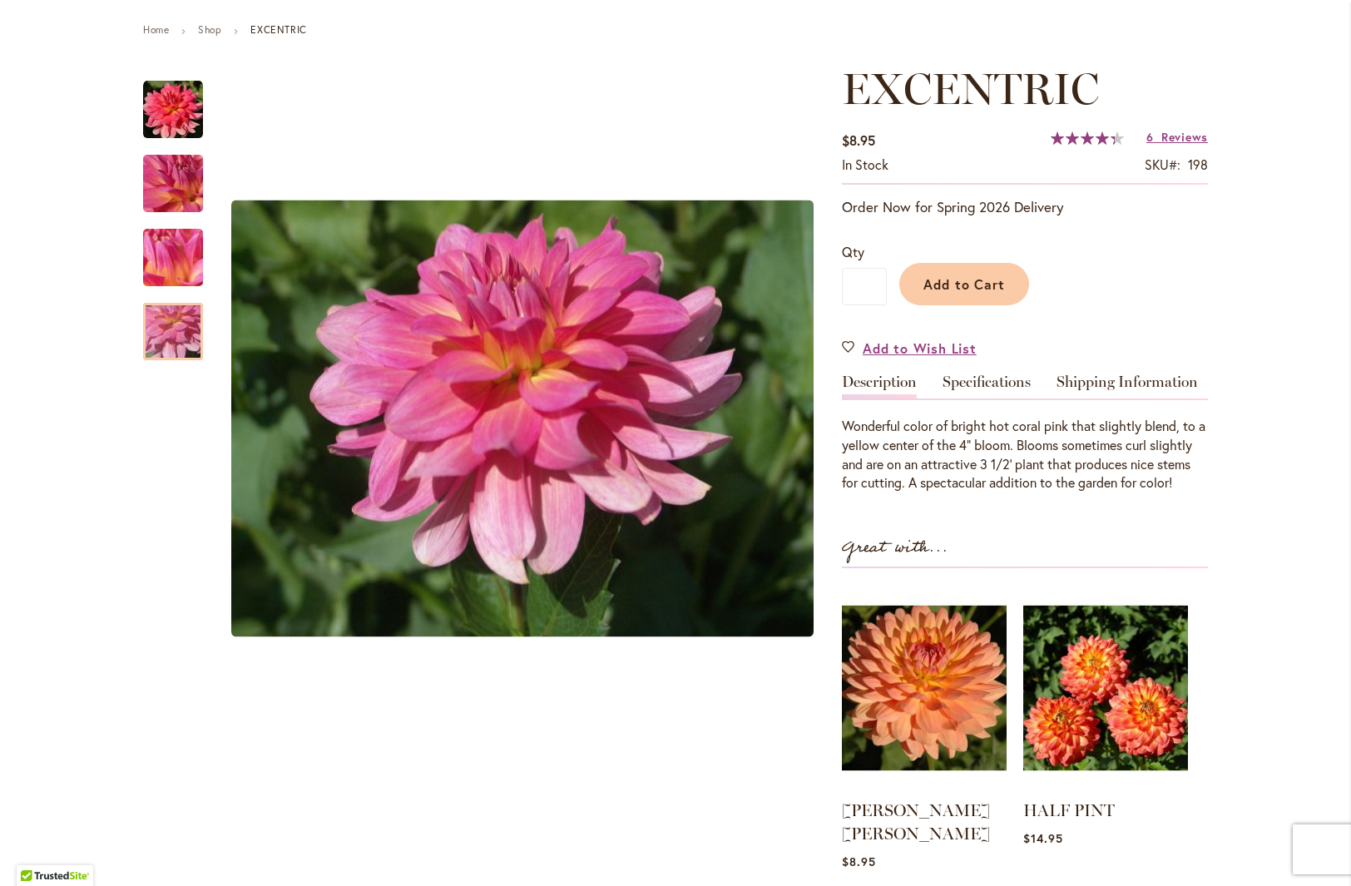
scroll to position [181, 0]
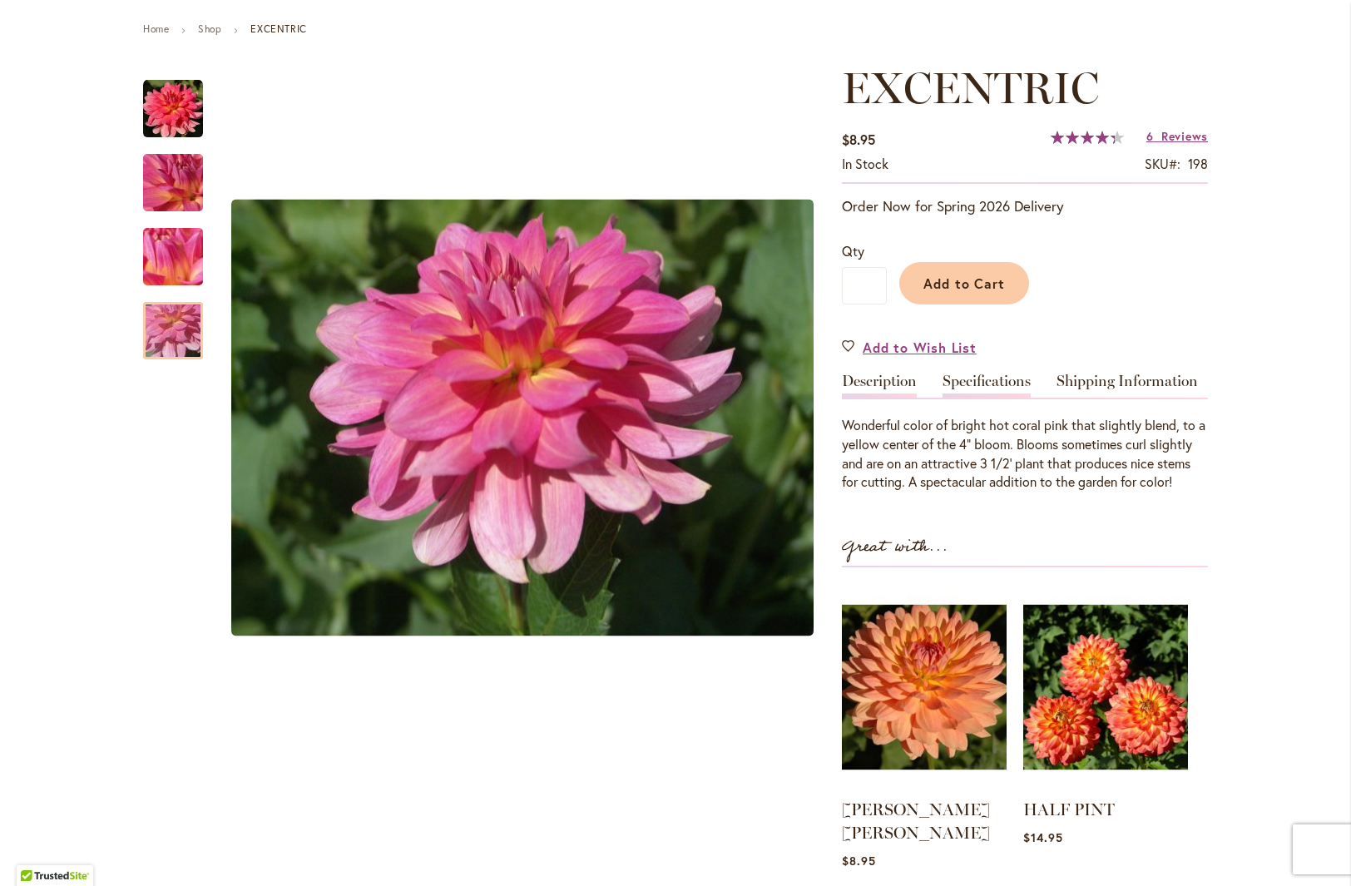
click at [999, 390] on link "Specifications" at bounding box center [987, 386] width 88 height 24
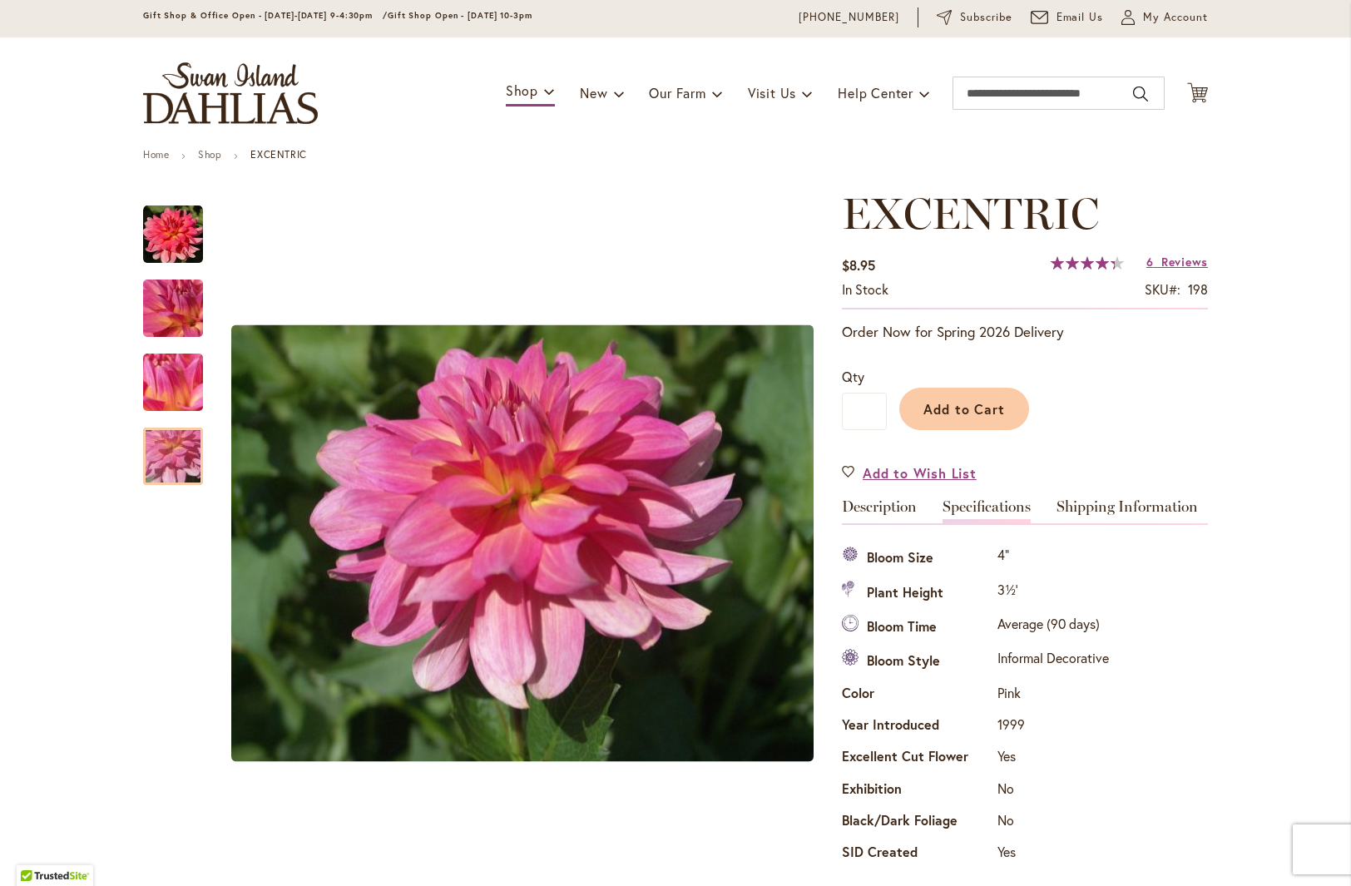
scroll to position [51, 0]
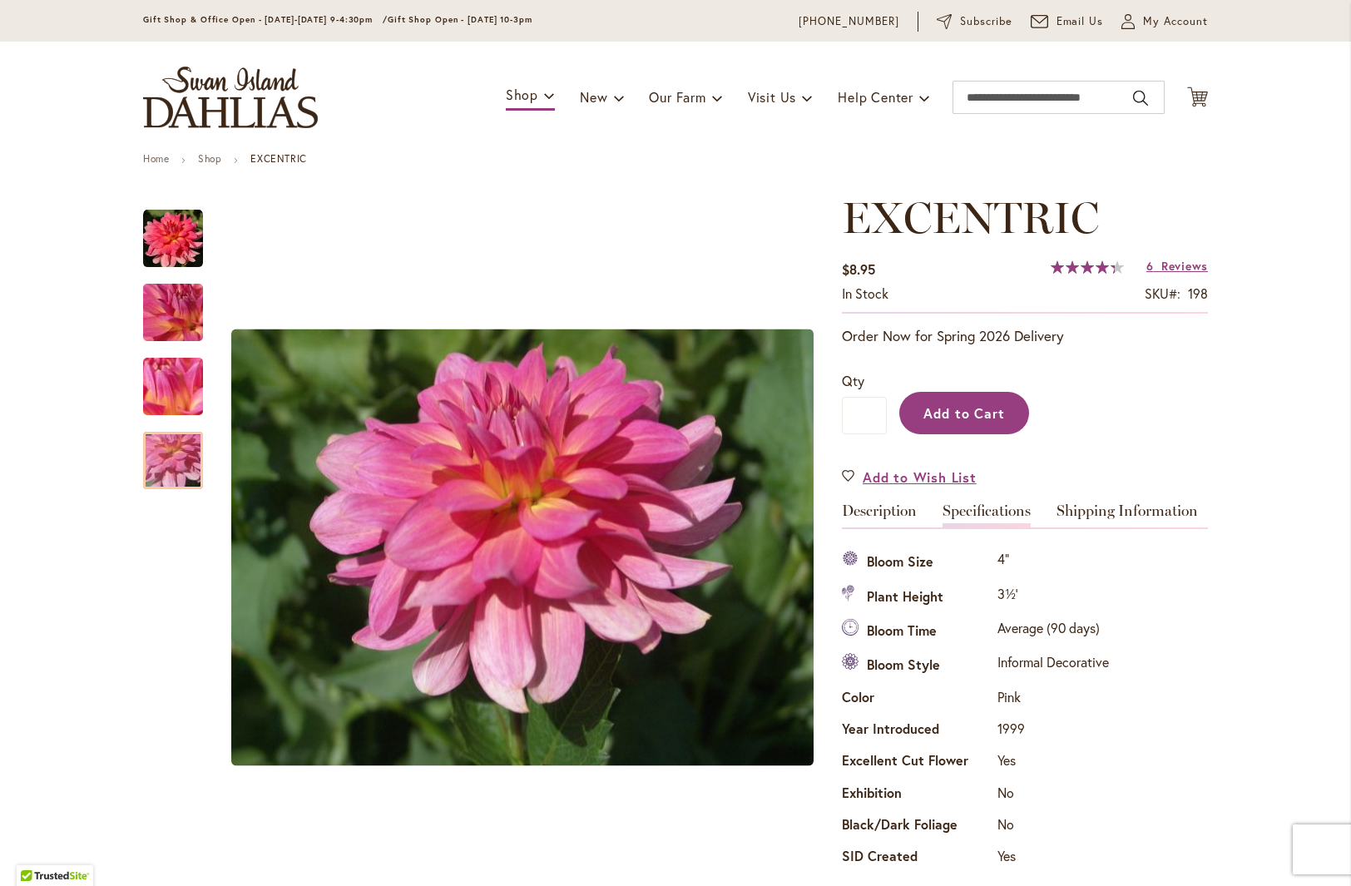
click at [978, 409] on span "Add to Cart" at bounding box center [964, 412] width 82 height 17
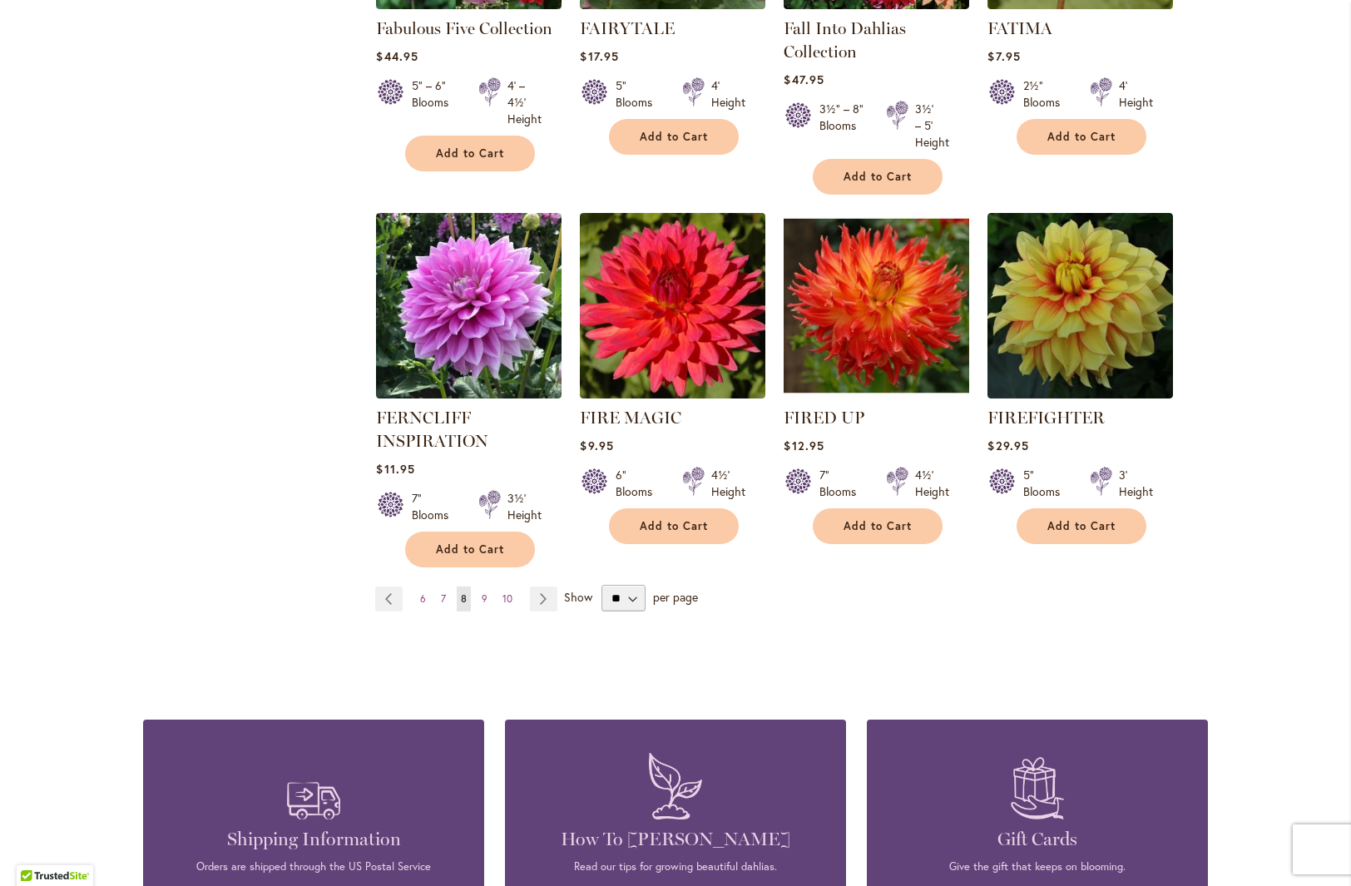
scroll to position [1291, 0]
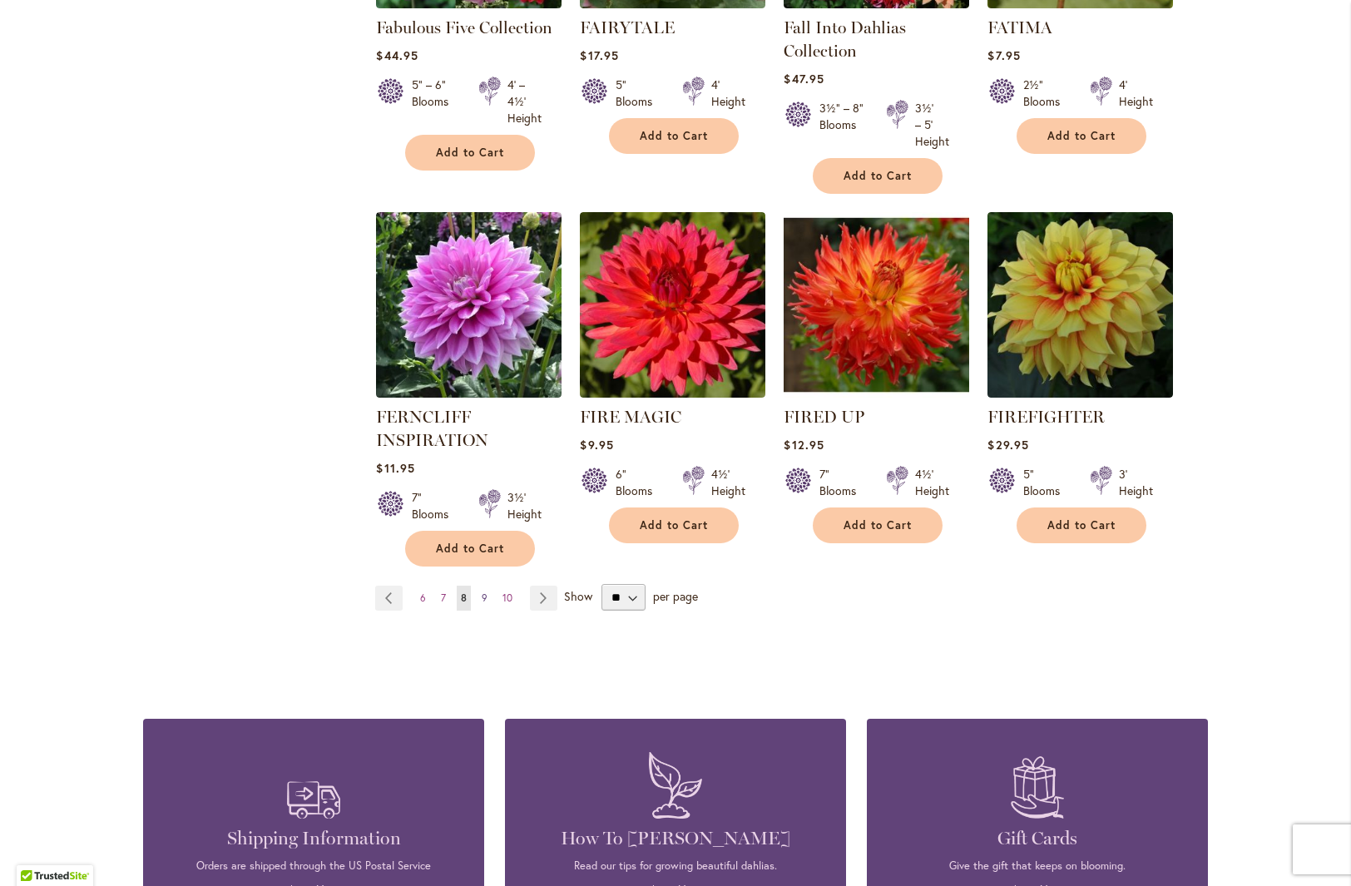
click at [482, 597] on span "9" at bounding box center [485, 598] width 6 height 12
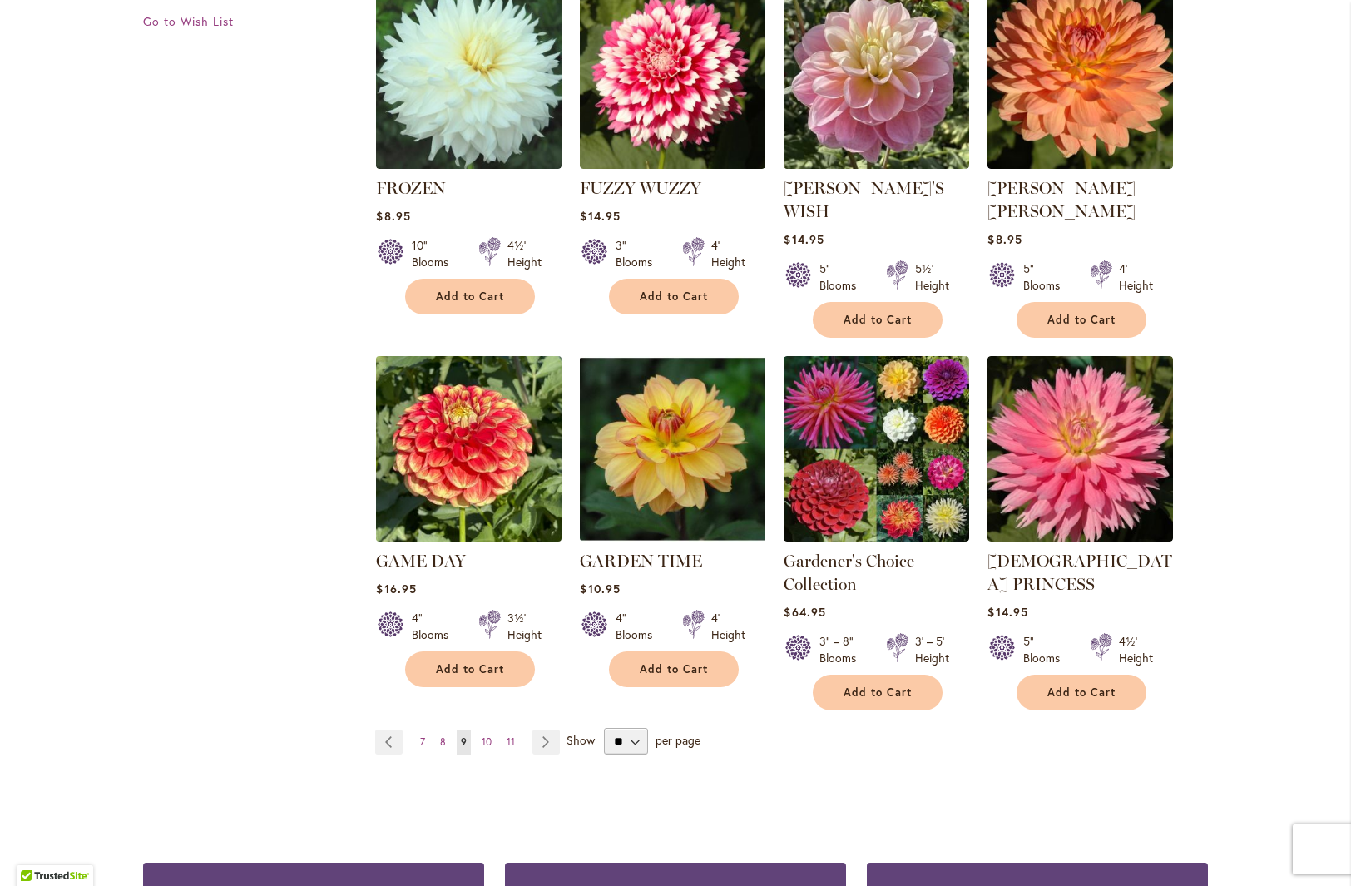
scroll to position [1178, 0]
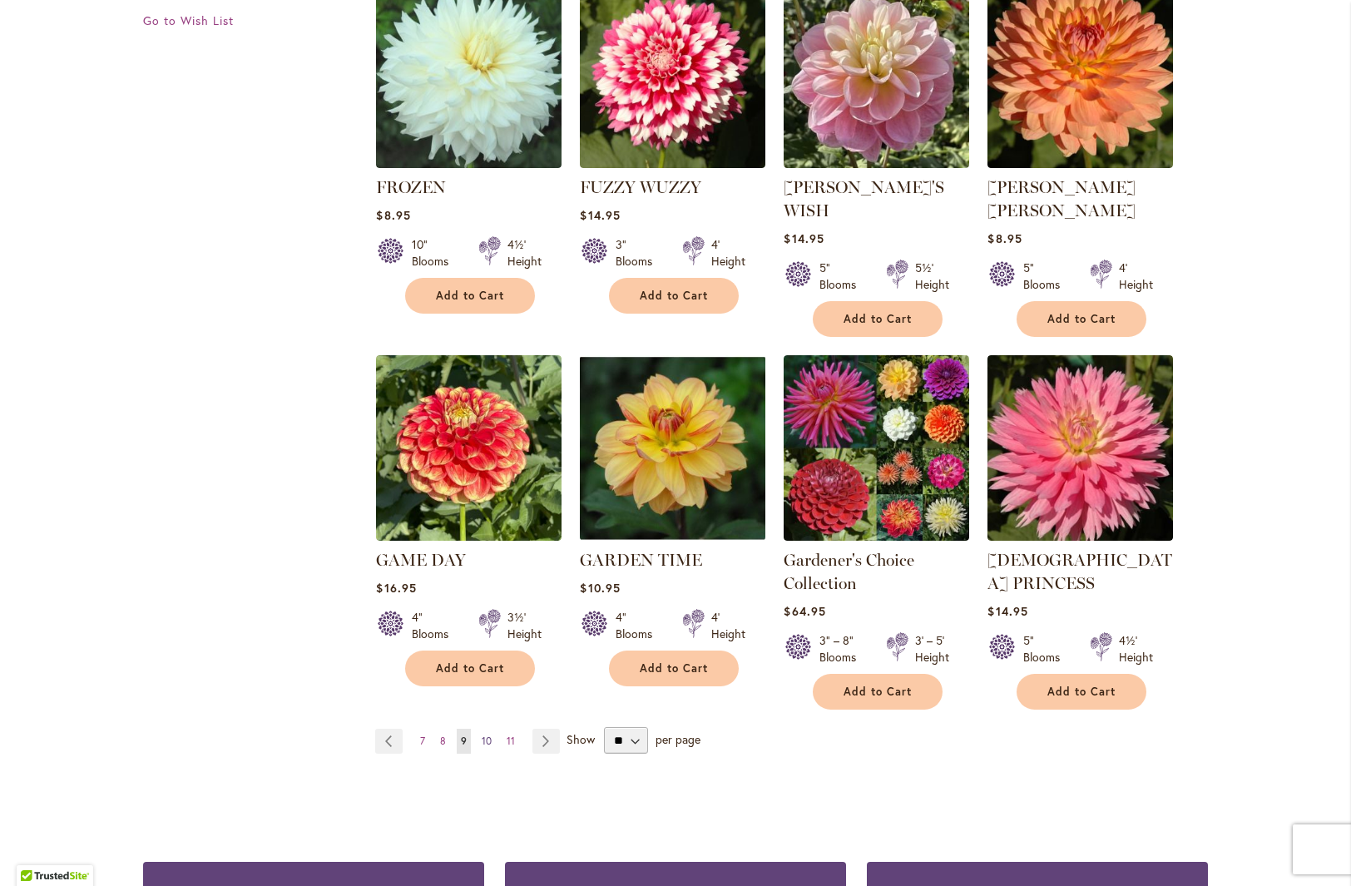
click at [482, 735] on span "10" at bounding box center [487, 741] width 10 height 12
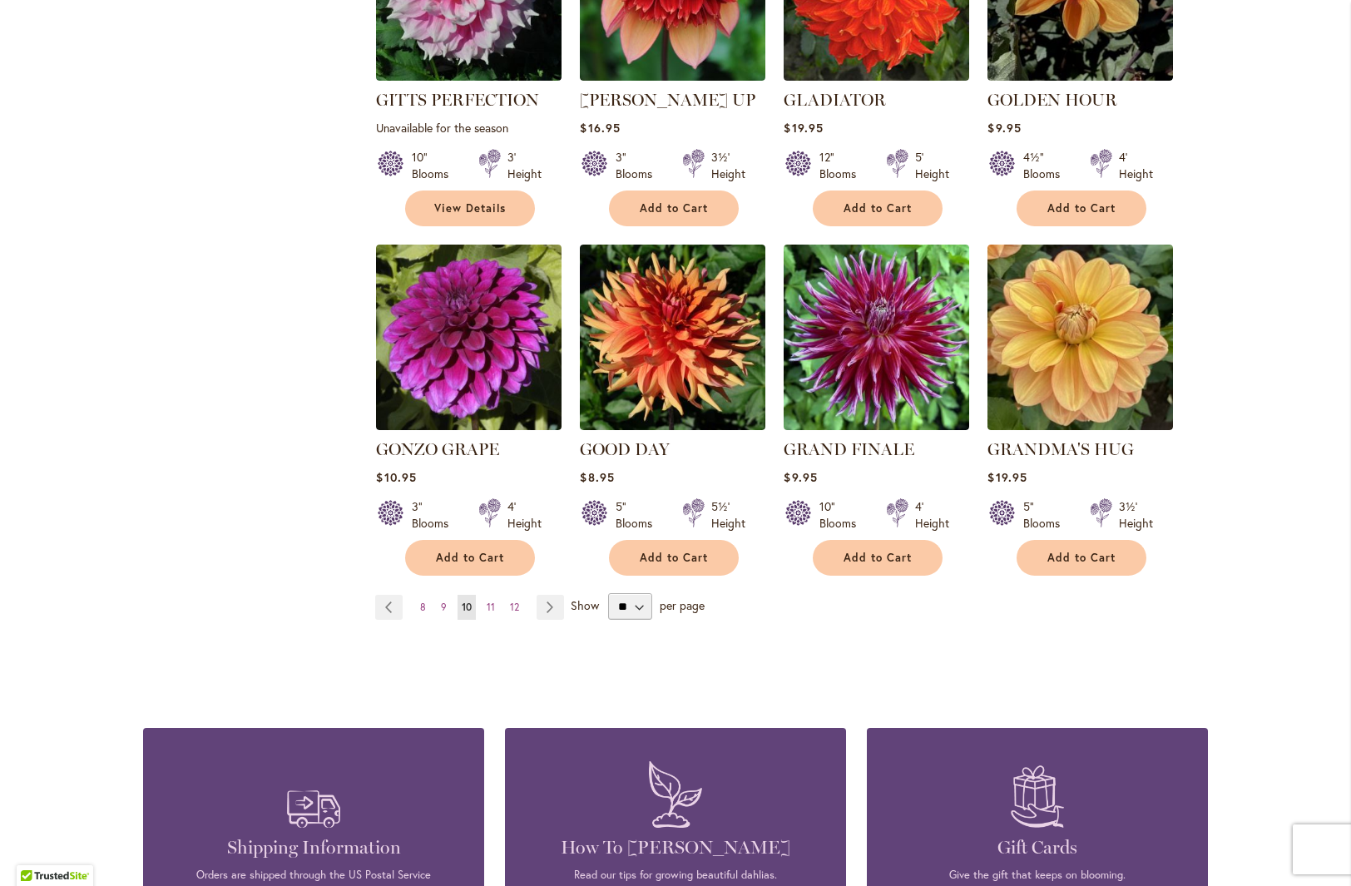
scroll to position [1253, 0]
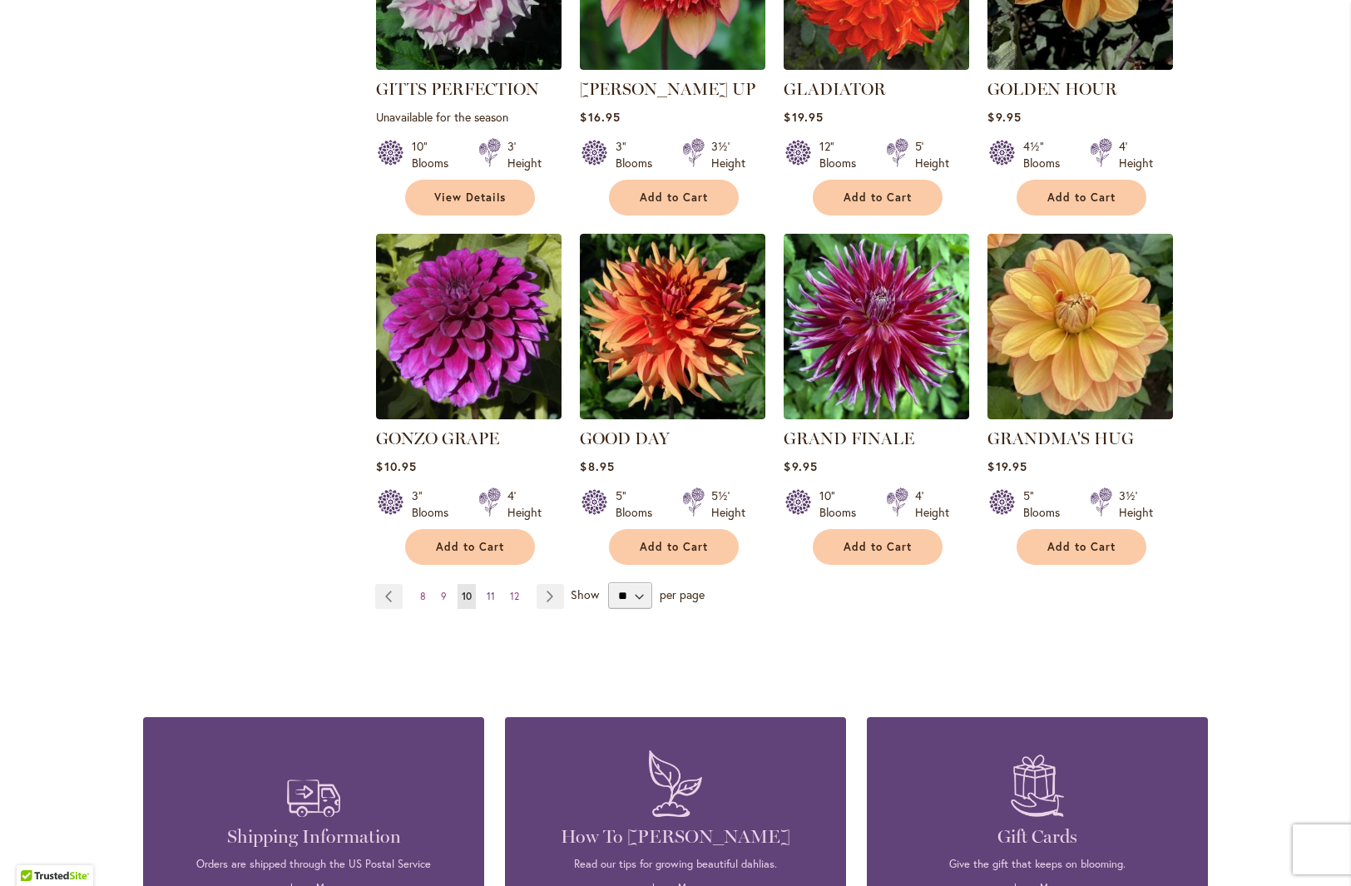
click at [487, 590] on span "11" at bounding box center [491, 596] width 8 height 12
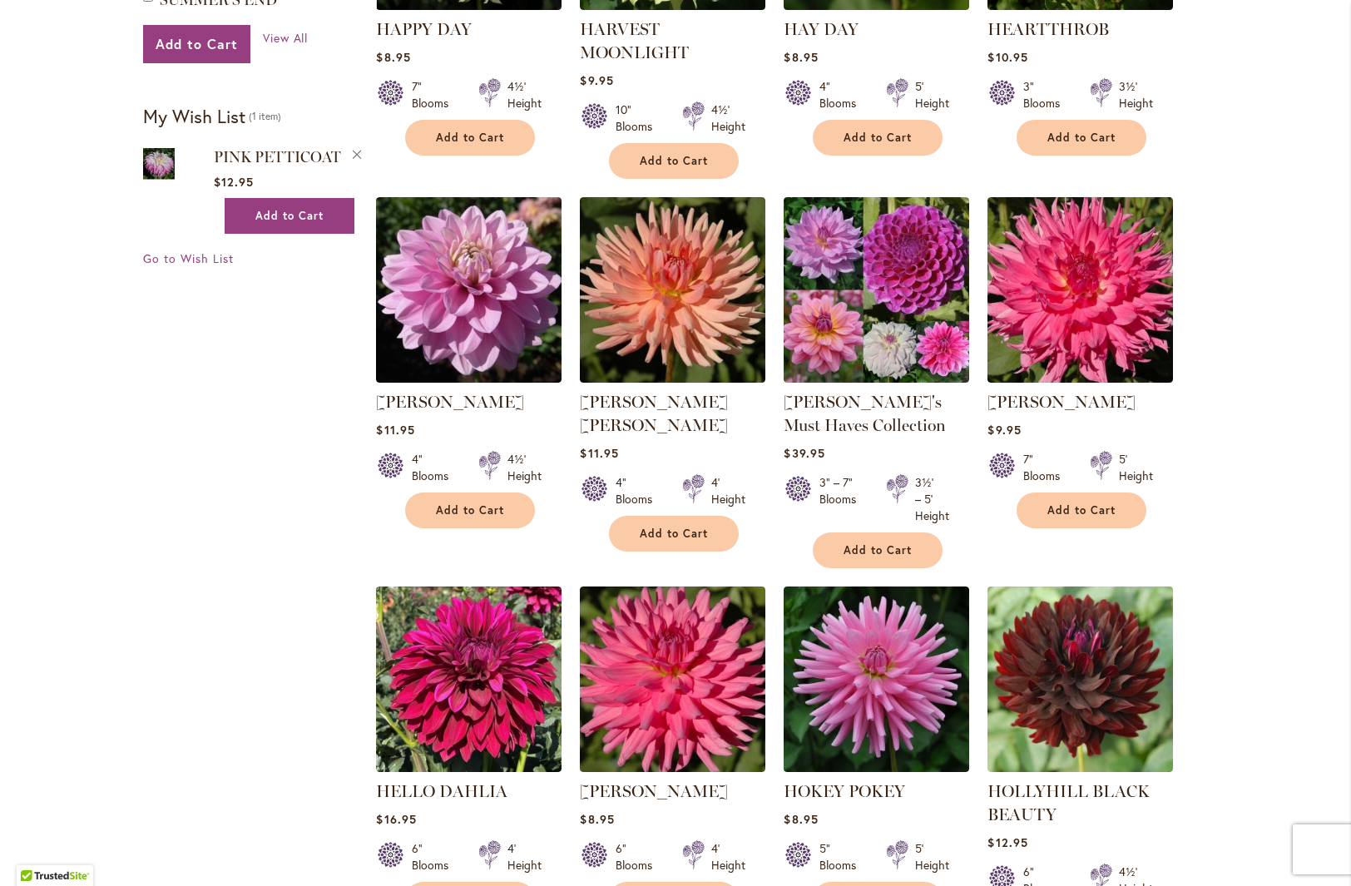
scroll to position [938, 0]
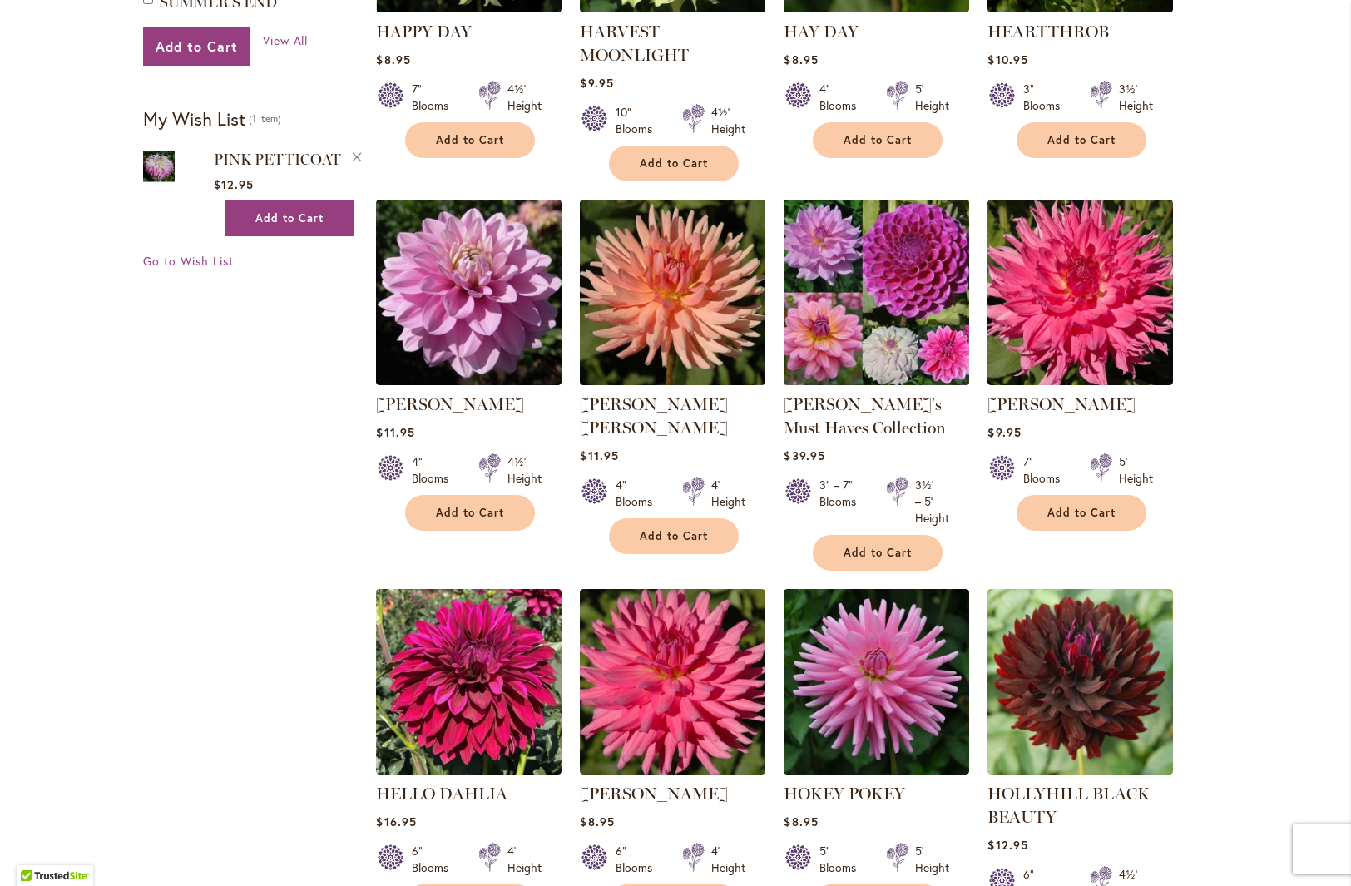
click at [843, 316] on img at bounding box center [877, 293] width 195 height 195
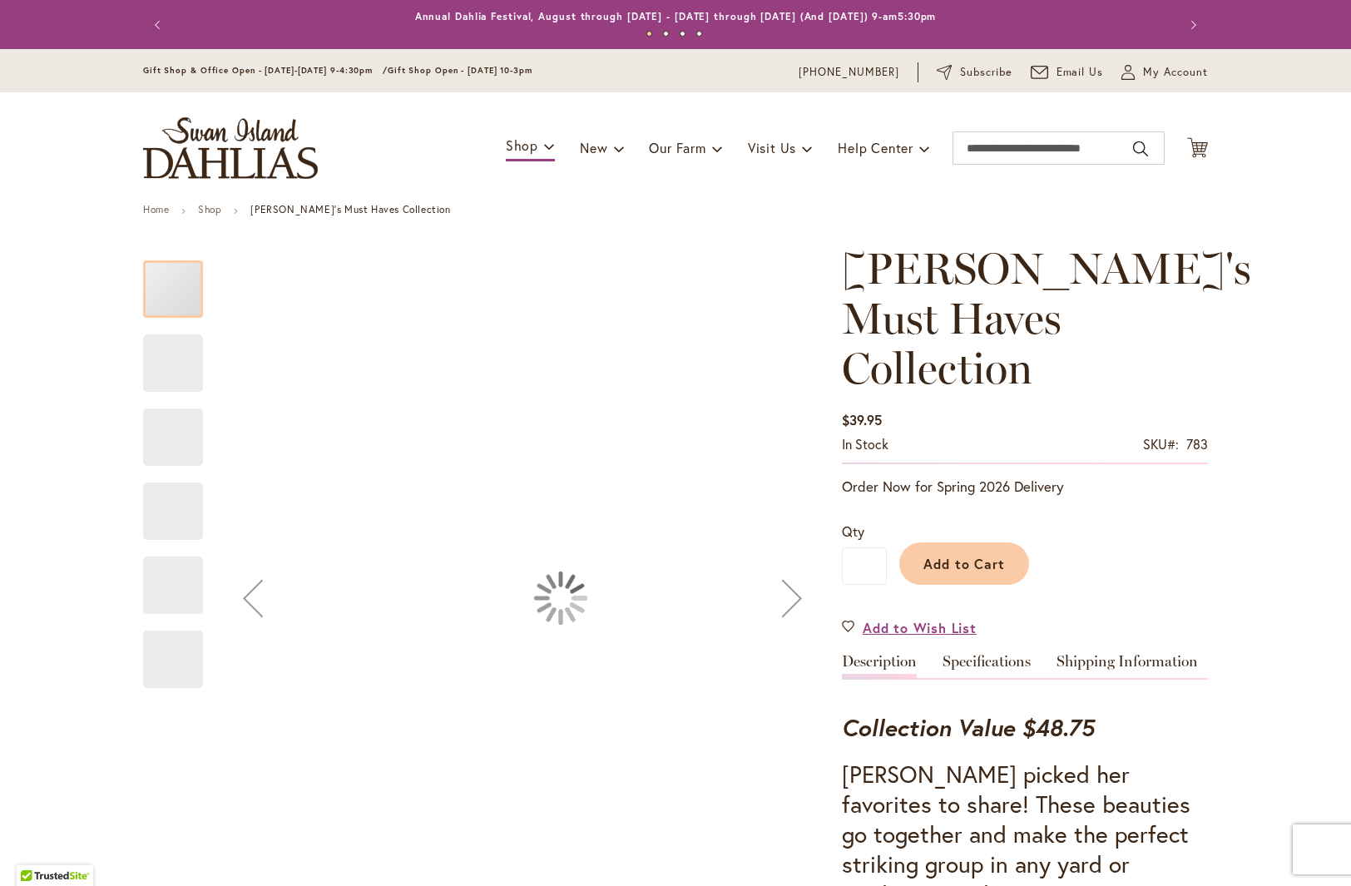
type input "***"
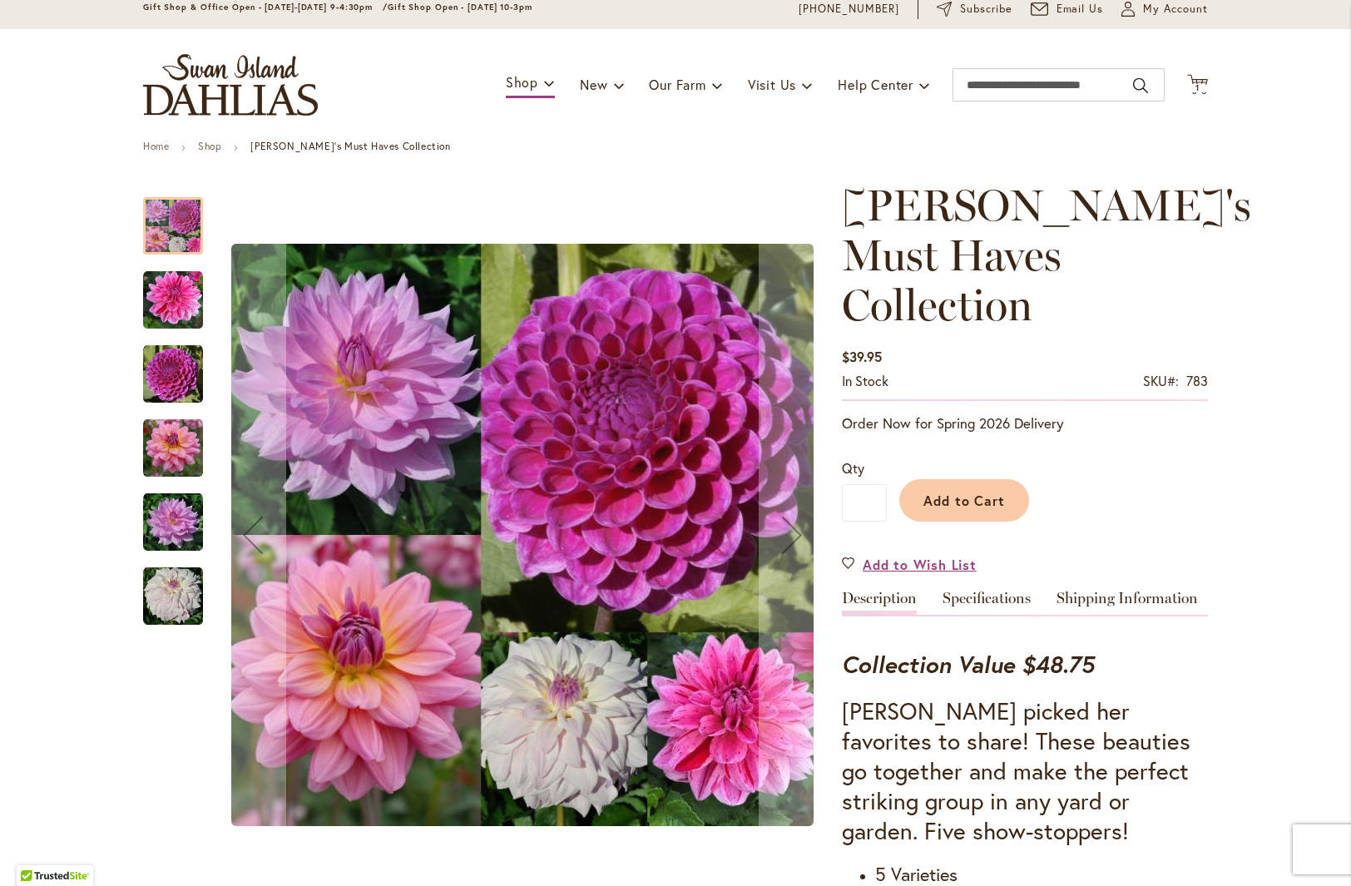
scroll to position [62, 0]
click at [160, 605] on img "WHO ME?" at bounding box center [173, 597] width 60 height 60
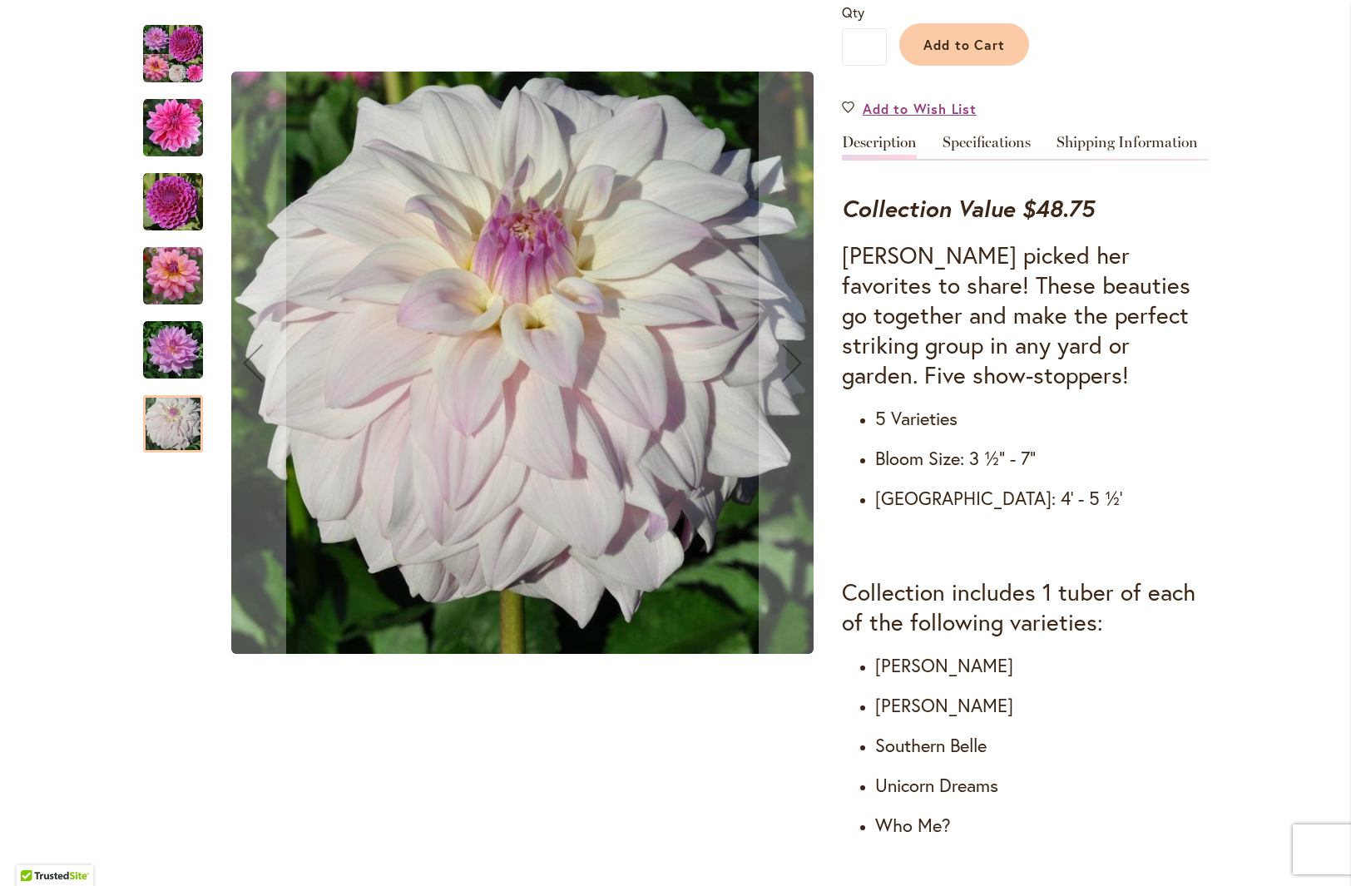
scroll to position [520, 0]
click at [178, 346] on img "UNICORN DREAMS" at bounding box center [173, 350] width 60 height 60
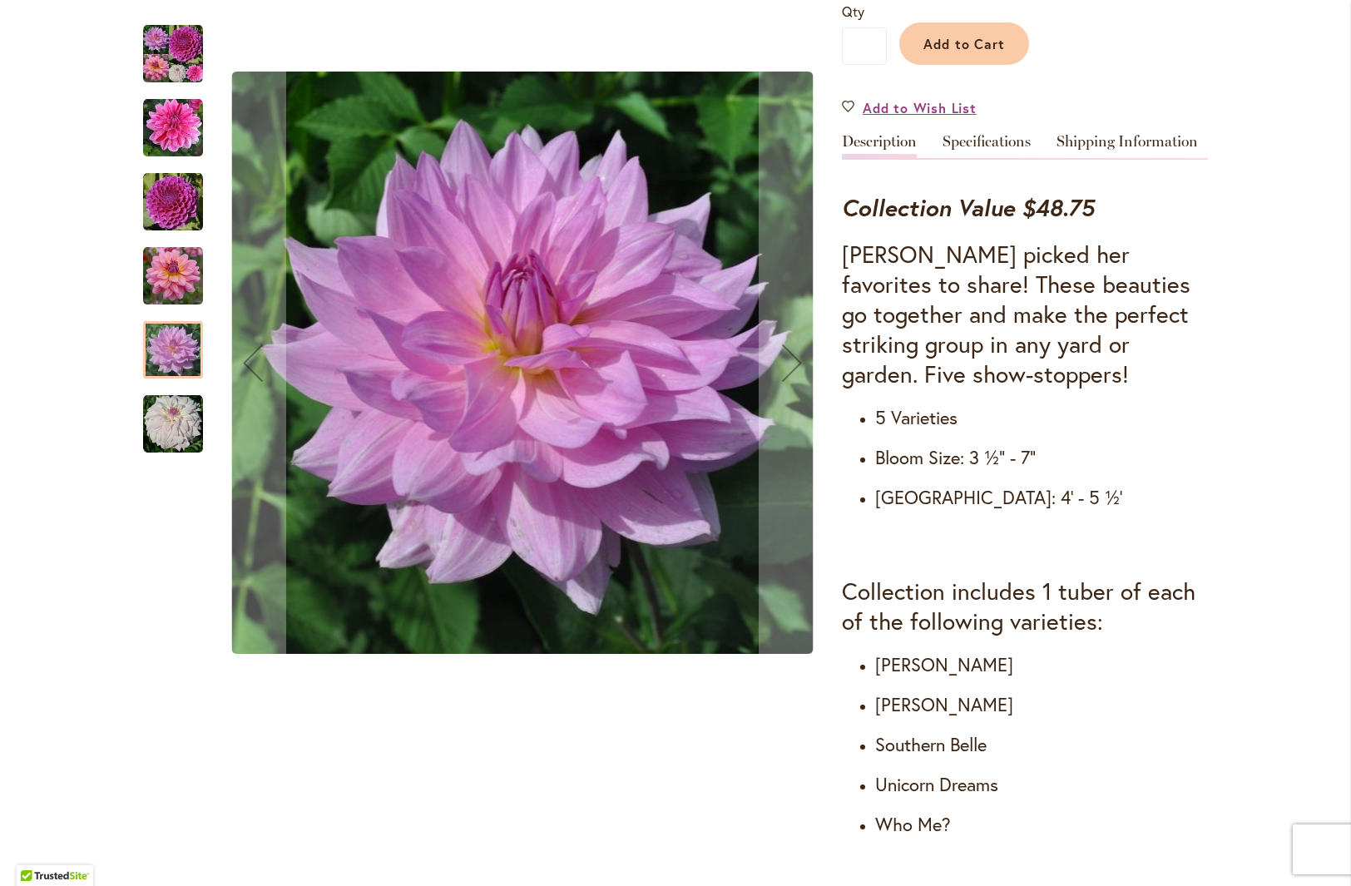
click at [172, 288] on img "SOUTERHN BELLE" at bounding box center [173, 276] width 60 height 60
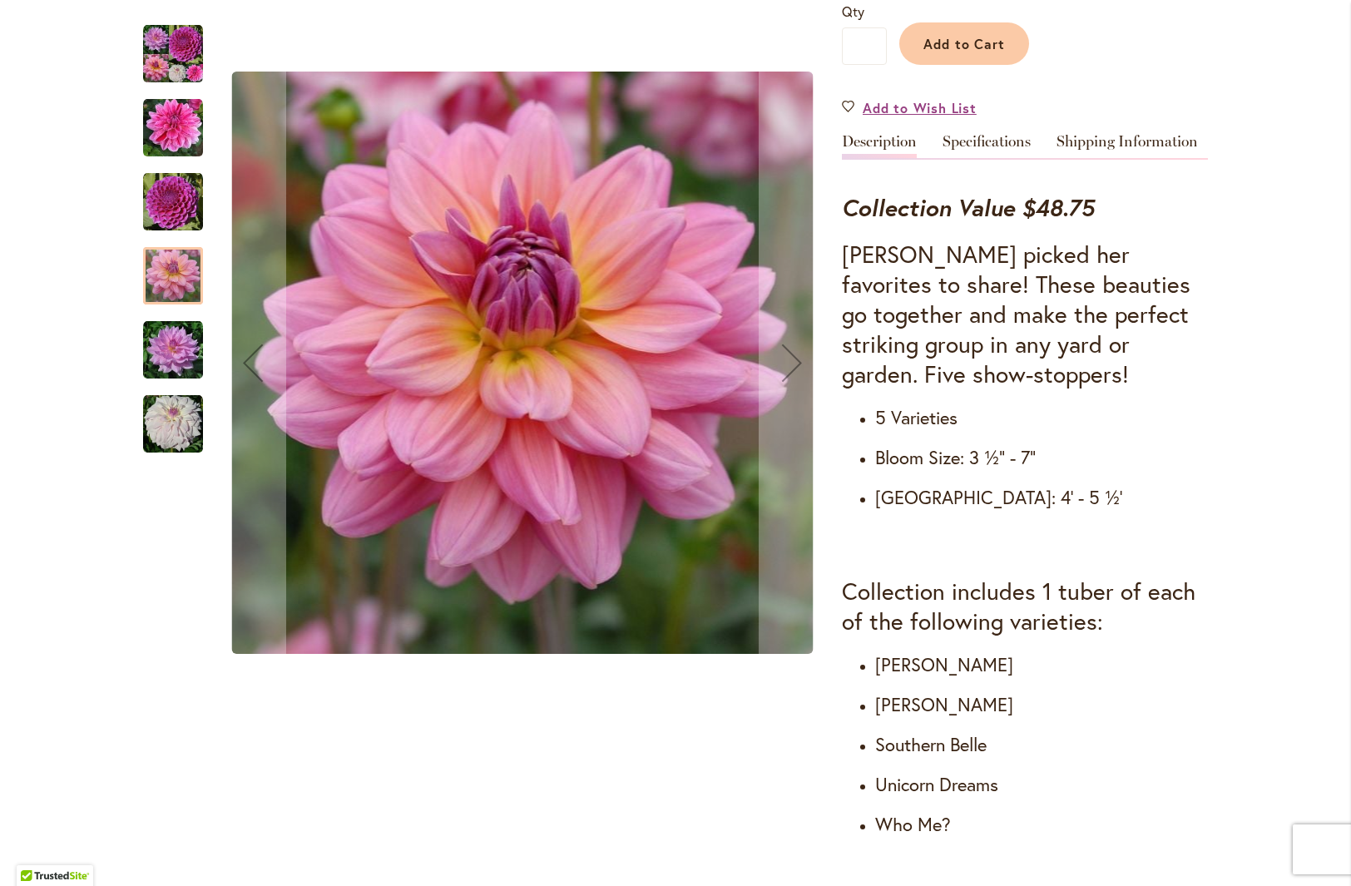
click at [180, 205] on img "NIJINSKI" at bounding box center [173, 202] width 60 height 60
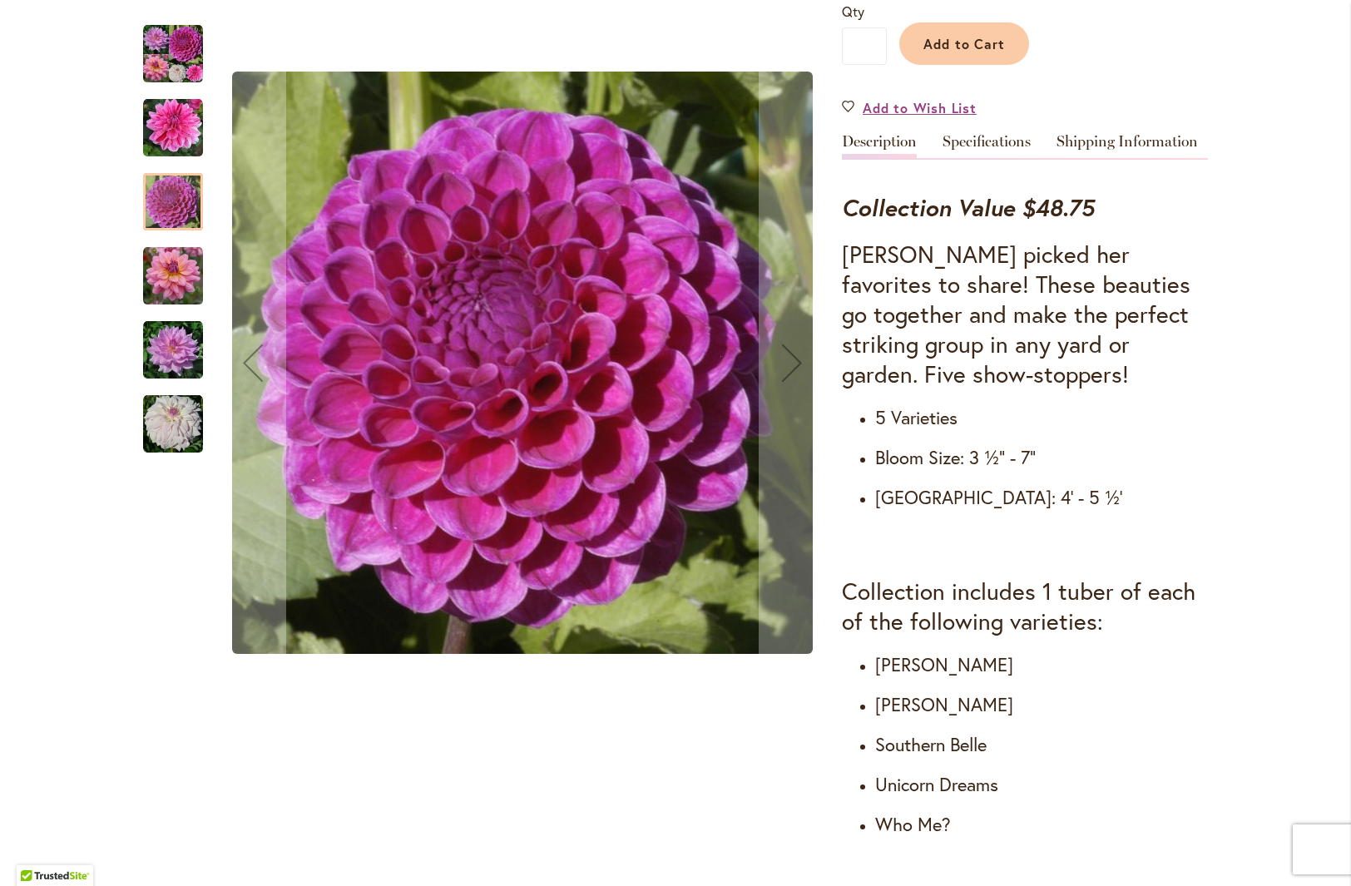
click at [176, 136] on img "CHA CHING" at bounding box center [173, 128] width 60 height 60
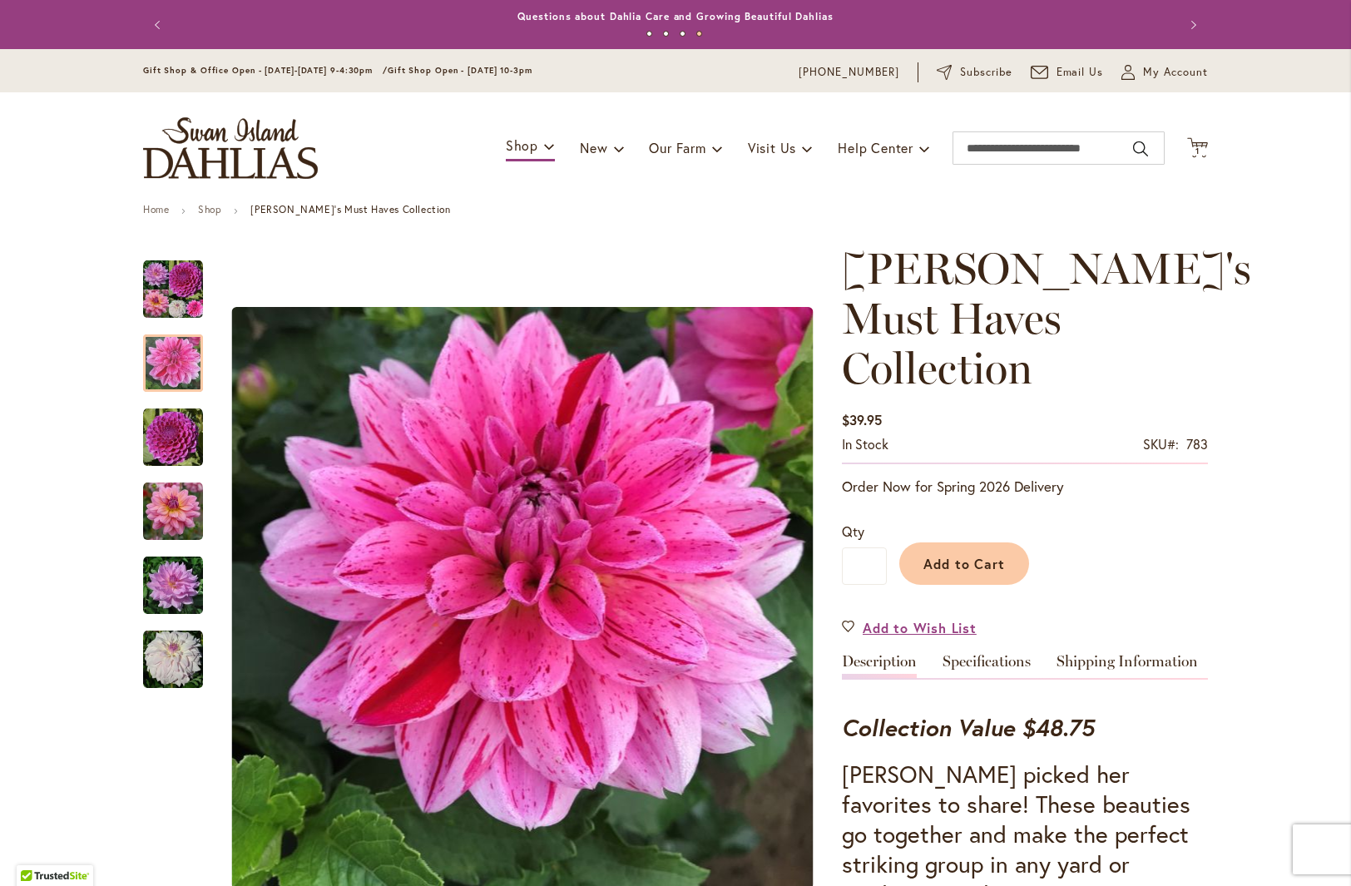
scroll to position [0, 0]
click at [978, 654] on link "Specifications" at bounding box center [987, 666] width 88 height 24
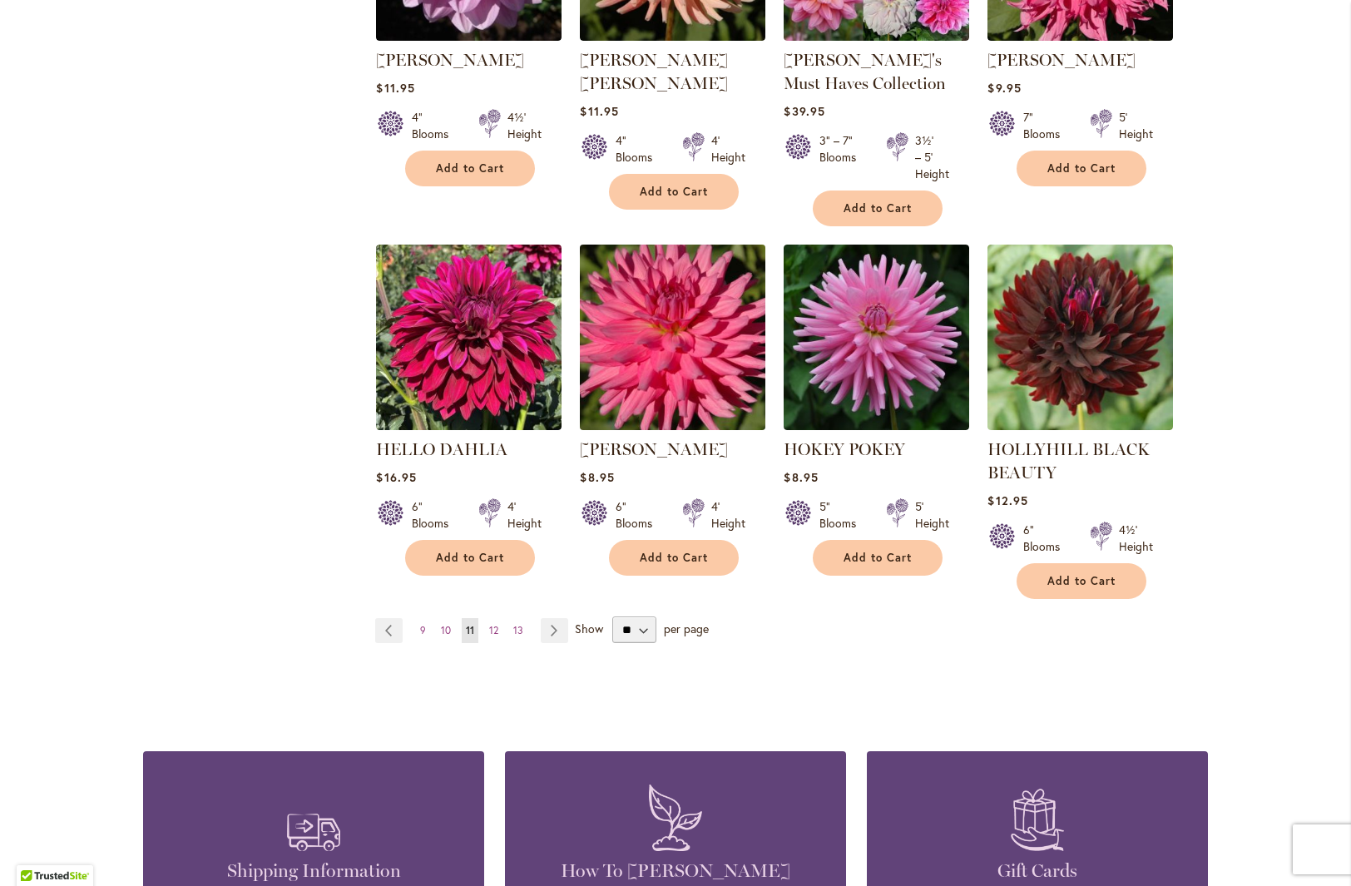
scroll to position [1285, 0]
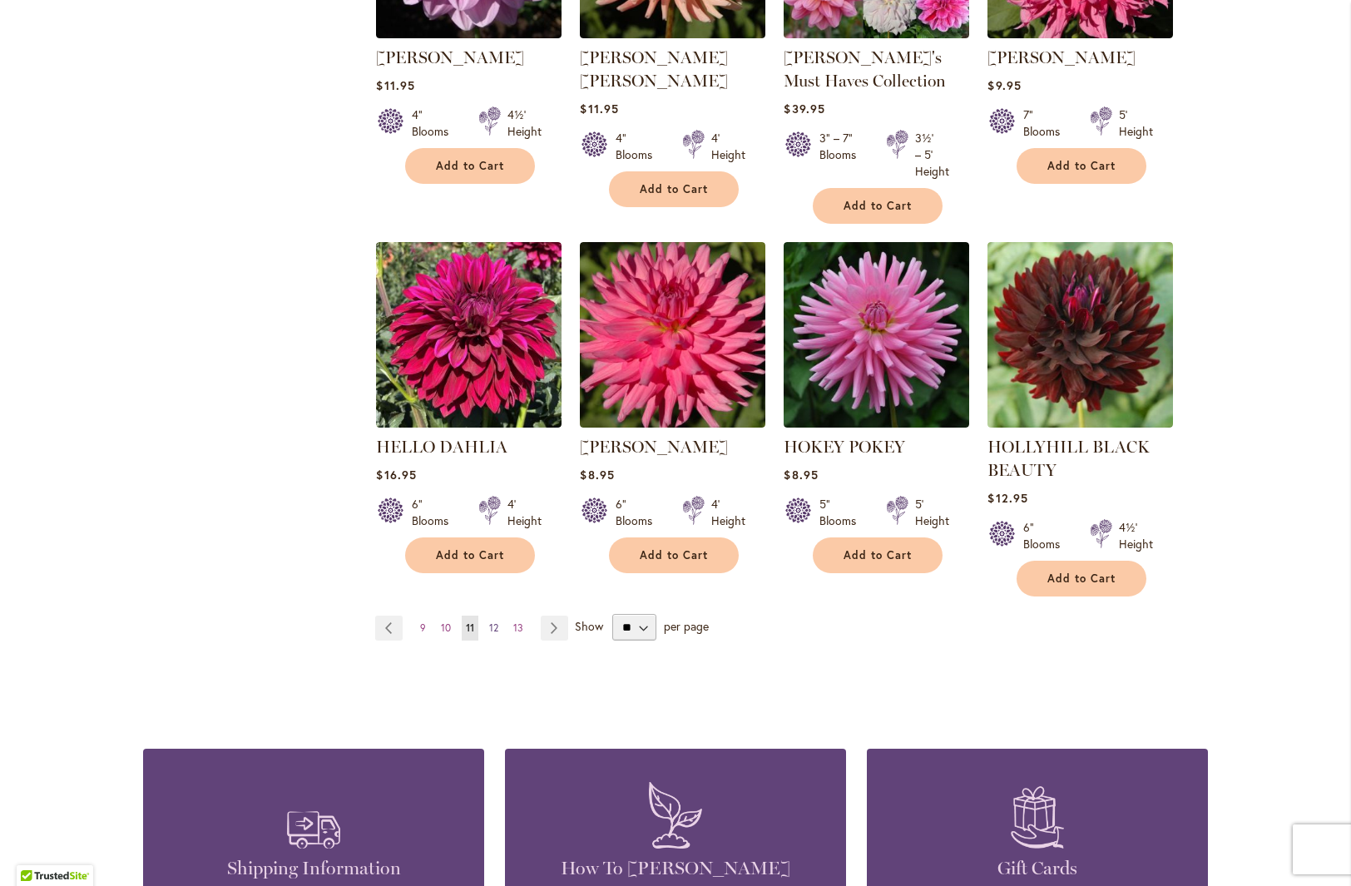
click at [489, 624] on span "12" at bounding box center [493, 627] width 9 height 12
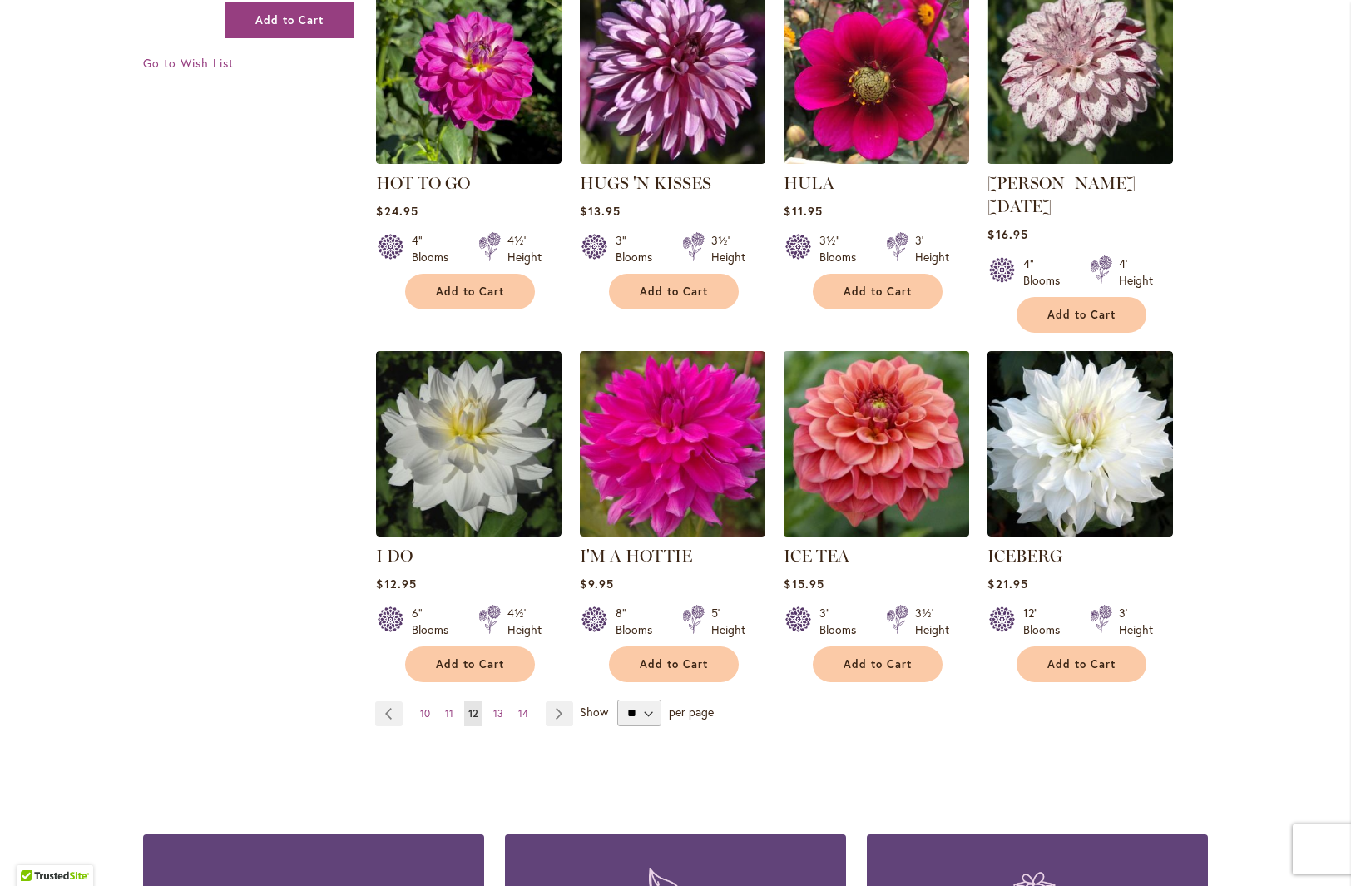
scroll to position [1136, 0]
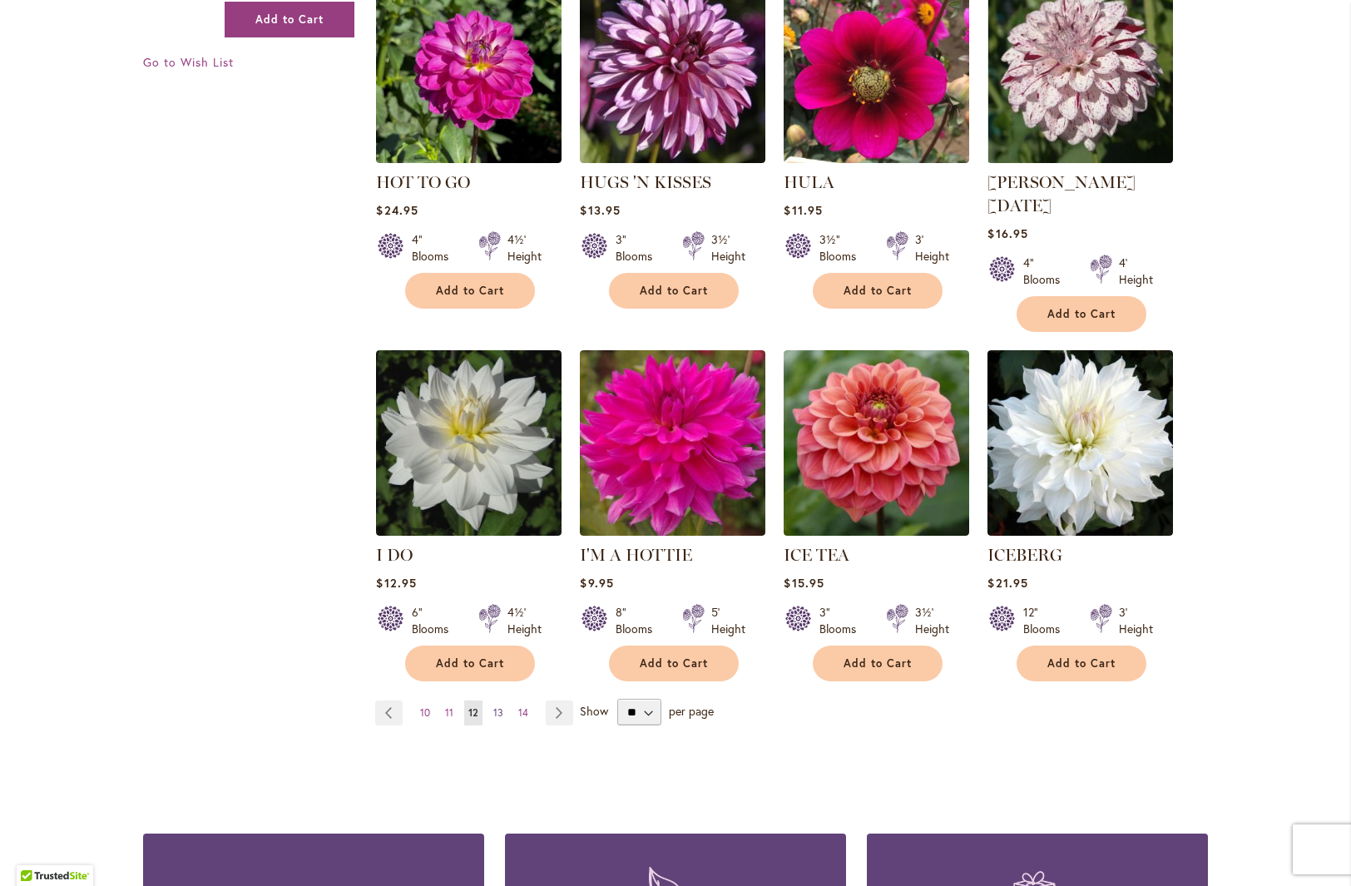
click at [493, 706] on span "13" at bounding box center [498, 712] width 10 height 12
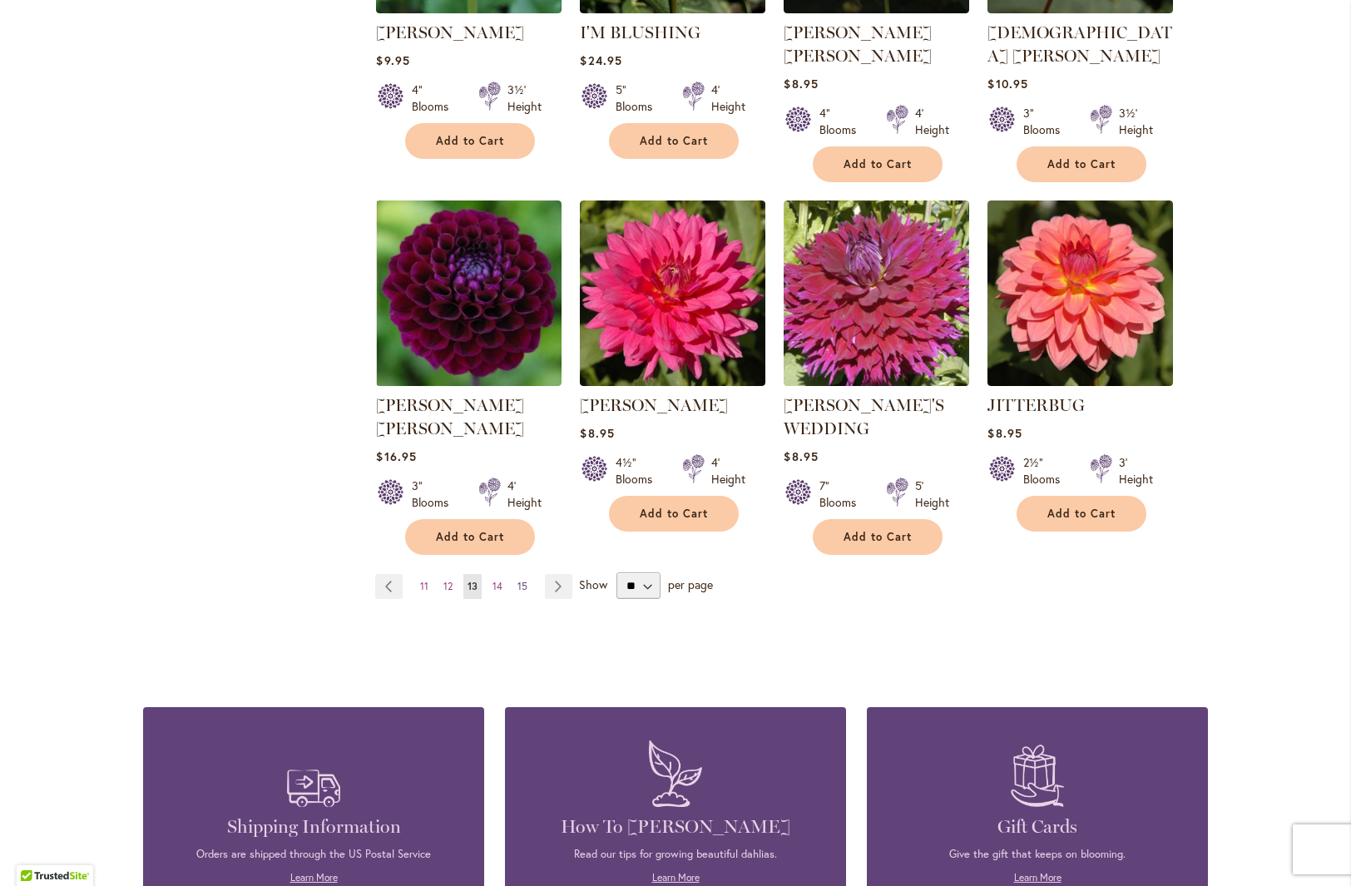
scroll to position [1304, 0]
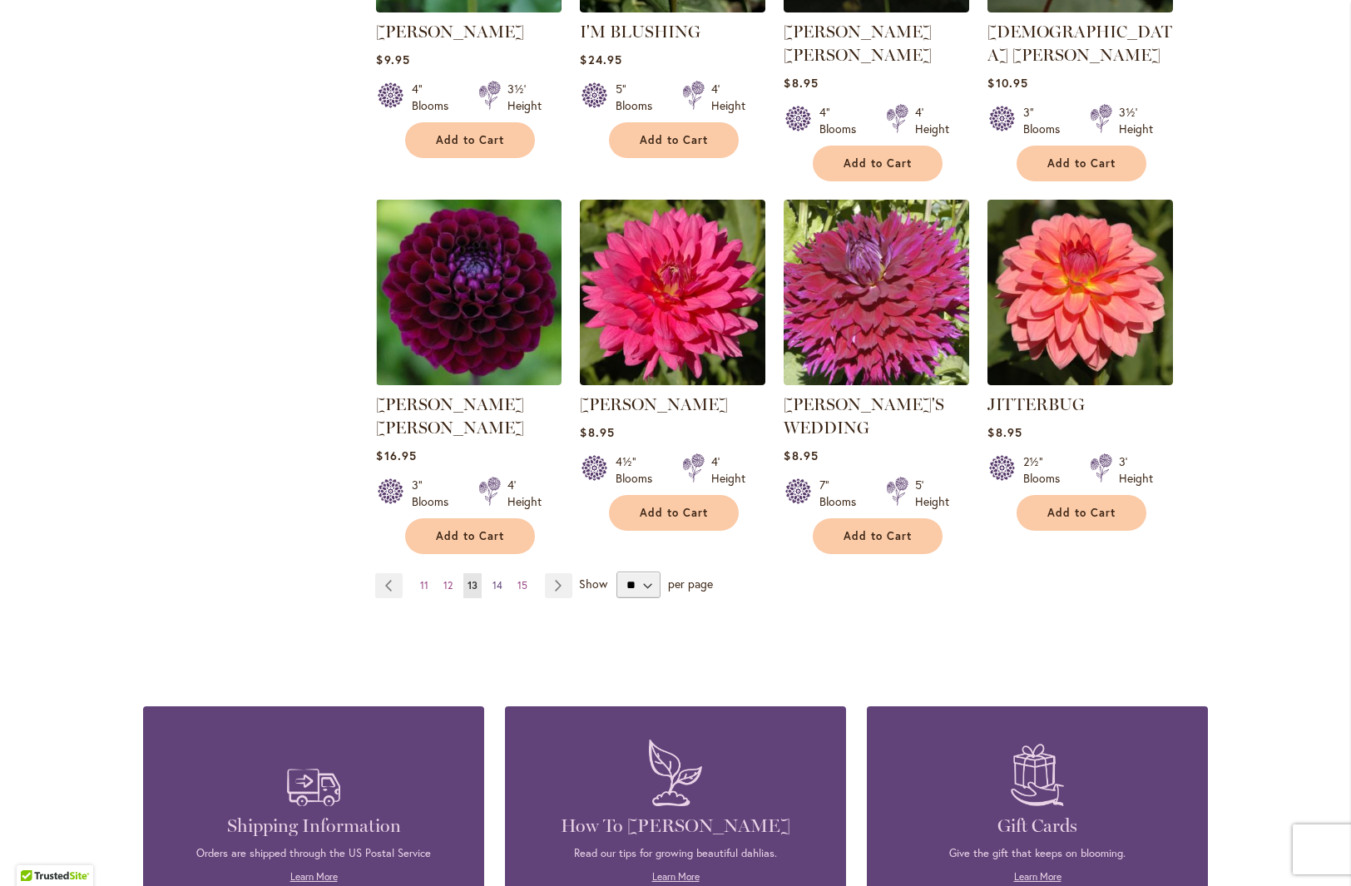
click at [493, 579] on span "14" at bounding box center [498, 585] width 10 height 12
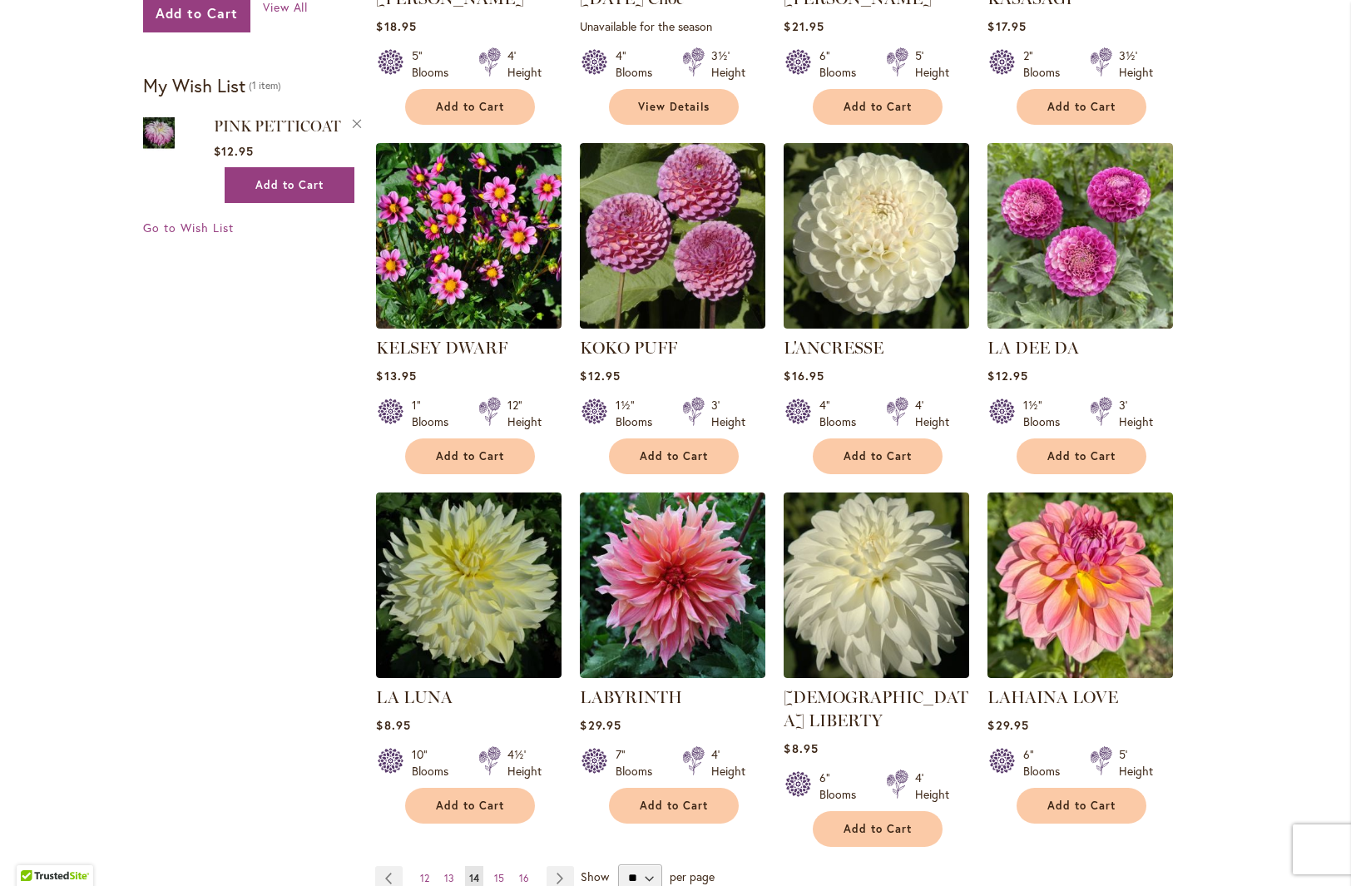
scroll to position [978, 0]
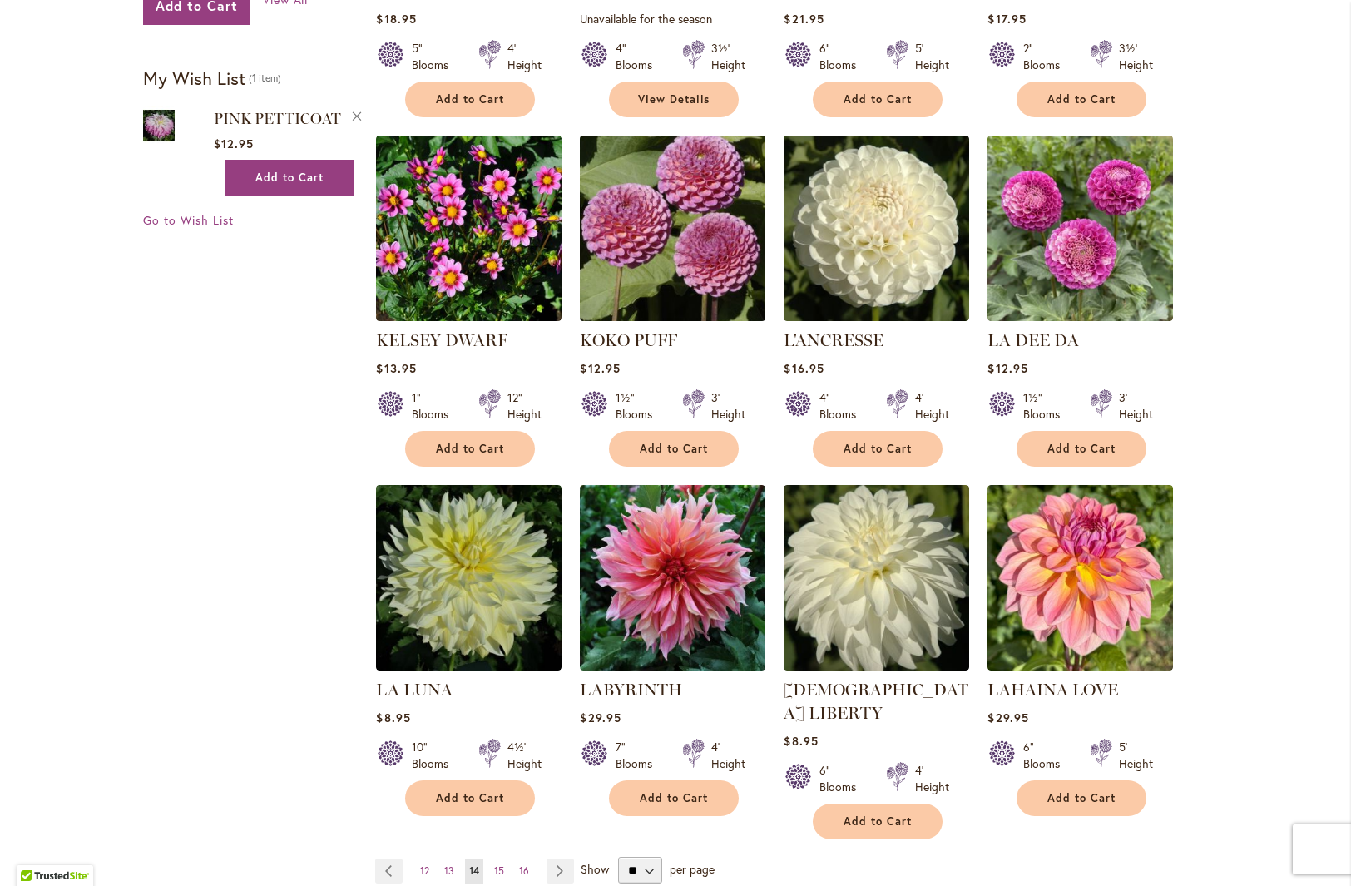
click at [734, 230] on img at bounding box center [673, 228] width 195 height 195
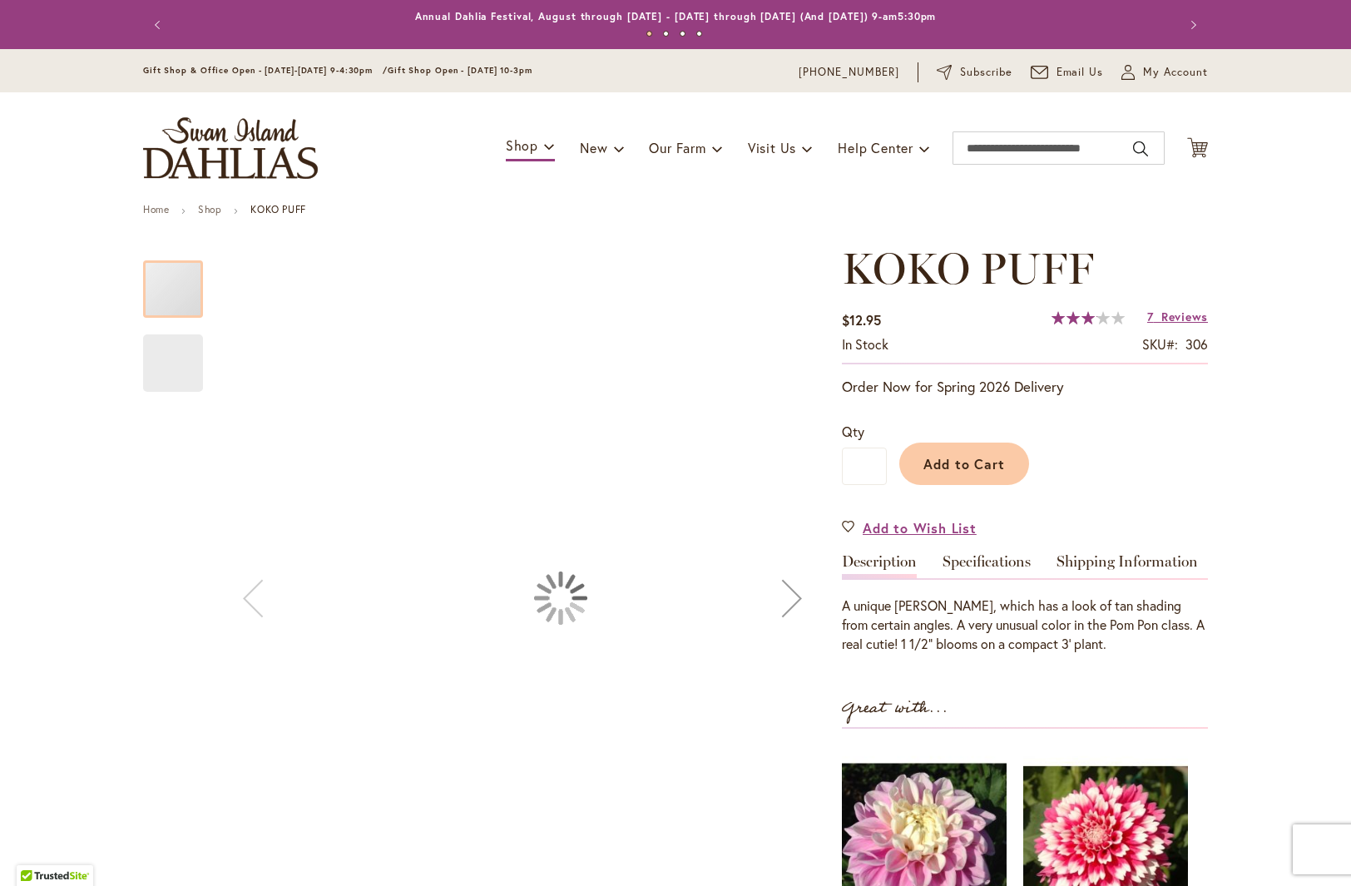
type input "***"
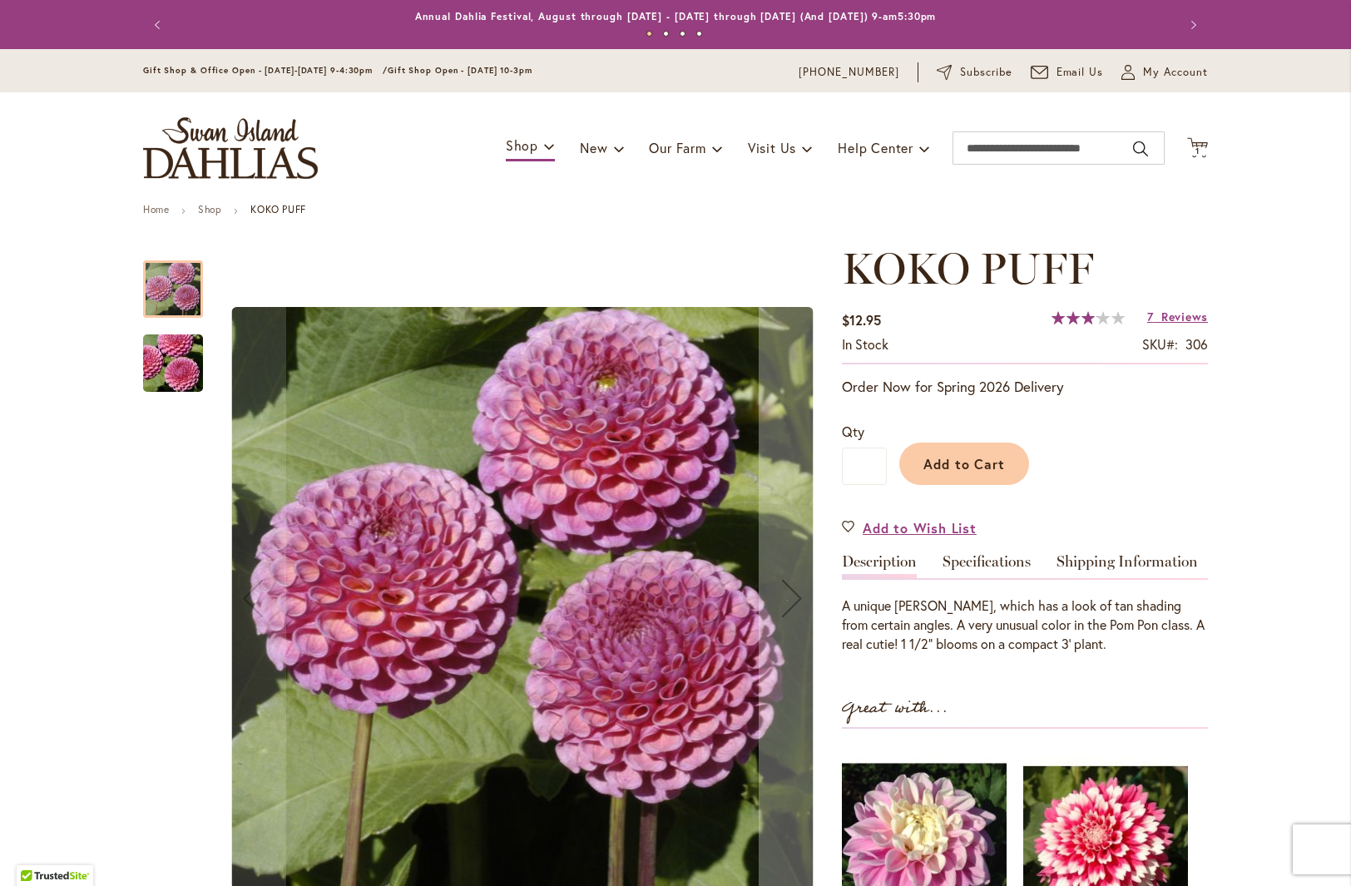
scroll to position [18, 0]
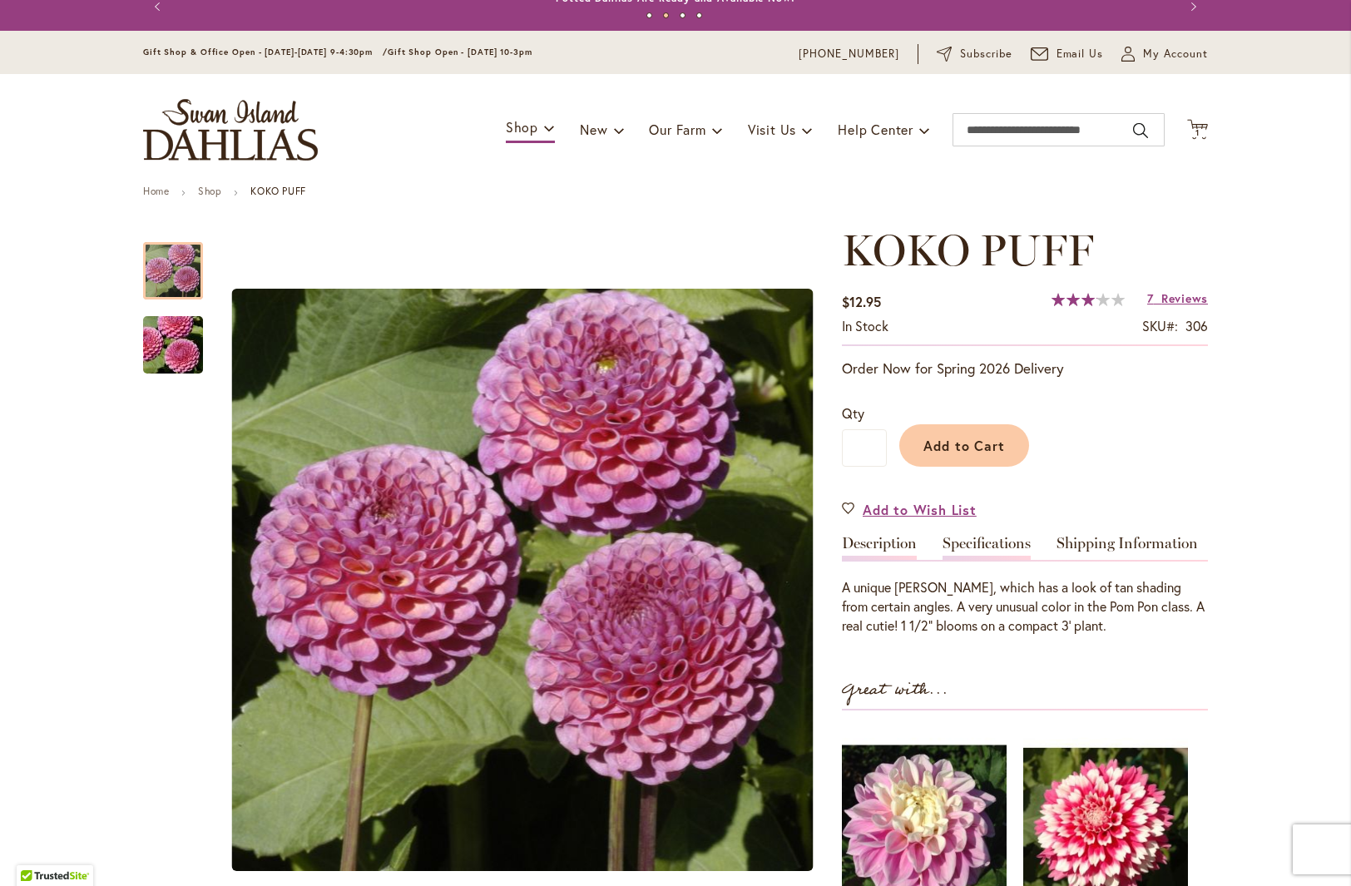
click at [983, 536] on link "Specifications" at bounding box center [987, 548] width 88 height 24
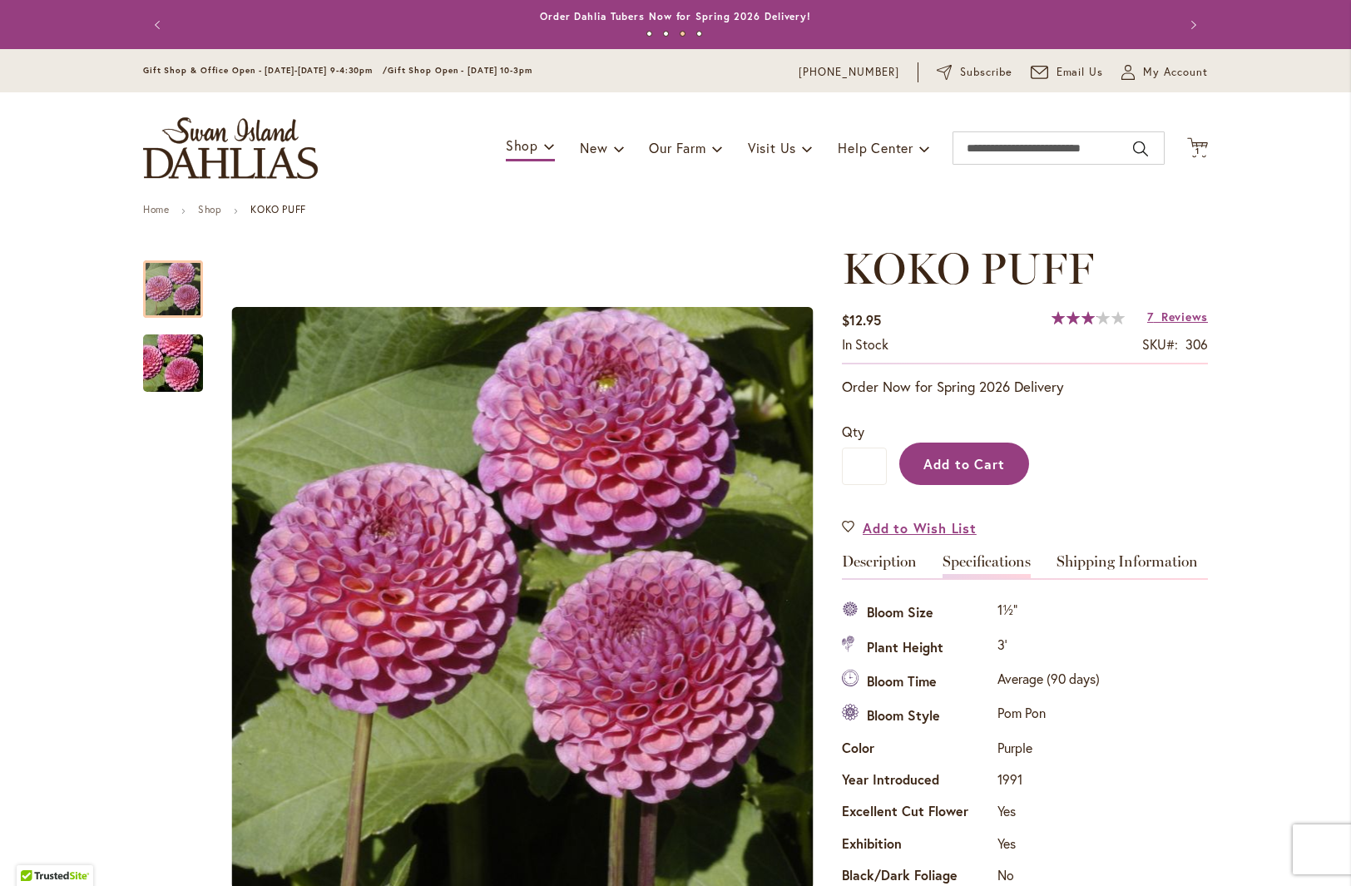
scroll to position [0, 0]
click at [970, 453] on button "Add to Cart" at bounding box center [964, 464] width 130 height 42
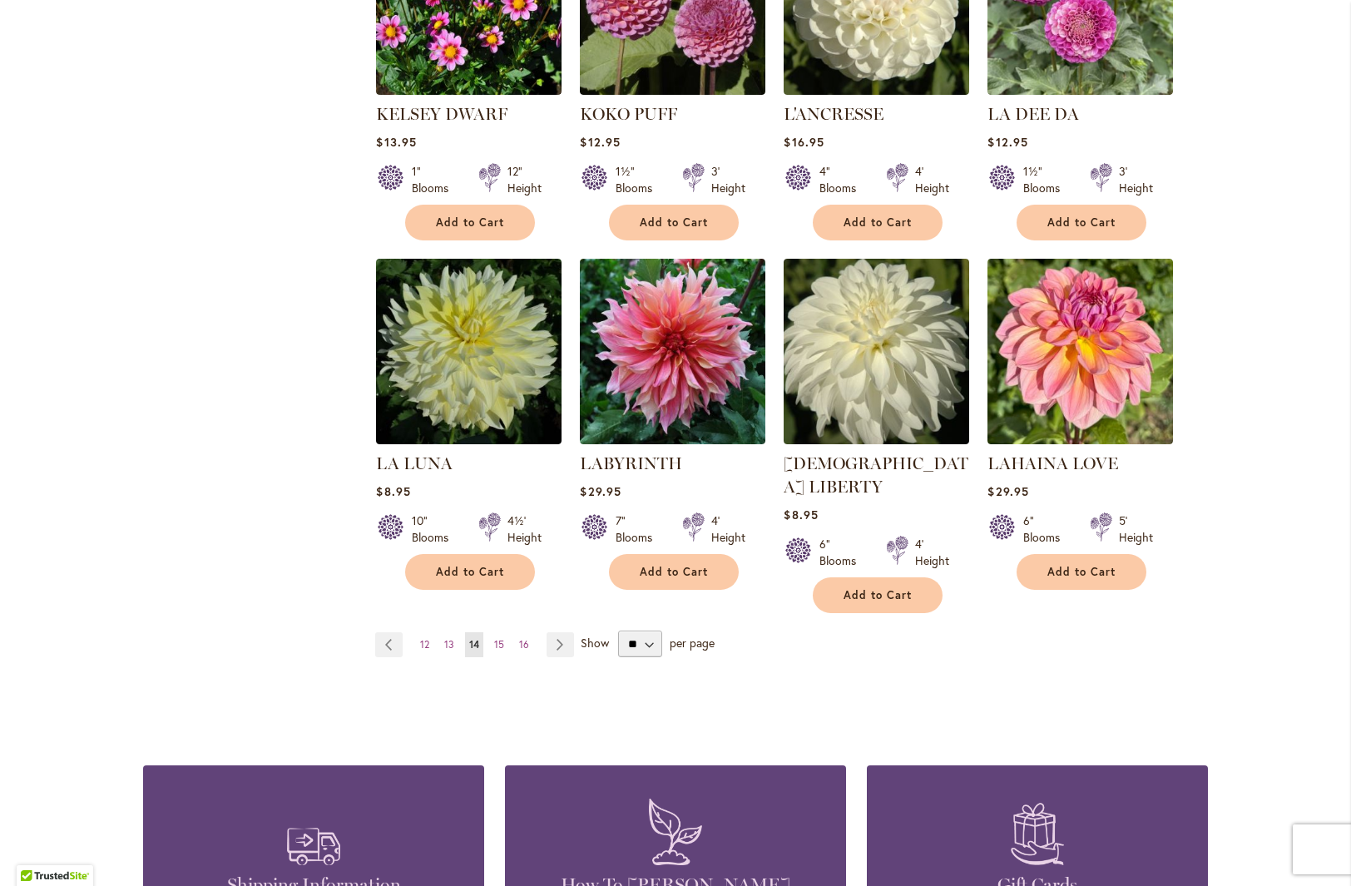
scroll to position [1208, 0]
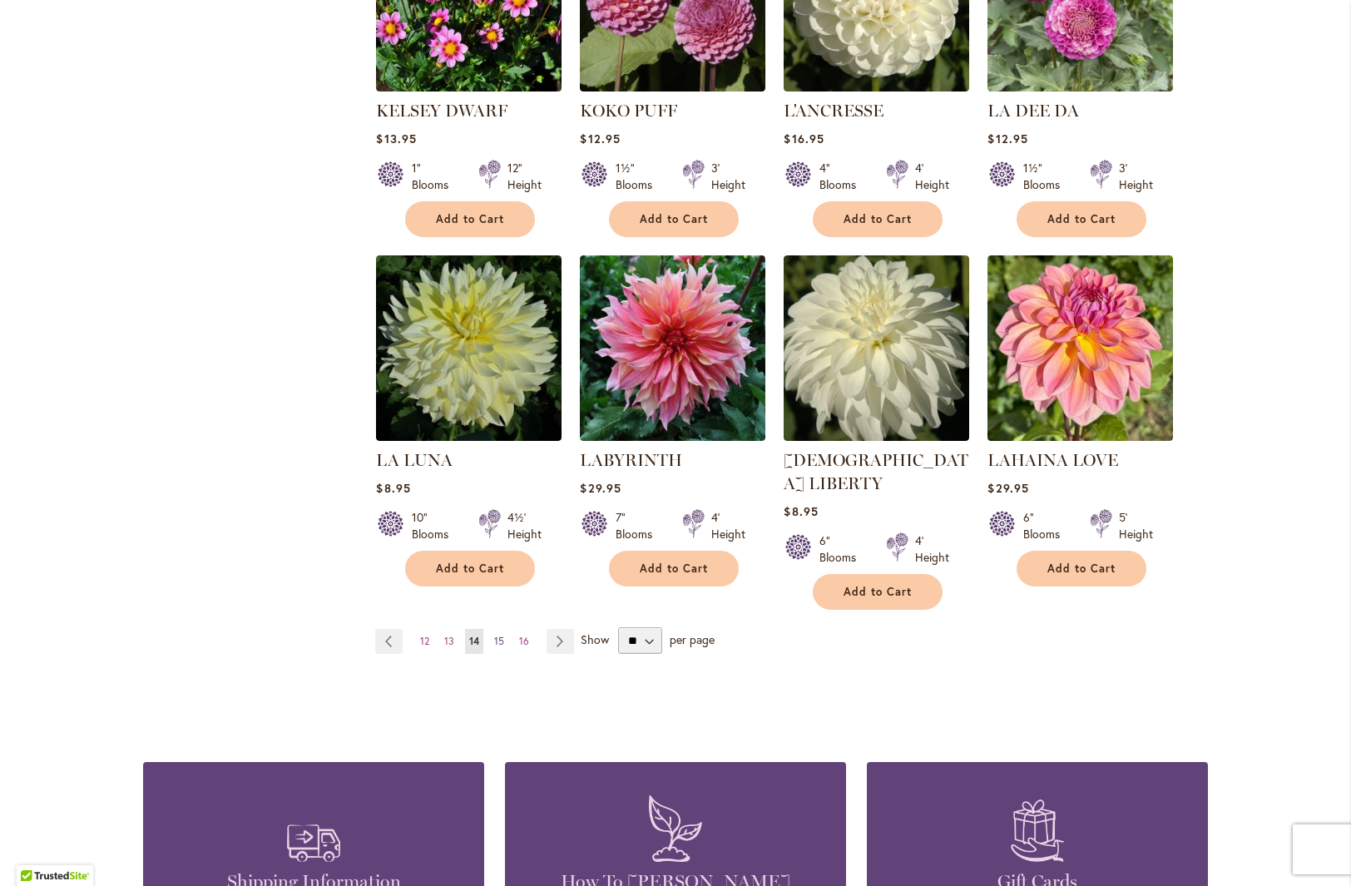
click at [494, 635] on span "15" at bounding box center [499, 641] width 10 height 12
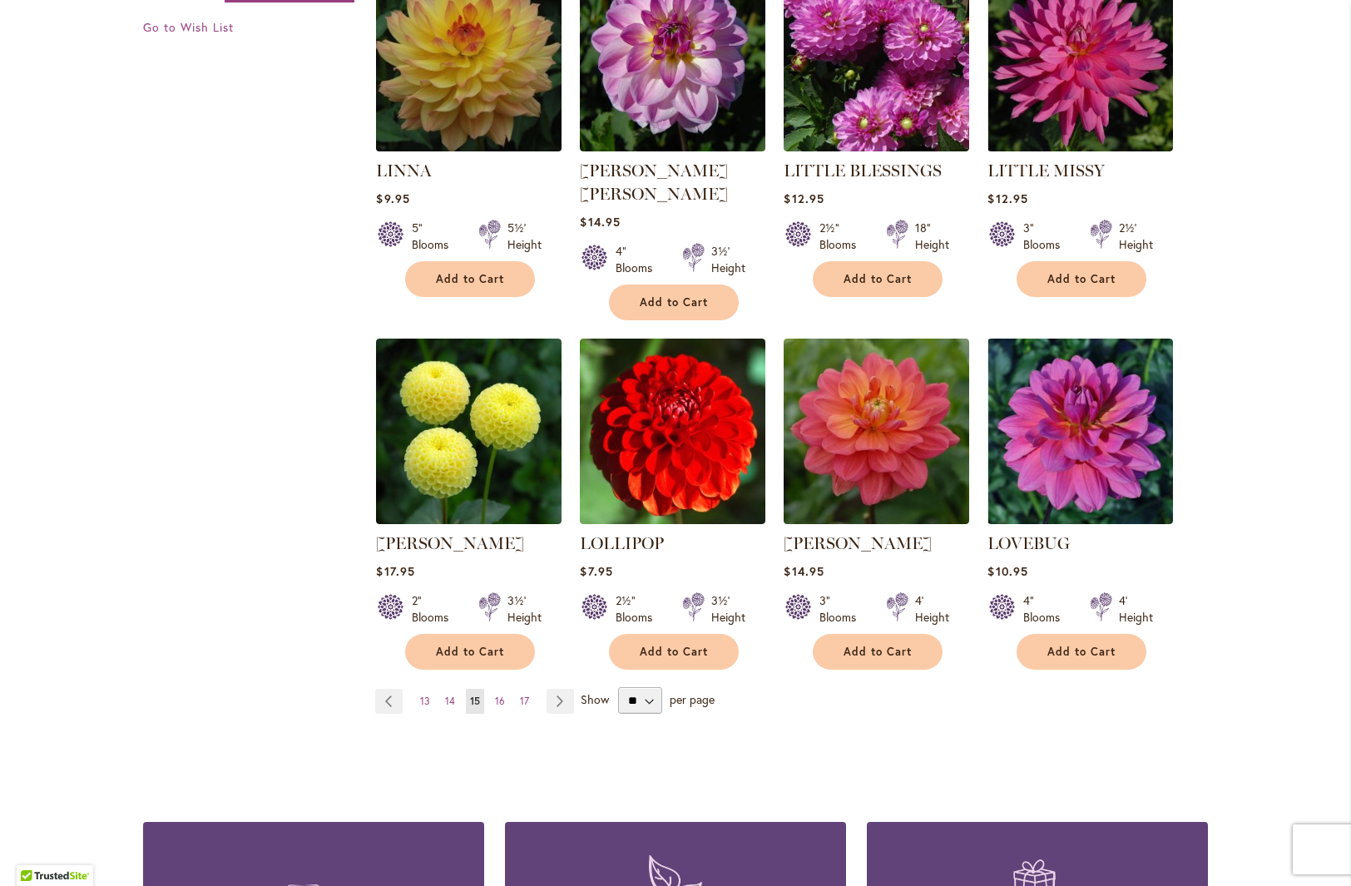
scroll to position [1173, 0]
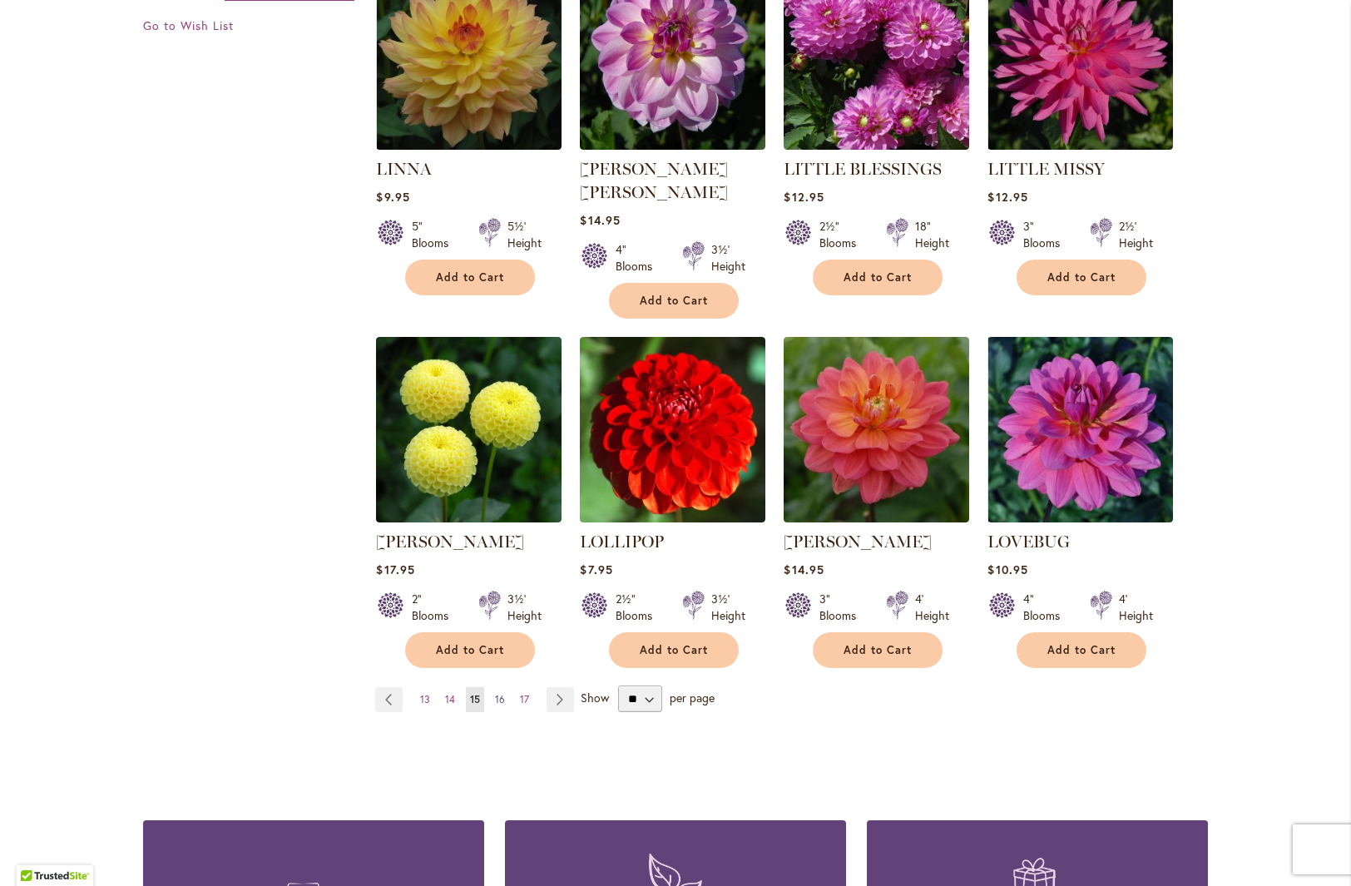
click at [499, 687] on link "Page 16" at bounding box center [500, 699] width 18 height 25
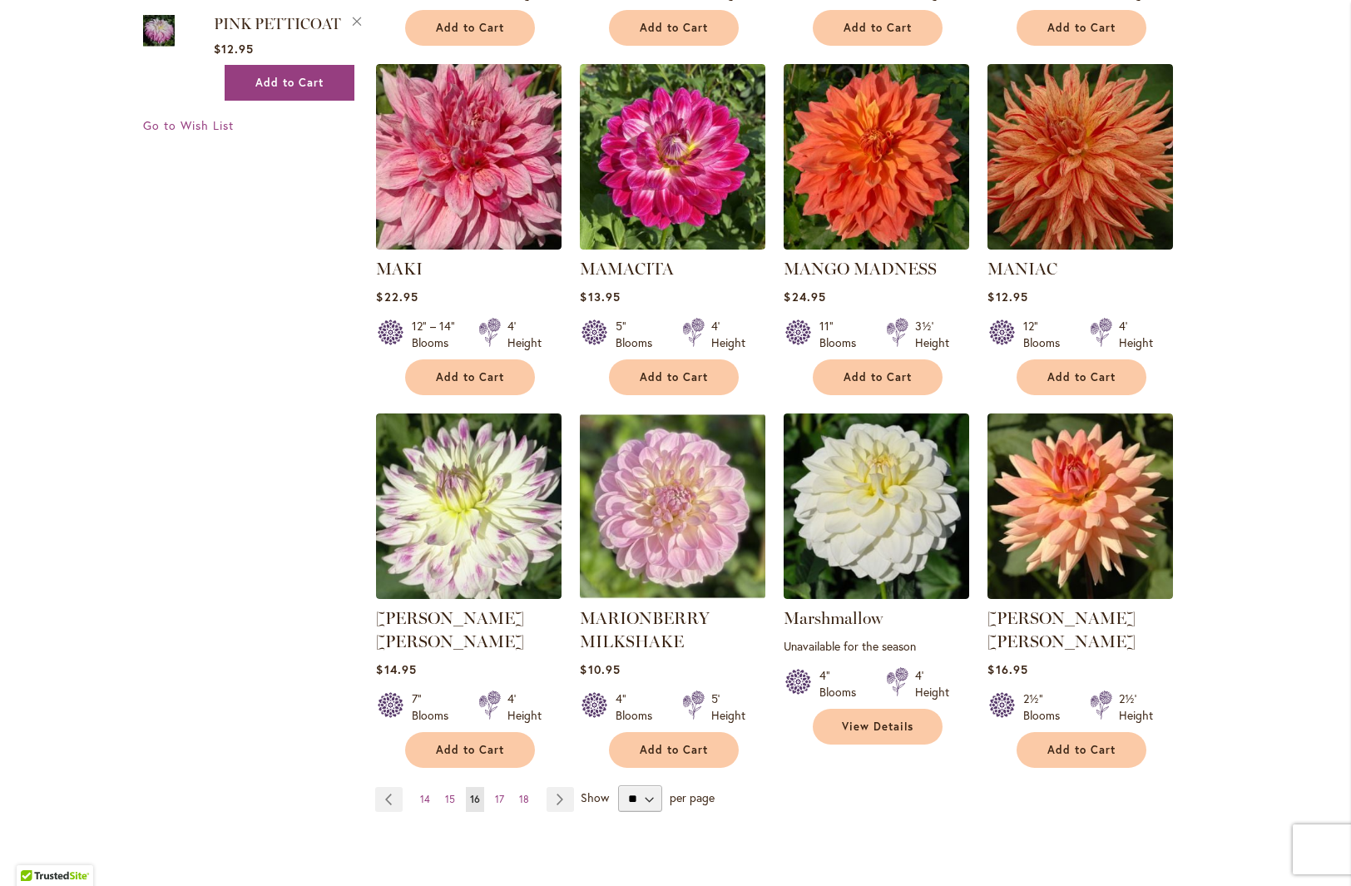
scroll to position [1076, 0]
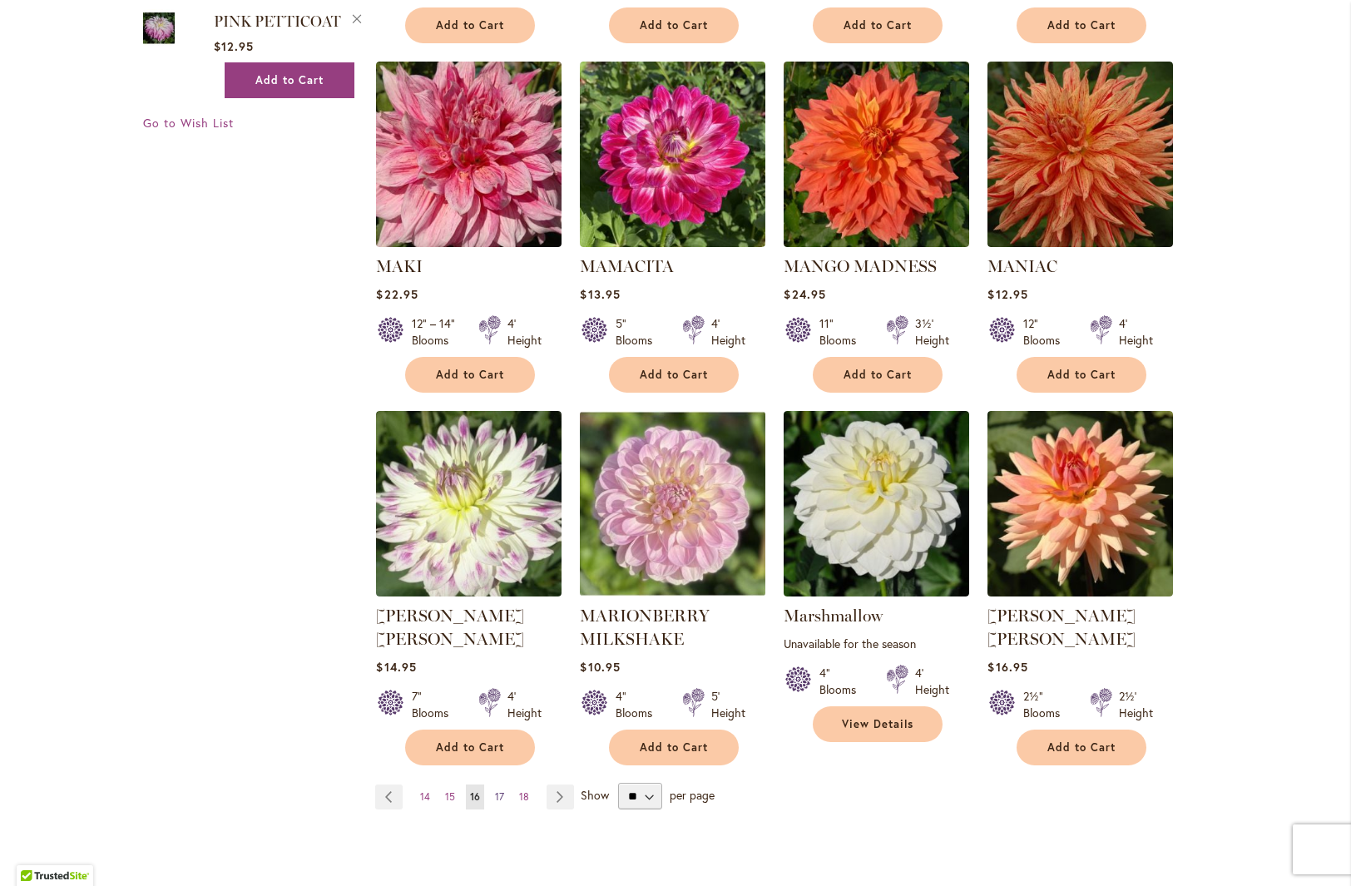
click at [495, 790] on span "17" at bounding box center [499, 796] width 9 height 12
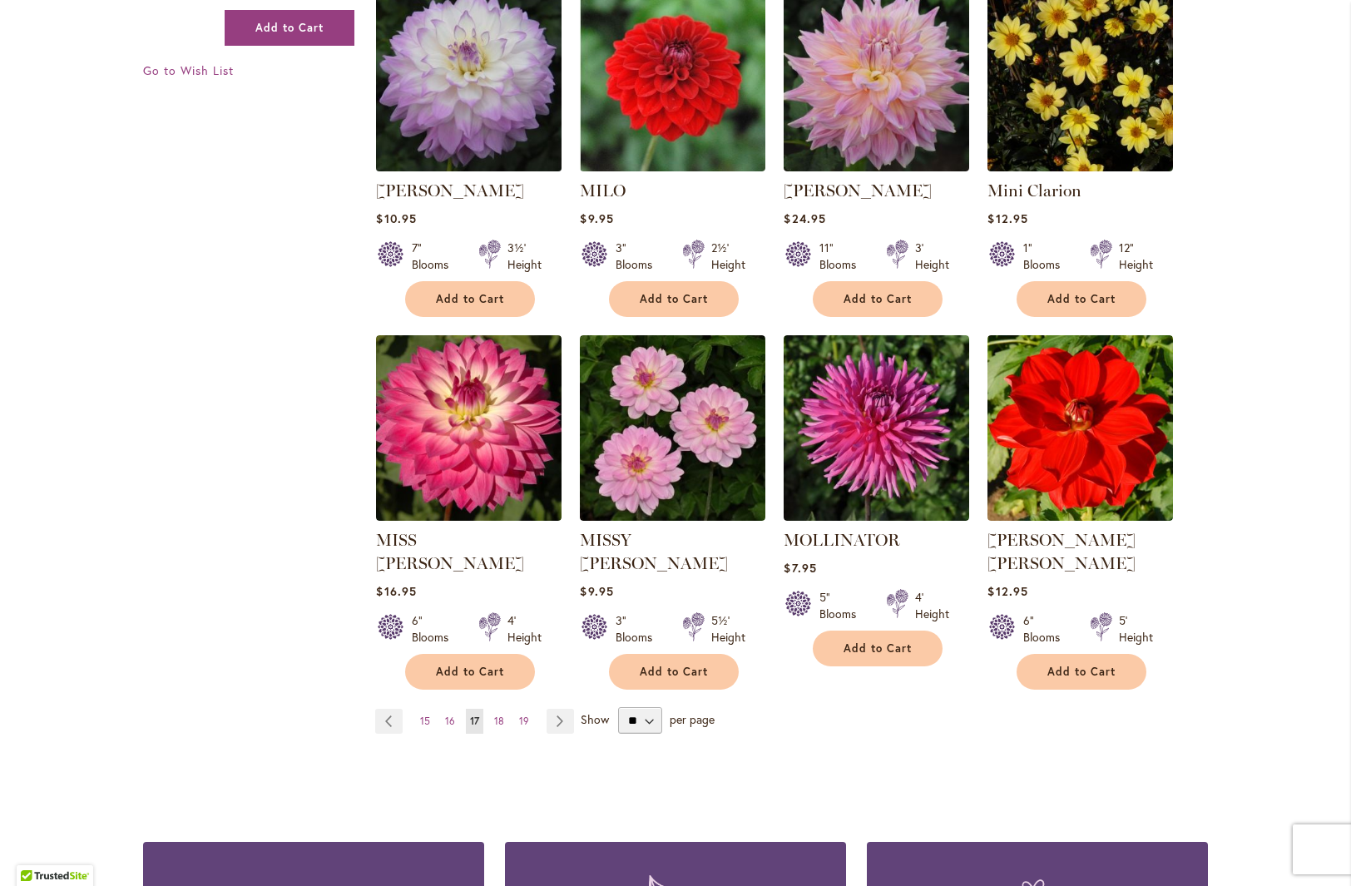
scroll to position [1130, 0]
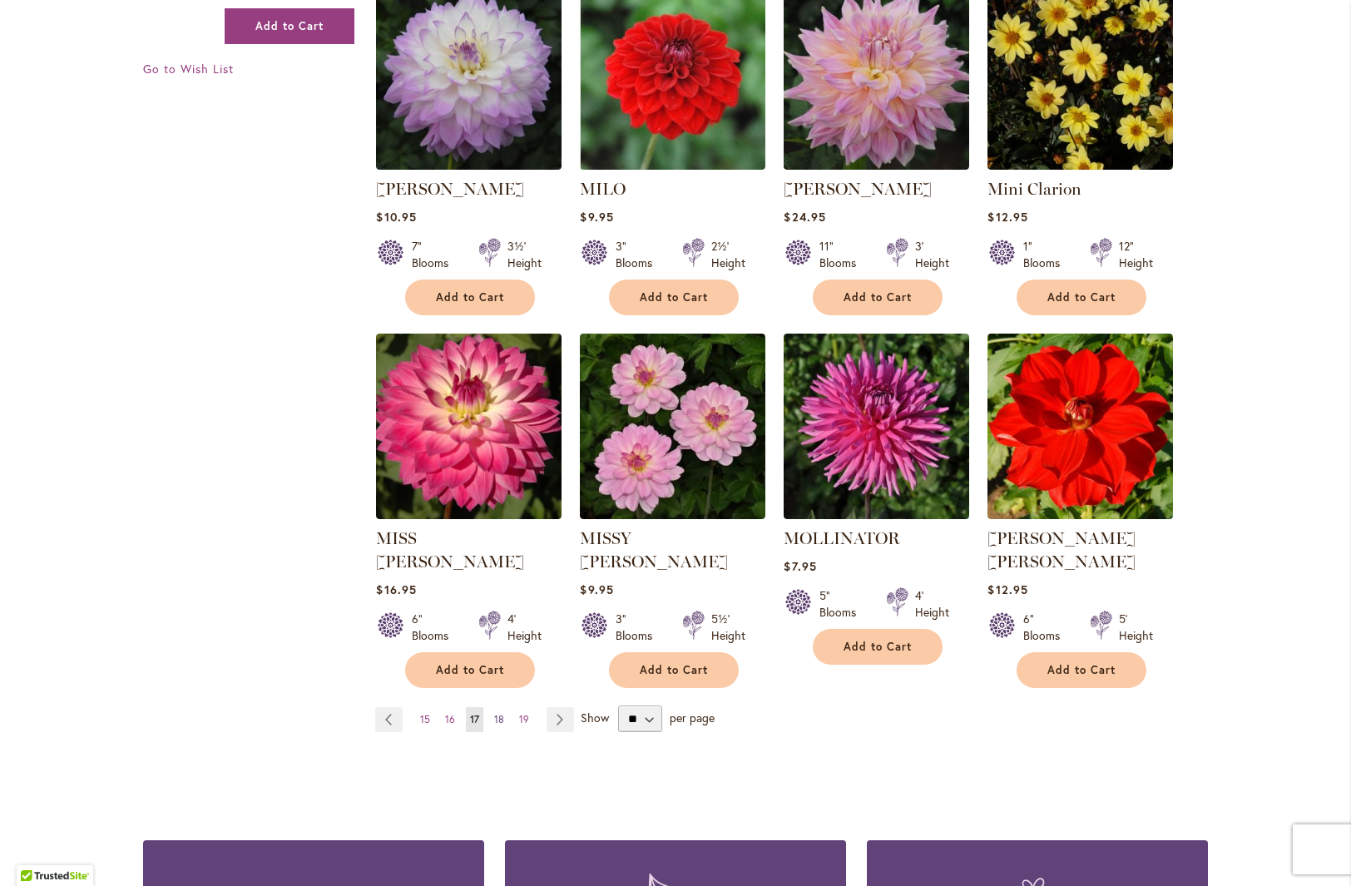
click at [494, 713] on span "18" at bounding box center [499, 719] width 10 height 12
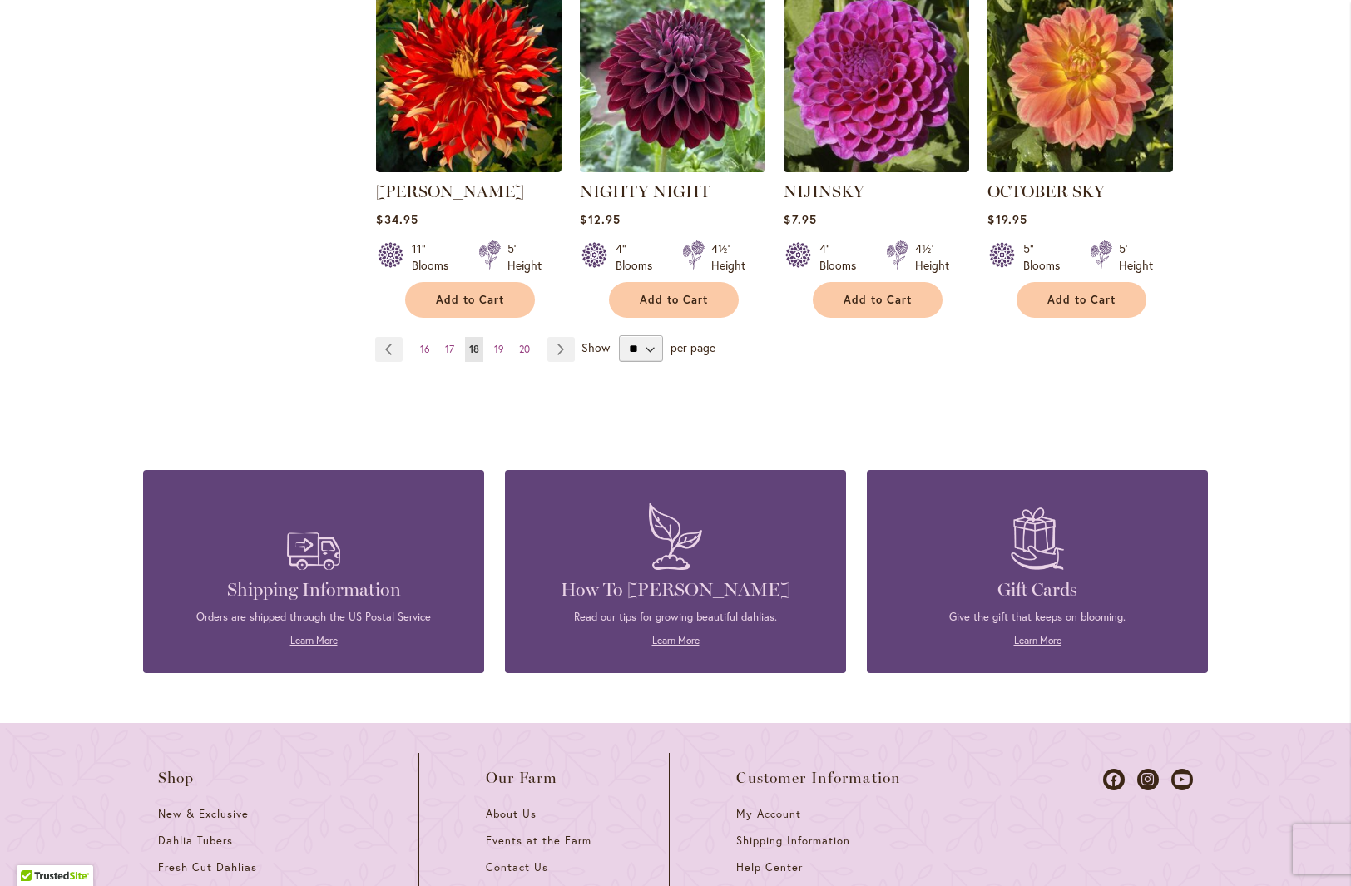
scroll to position [1510, 0]
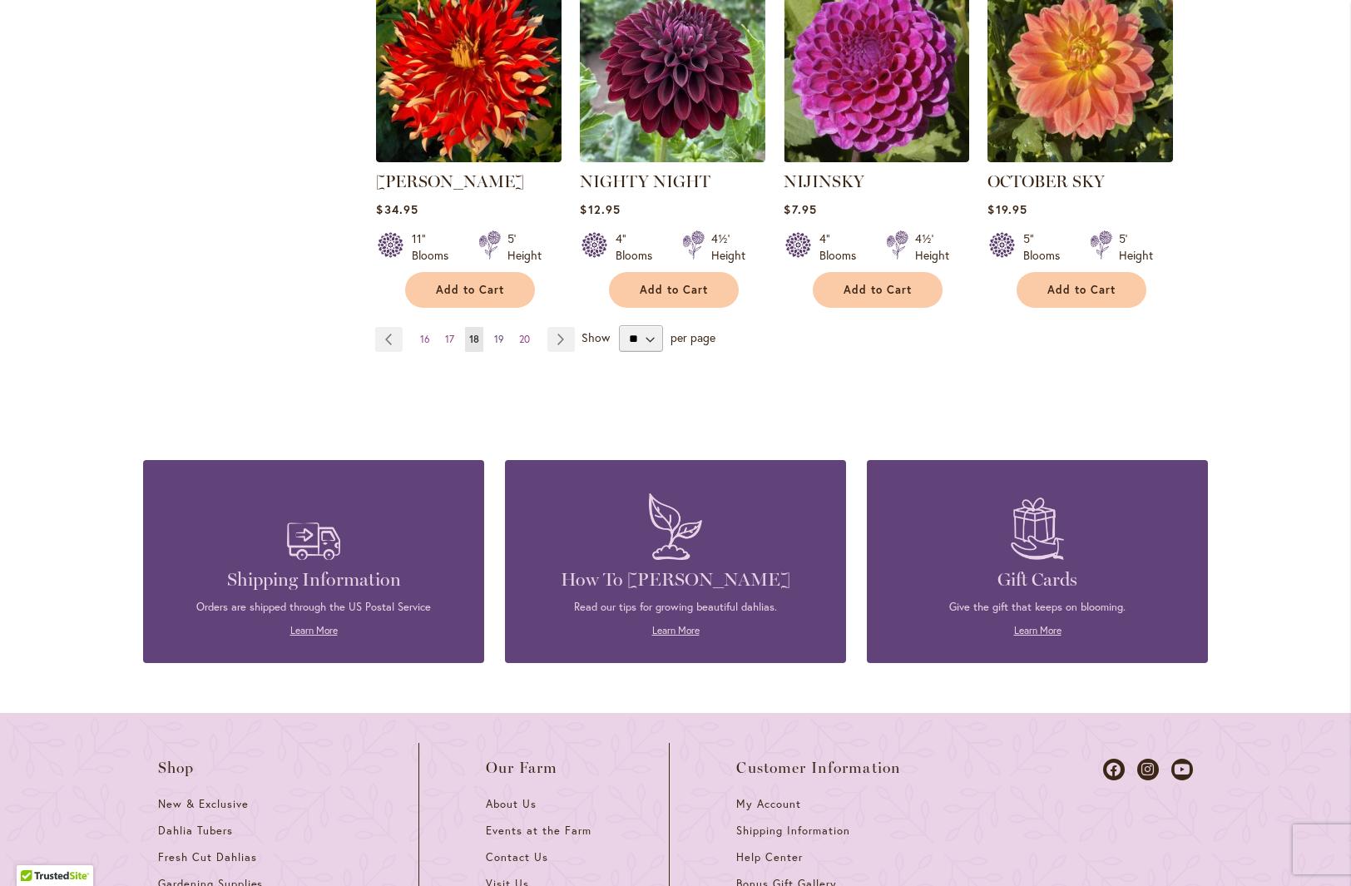
click at [495, 333] on span "19" at bounding box center [499, 339] width 10 height 12
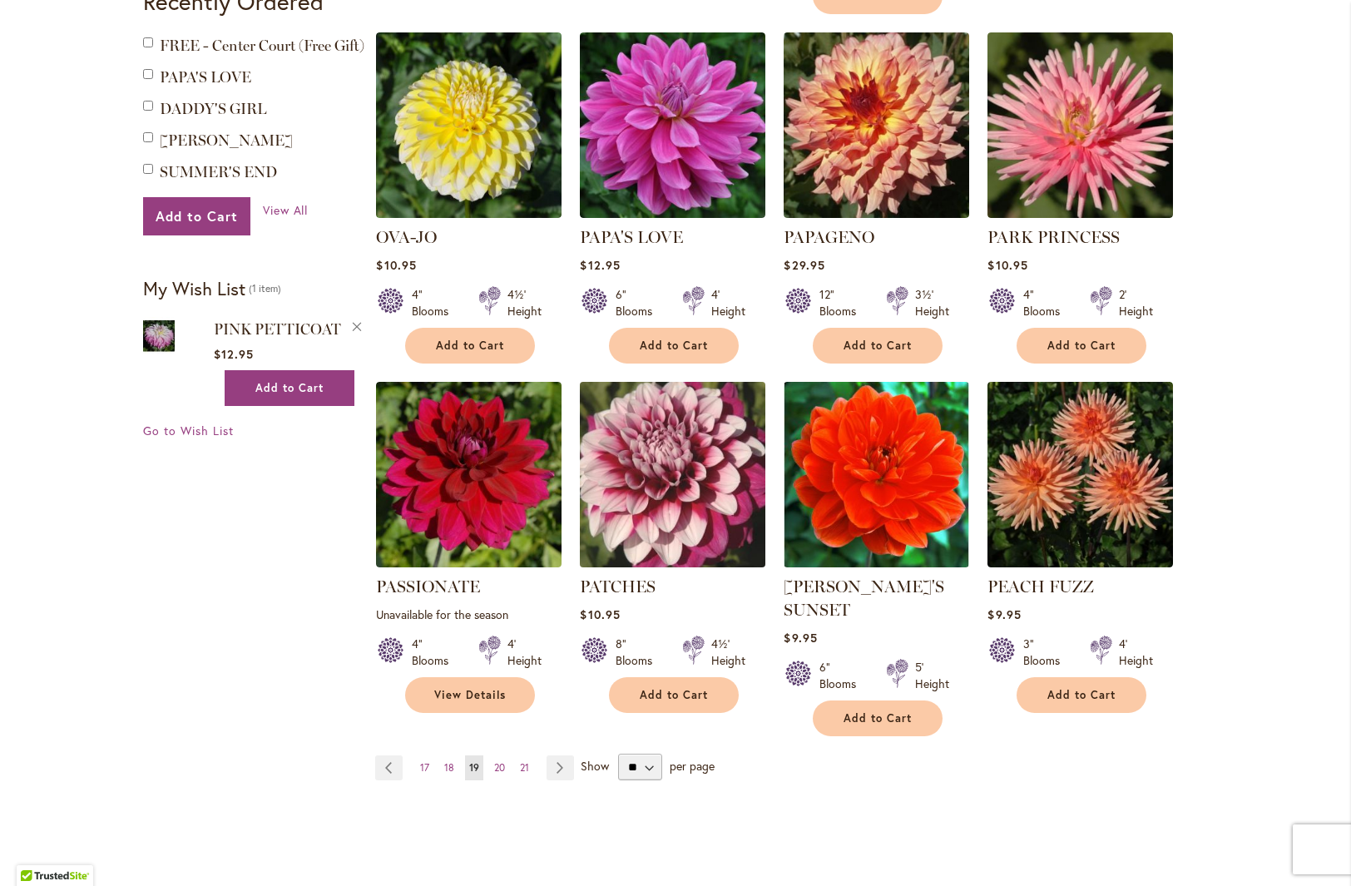
scroll to position [1107, 0]
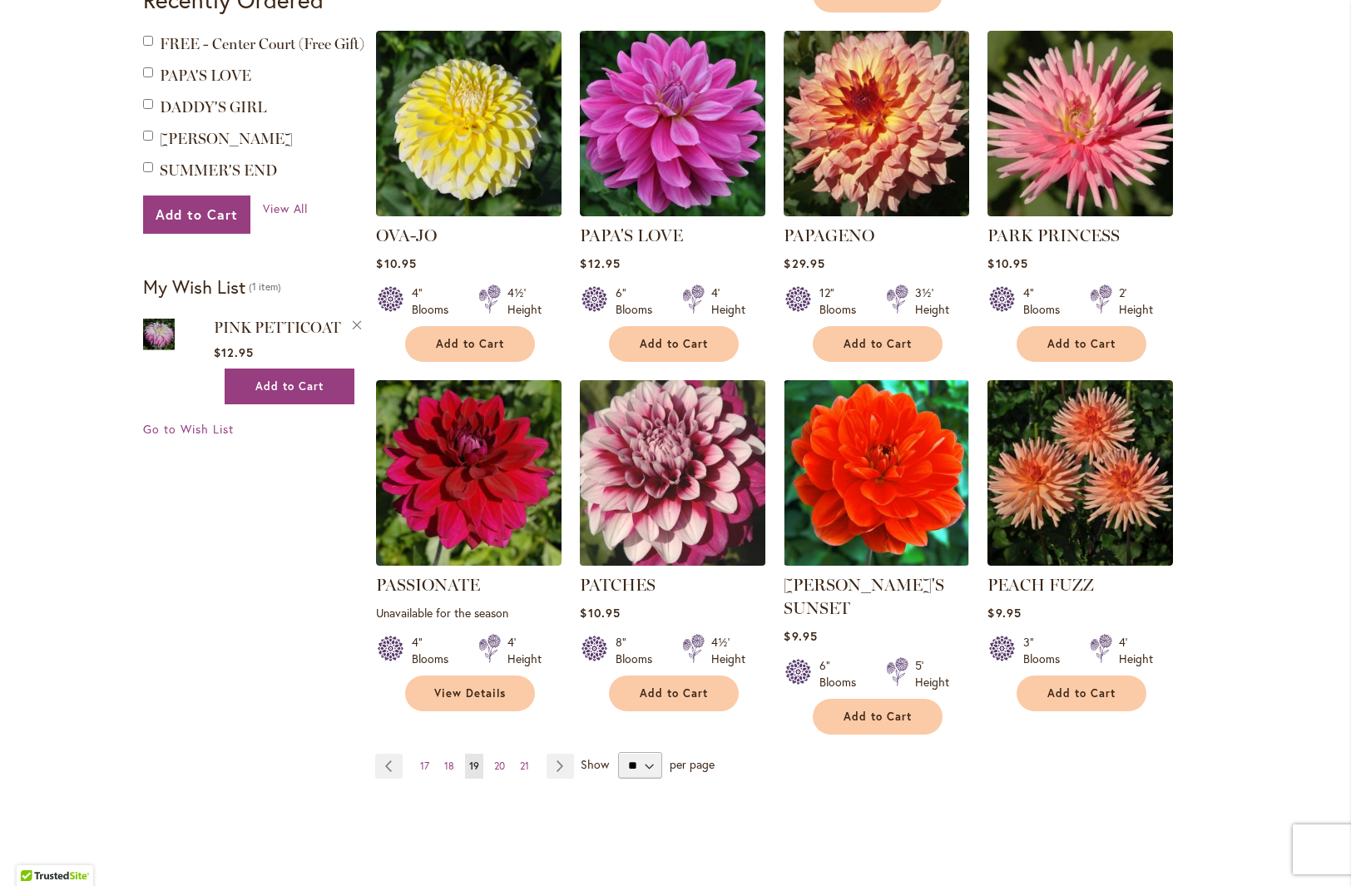
click at [713, 490] on img at bounding box center [673, 473] width 195 height 195
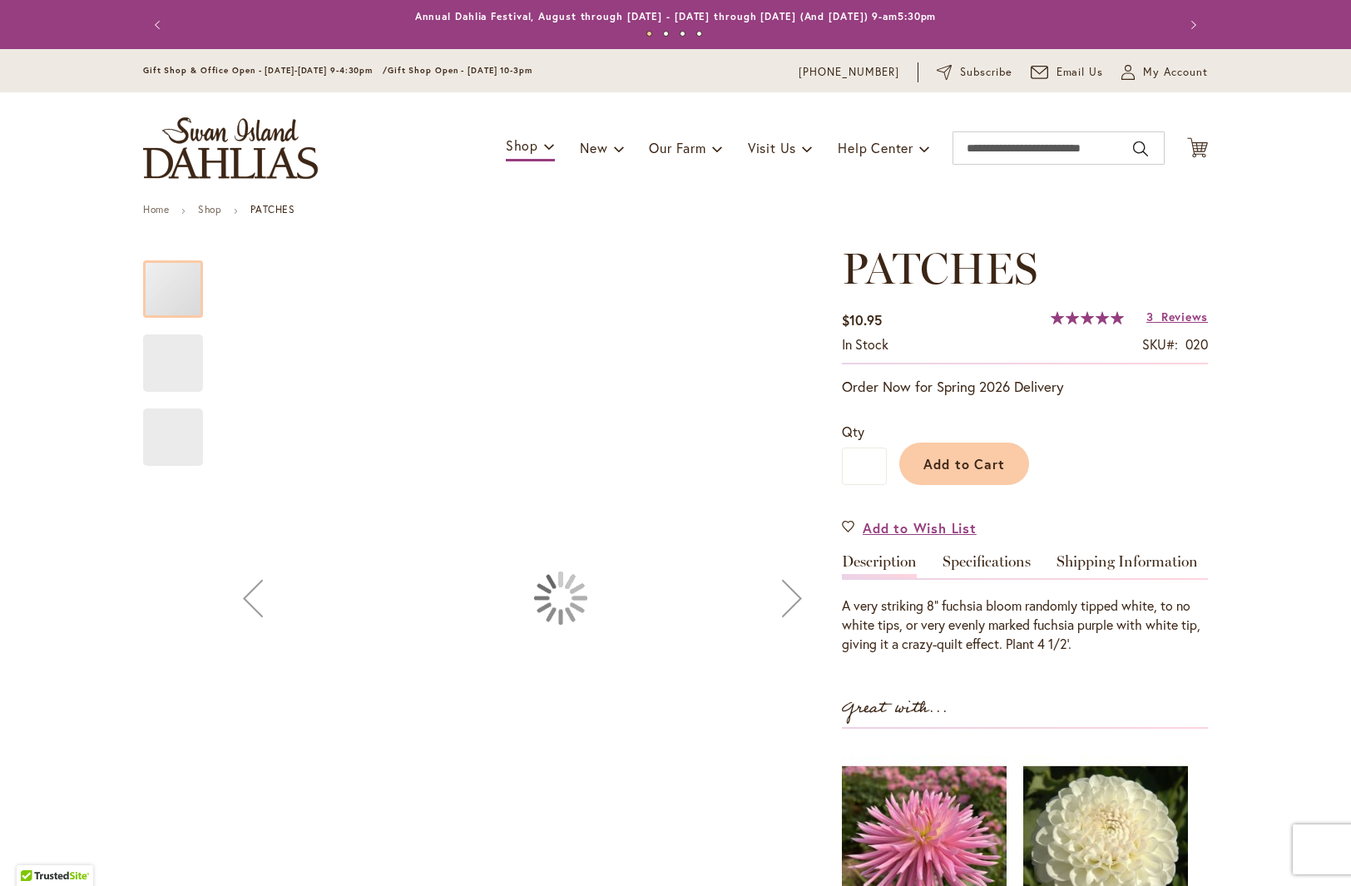
type input "***"
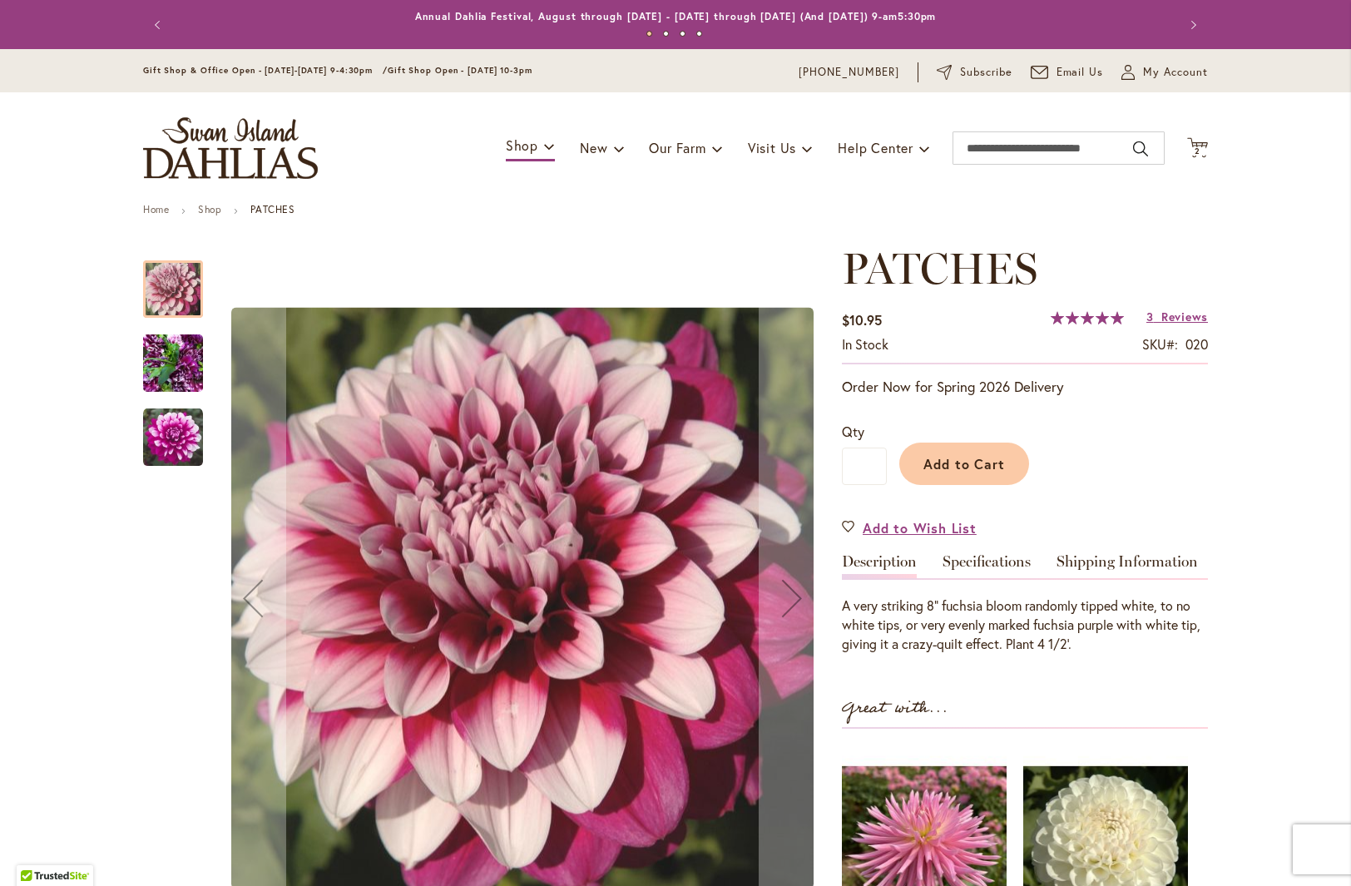
click at [173, 360] on img "Patches" at bounding box center [173, 364] width 60 height 80
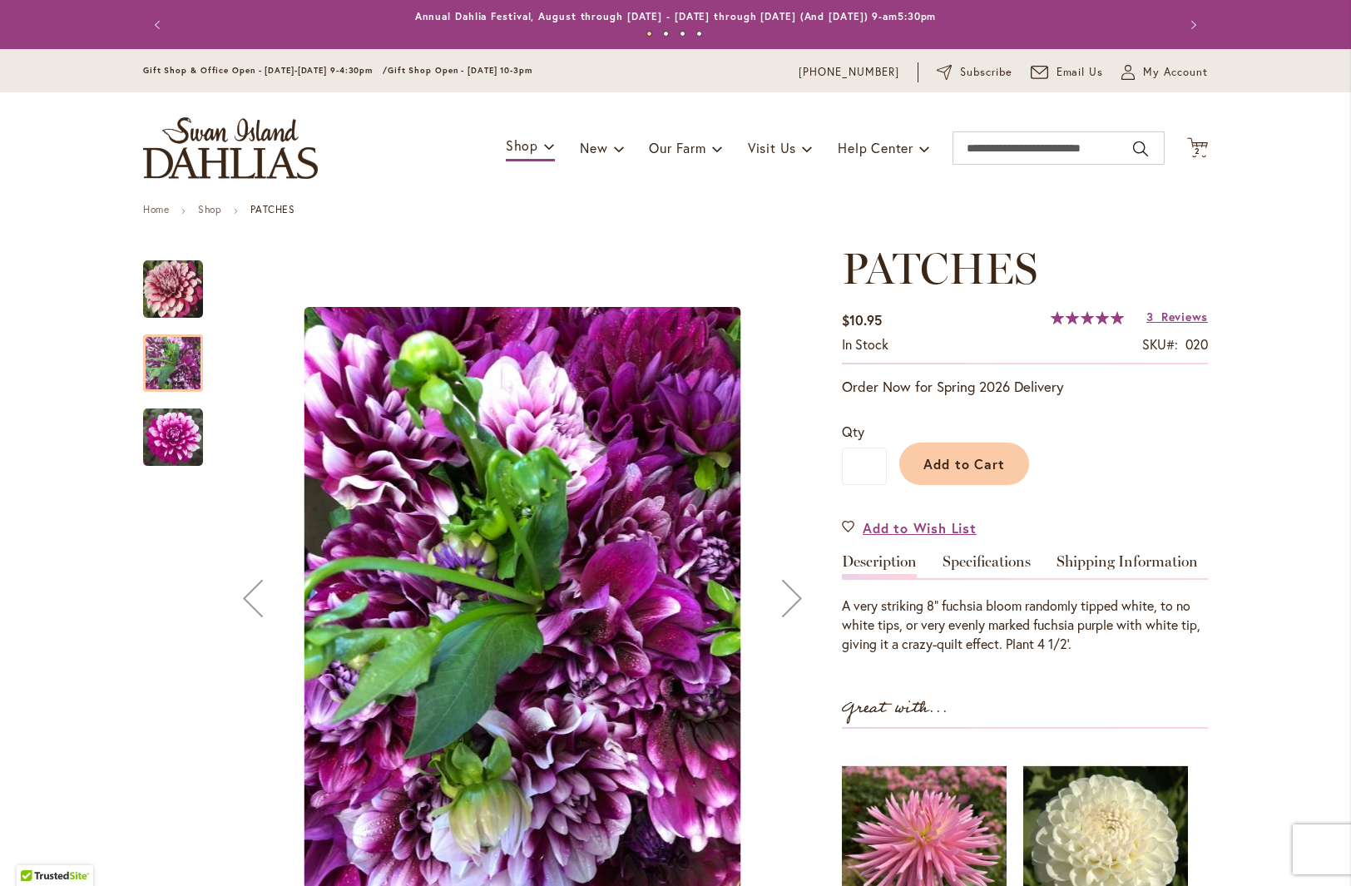
click at [168, 305] on img "Patches" at bounding box center [173, 290] width 60 height 60
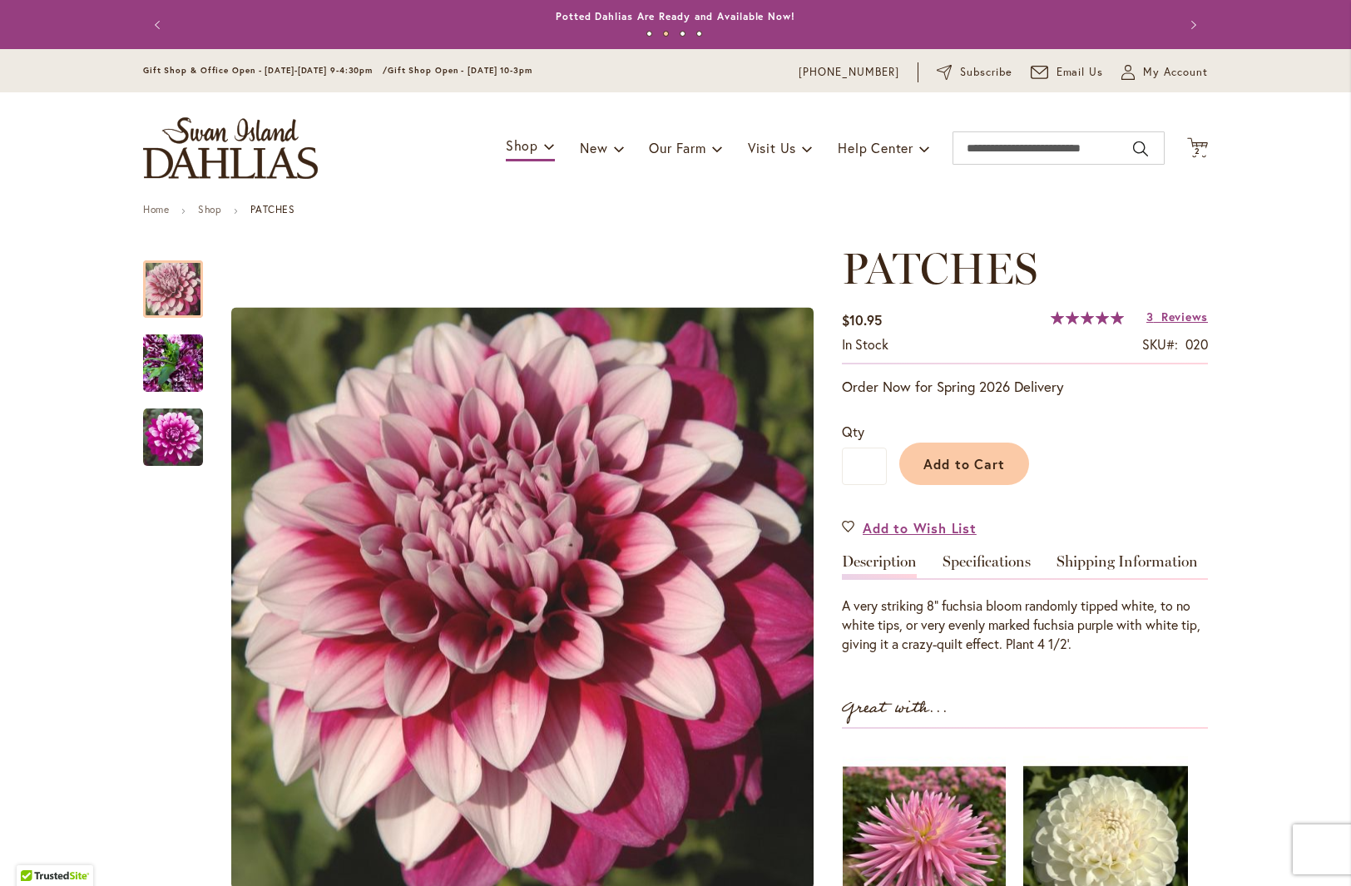
click at [997, 561] on link "Specifications" at bounding box center [987, 566] width 88 height 24
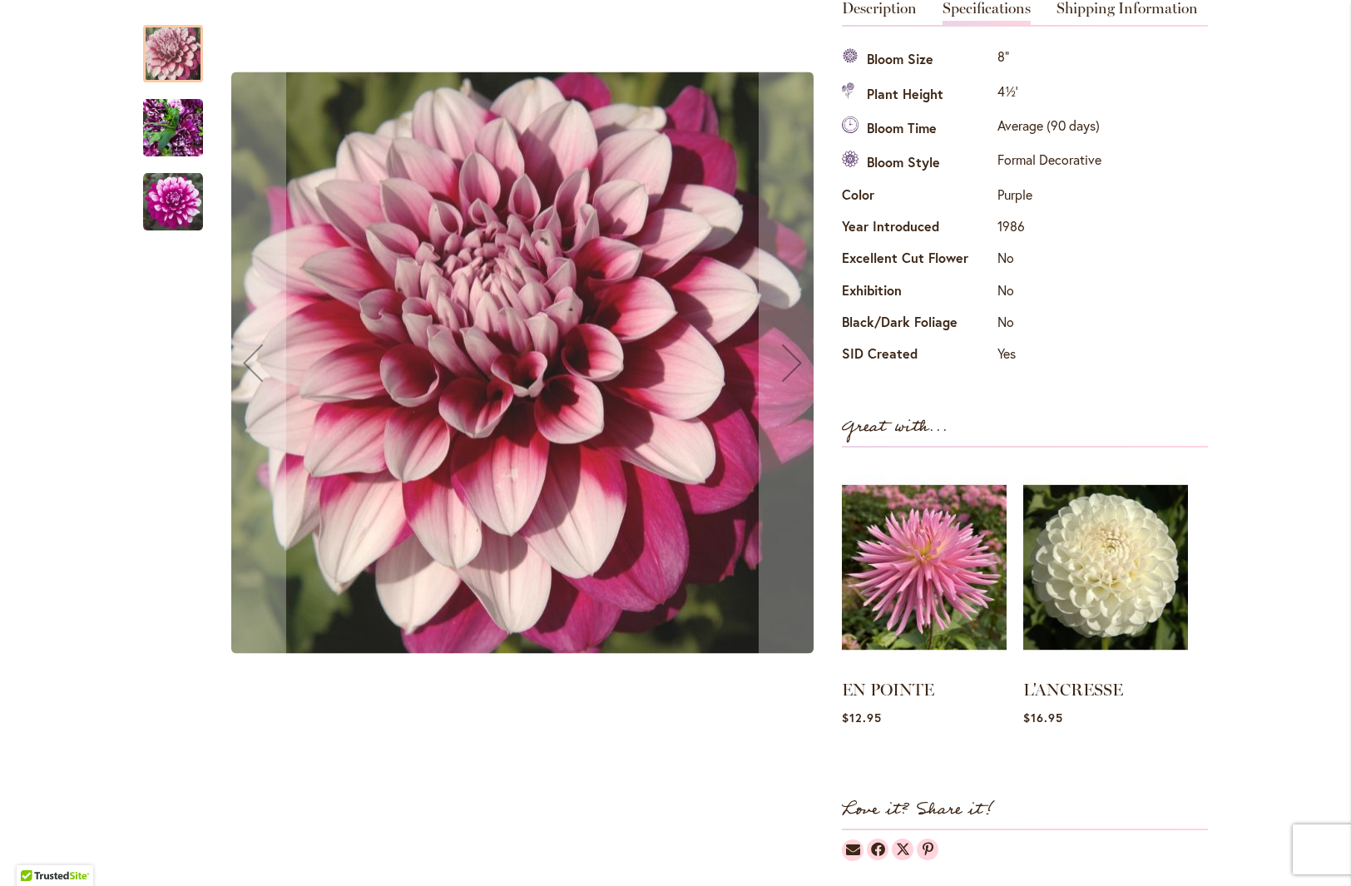
click at [173, 115] on img "Patches" at bounding box center [173, 128] width 60 height 80
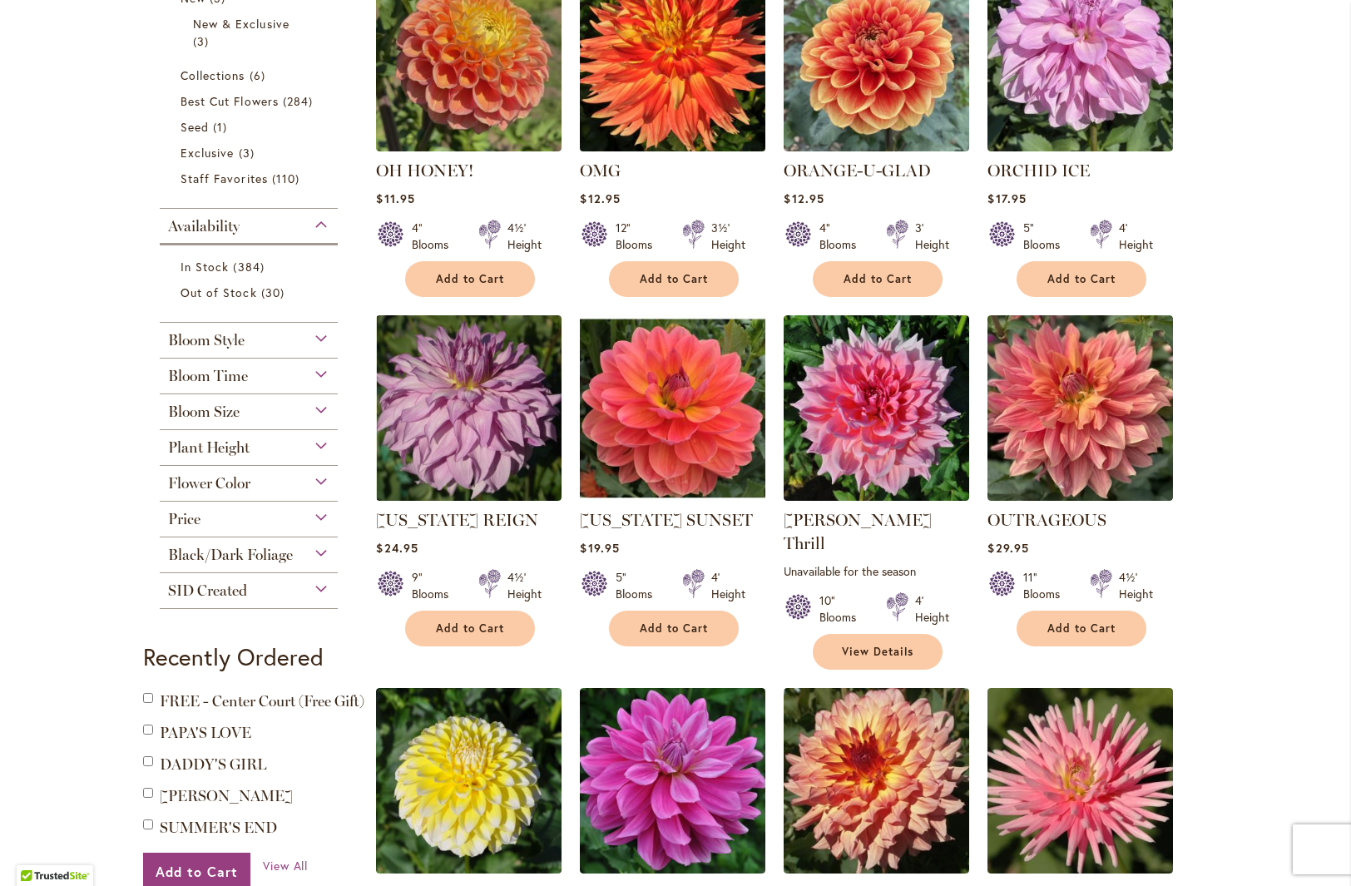
scroll to position [450, 0]
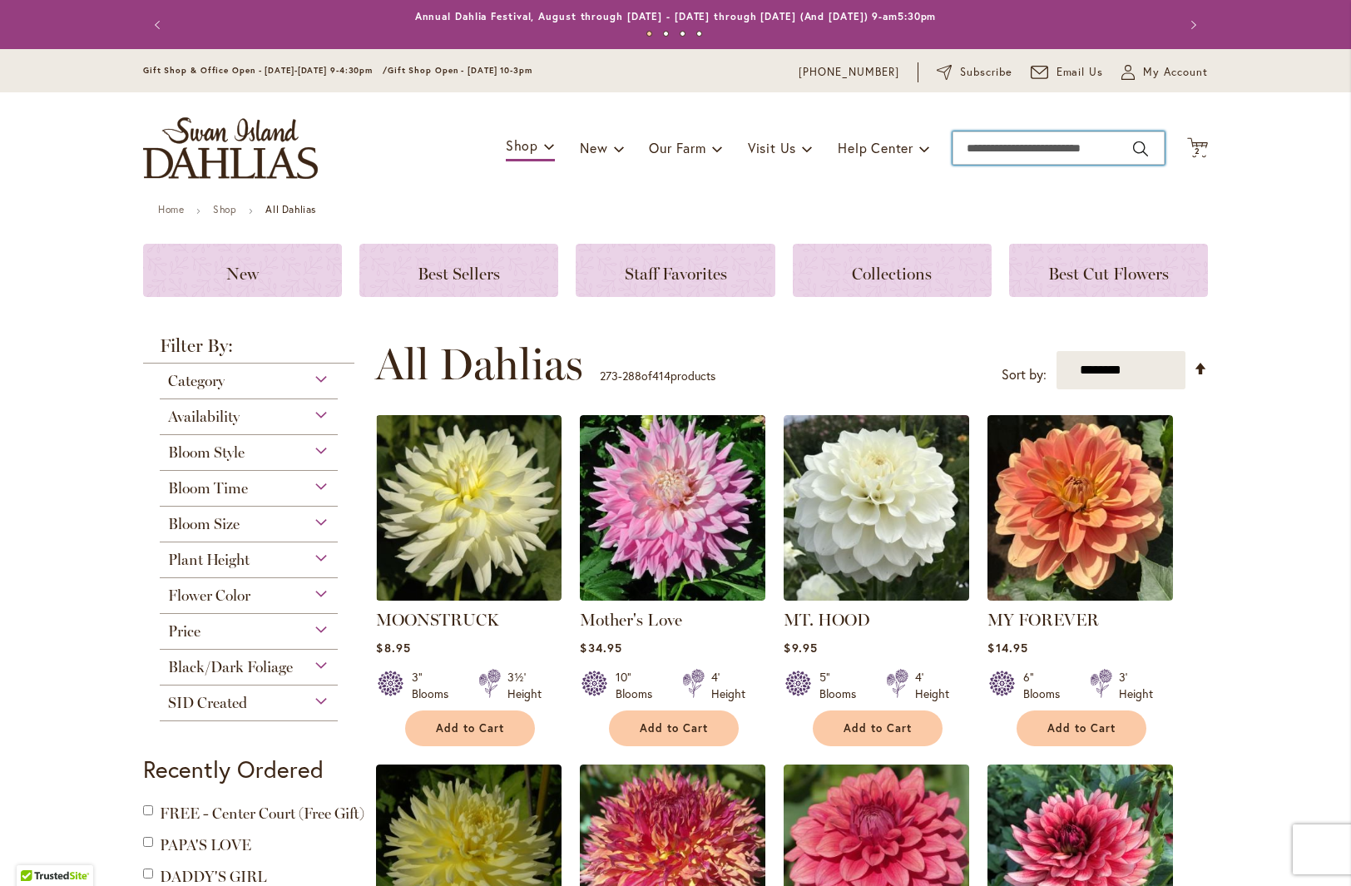
click at [1042, 143] on input "Search" at bounding box center [1059, 147] width 212 height 33
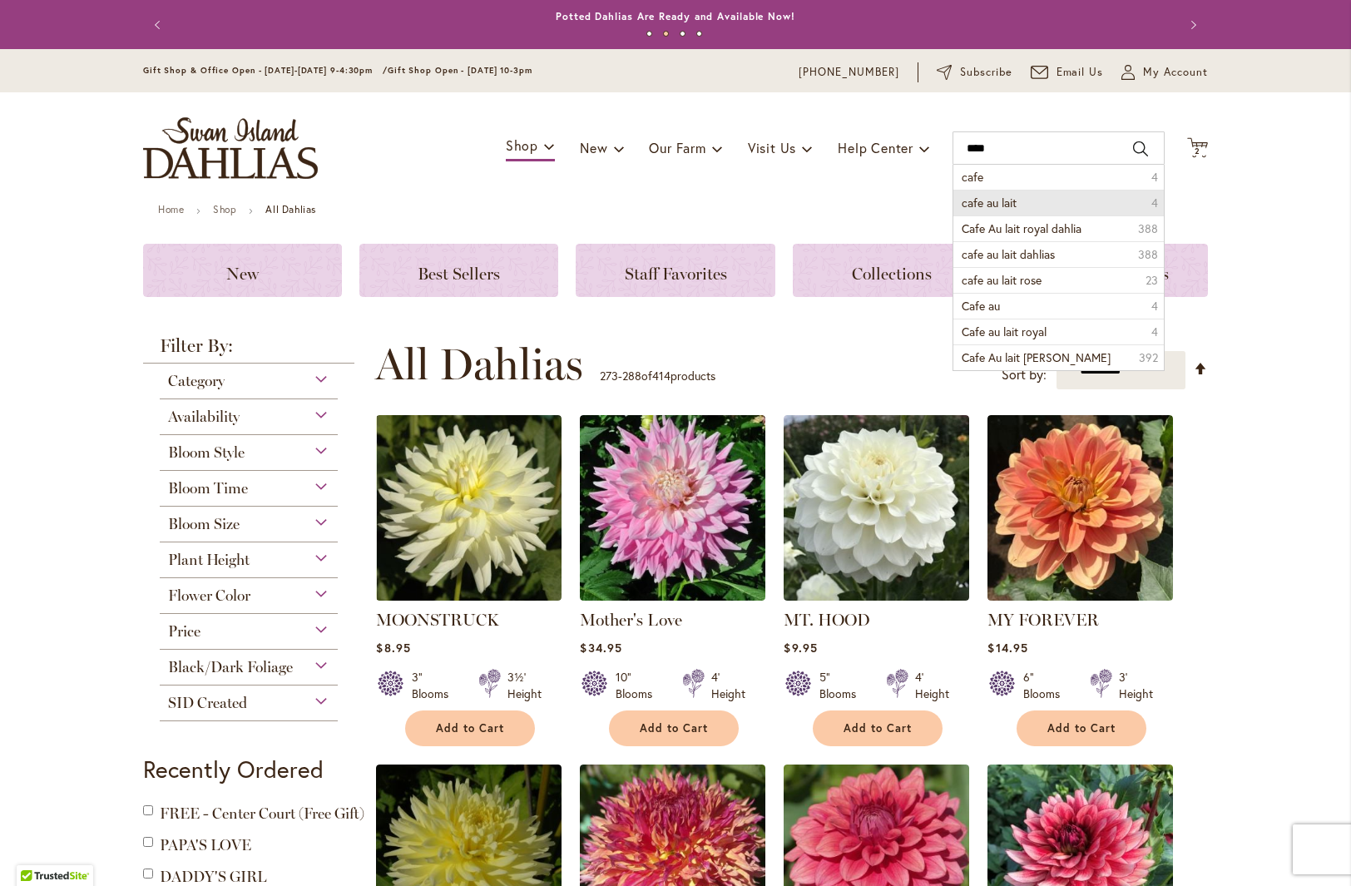
click at [1037, 205] on li "cafe au lait 4" at bounding box center [1058, 203] width 210 height 26
type input "**********"
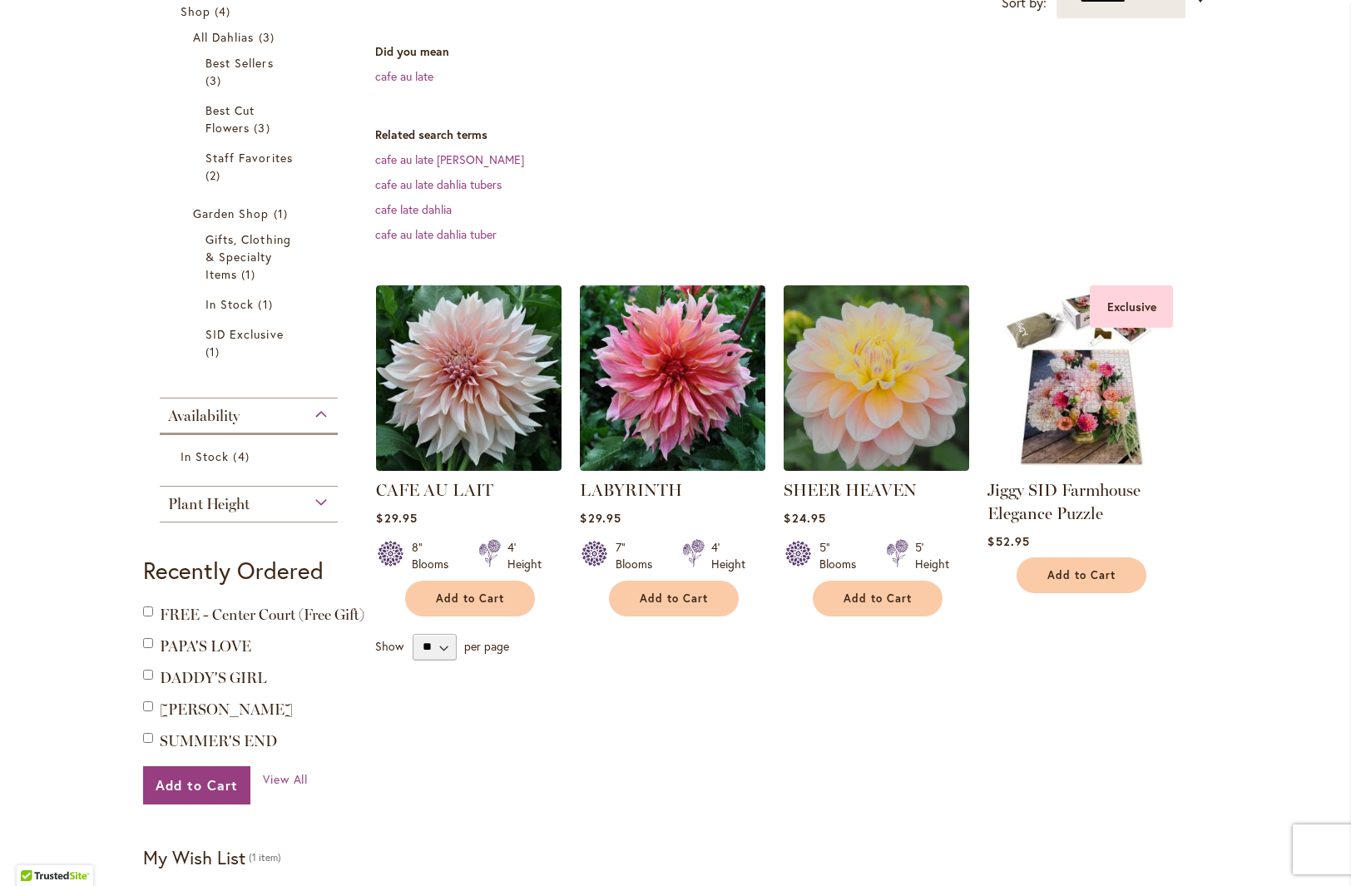
scroll to position [319, 0]
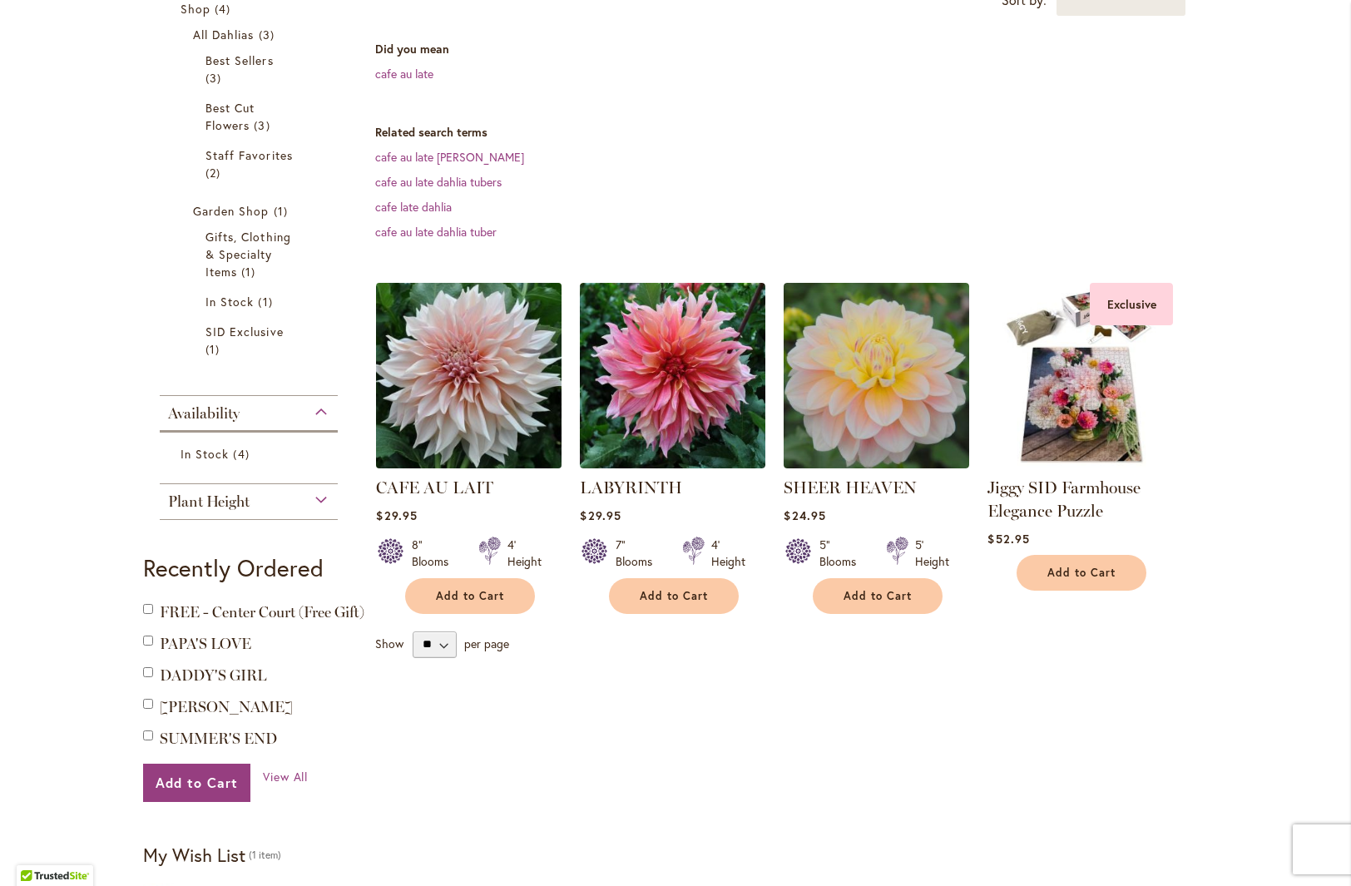
click at [488, 396] on img at bounding box center [469, 375] width 195 height 195
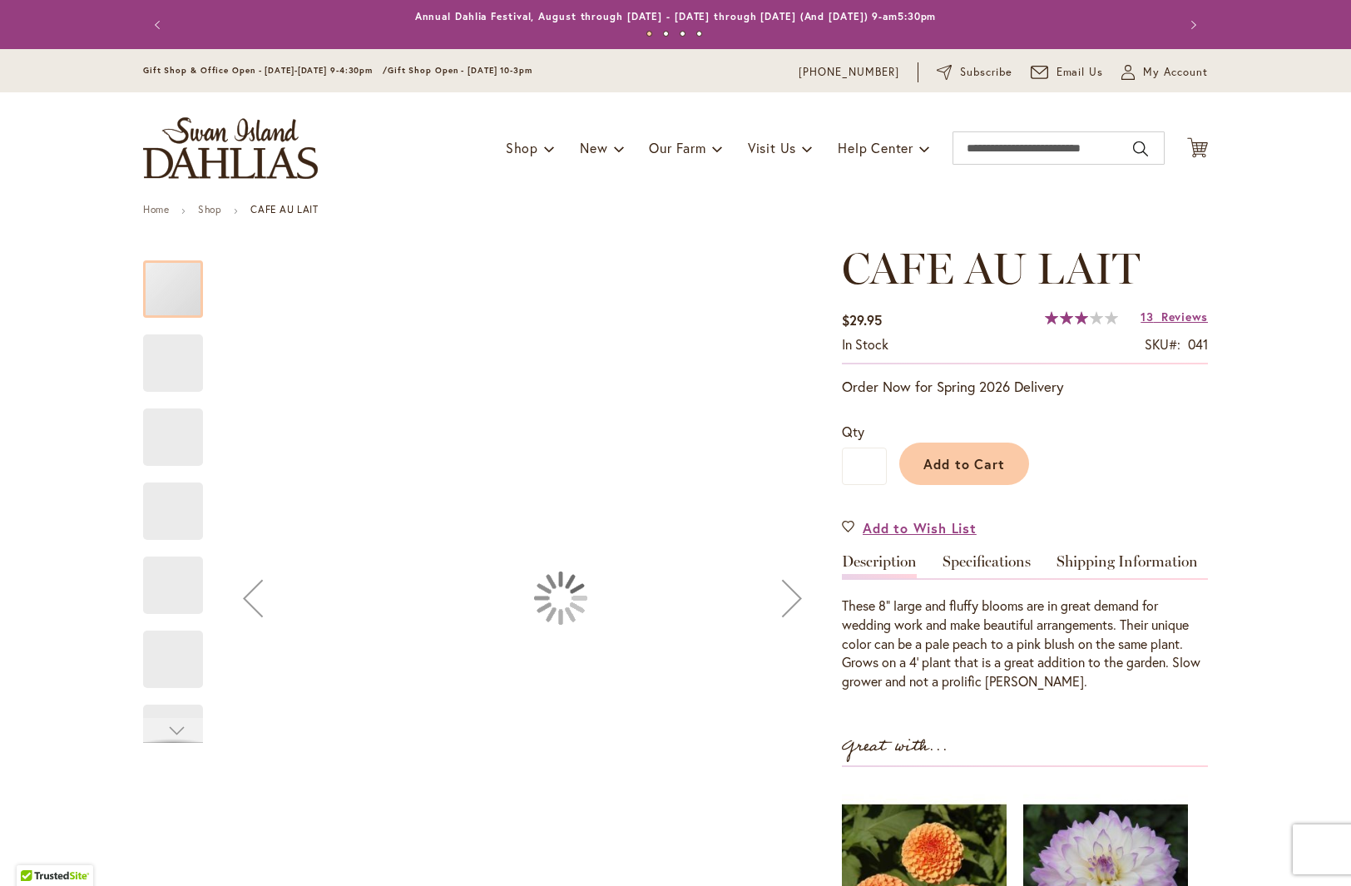
type input "***"
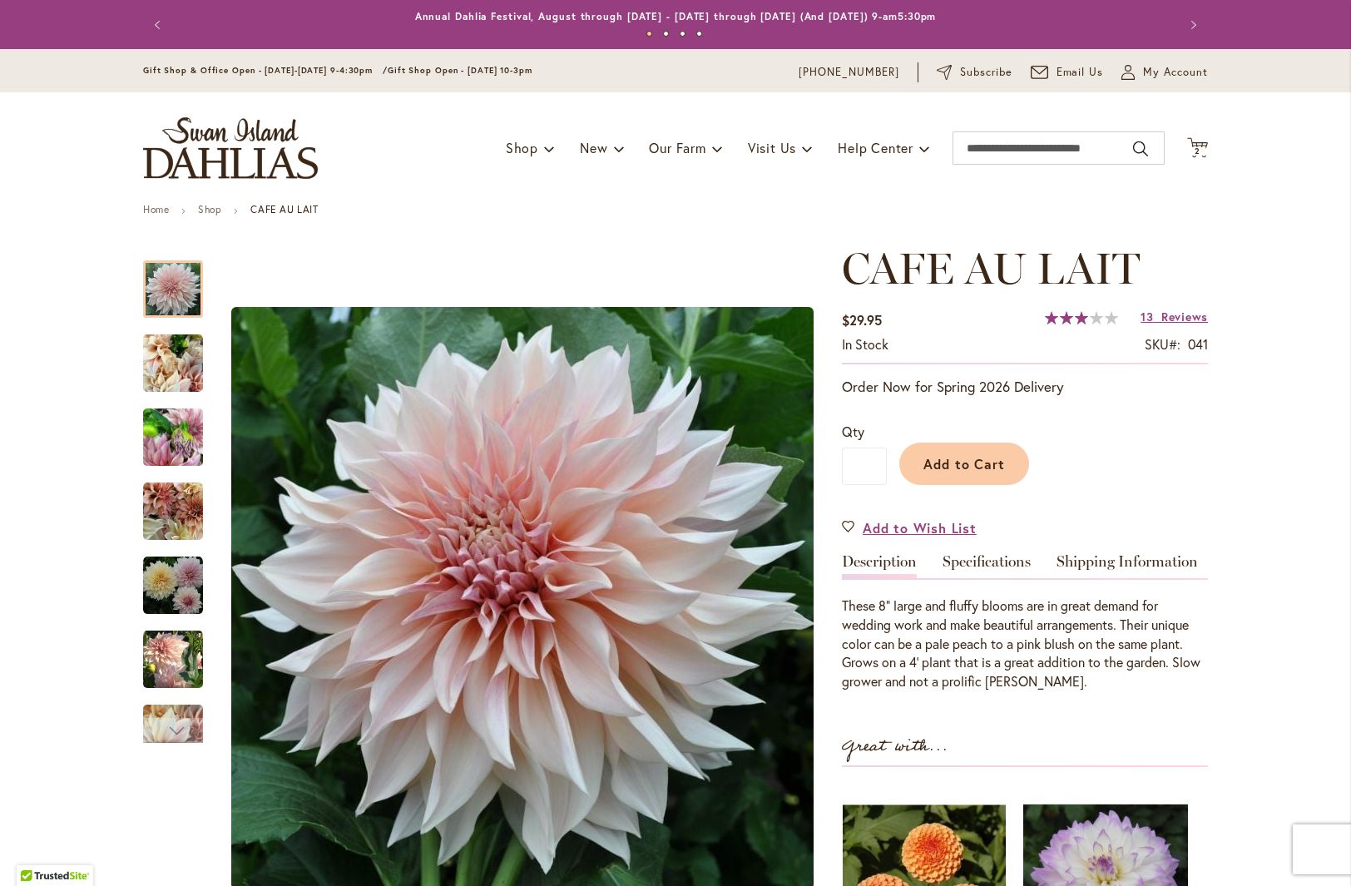
click at [982, 565] on link "Specifications" at bounding box center [987, 566] width 88 height 24
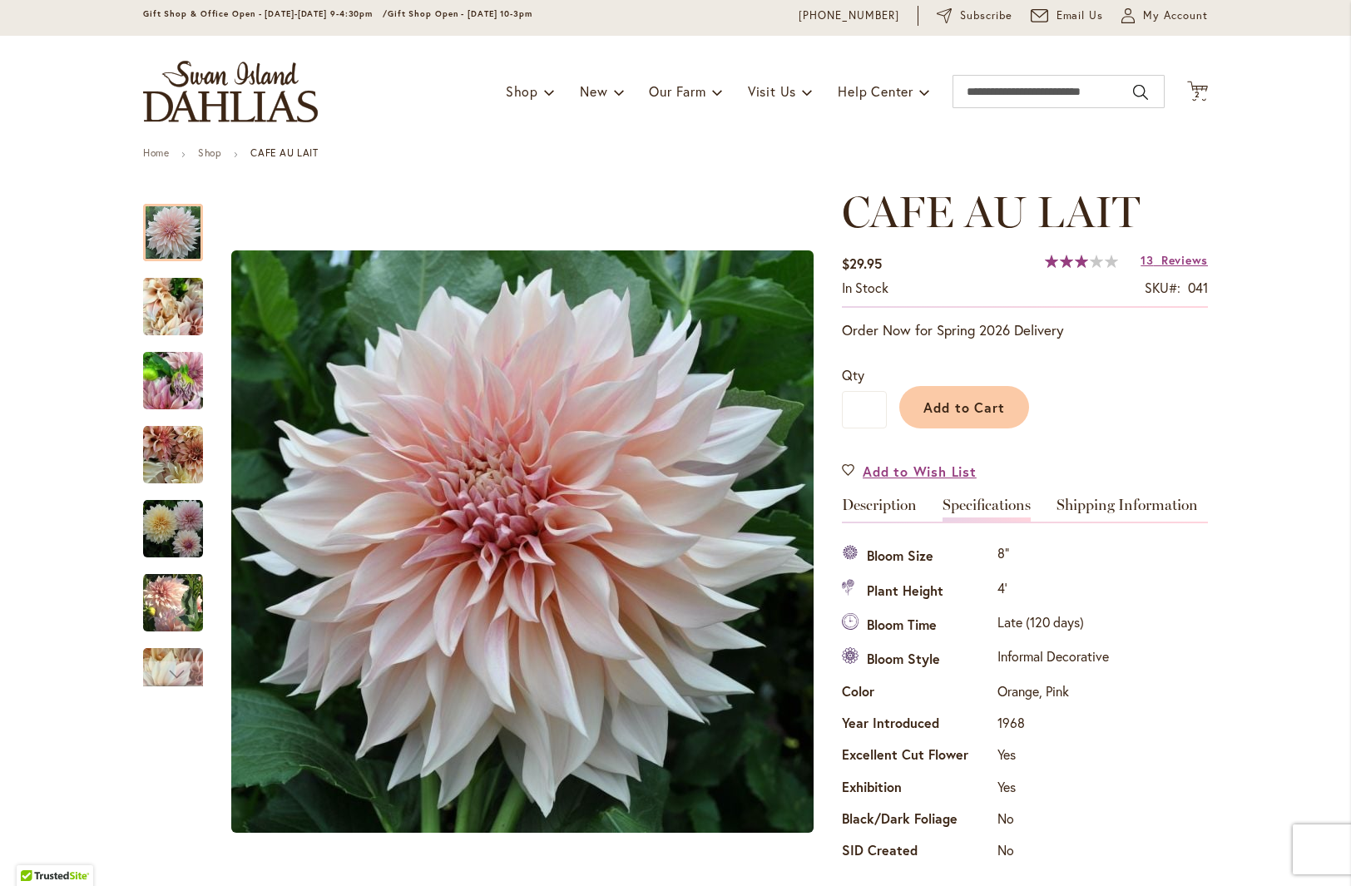
scroll to position [54, 0]
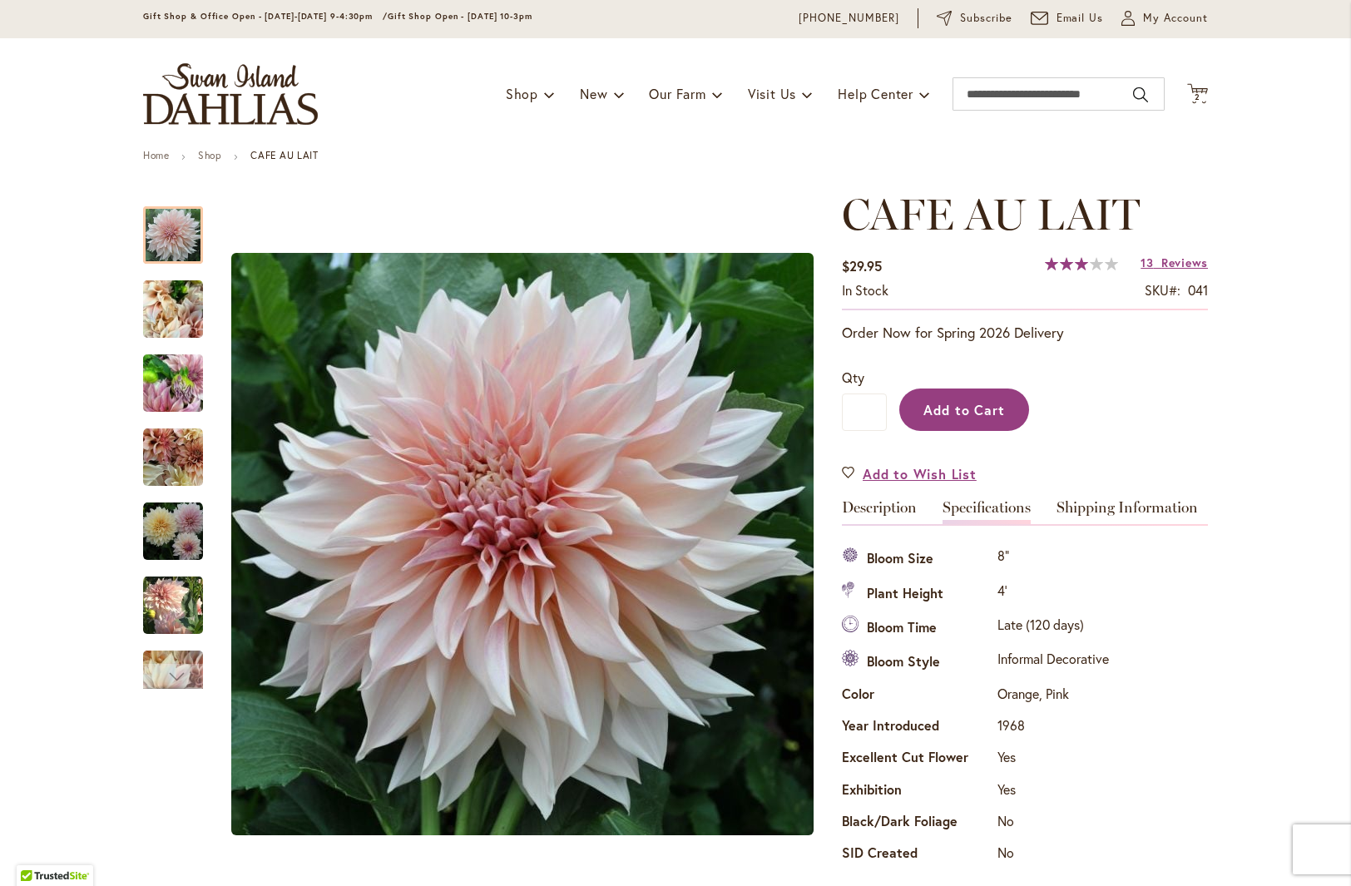
click at [986, 403] on span "Add to Cart" at bounding box center [964, 409] width 82 height 17
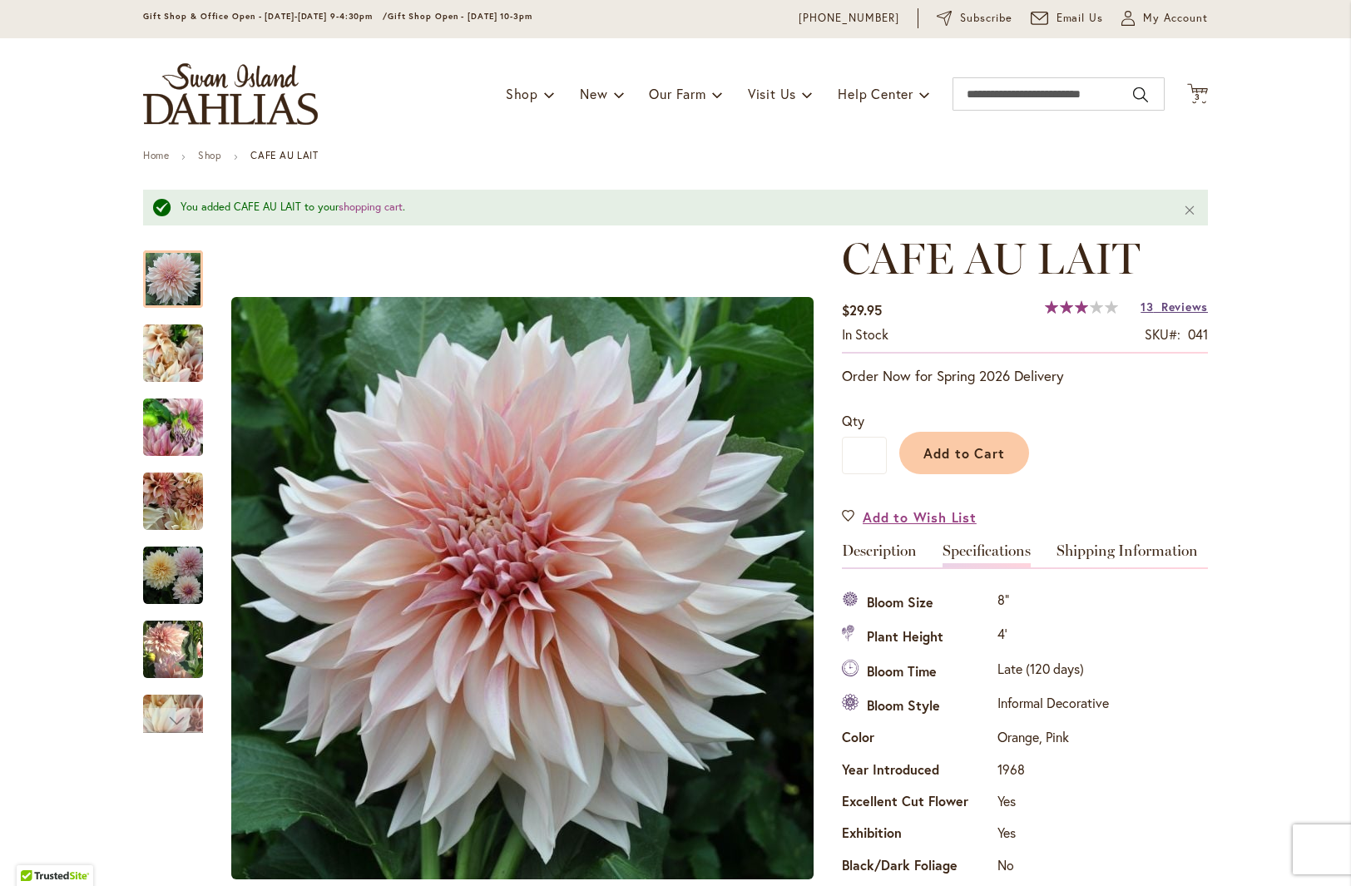
click at [1178, 304] on span "Reviews" at bounding box center [1184, 307] width 47 height 16
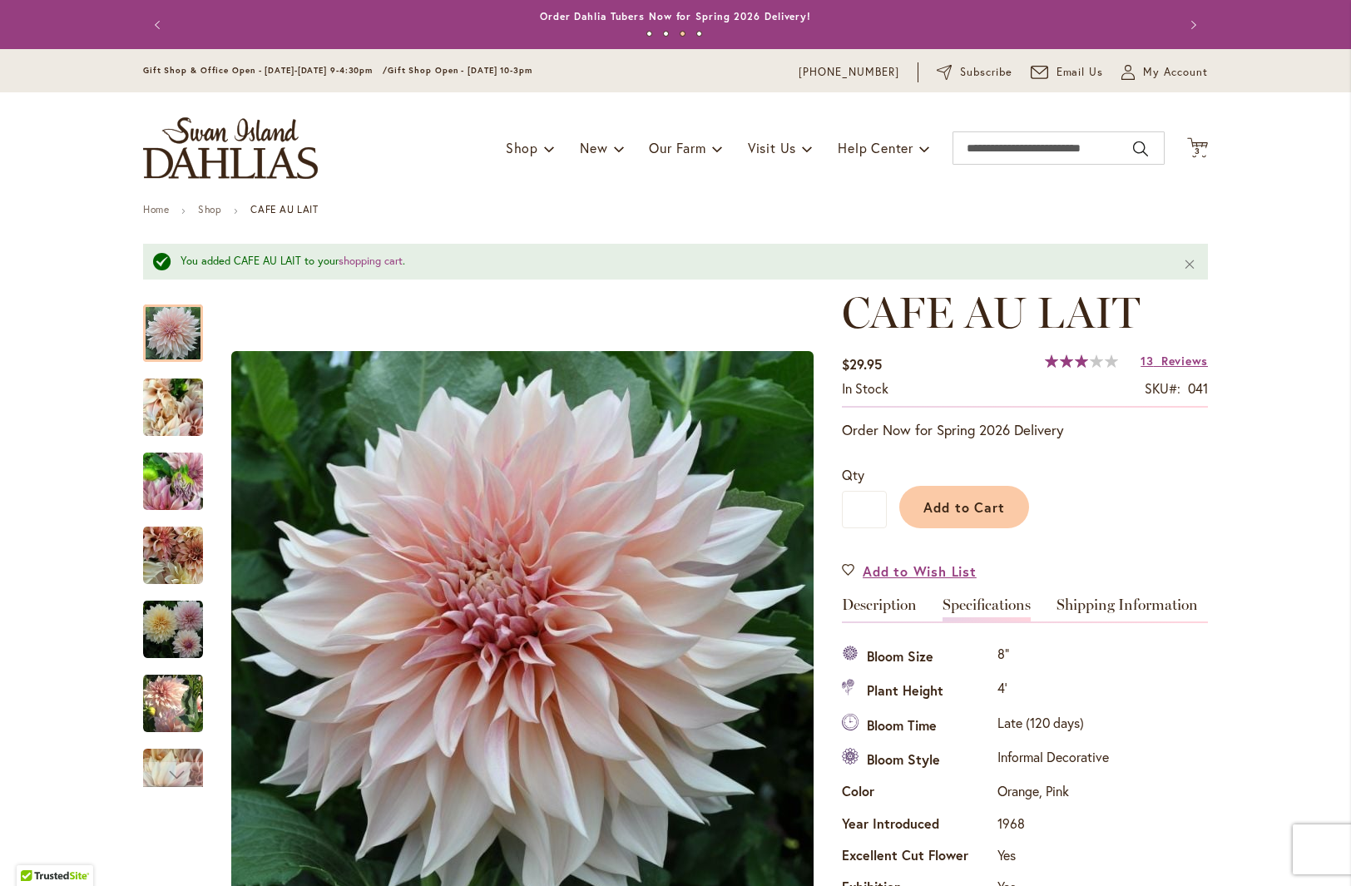
scroll to position [0, 0]
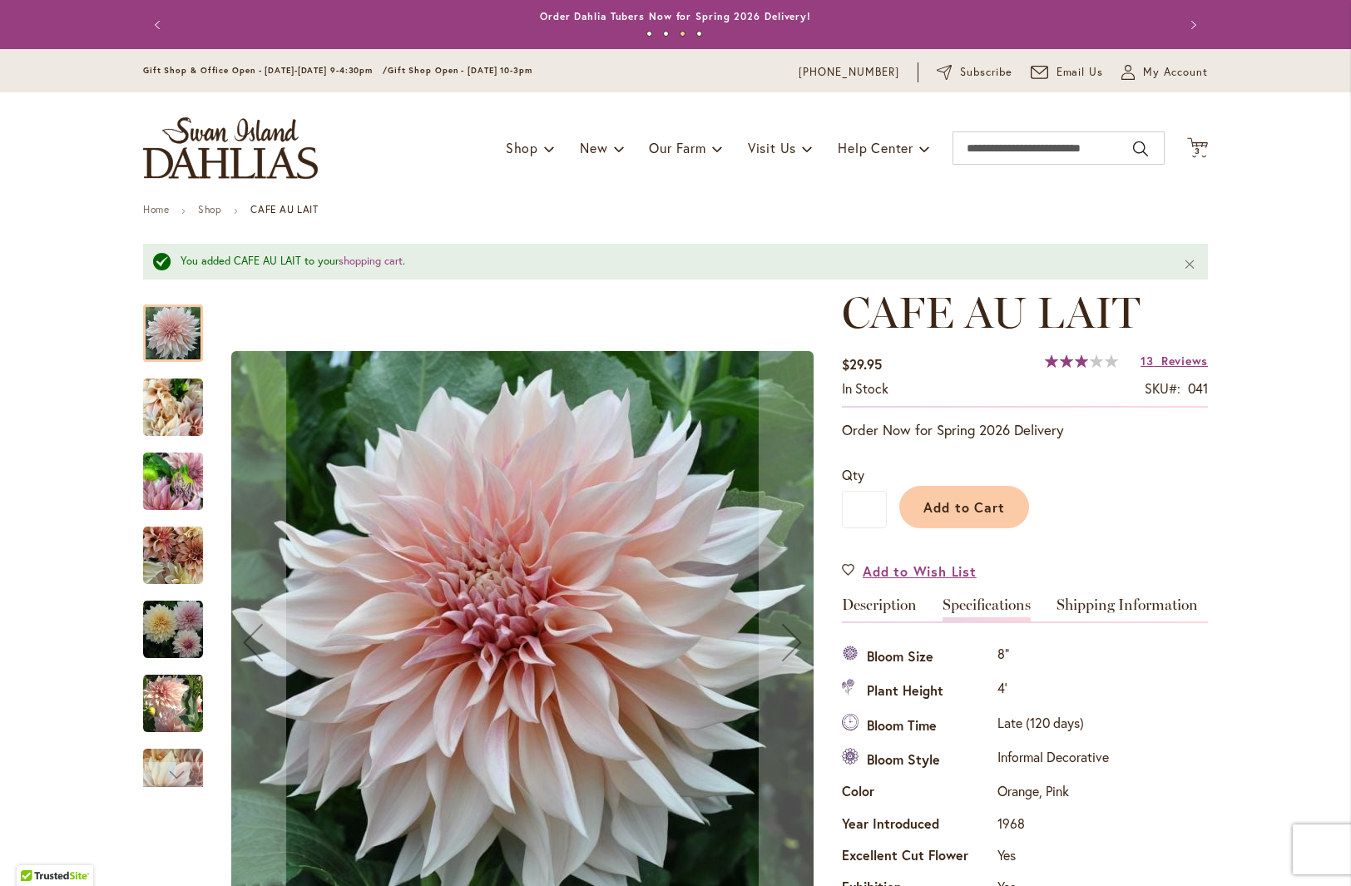
click at [170, 399] on img "Café Au Lait" at bounding box center [173, 407] width 60 height 80
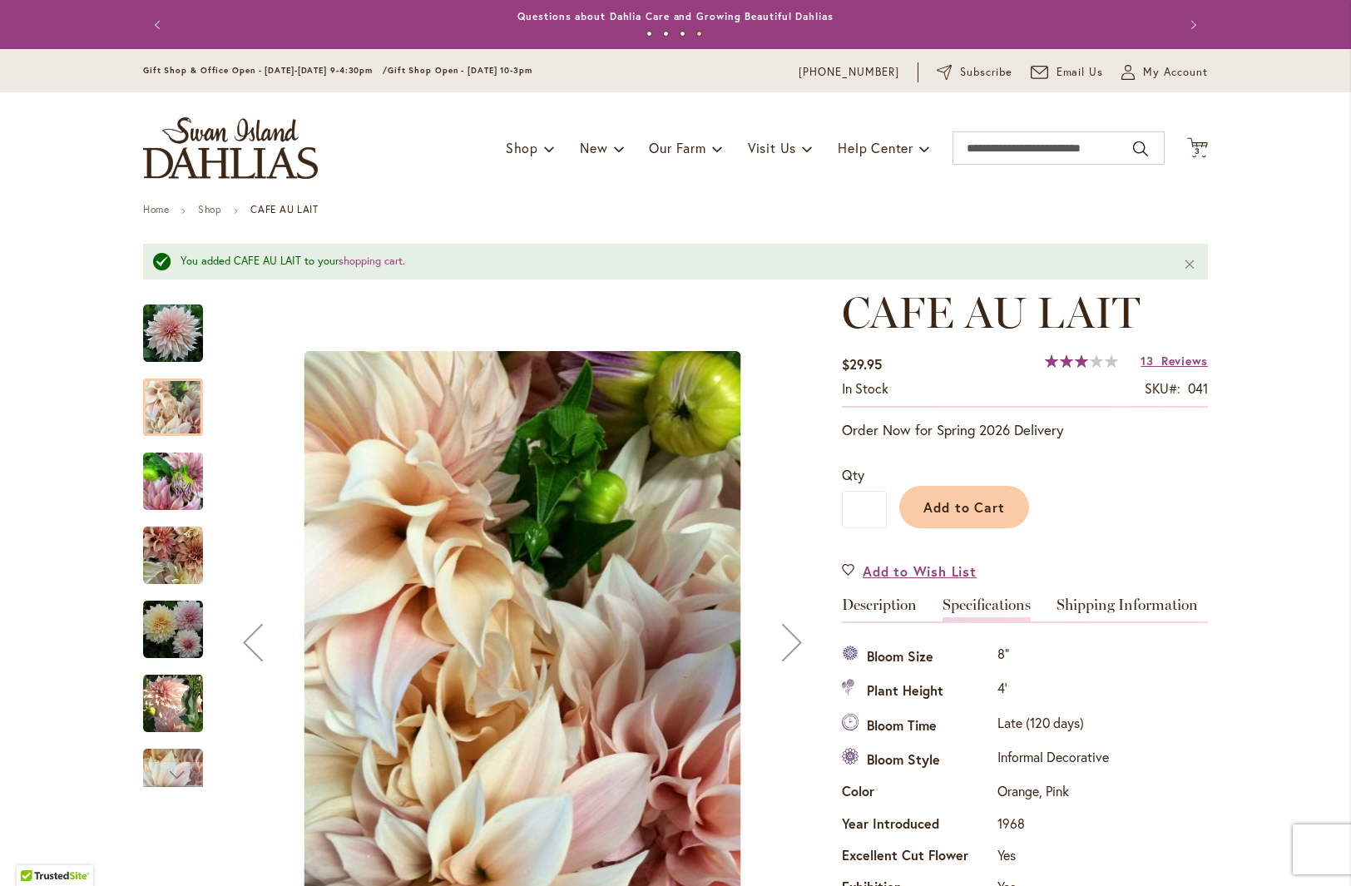
click at [176, 490] on img "Café Au Lait" at bounding box center [173, 481] width 60 height 80
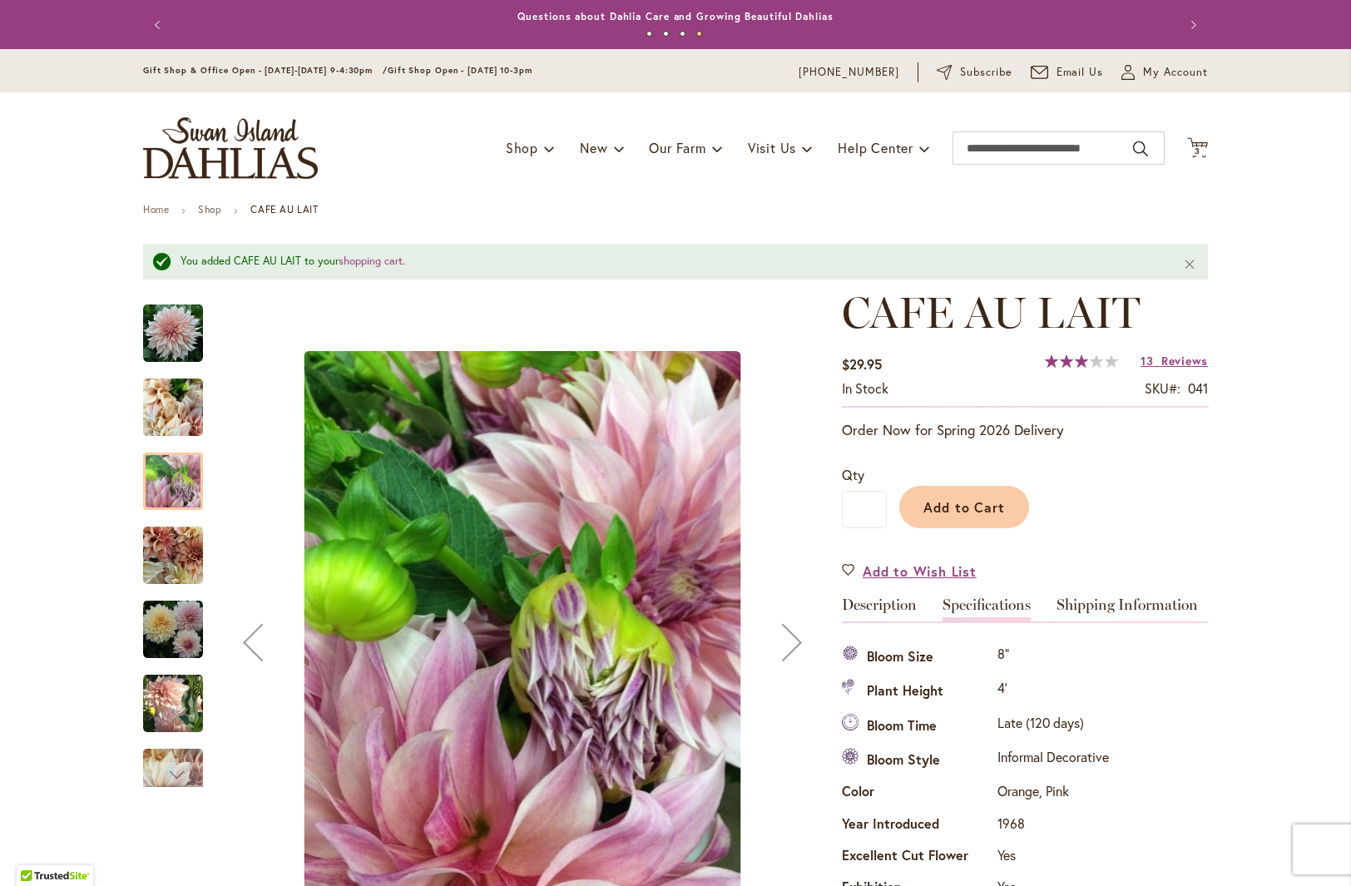
click at [179, 567] on img "Café Au Lait" at bounding box center [173, 555] width 60 height 60
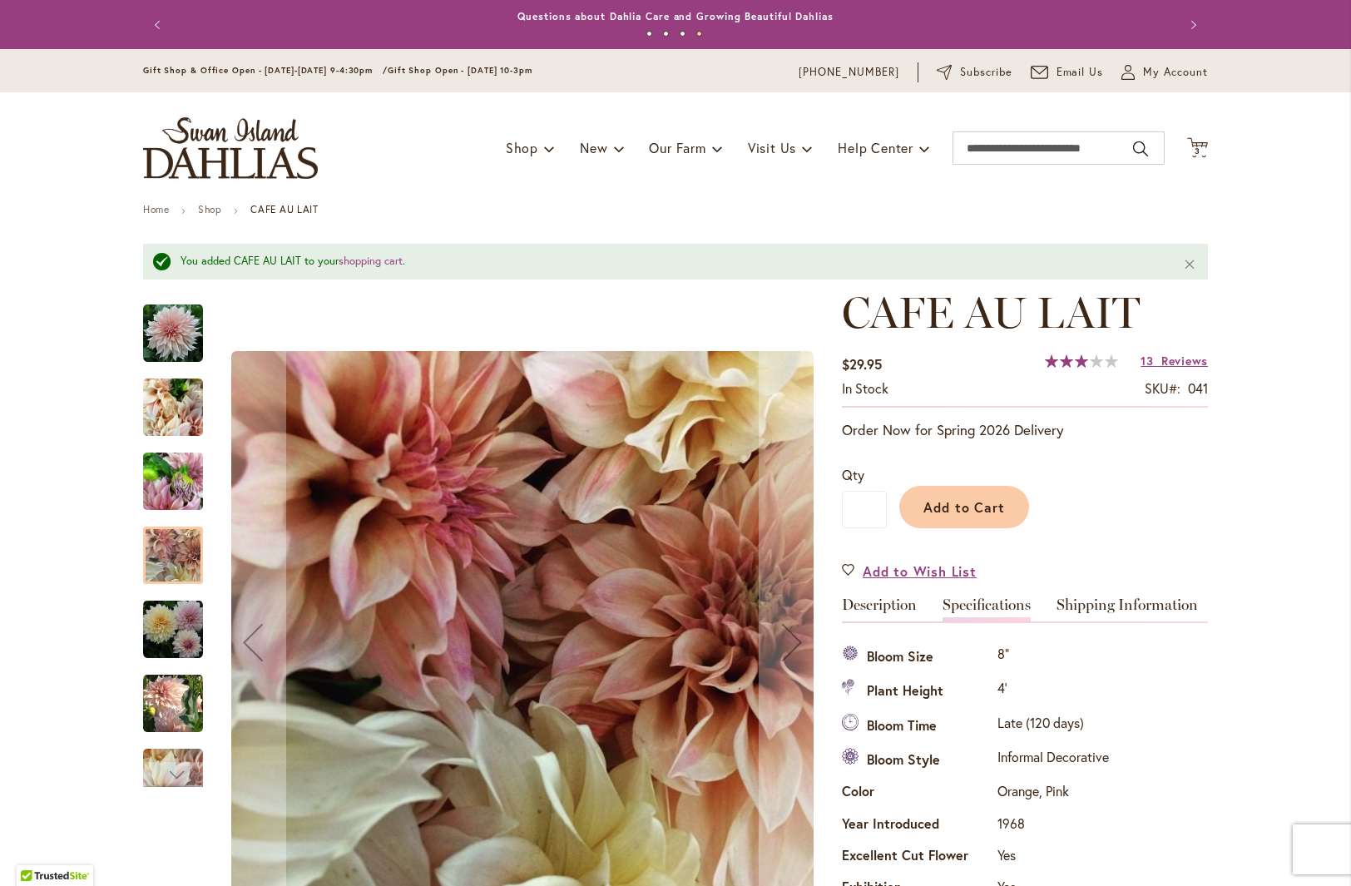
click at [182, 630] on img "Café Au Lait" at bounding box center [173, 629] width 60 height 60
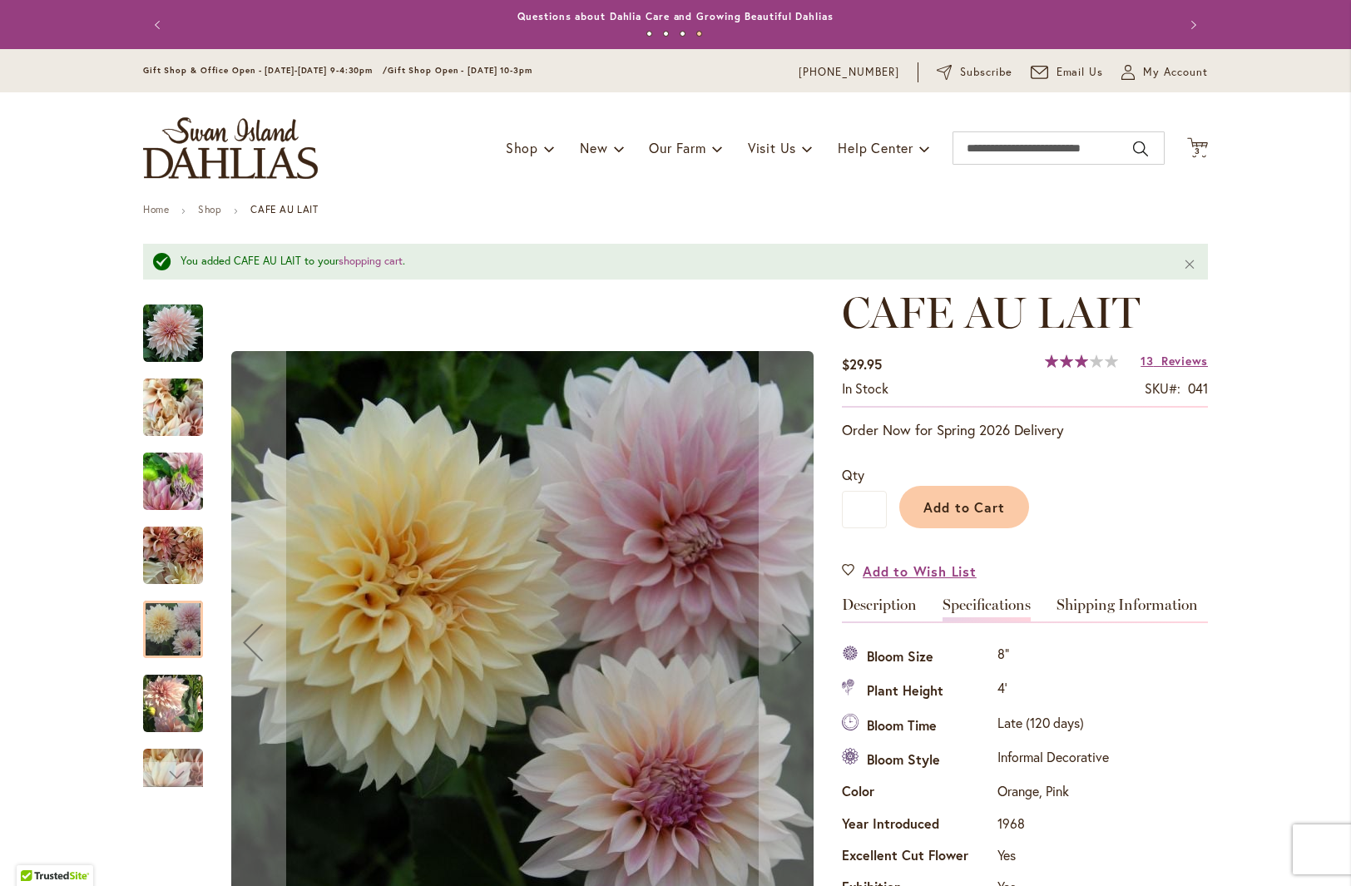
click at [181, 688] on img "Café Au Lait" at bounding box center [173, 703] width 60 height 62
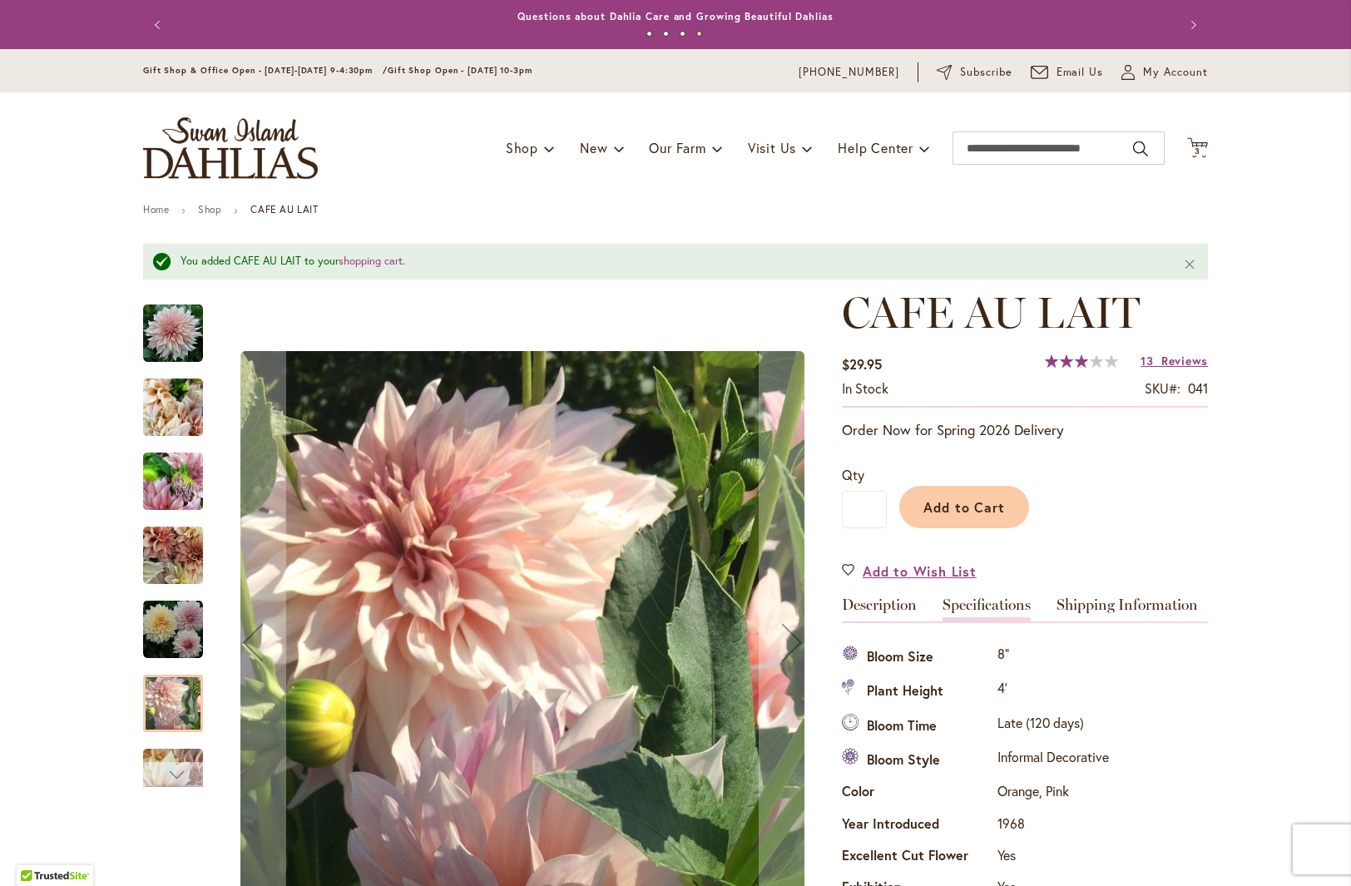
click at [179, 769] on div "Next" at bounding box center [173, 774] width 60 height 25
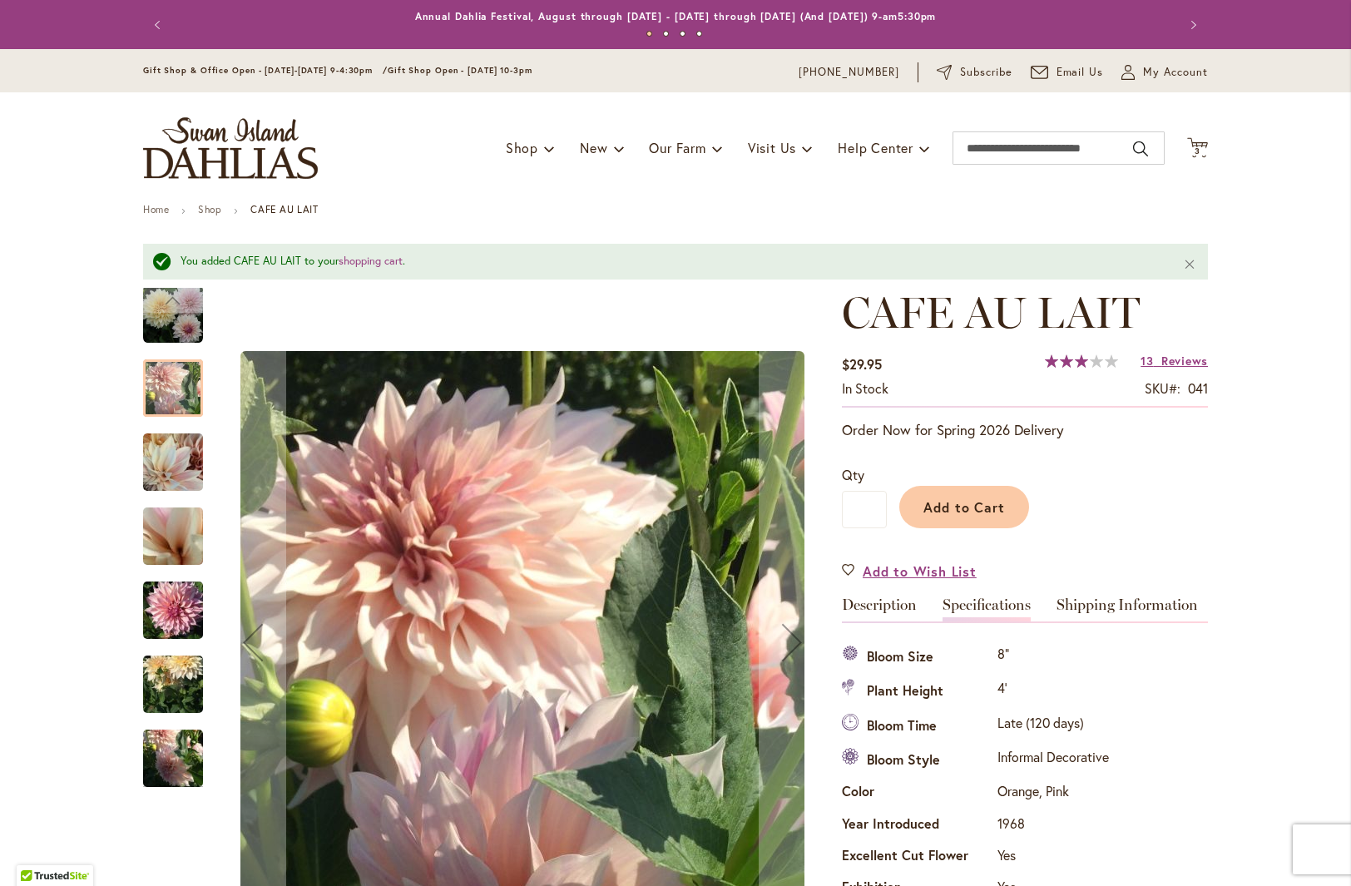
click at [178, 620] on img "Café Au Lait" at bounding box center [173, 610] width 60 height 80
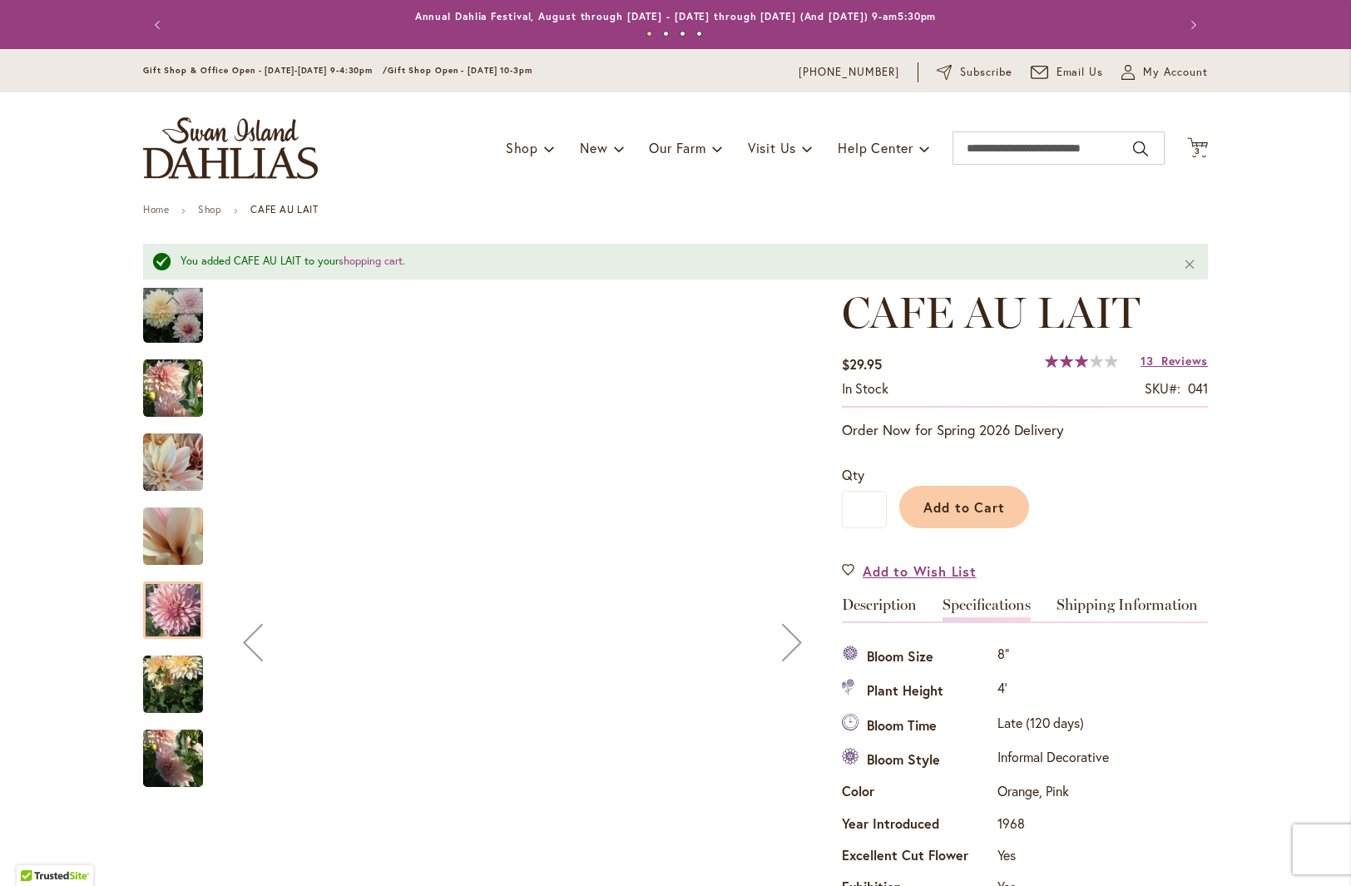
click at [186, 684] on img "Café Au Lait" at bounding box center [173, 684] width 60 height 80
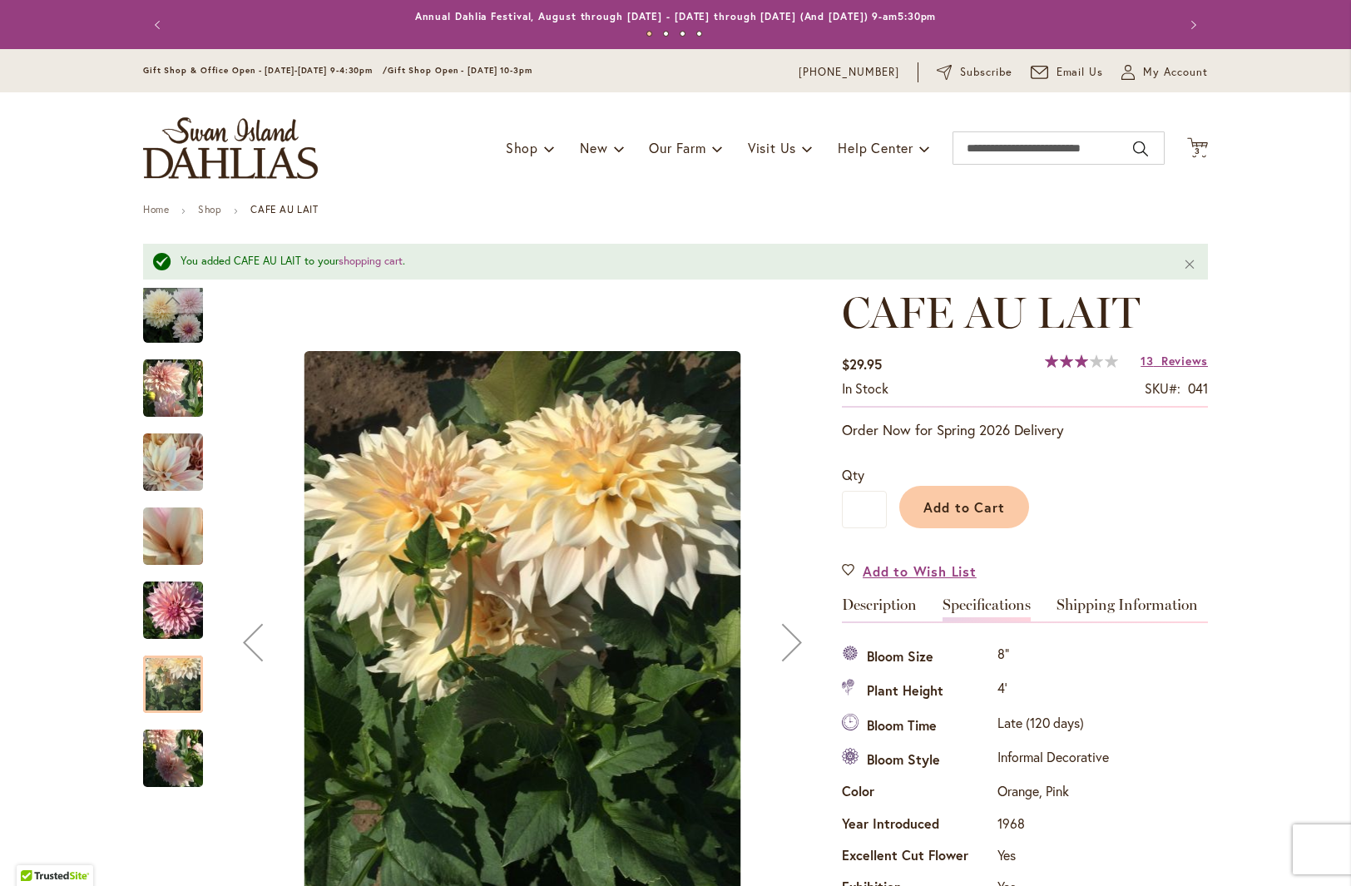
click at [177, 766] on img "Café Au Lait" at bounding box center [173, 758] width 60 height 80
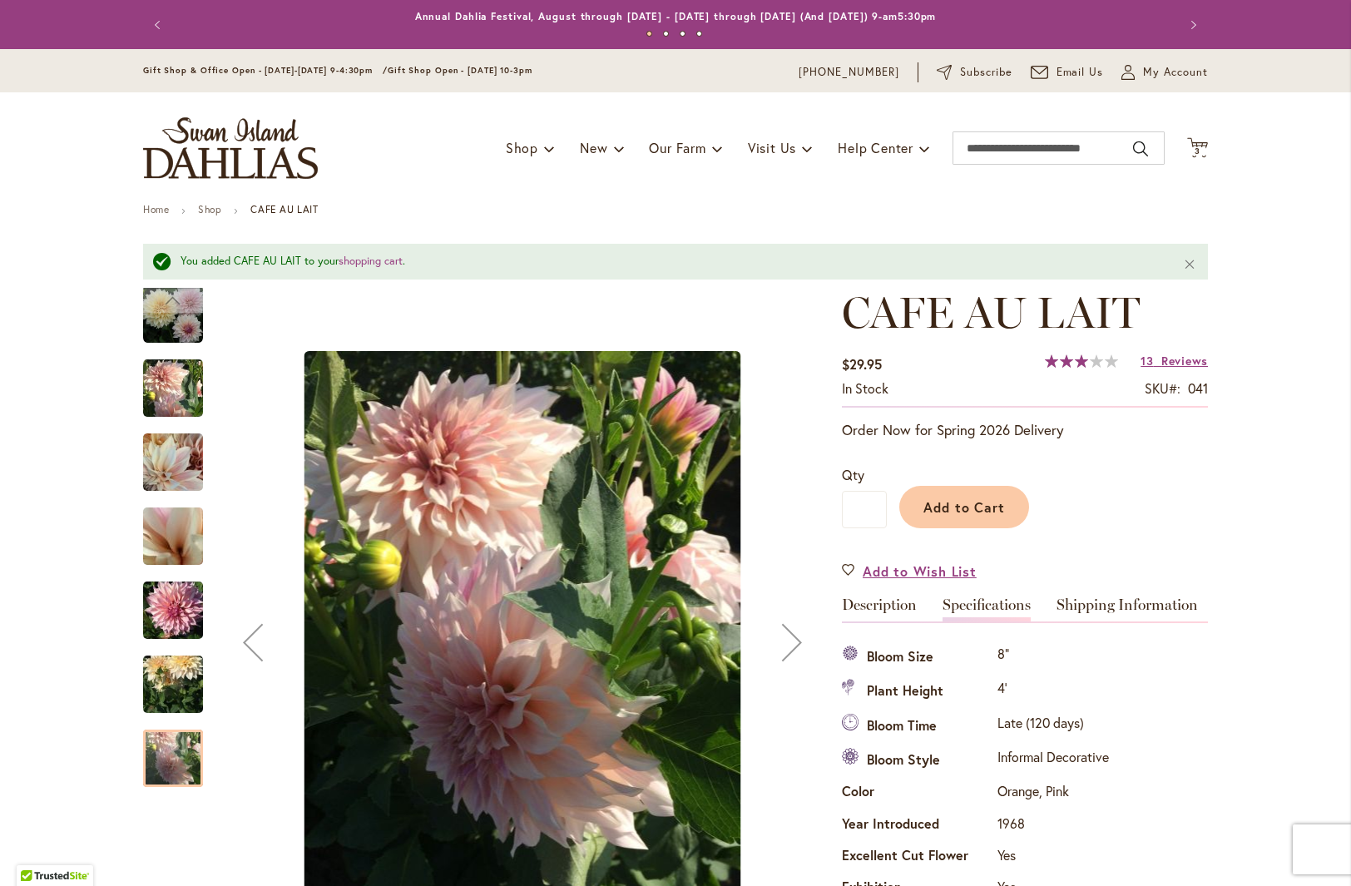
drag, startPoint x: 178, startPoint y: 466, endPoint x: 168, endPoint y: 453, distance: 16.0
click at [176, 467] on img "Café Au Lait" at bounding box center [173, 462] width 60 height 80
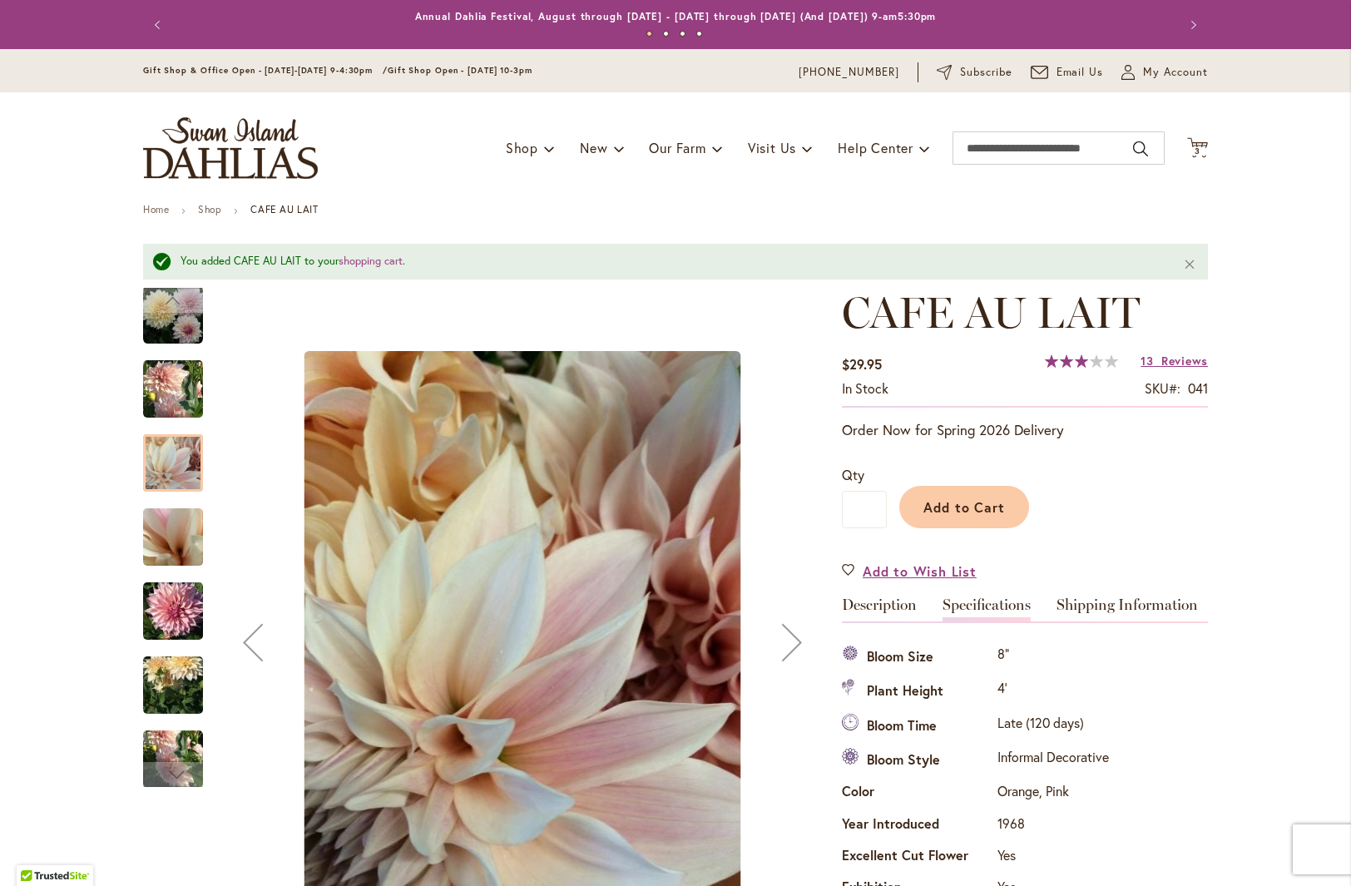
click at [167, 398] on img "Café Au Lait" at bounding box center [173, 389] width 60 height 62
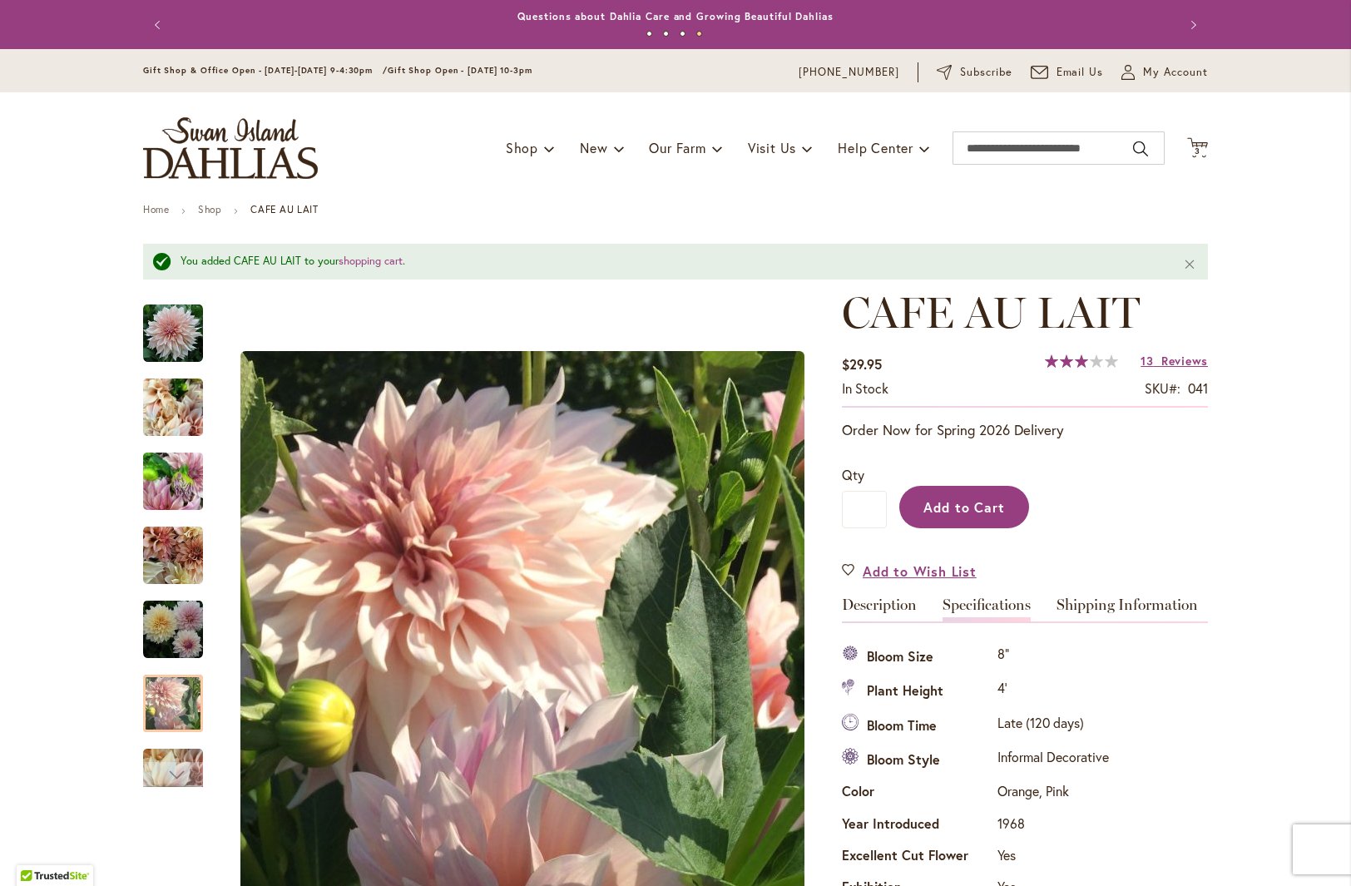
click at [981, 507] on span "Add to Cart" at bounding box center [964, 506] width 82 height 17
click at [1195, 152] on span "4" at bounding box center [1198, 151] width 6 height 11
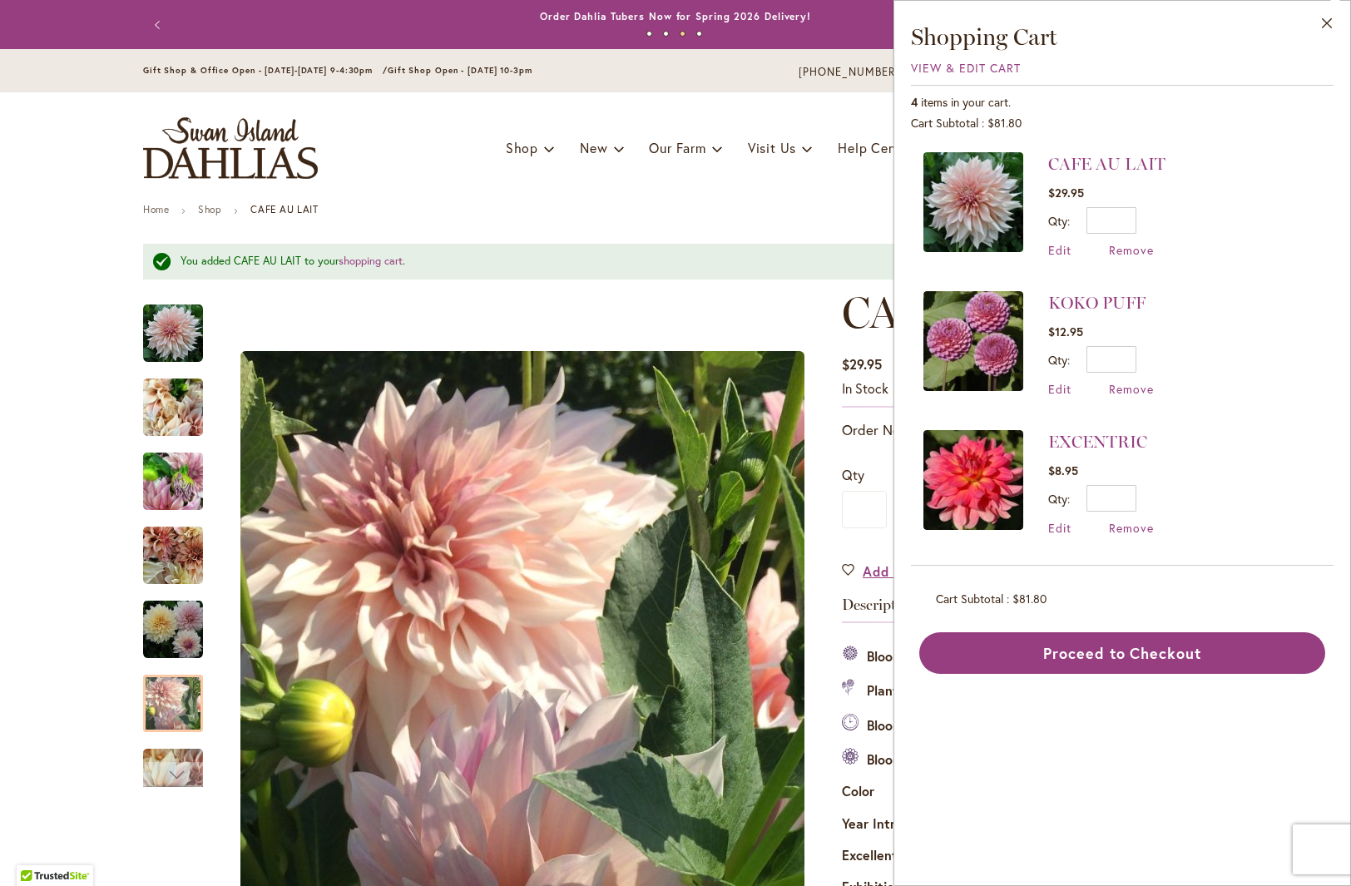
click at [846, 206] on ul "Home Shop CAFE AU LAIT" at bounding box center [675, 211] width 1065 height 15
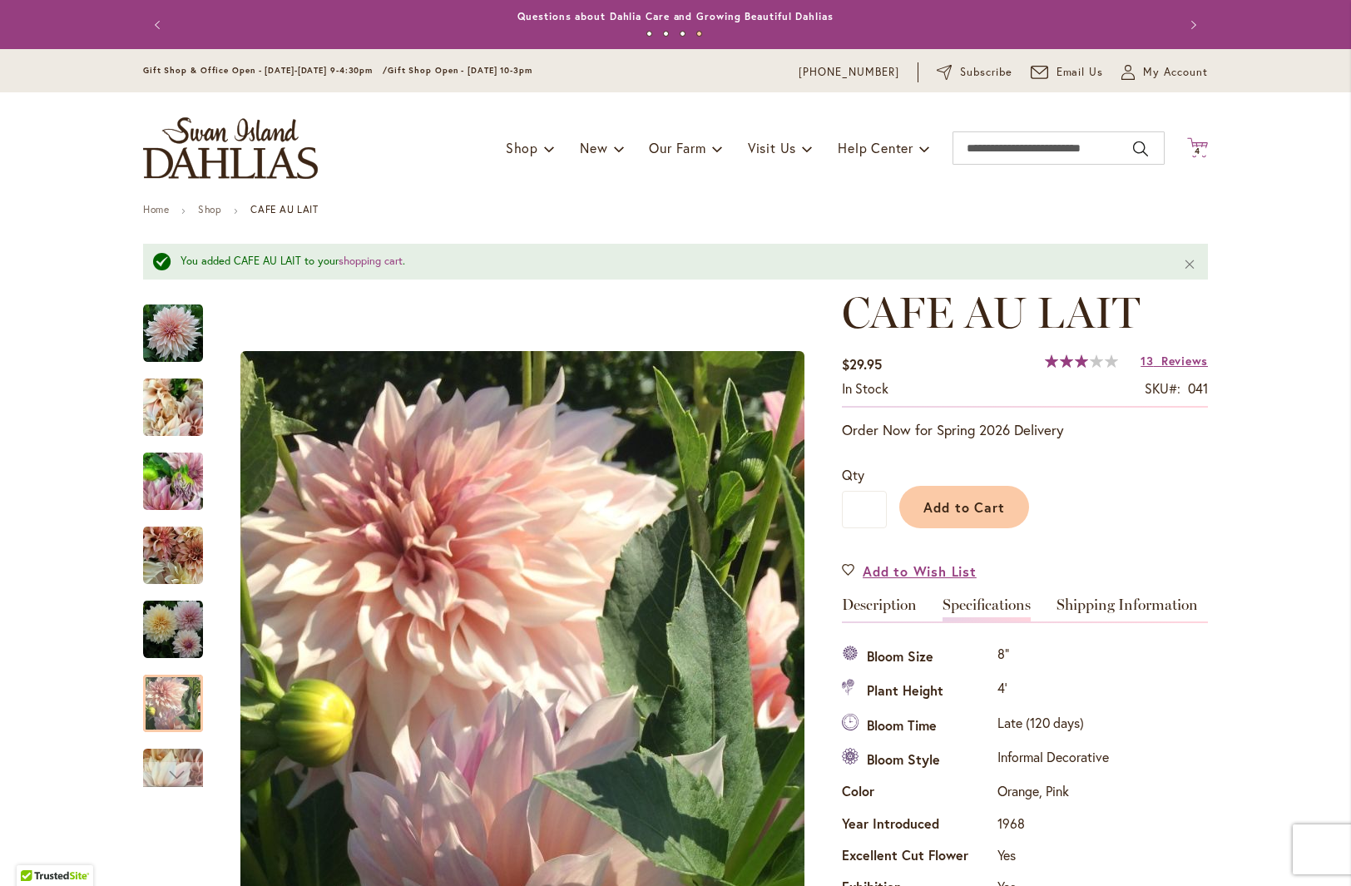
click at [1195, 149] on span "4" at bounding box center [1198, 151] width 6 height 11
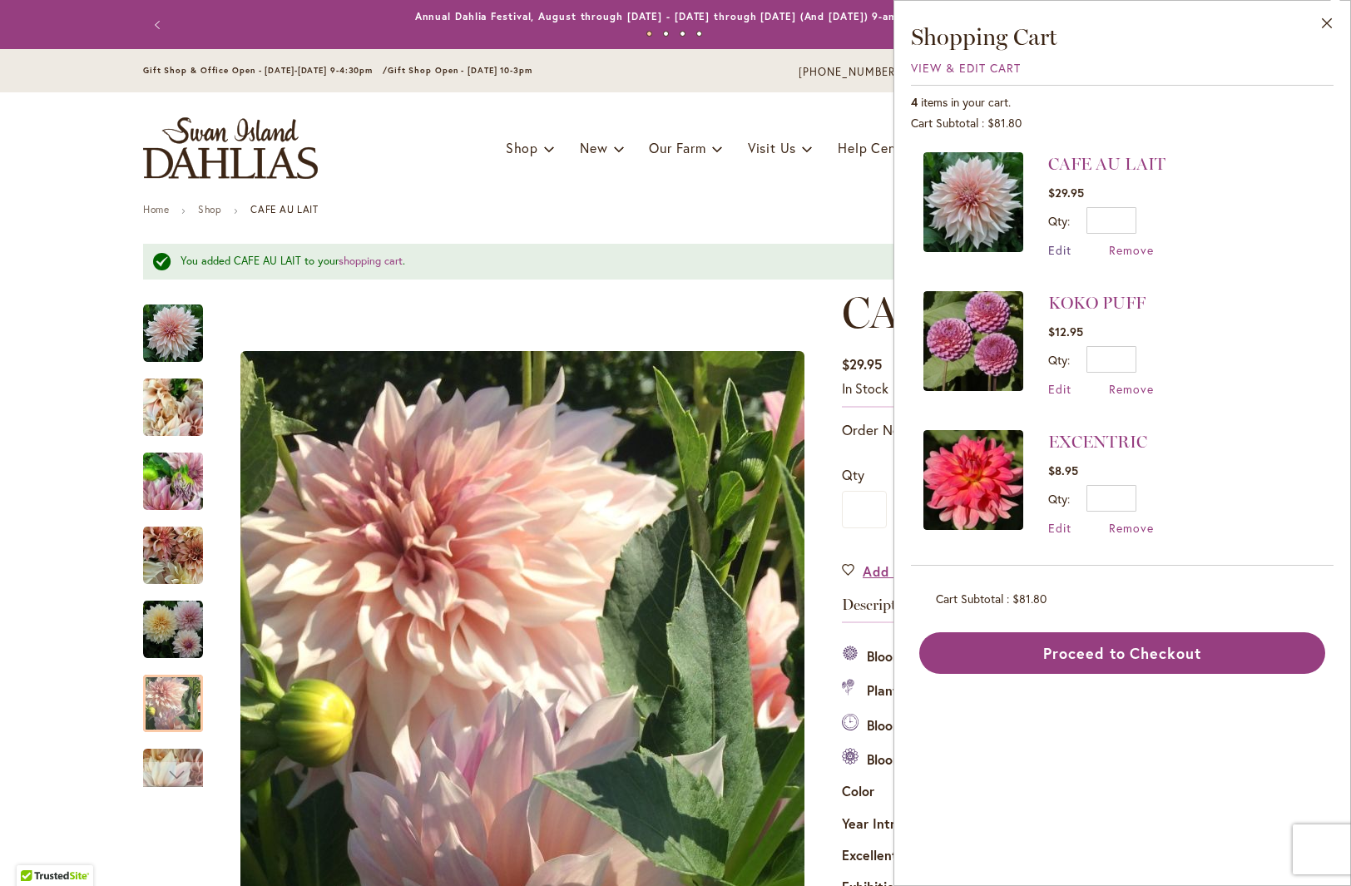
click at [1070, 250] on span "Edit" at bounding box center [1059, 250] width 23 height 16
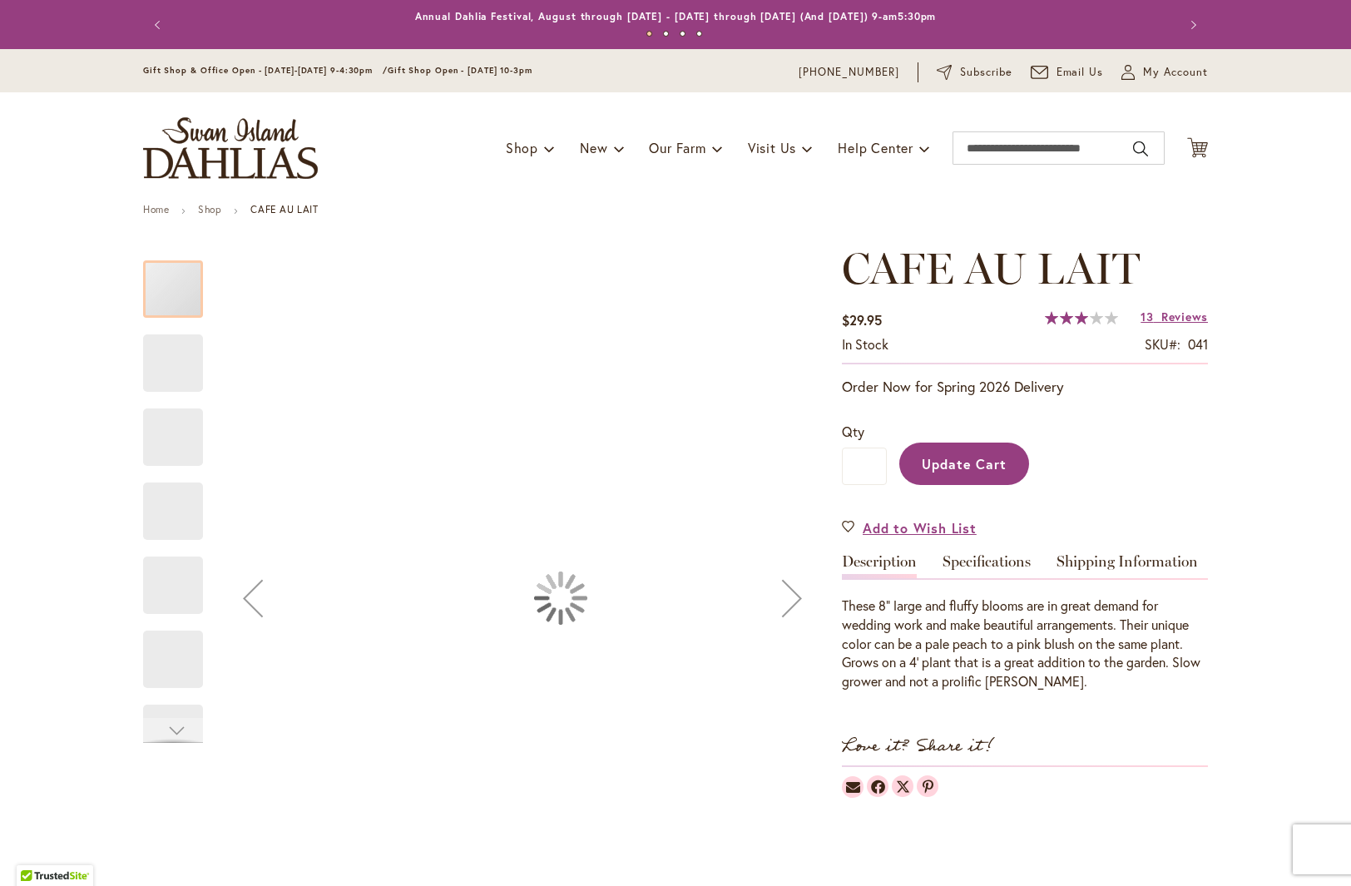
type input "***"
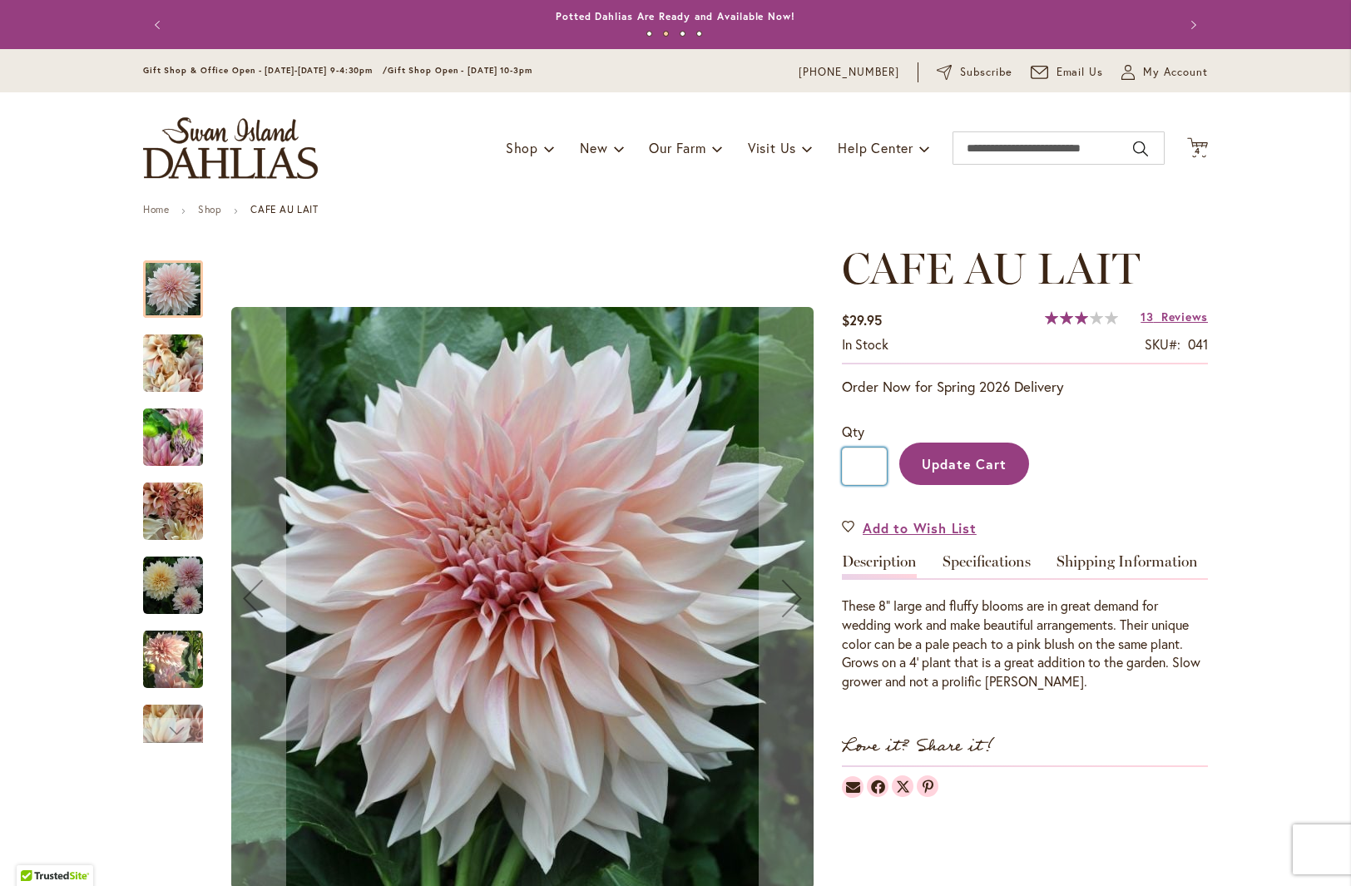
drag, startPoint x: 866, startPoint y: 467, endPoint x: 824, endPoint y: 457, distance: 42.8
click at [842, 464] on input "*" at bounding box center [864, 466] width 45 height 37
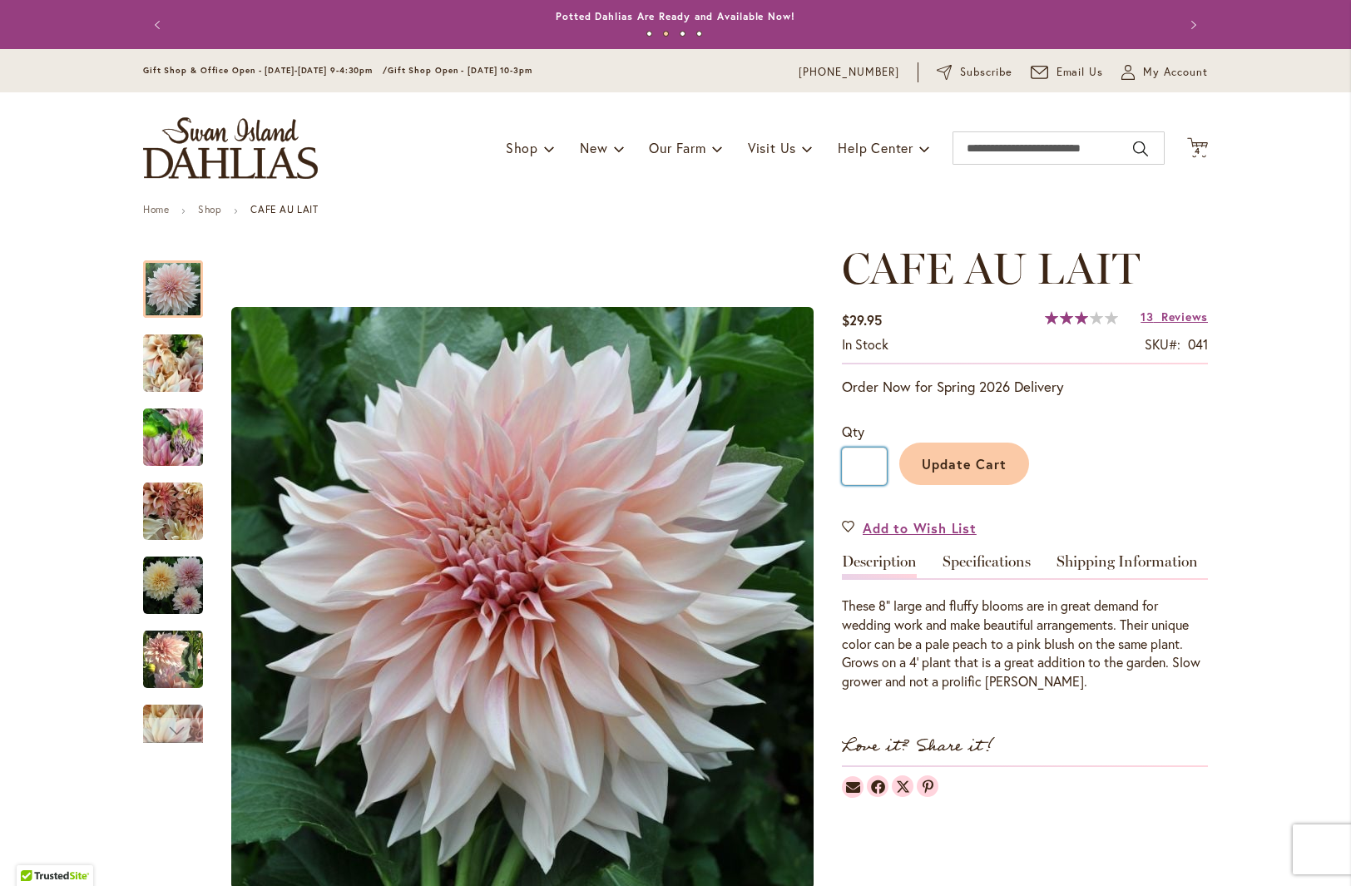
type input "*"
click at [959, 458] on span "Update Cart" at bounding box center [965, 463] width 86 height 17
